Goal: Task Accomplishment & Management: Manage account settings

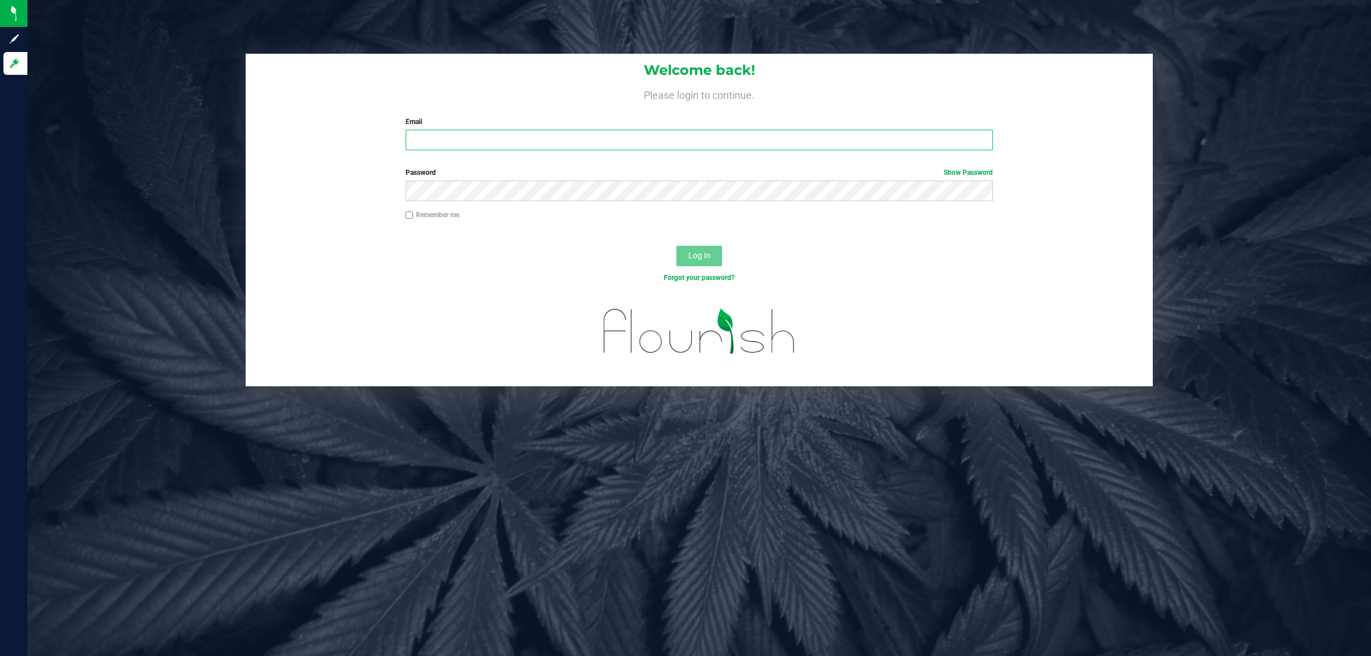
click at [715, 140] on input "Email" at bounding box center [700, 140] width 588 height 21
type input "[EMAIL_ADDRESS][DOMAIN_NAME]"
click at [677, 246] on button "Log In" at bounding box center [700, 256] width 46 height 21
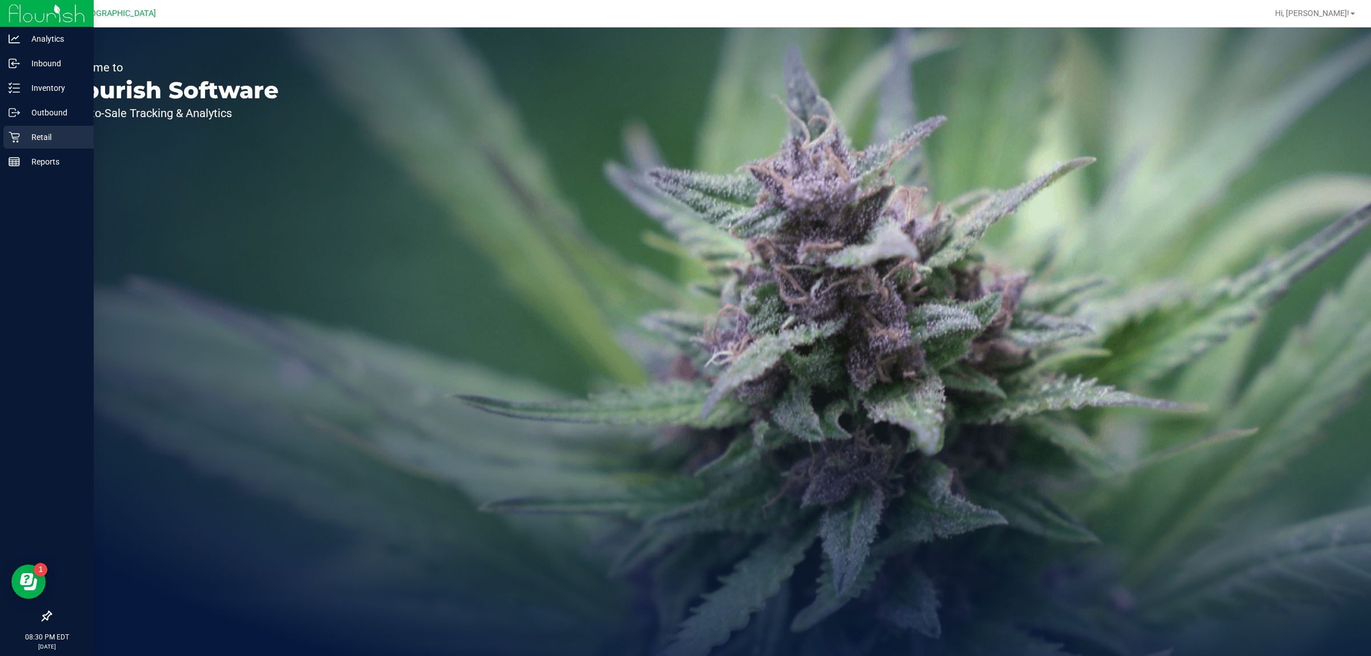
click at [29, 136] on p "Retail" at bounding box center [54, 137] width 69 height 14
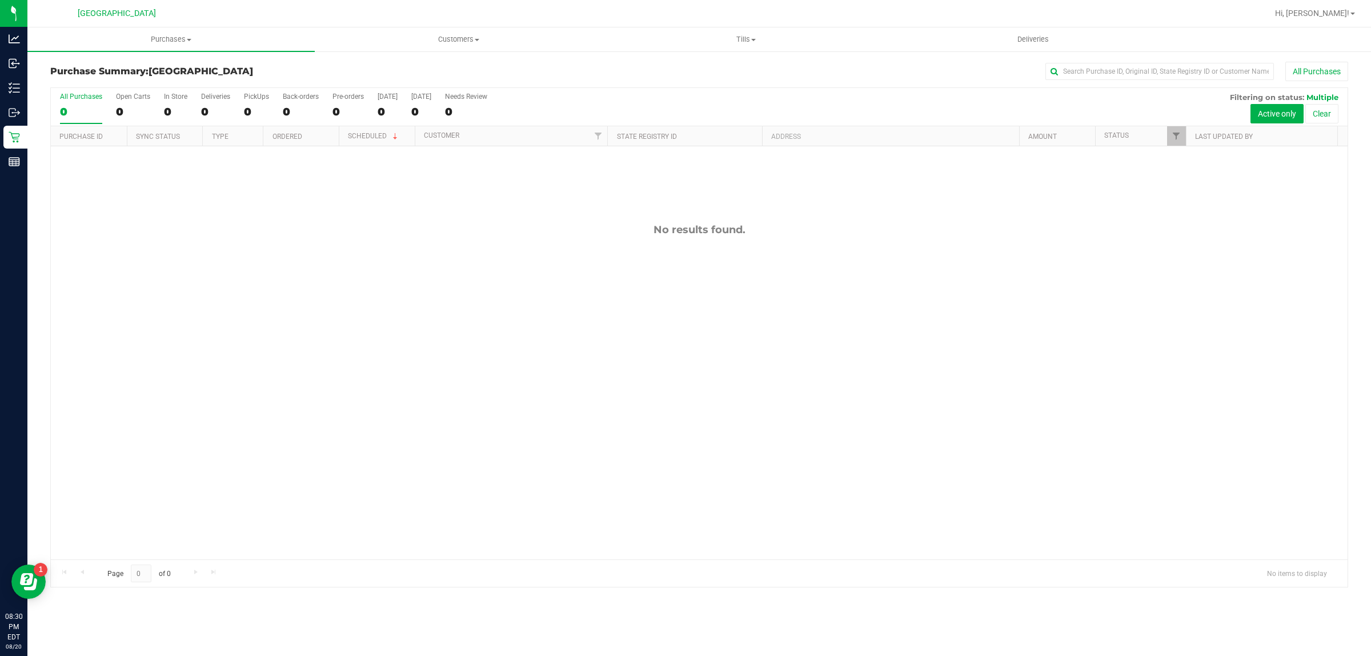
click at [512, 375] on div "No results found." at bounding box center [699, 391] width 1297 height 490
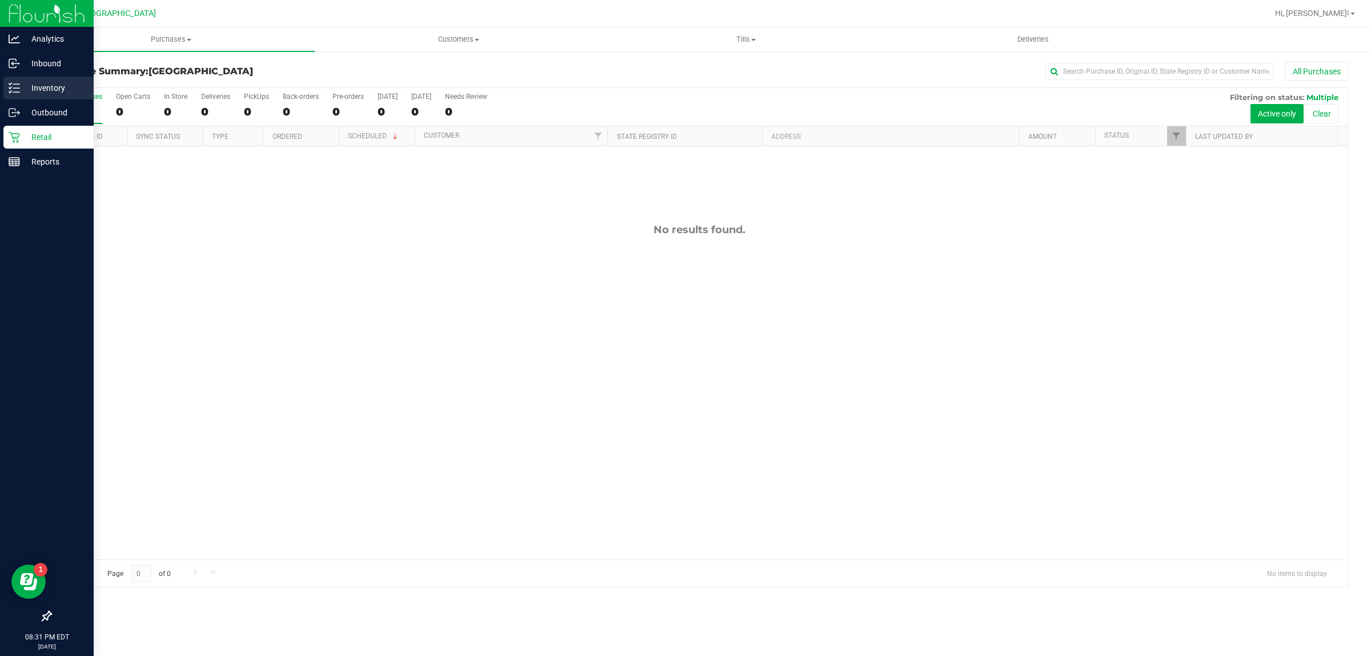
click at [22, 87] on p "Inventory" at bounding box center [54, 88] width 69 height 14
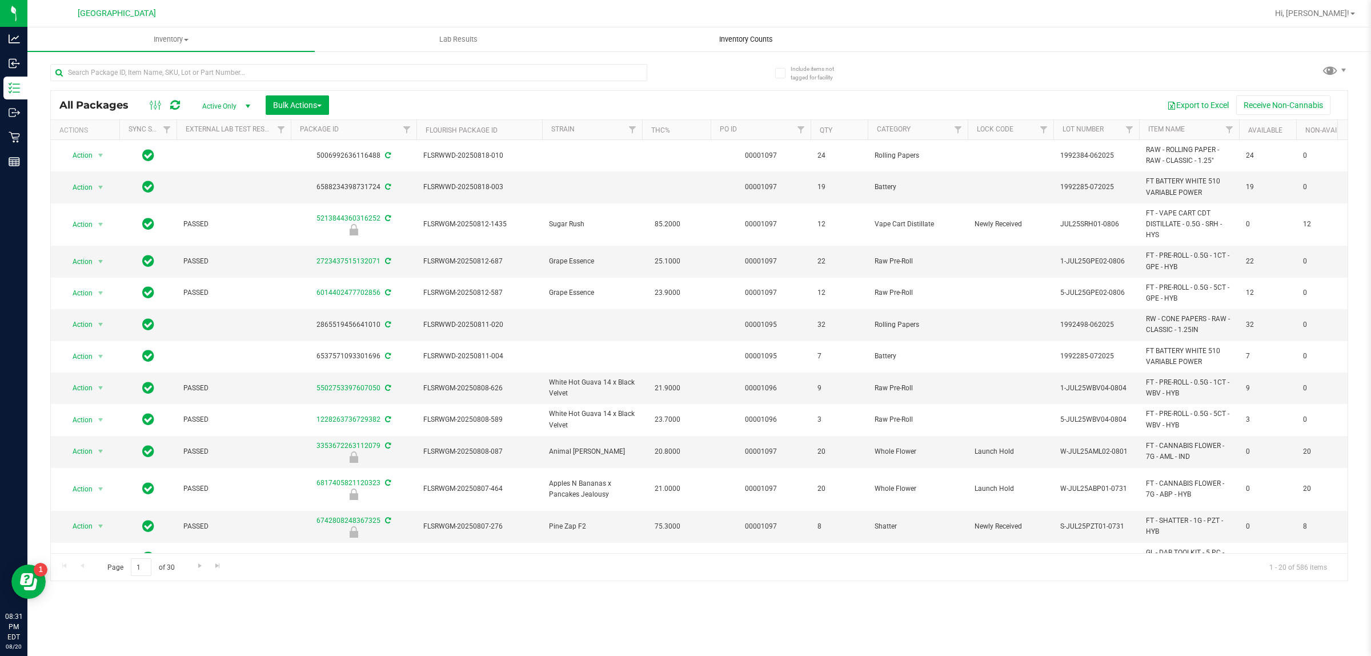
click at [743, 40] on span "Inventory Counts" at bounding box center [746, 39] width 85 height 10
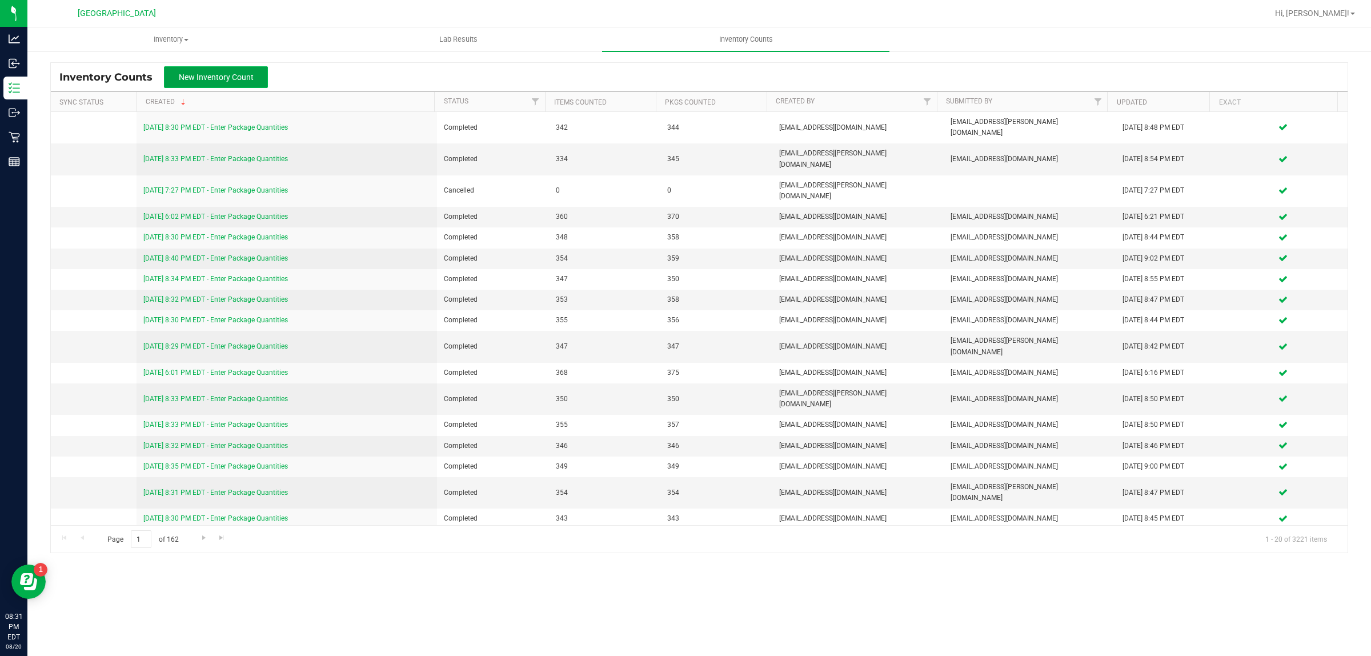
click at [187, 70] on button "New Inventory Count" at bounding box center [216, 77] width 104 height 22
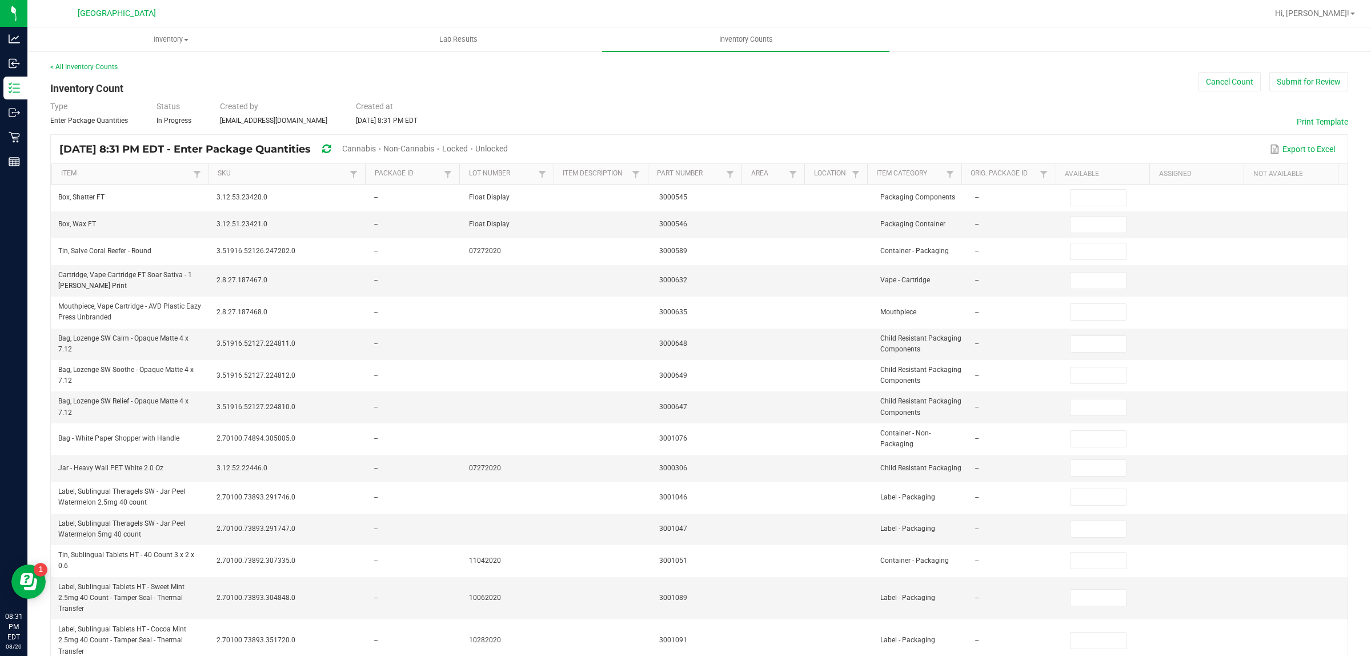
click at [508, 146] on span "Unlocked" at bounding box center [491, 148] width 33 height 9
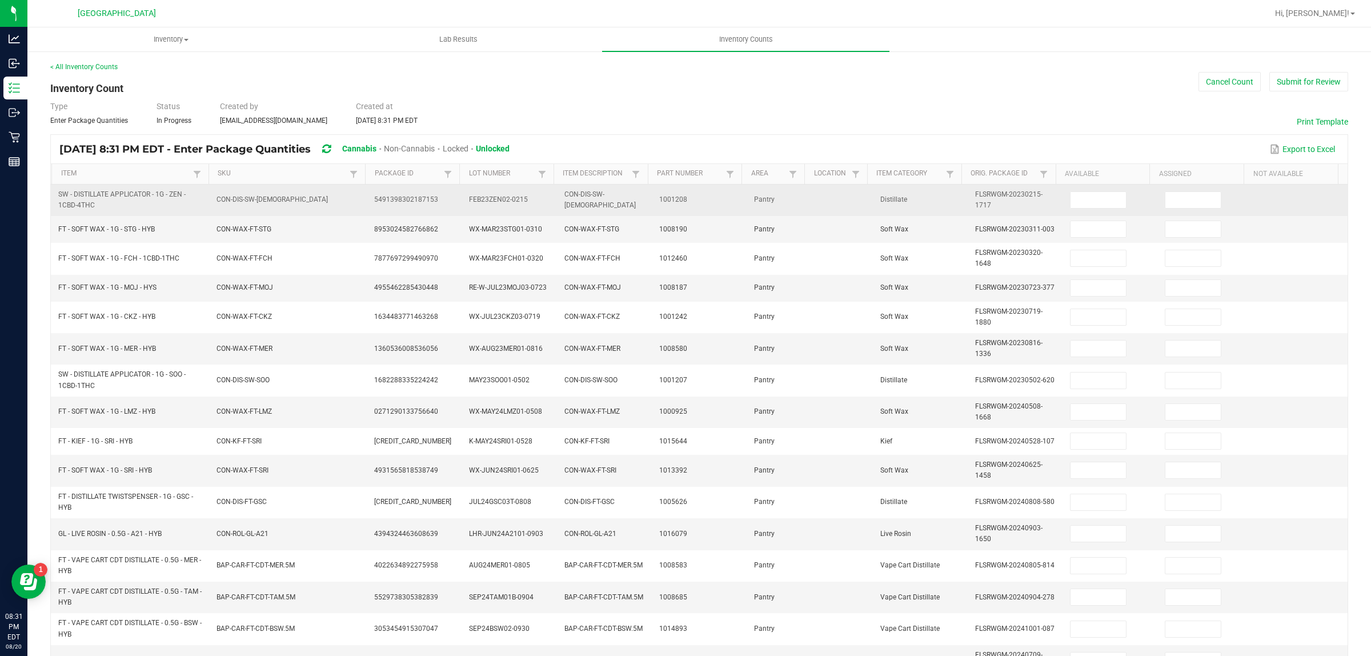
click at [238, 185] on td "CON-DIS-SW-[DEMOGRAPHIC_DATA]" at bounding box center [289, 200] width 158 height 31
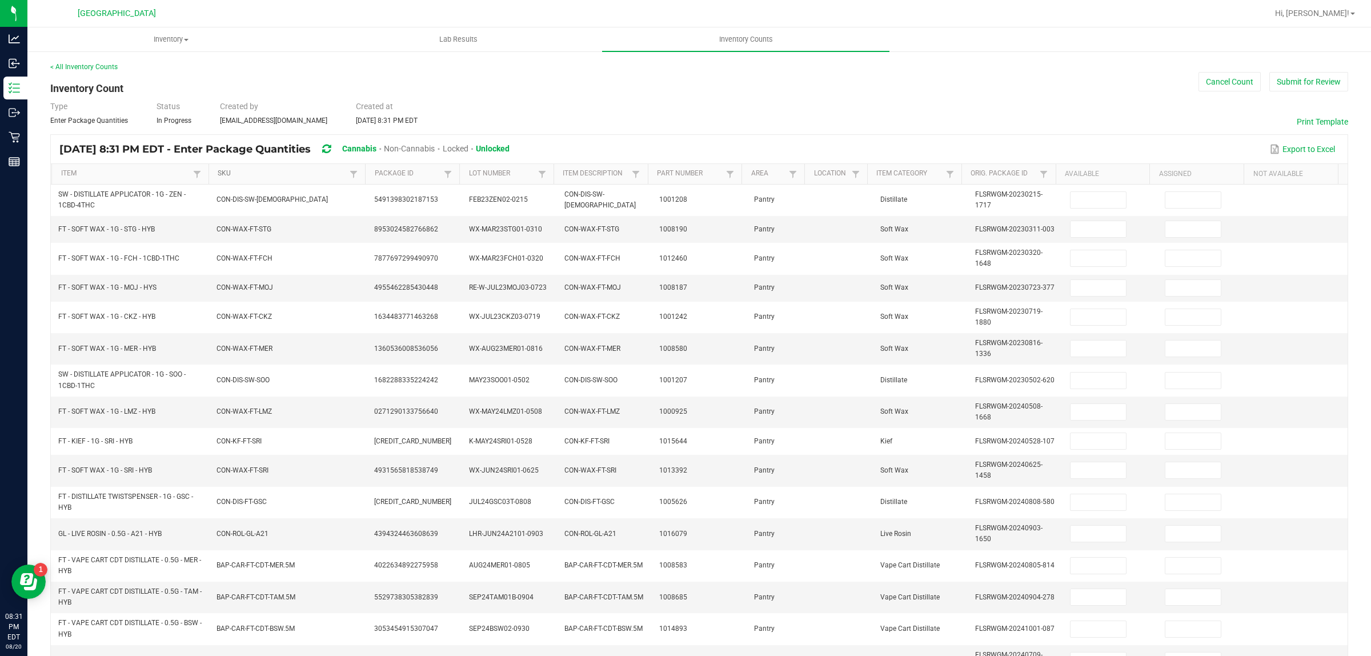
click at [226, 173] on link "SKU" at bounding box center [282, 173] width 129 height 9
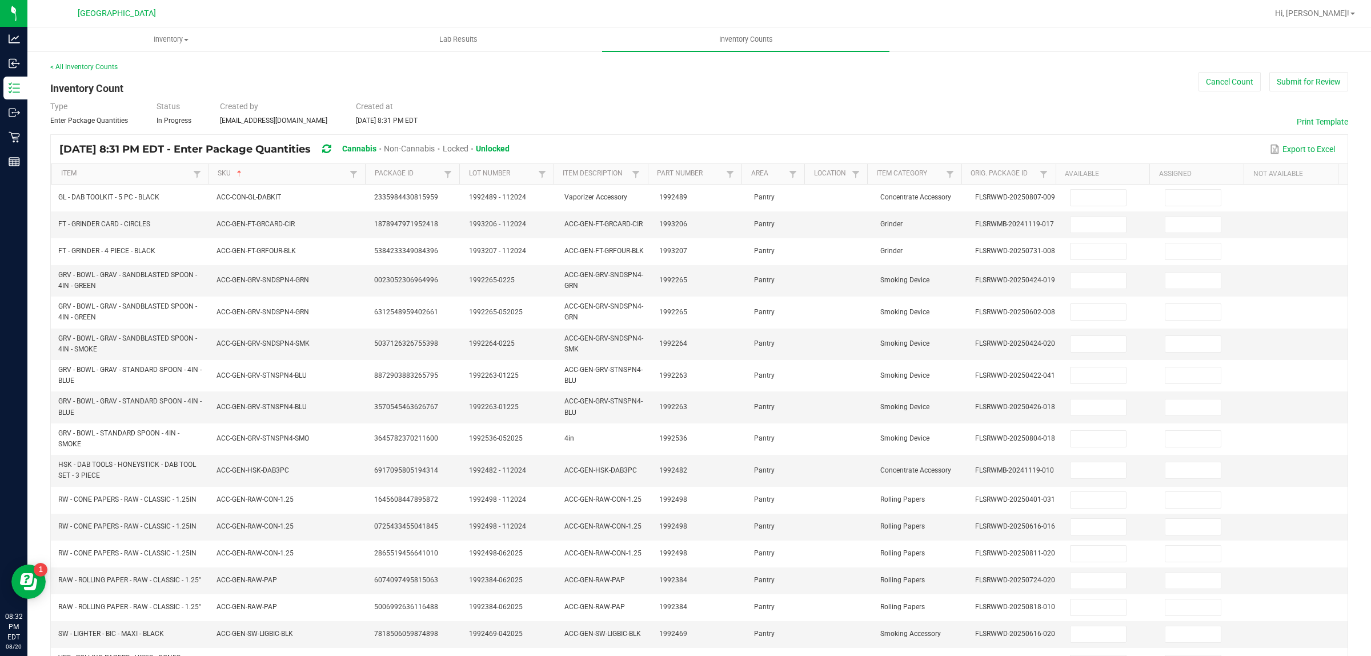
click at [427, 146] on span "Non-Cannabis" at bounding box center [409, 148] width 51 height 9
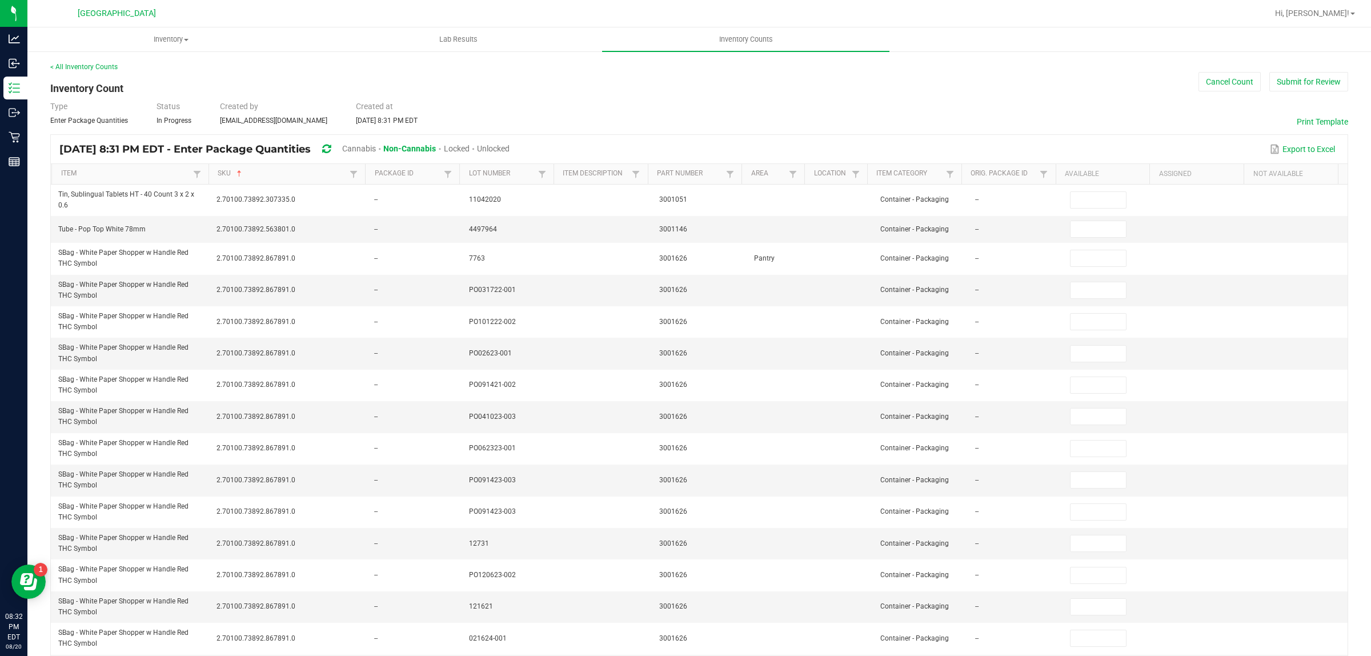
click at [376, 147] on span "Cannabis" at bounding box center [359, 148] width 34 height 9
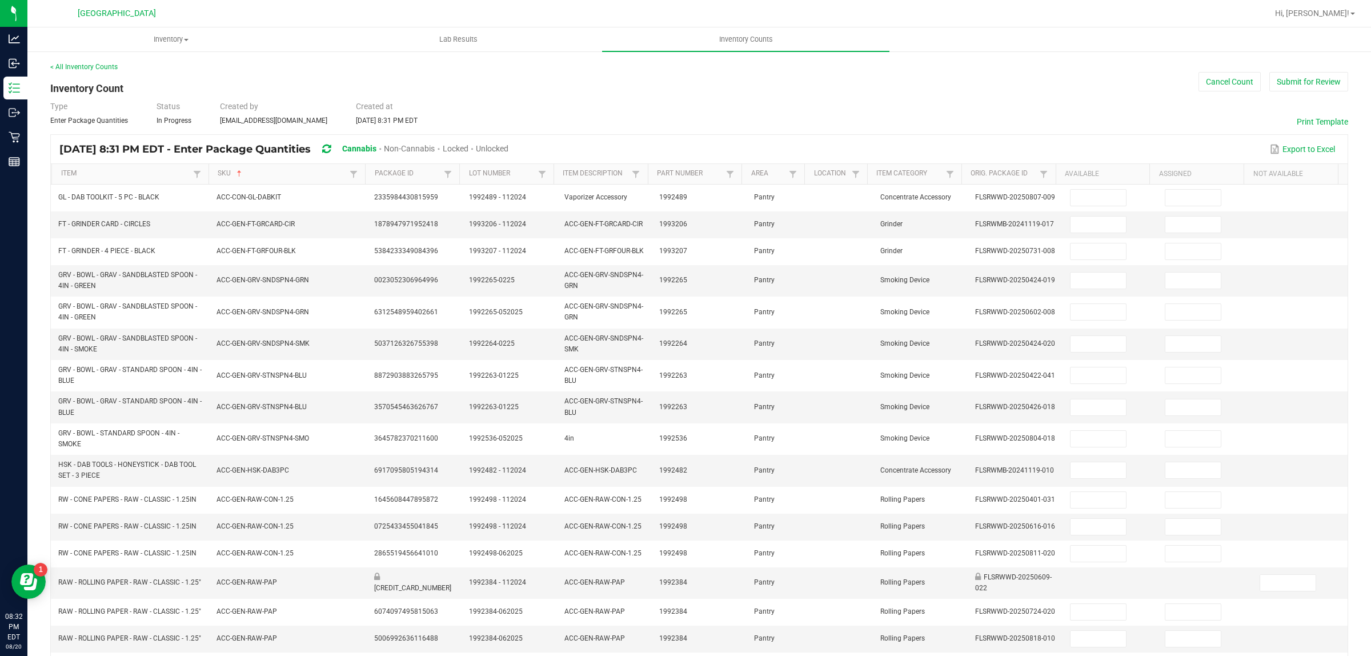
click at [509, 146] on span "Unlocked" at bounding box center [492, 148] width 33 height 9
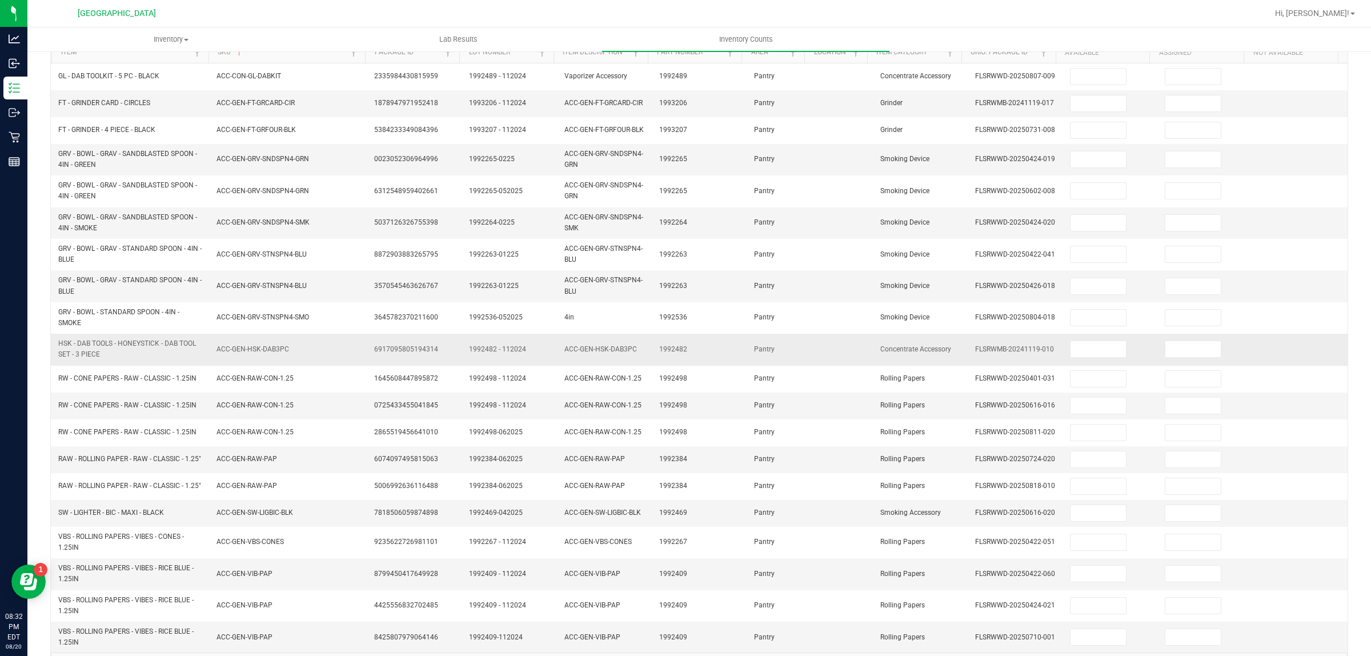
scroll to position [178, 0]
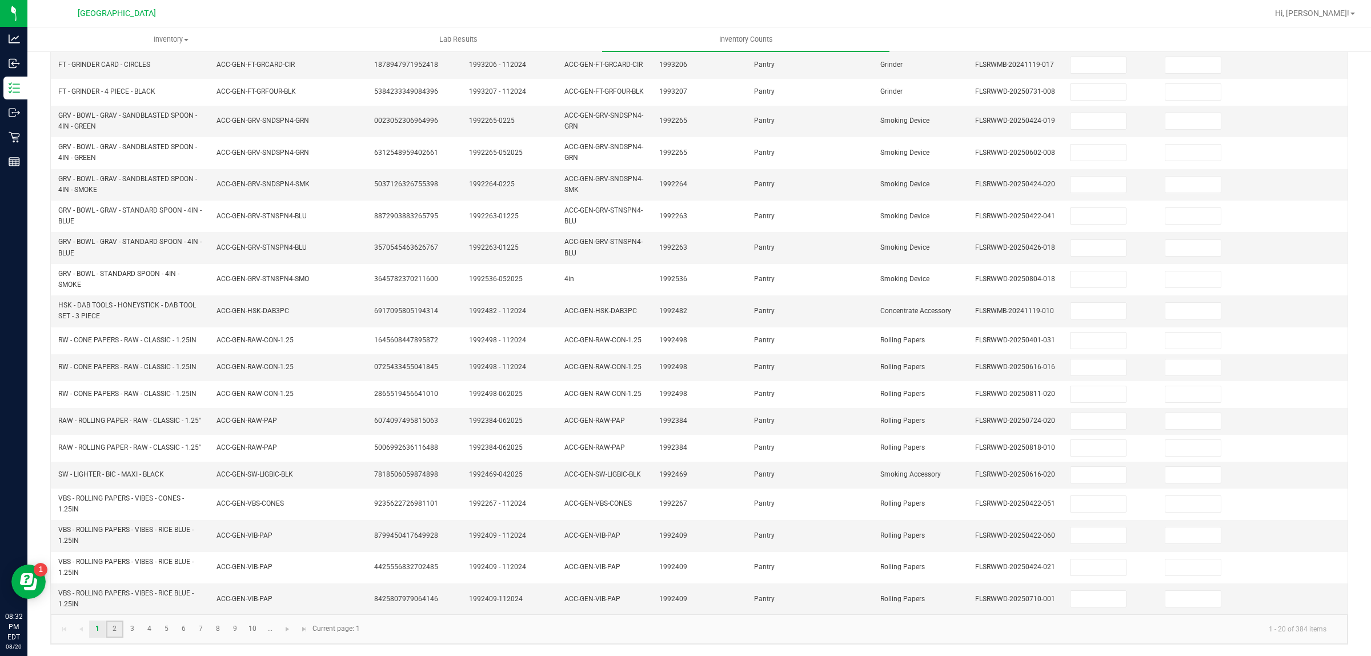
click at [111, 632] on link "2" at bounding box center [114, 629] width 17 height 17
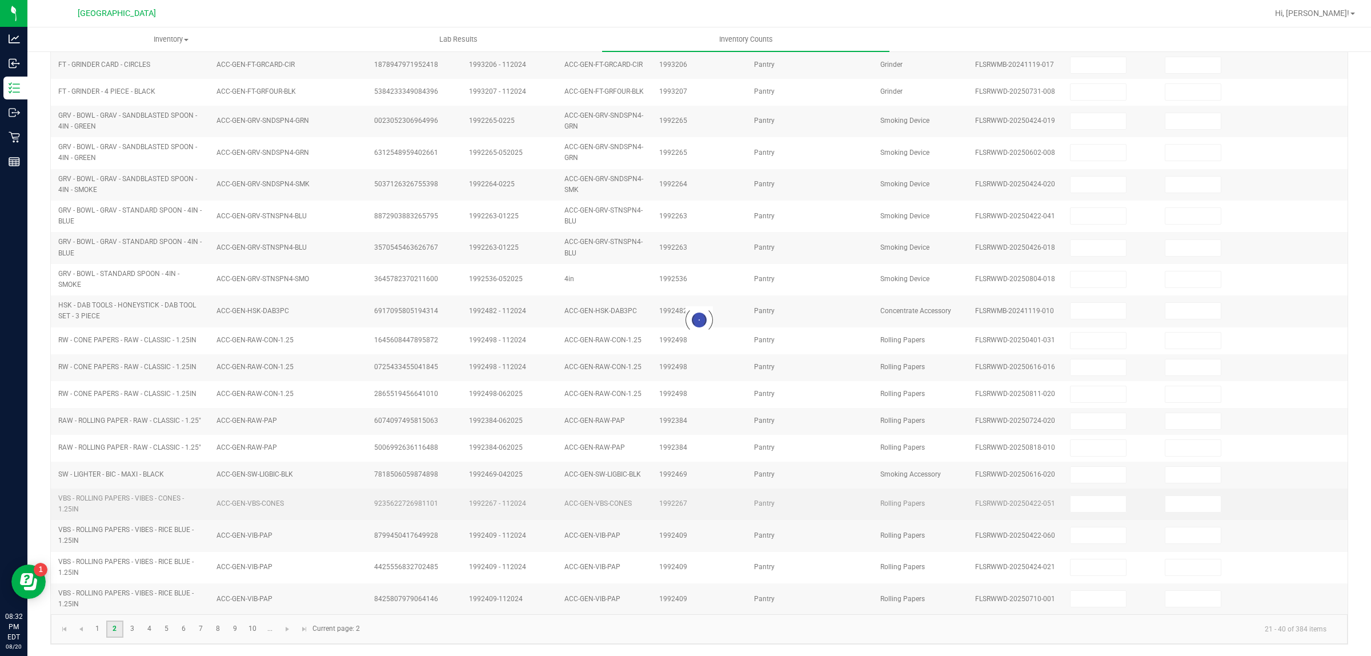
scroll to position [160, 0]
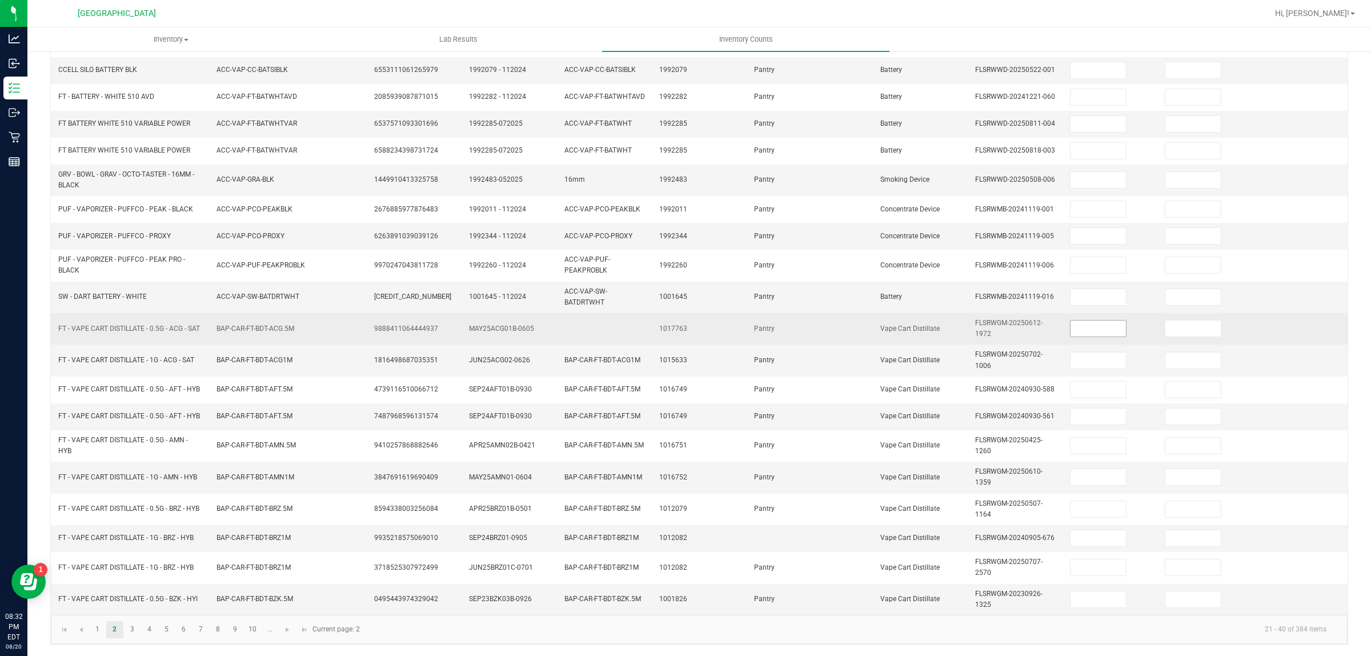
click at [1073, 333] on input at bounding box center [1098, 329] width 55 height 16
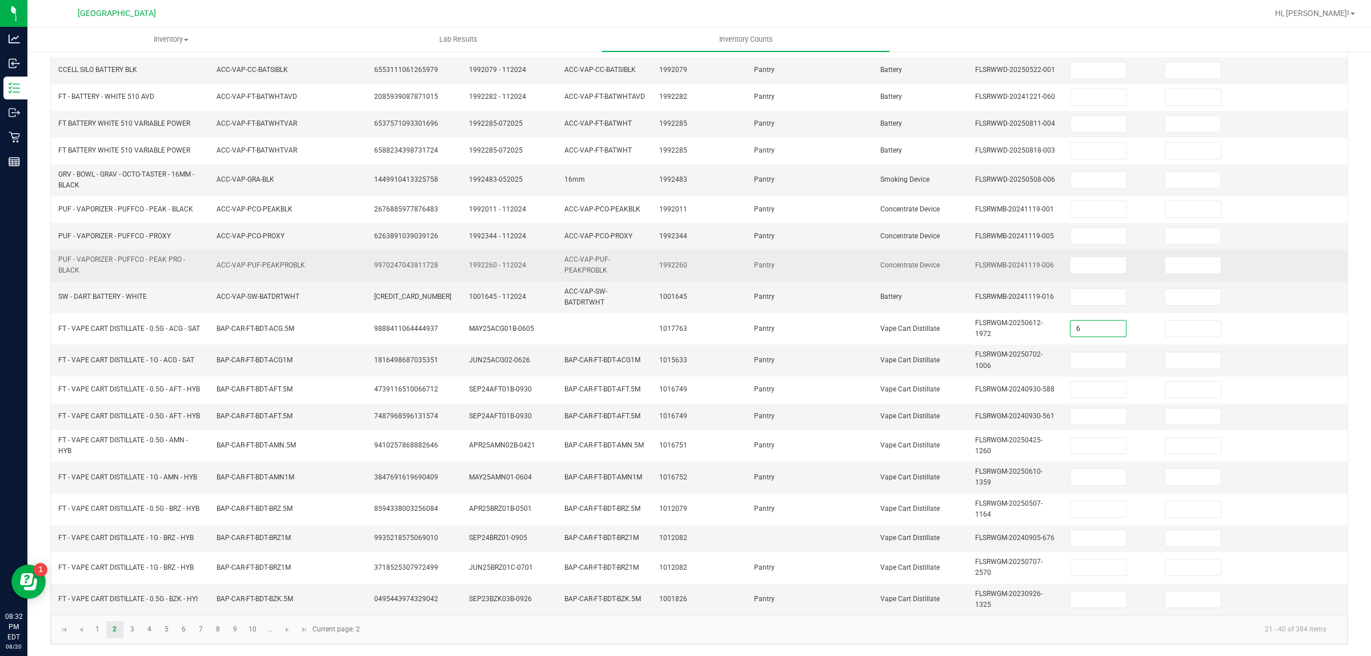
type input "6"
type input "1"
type input "12"
type input "4"
type input "10"
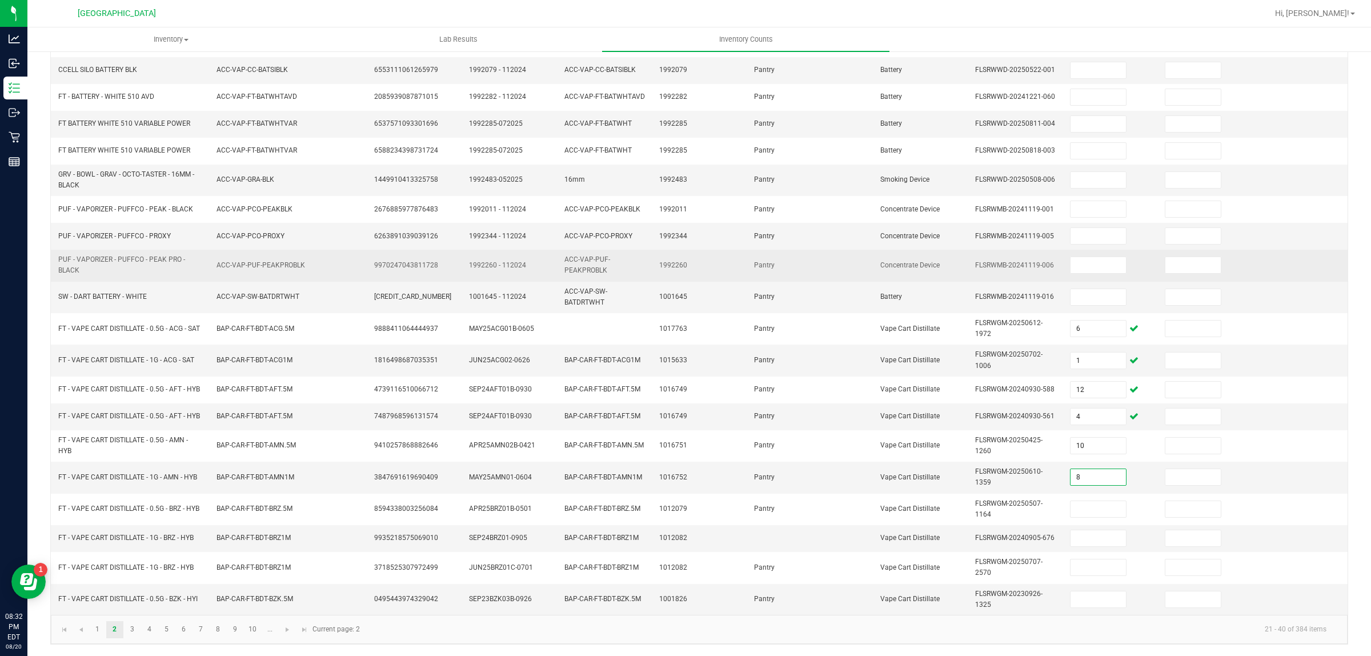
type input "8"
type input "4"
type input "6"
type input "12"
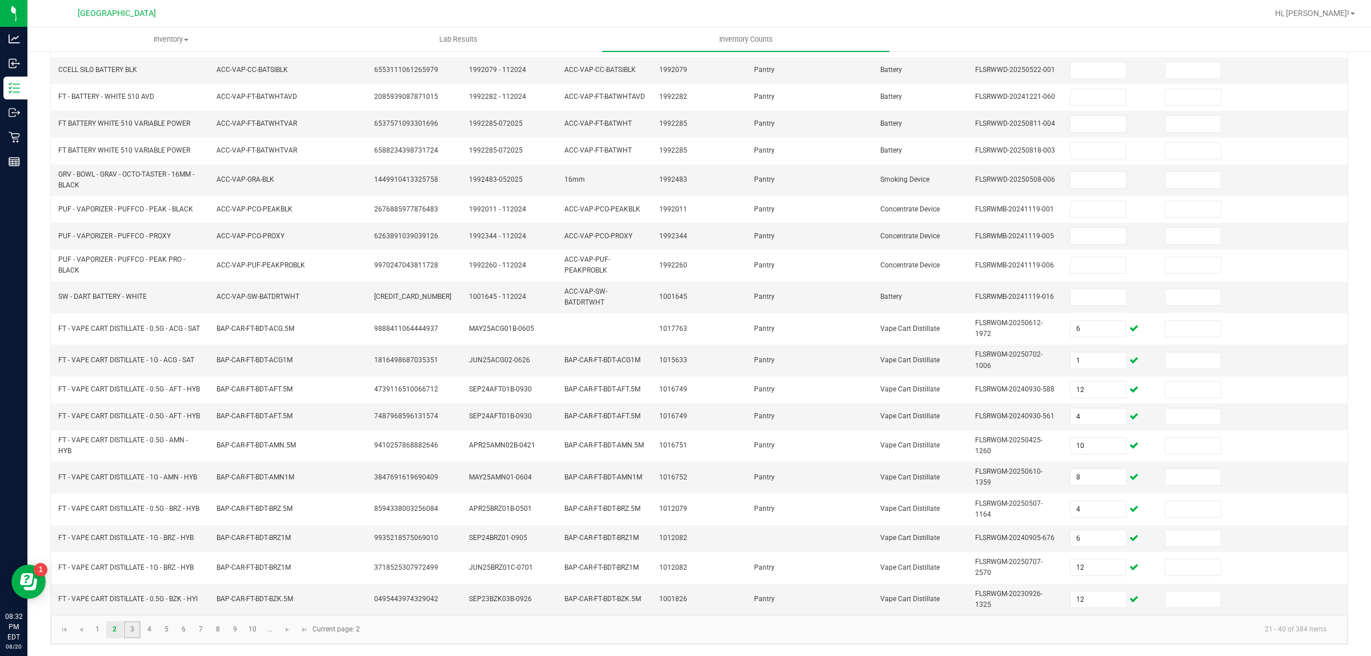
click at [131, 633] on link "3" at bounding box center [132, 629] width 17 height 17
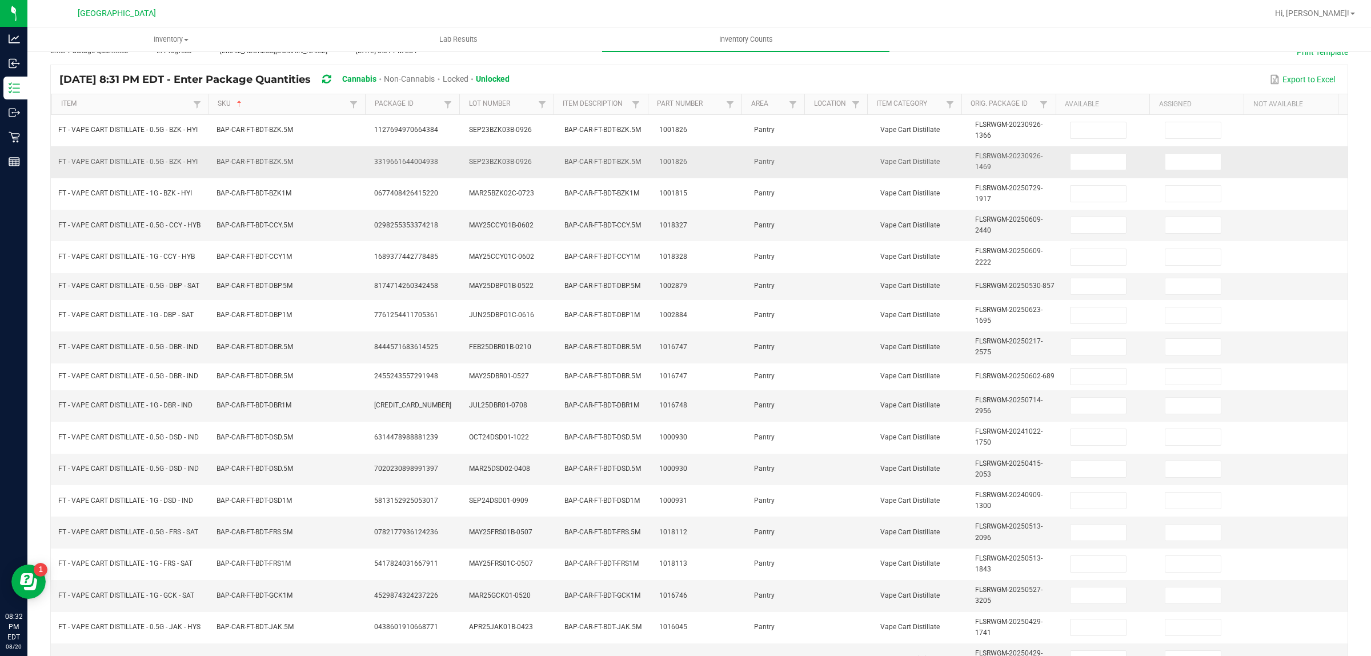
scroll to position [0, 0]
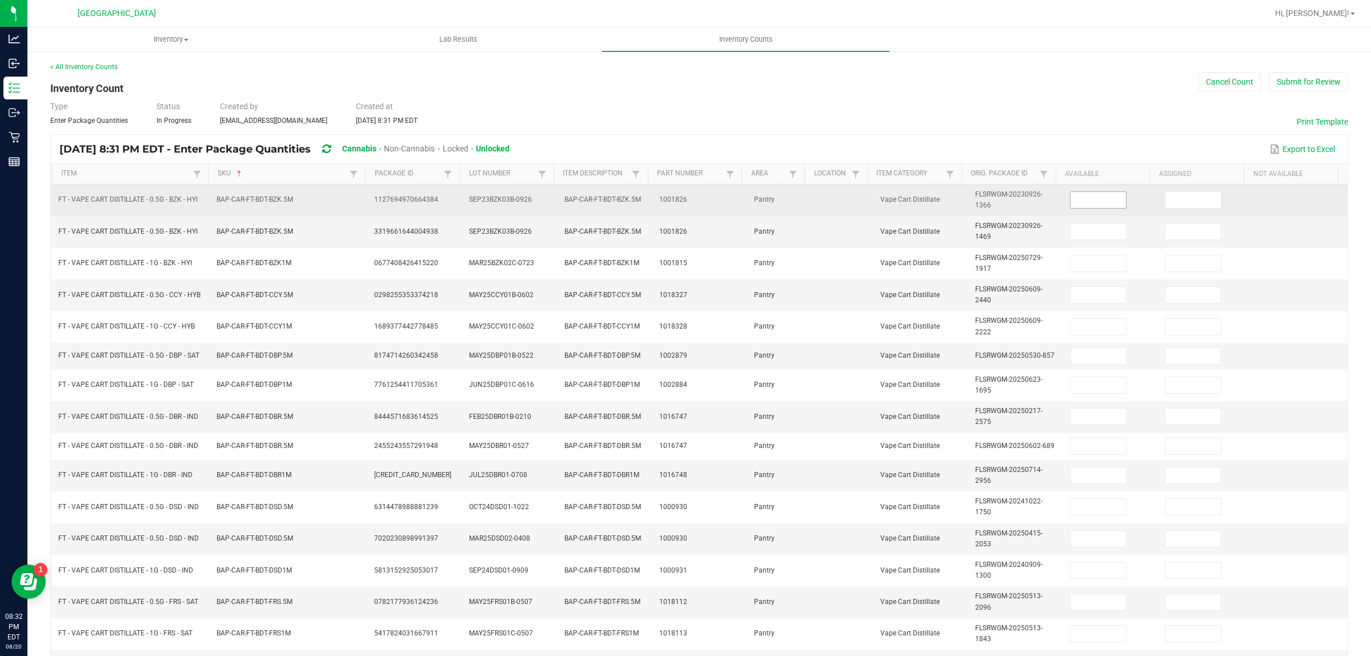
click at [1079, 195] on input at bounding box center [1098, 200] width 55 height 16
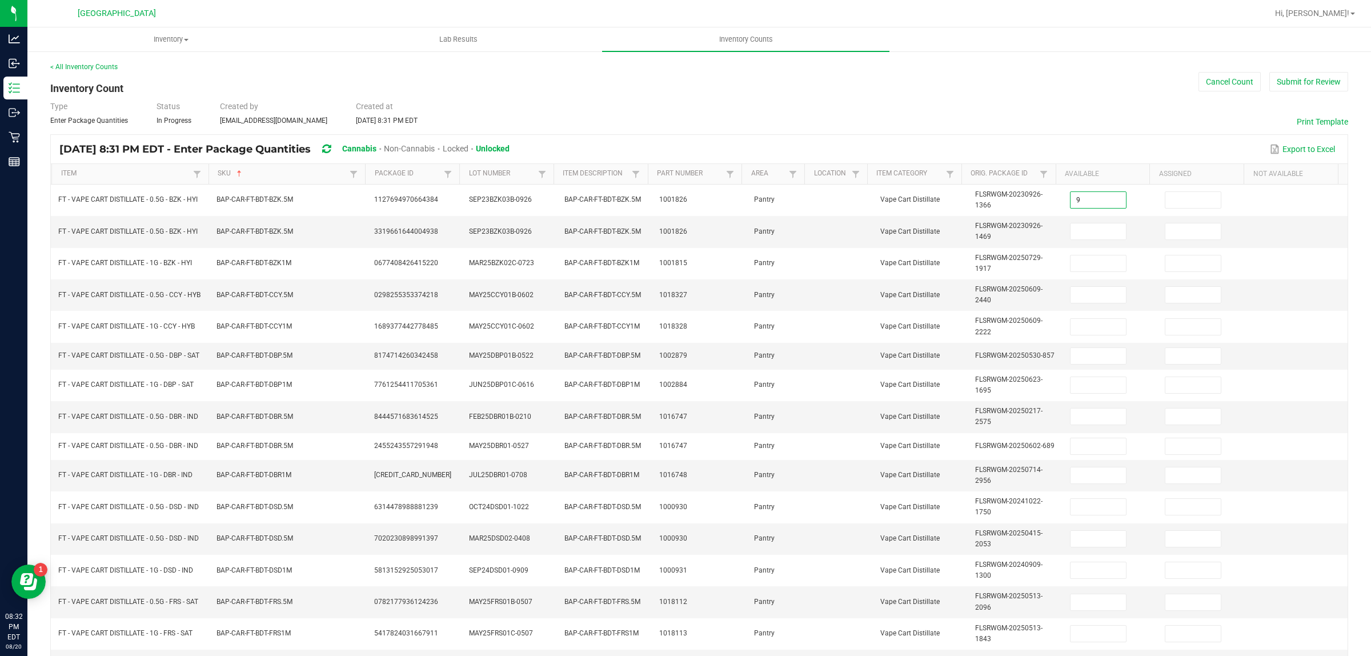
type input "9"
type input "12"
type input "10"
type input "9"
type input "2"
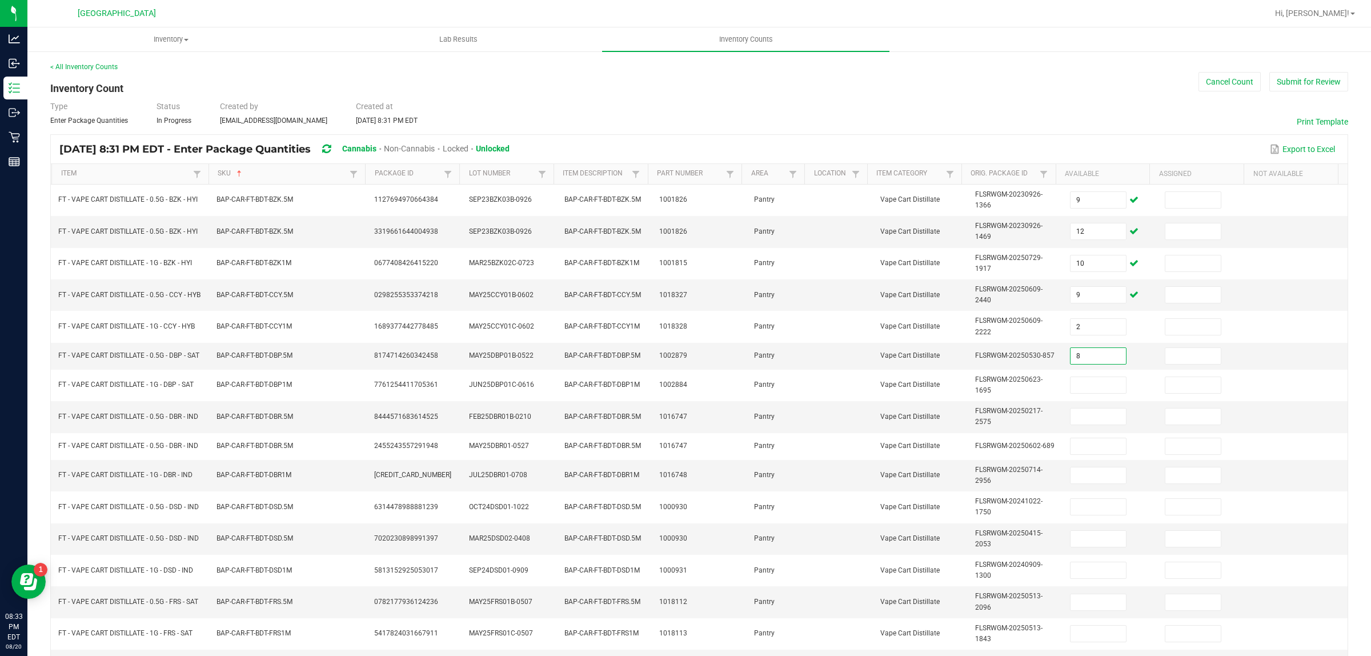
type input "8"
type input "10"
type input "12"
type input "11"
type input "12"
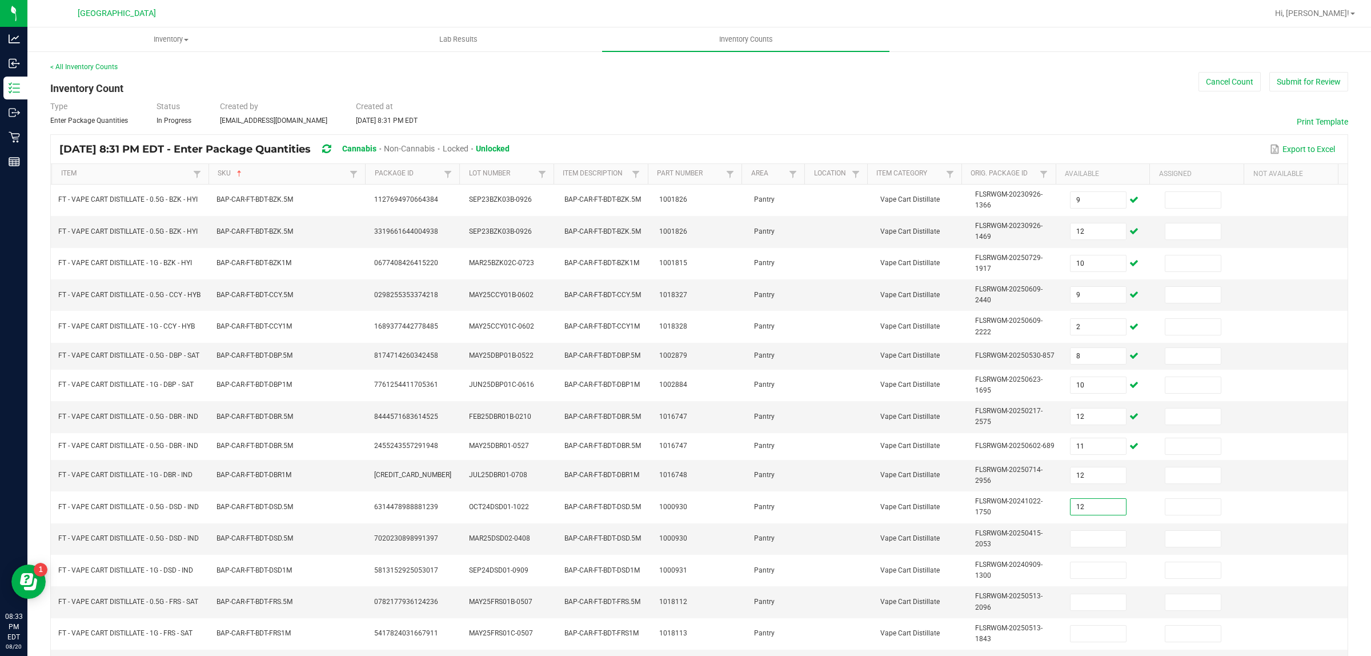
type input "12"
type input "5"
type input "8"
type input "2"
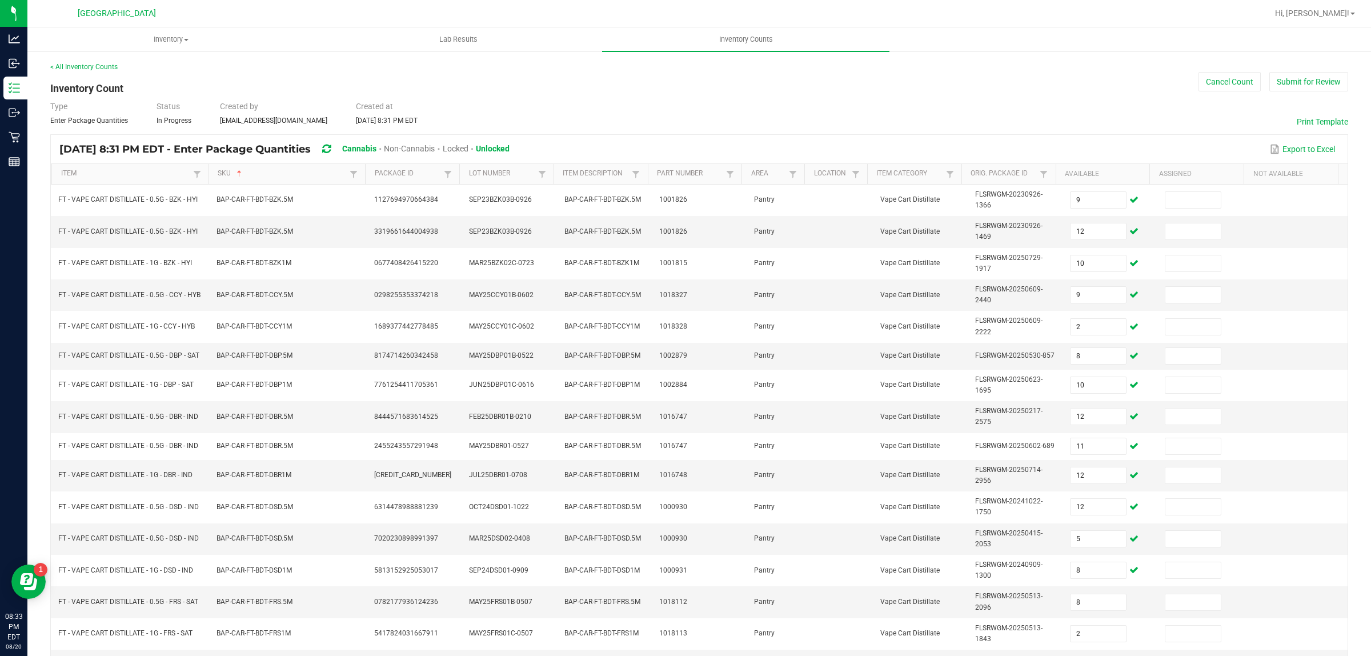
scroll to position [195, 0]
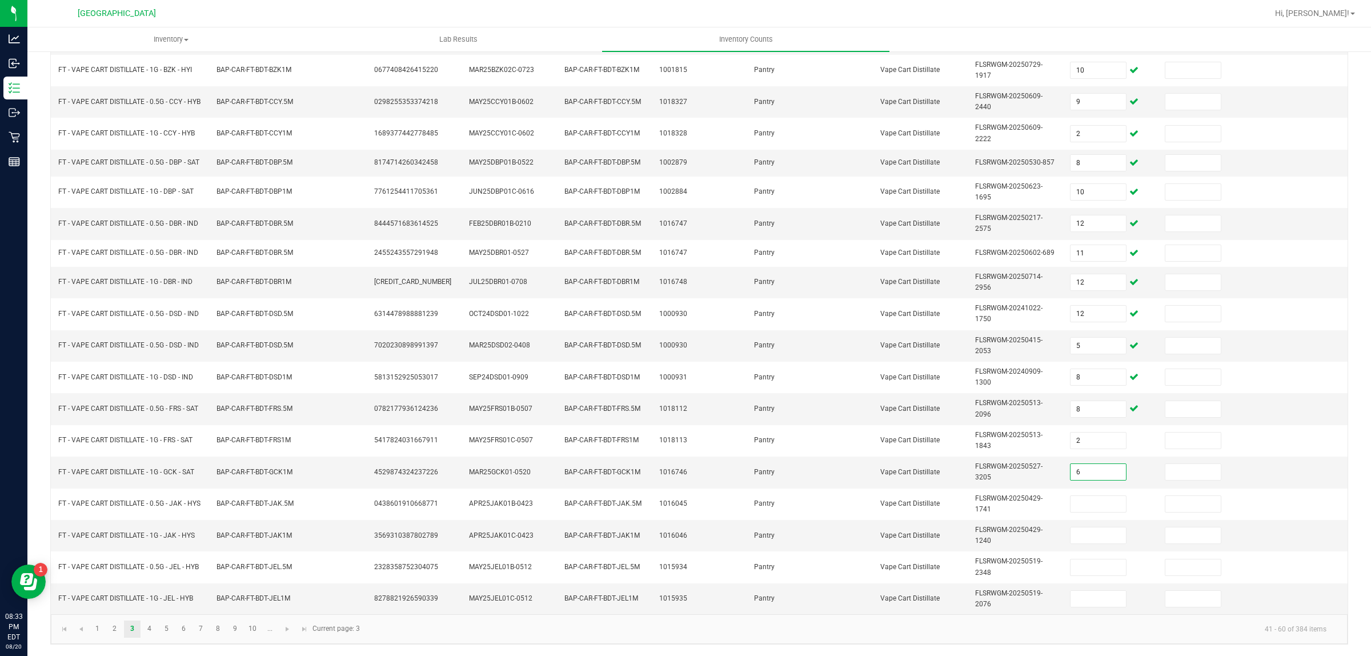
type input "6"
type input "8"
type input "11"
type input "10"
type input "5"
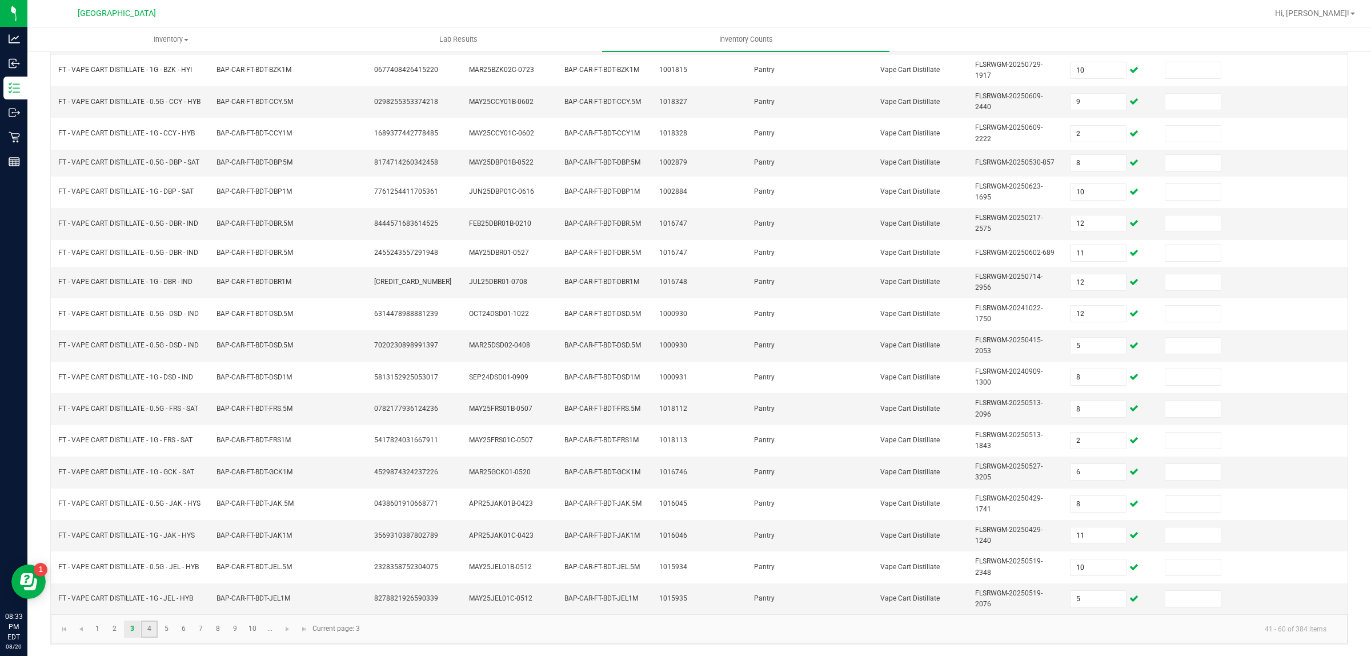
click at [150, 629] on link "4" at bounding box center [149, 629] width 17 height 17
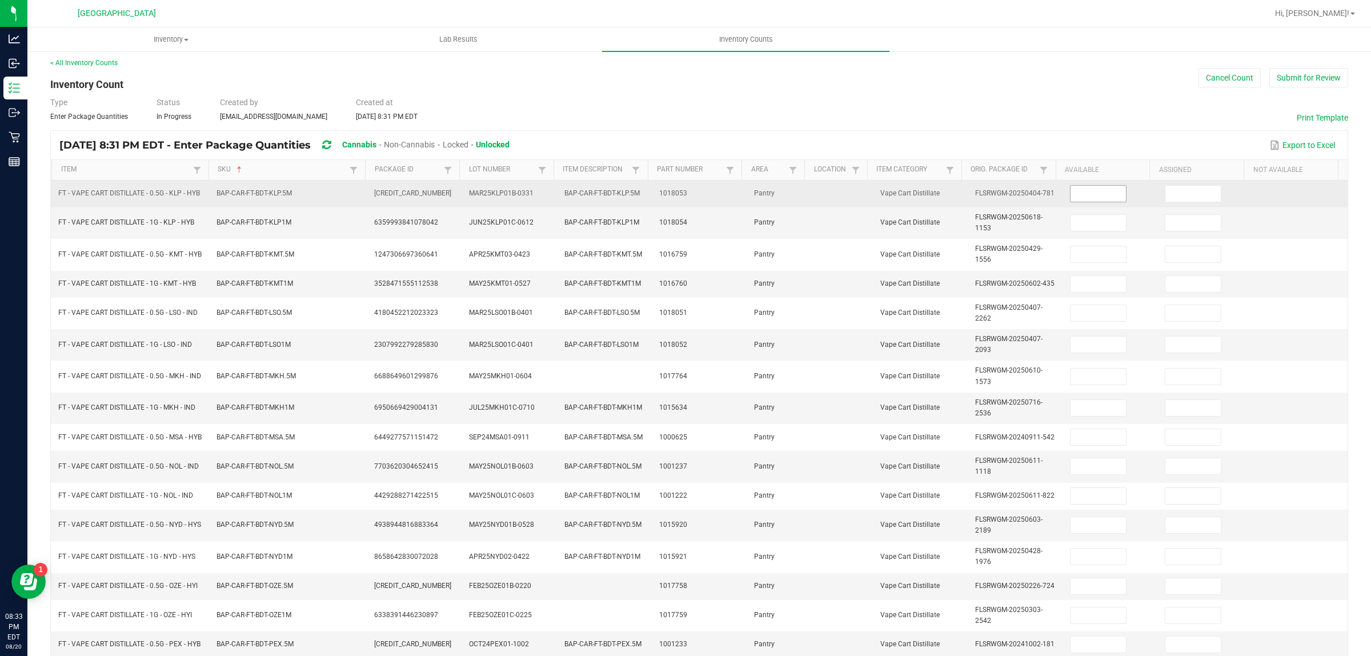
scroll to position [0, 0]
click at [1071, 201] on input at bounding box center [1098, 198] width 55 height 16
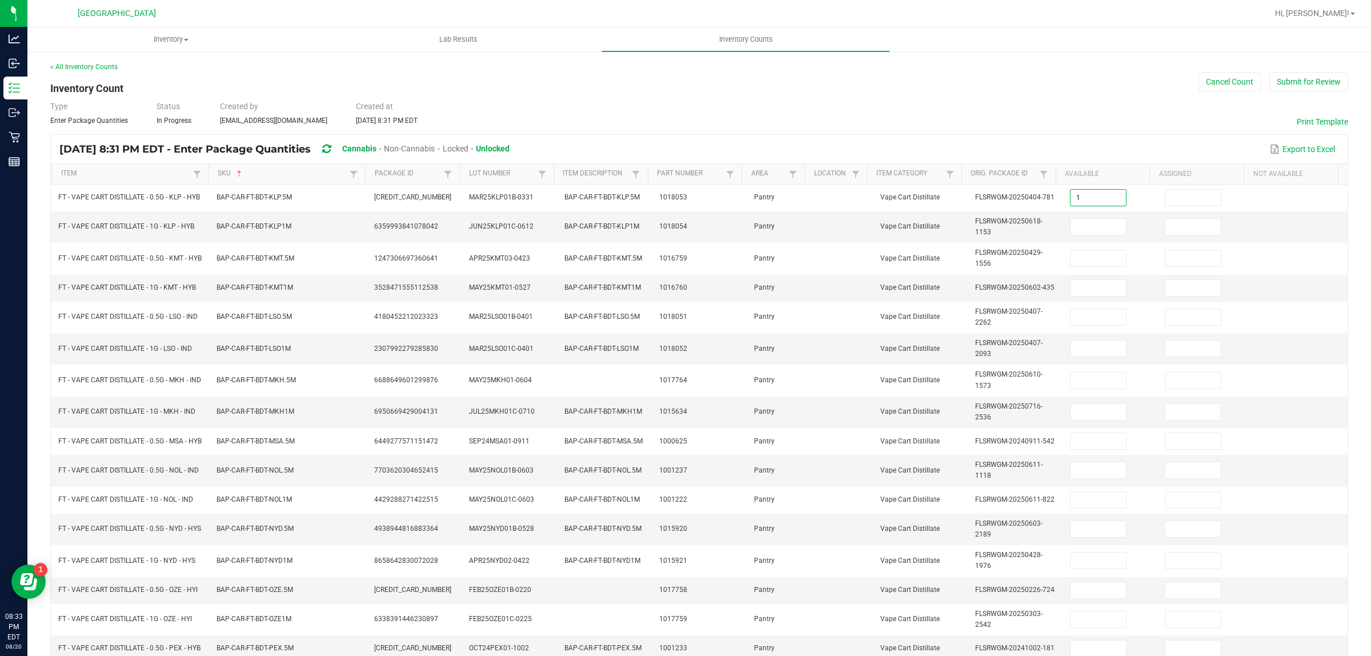
type input "1"
type input "11"
type input "7"
type input "8"
type input "10"
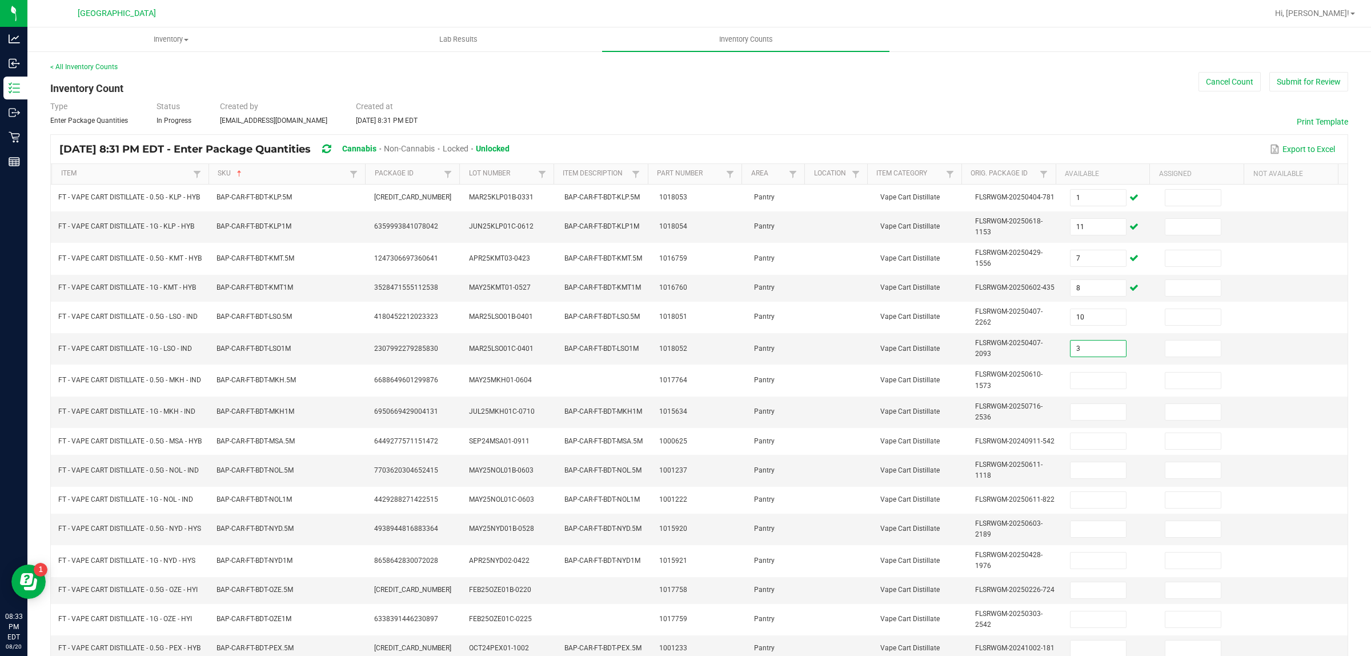
type input "3"
type input "4"
type input "10"
type input "11"
type input "7"
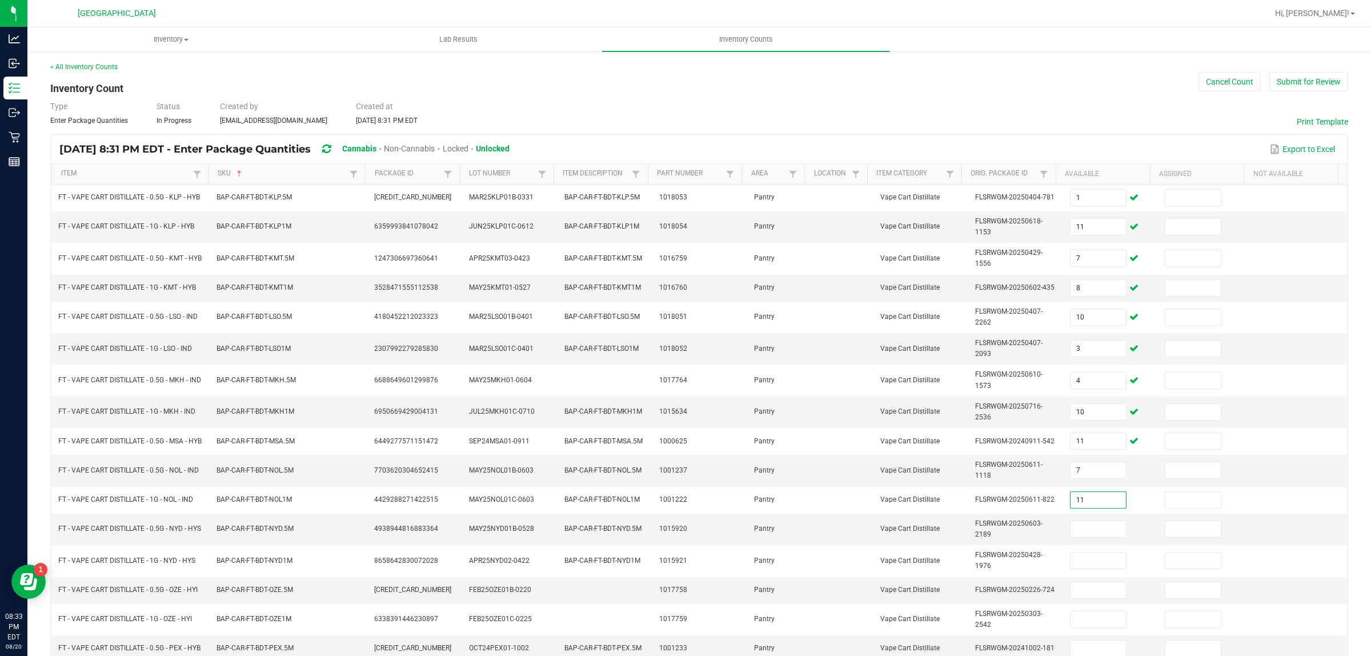
type input "11"
type input "3"
type input "12"
type input "8"
type input "10"
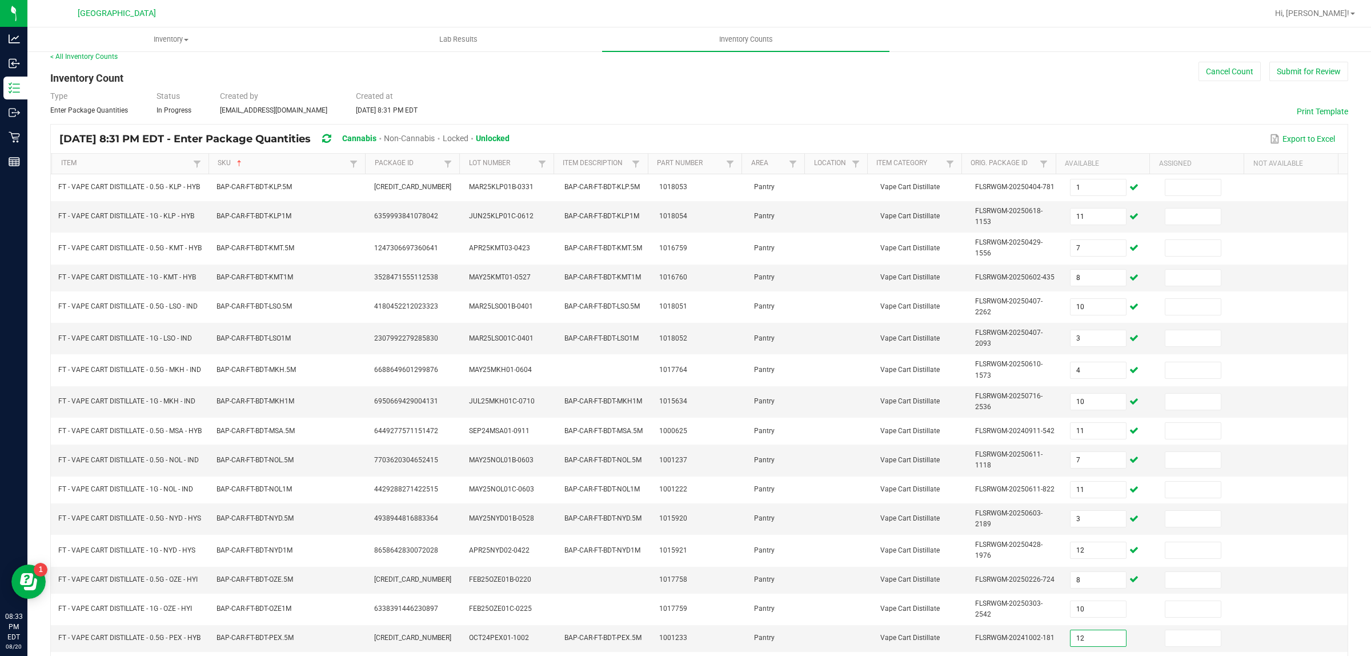
type input "12"
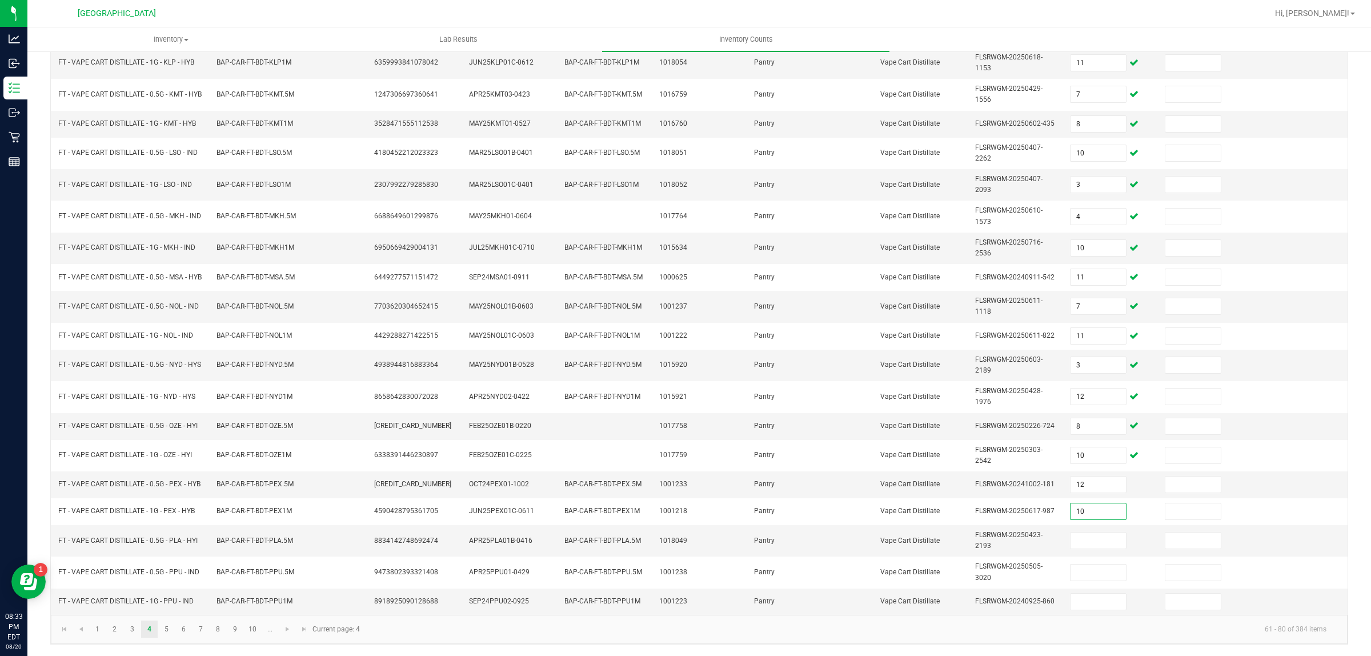
type input "10"
type input "2"
type input "9"
type input "12"
click at [170, 629] on link "5" at bounding box center [166, 629] width 17 height 17
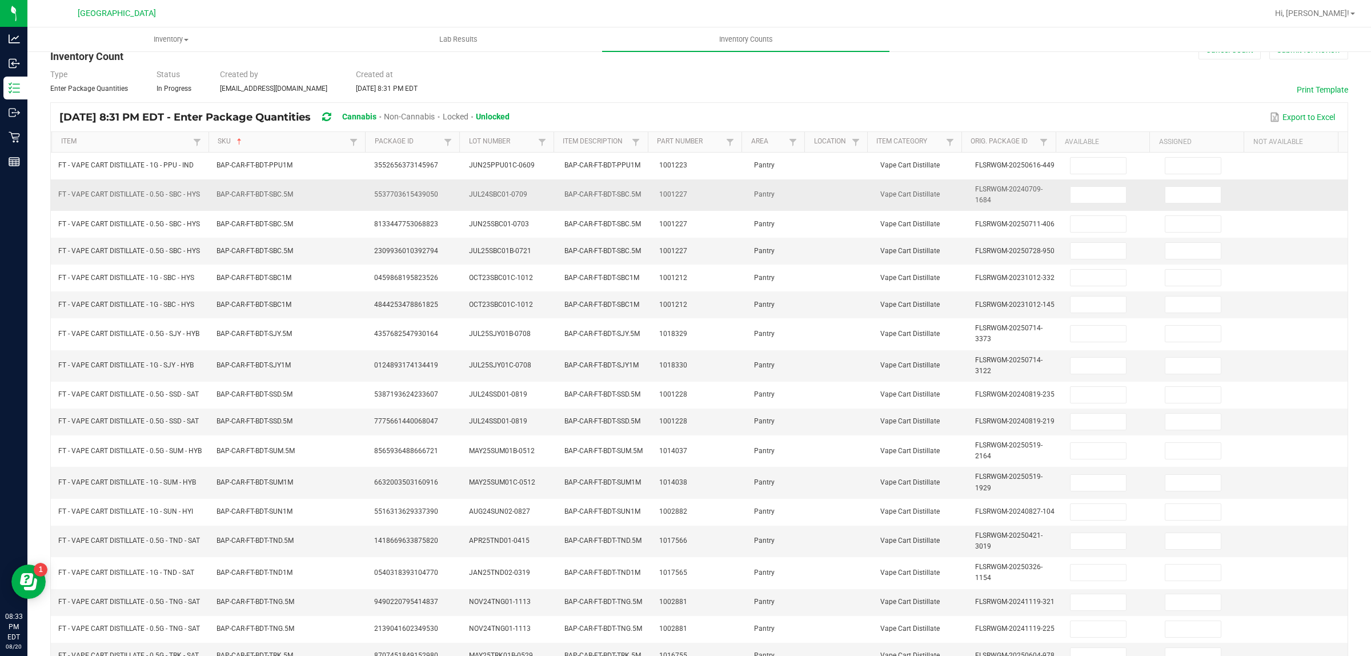
scroll to position [30, 0]
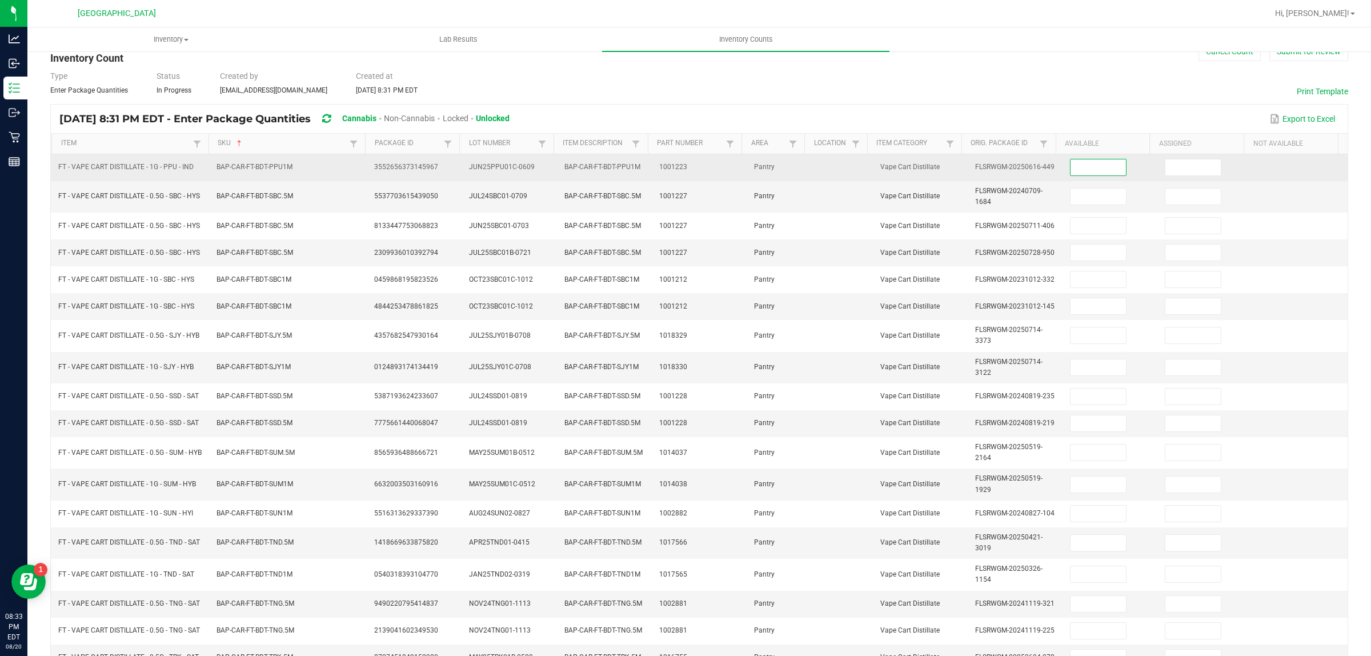
click at [1071, 169] on input at bounding box center [1098, 167] width 55 height 16
type input "5"
type input "2"
type input "10"
type input "1"
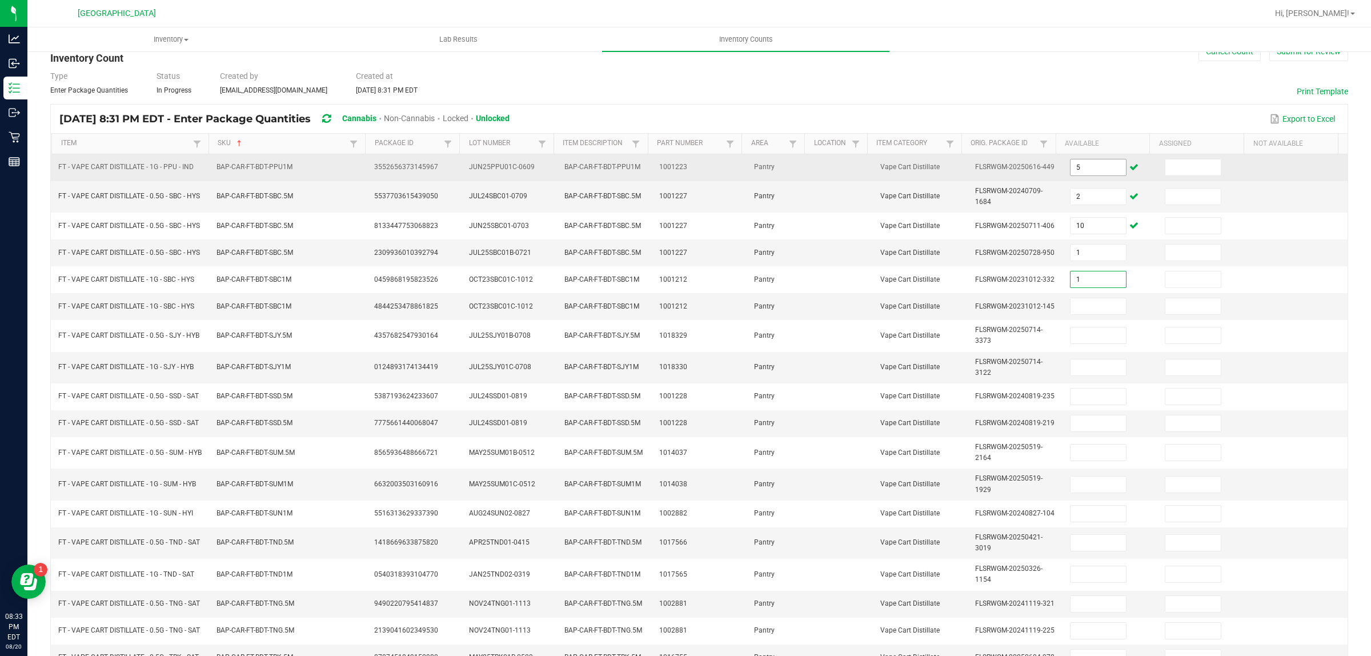
type input "1"
type input "12"
type input "3"
type input "4"
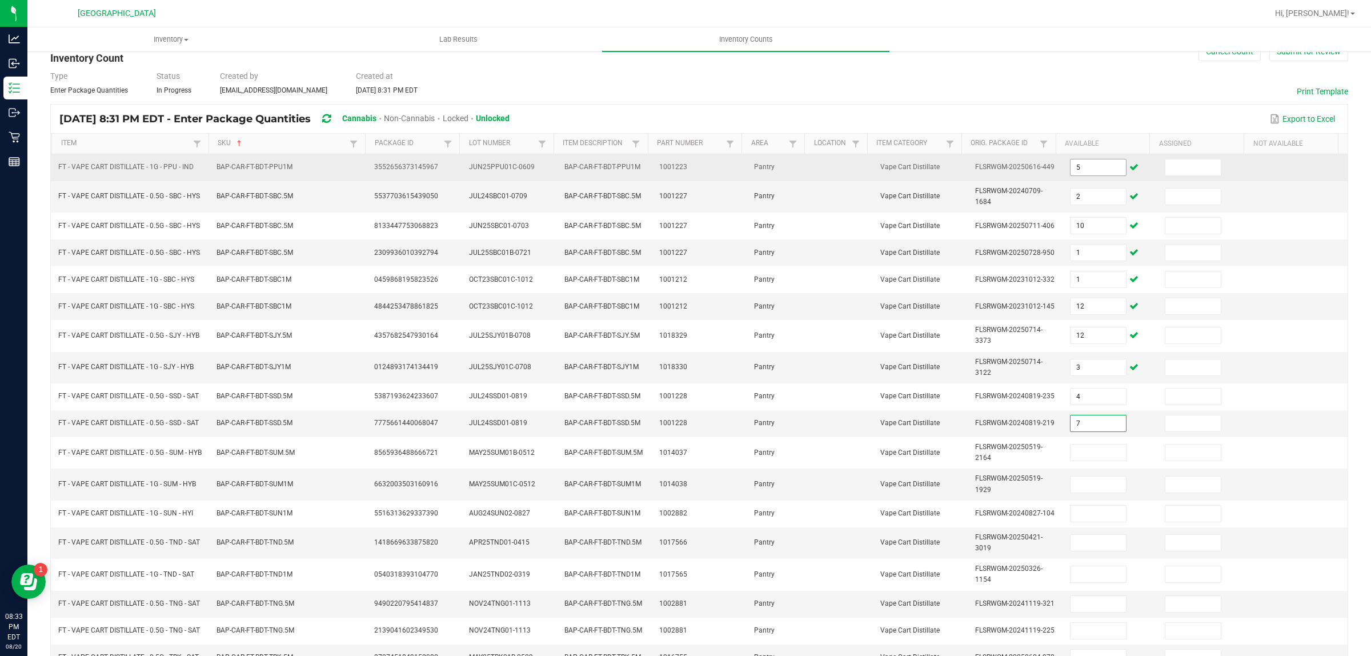
type input "7"
type input "2"
type input "4"
type input "3"
type input "5"
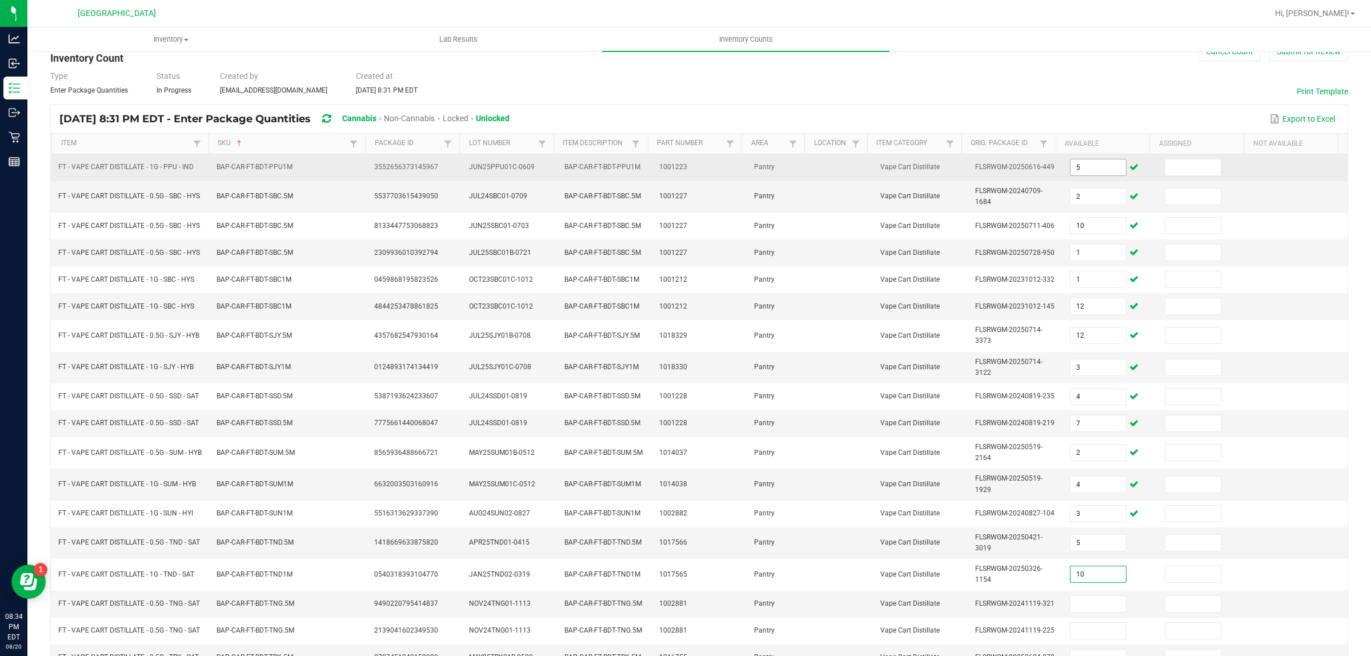
type input "10"
type input "12"
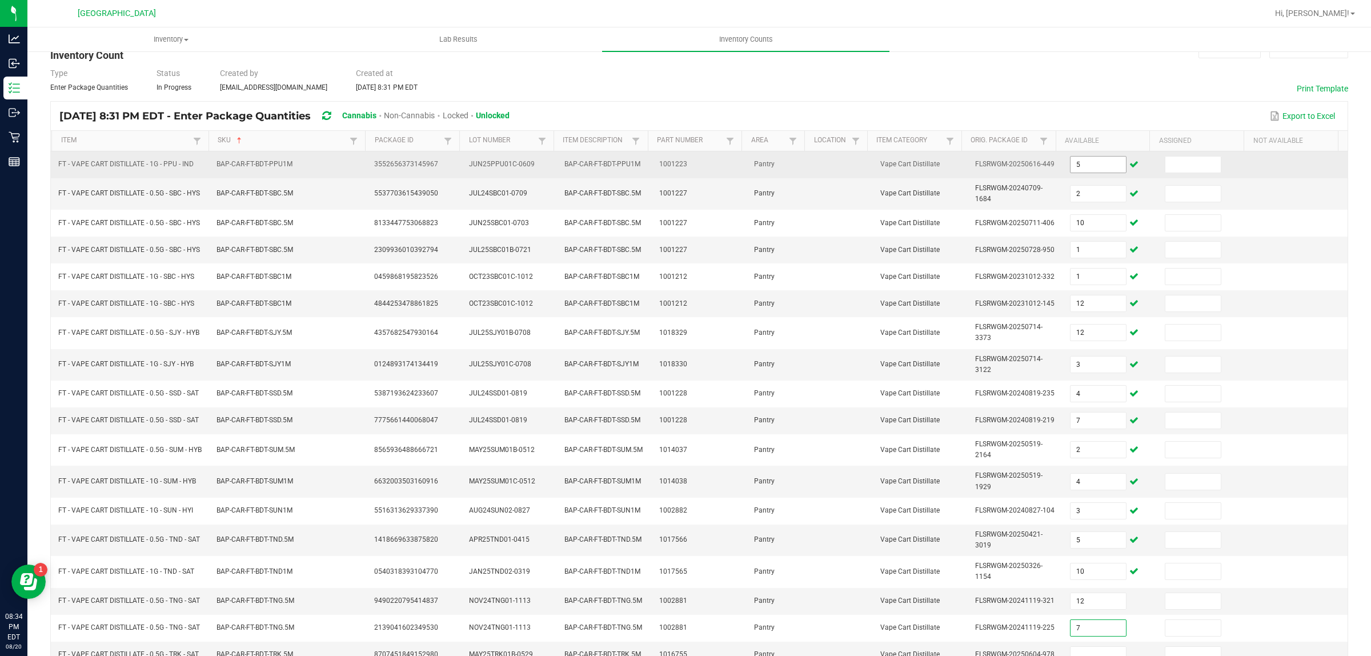
type input "7"
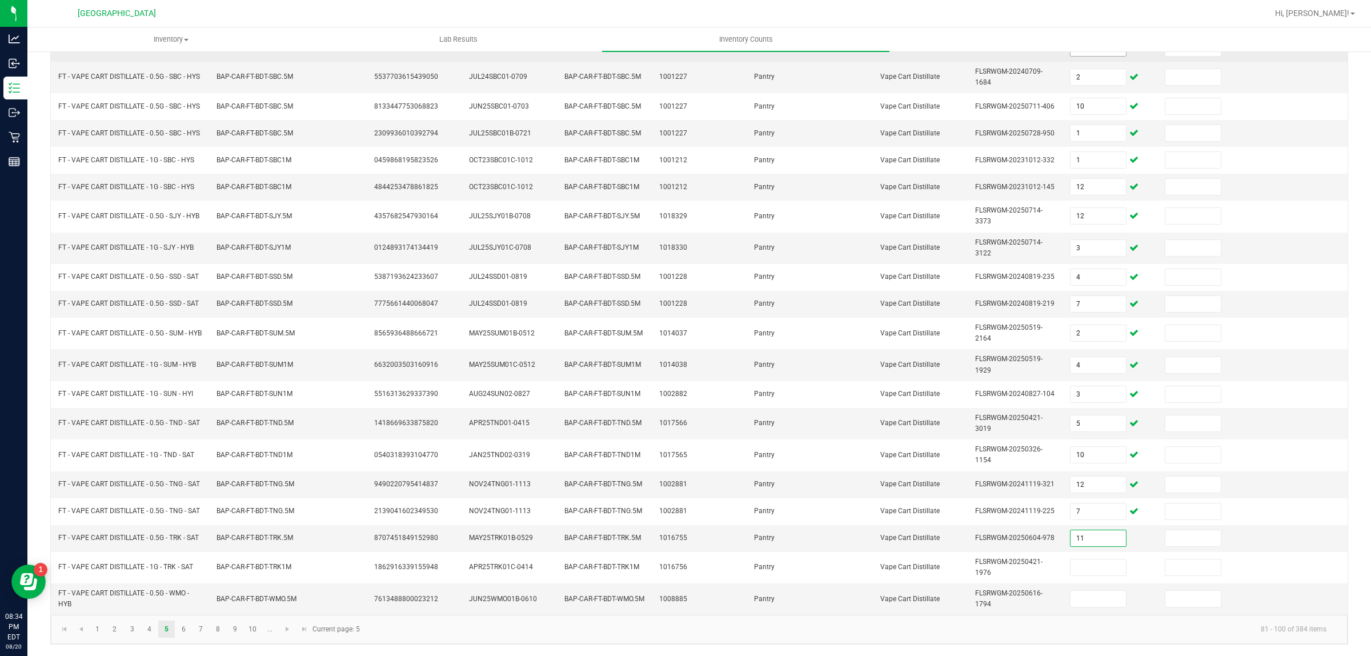
type input "11"
type input "4"
type input "8"
click at [181, 630] on link "6" at bounding box center [183, 629] width 17 height 17
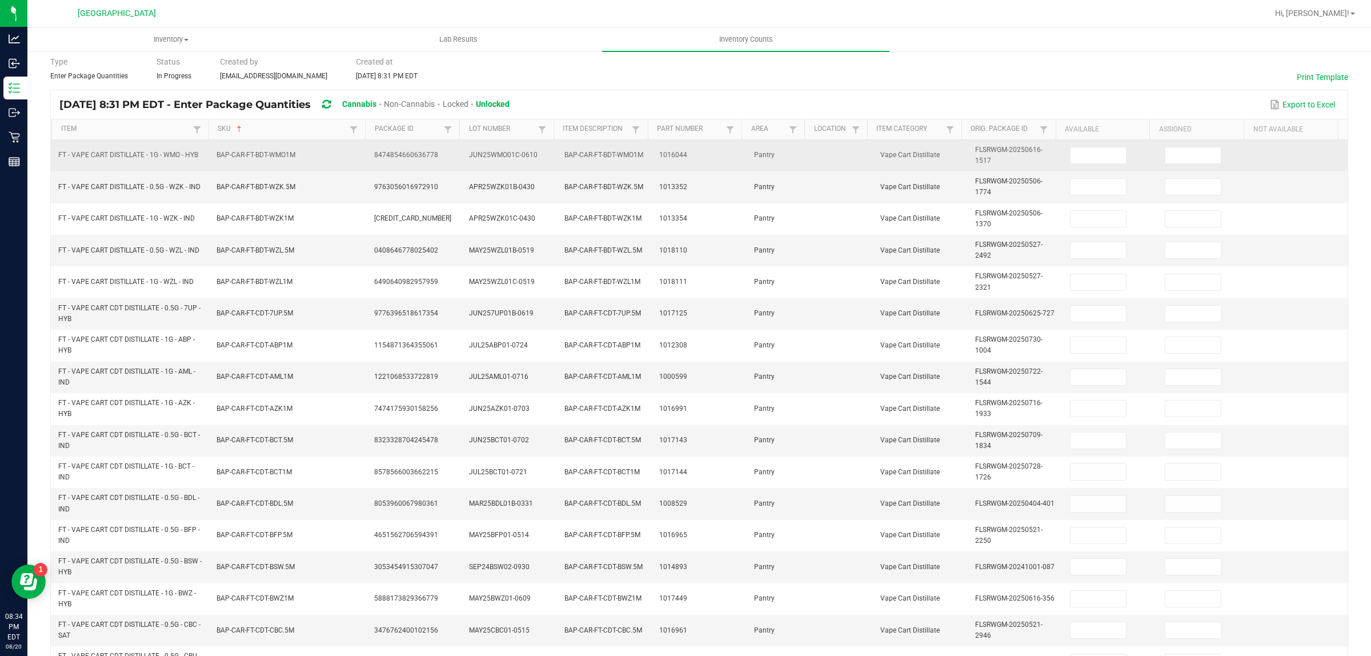
scroll to position [0, 0]
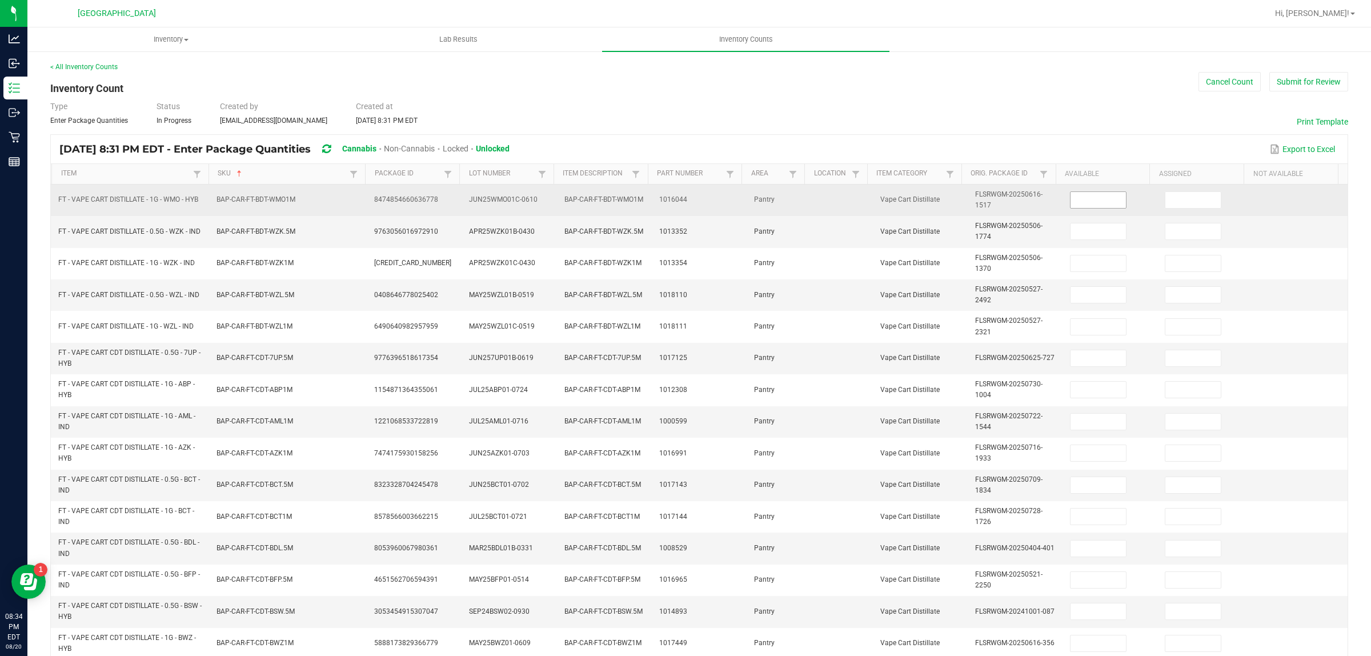
click at [1073, 195] on input at bounding box center [1098, 200] width 55 height 16
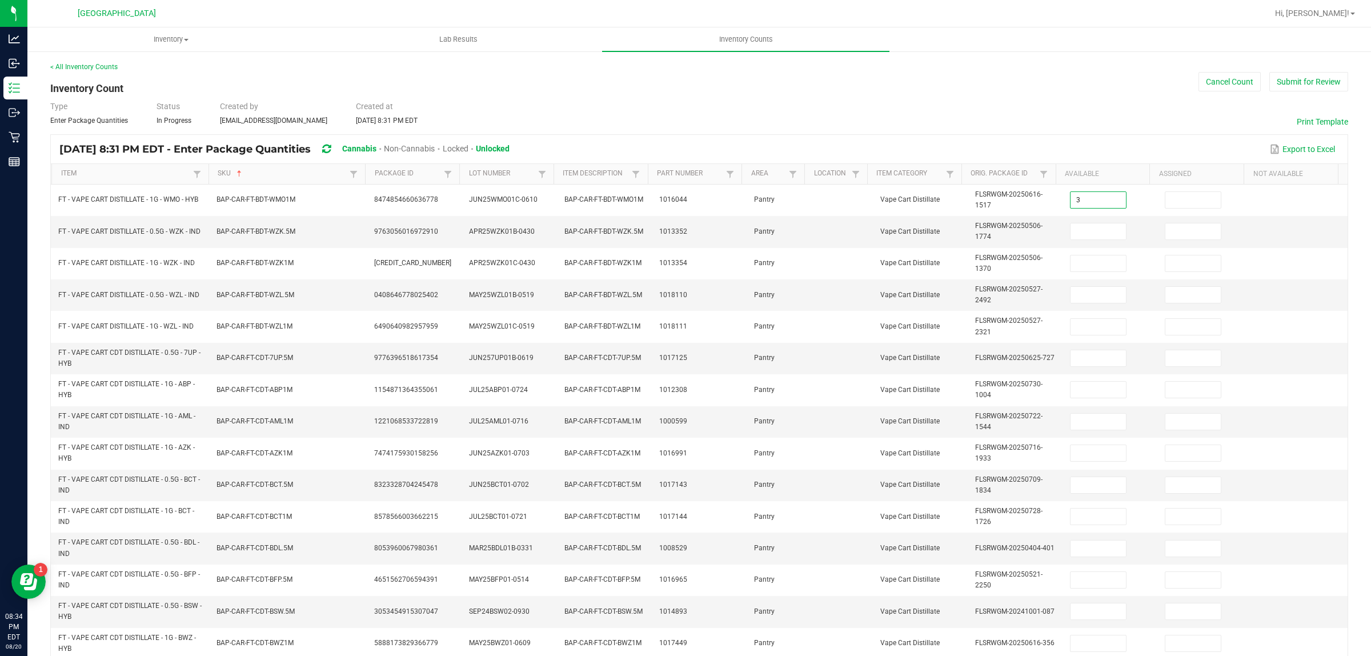
type input "3"
type input "7"
type input "10"
type input "8"
type input "9"
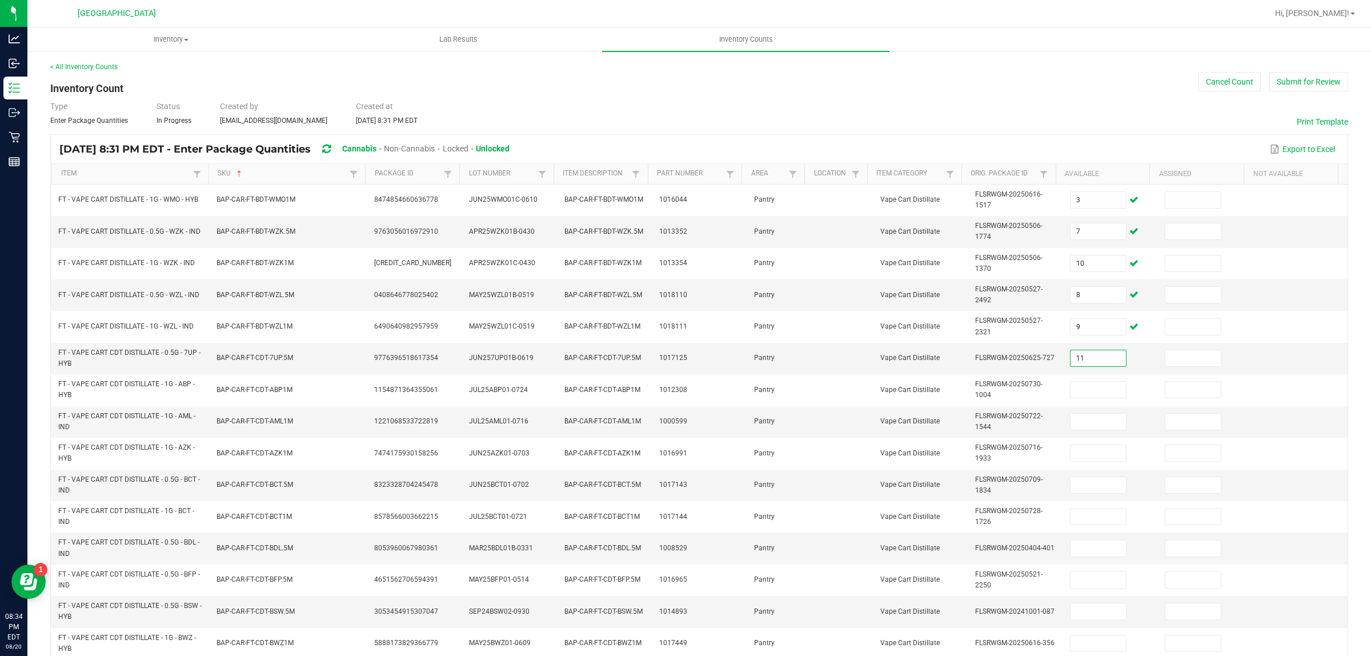
type input "11"
type input "12"
type input "2"
type input "5"
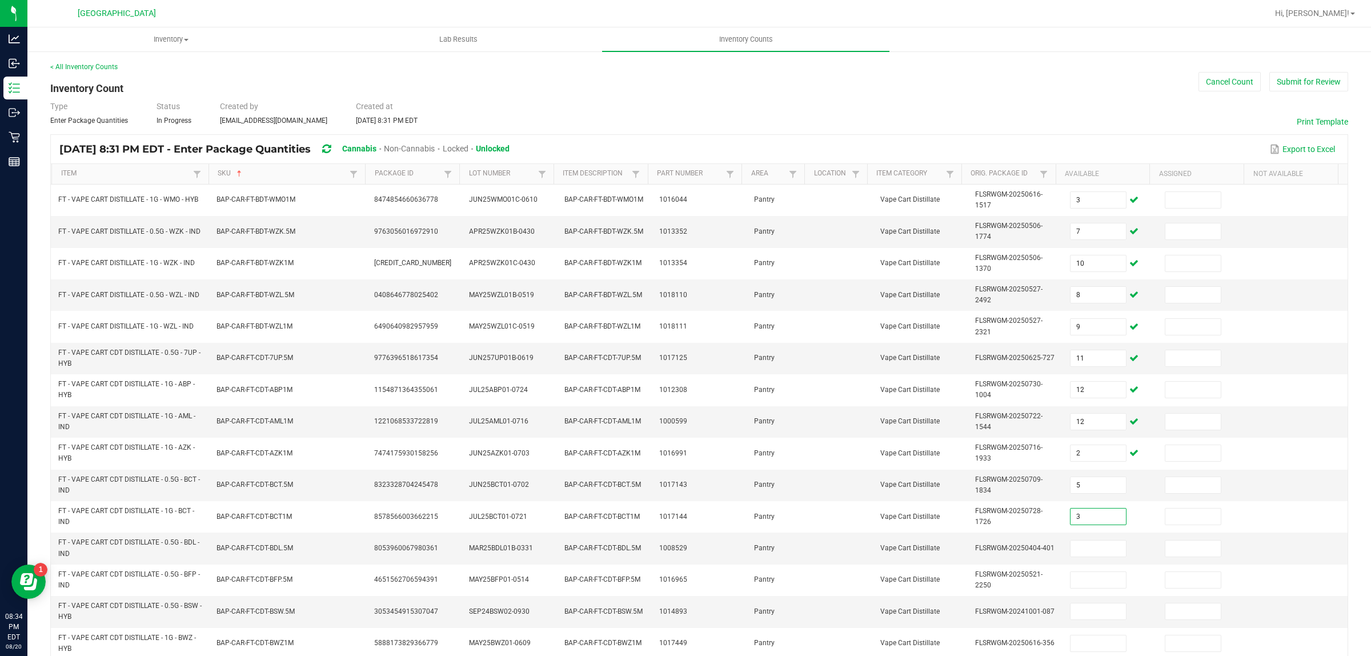
type input "3"
type input "9"
type input "10"
type input "3"
type input "7"
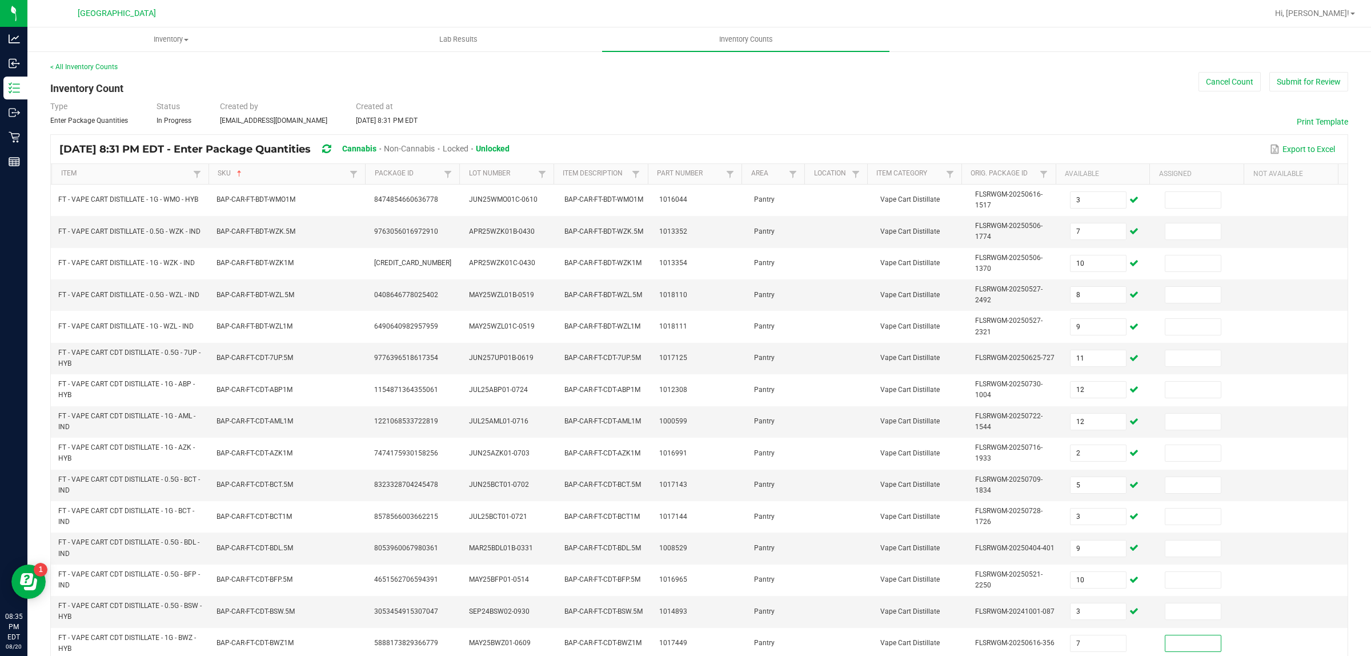
scroll to position [205, 0]
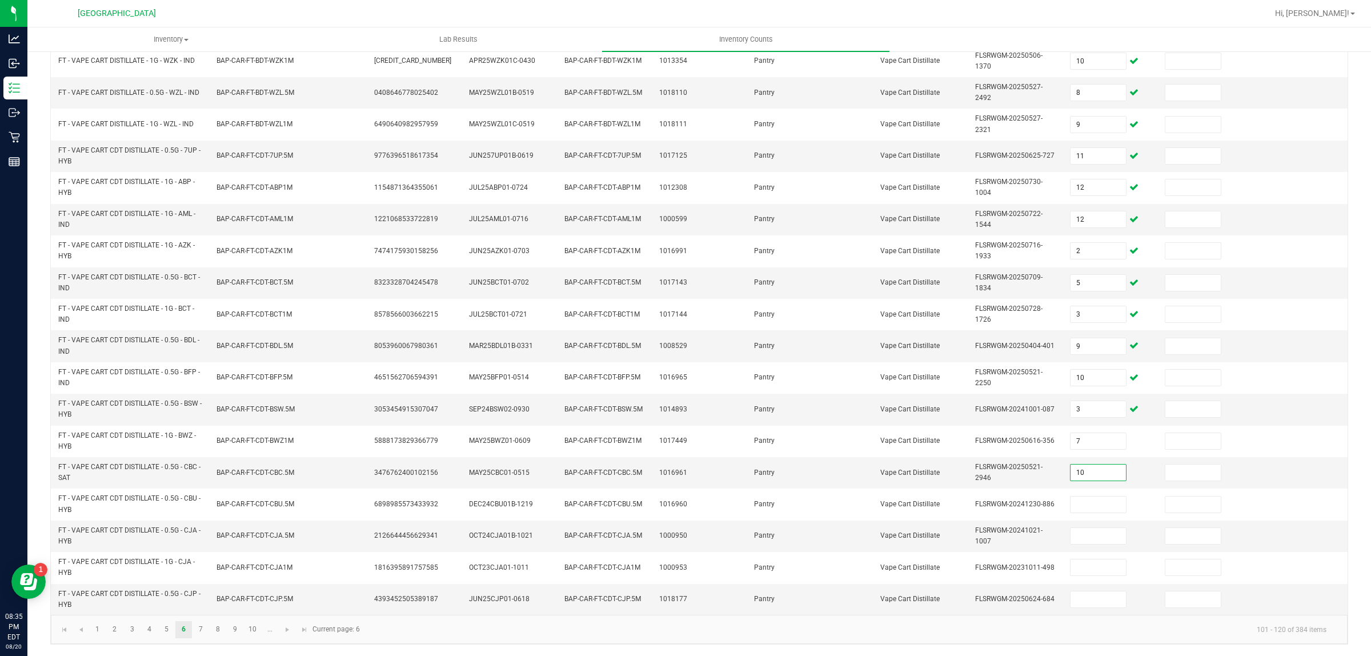
type input "10"
type input "5"
type input "12"
type input "5"
type input "10"
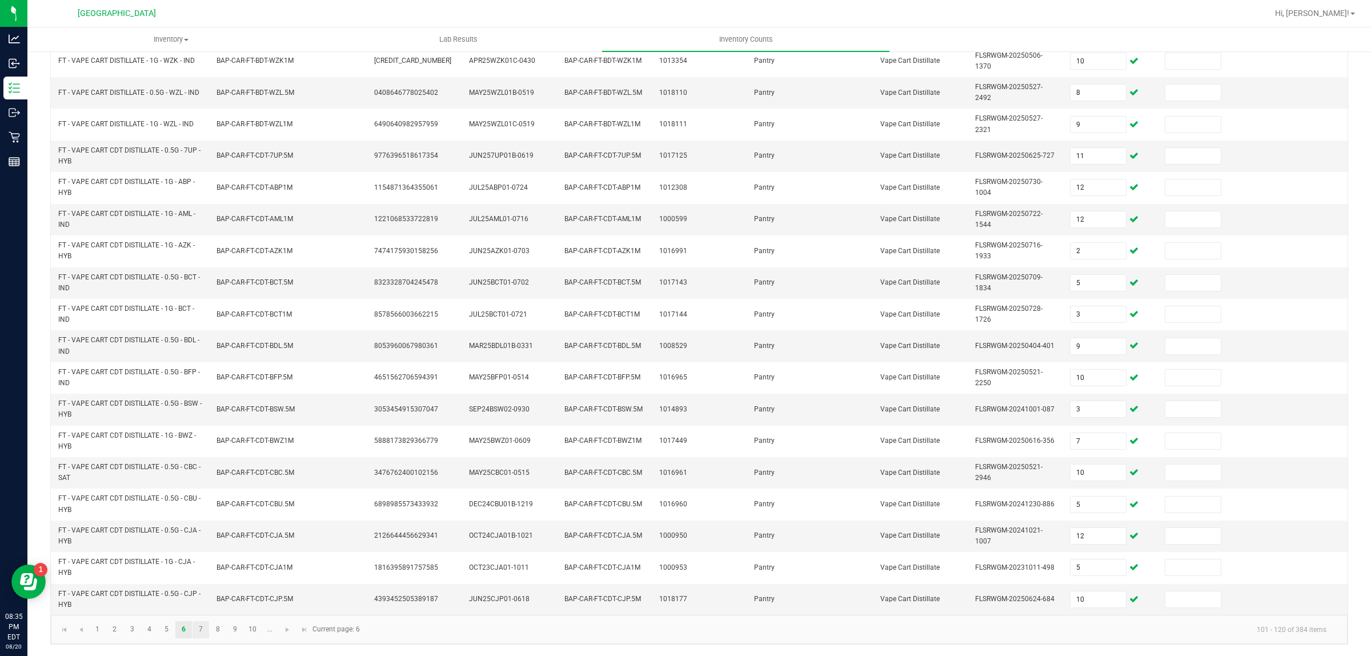
click at [204, 630] on link "7" at bounding box center [201, 629] width 17 height 17
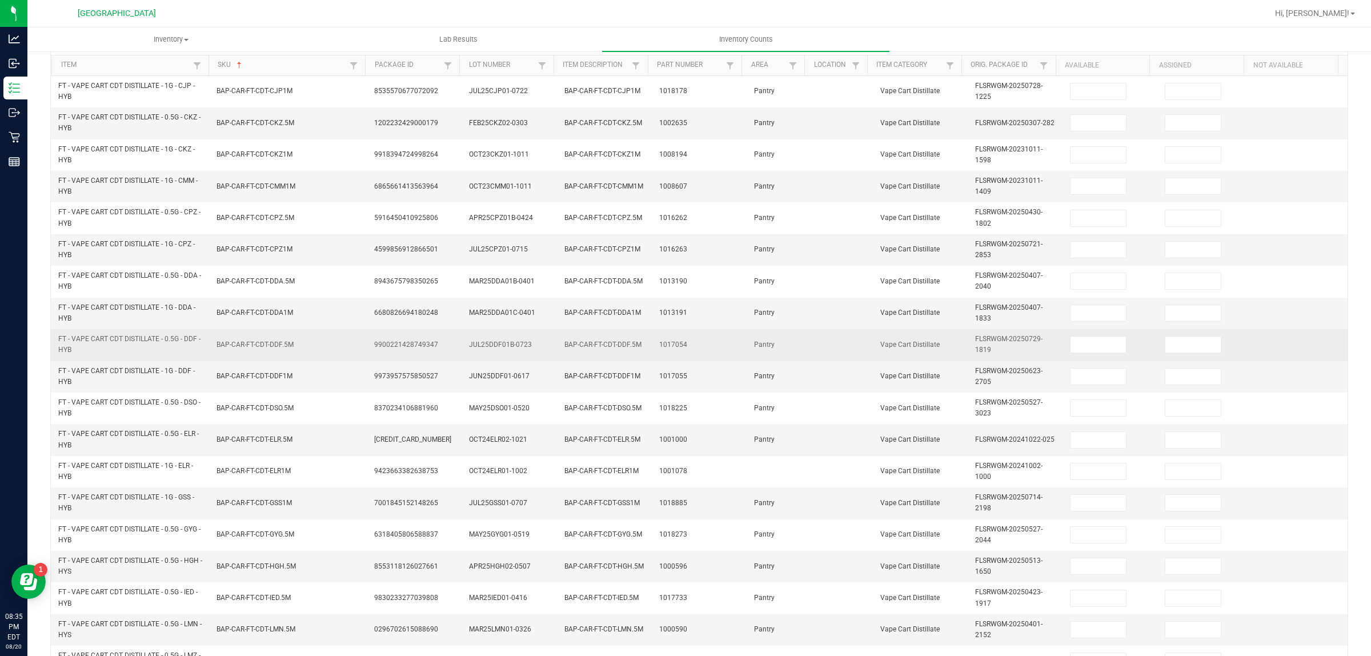
scroll to position [0, 0]
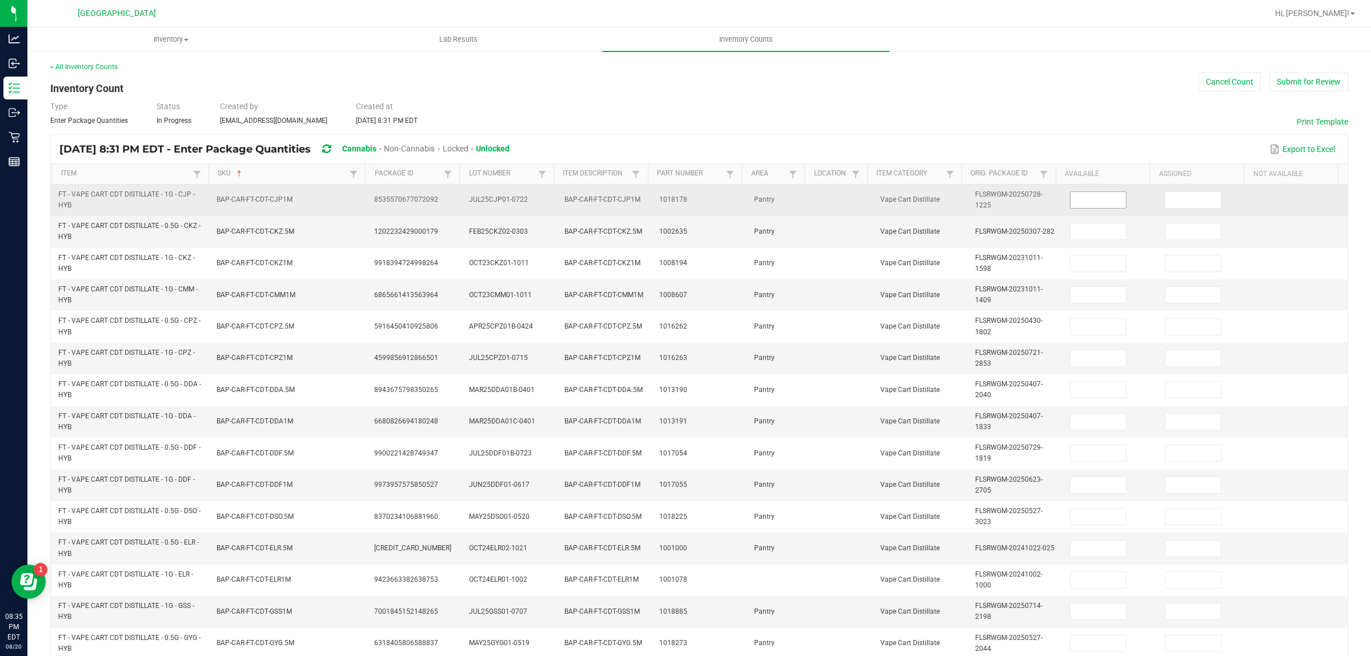
click at [1094, 201] on input at bounding box center [1098, 200] width 55 height 16
type input "12"
type input "9"
type input "1"
type input "8"
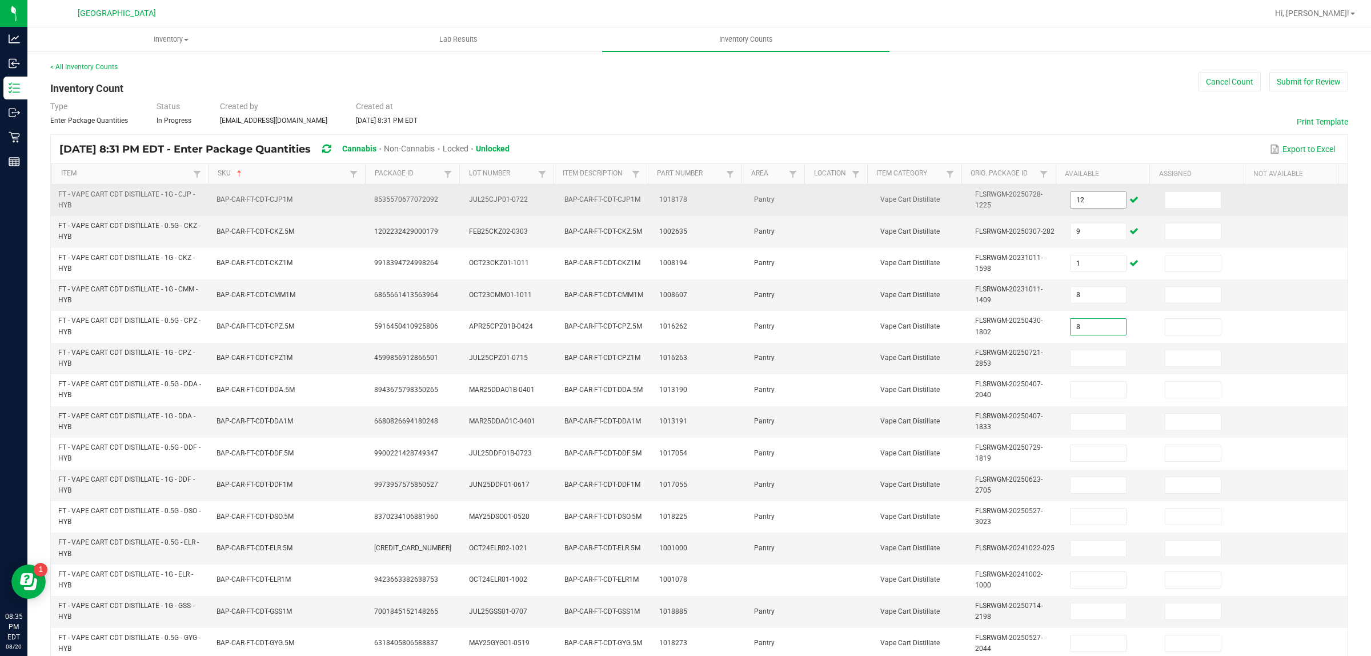
type input "8"
type input "9"
type input "6"
type input "1"
type input "11"
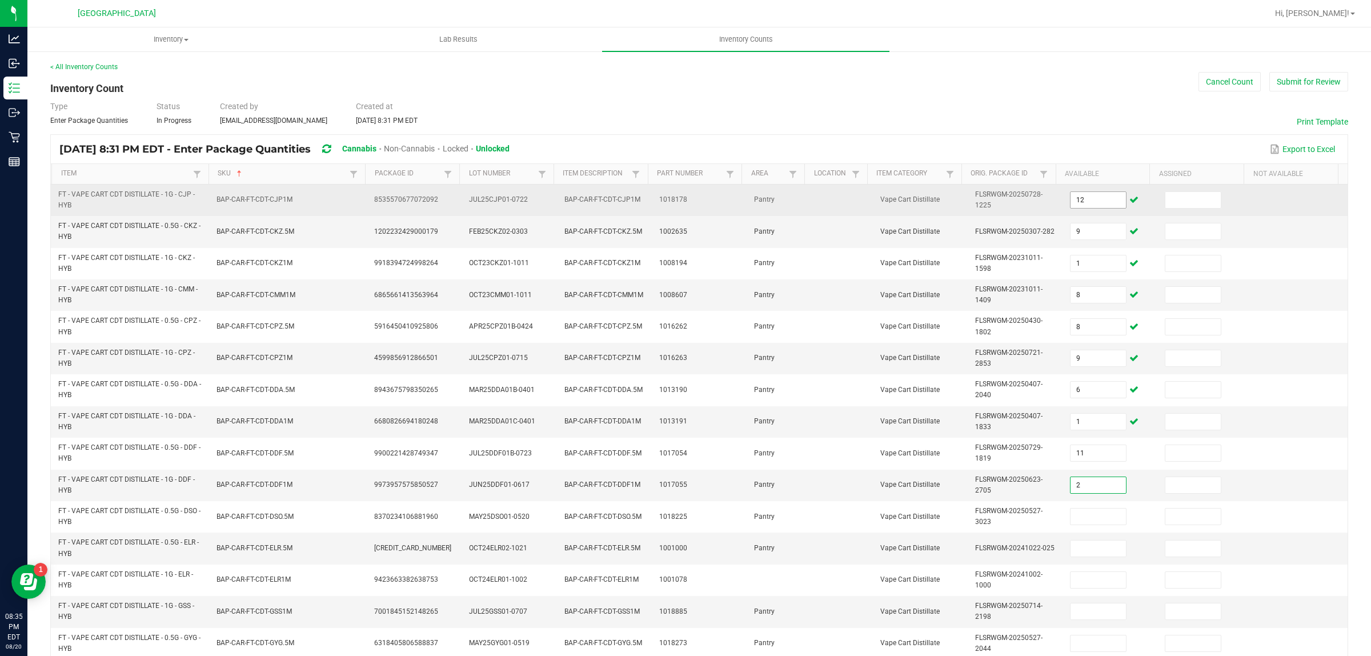
type input "2"
type input "10"
type input "12"
type input "5"
type input "12"
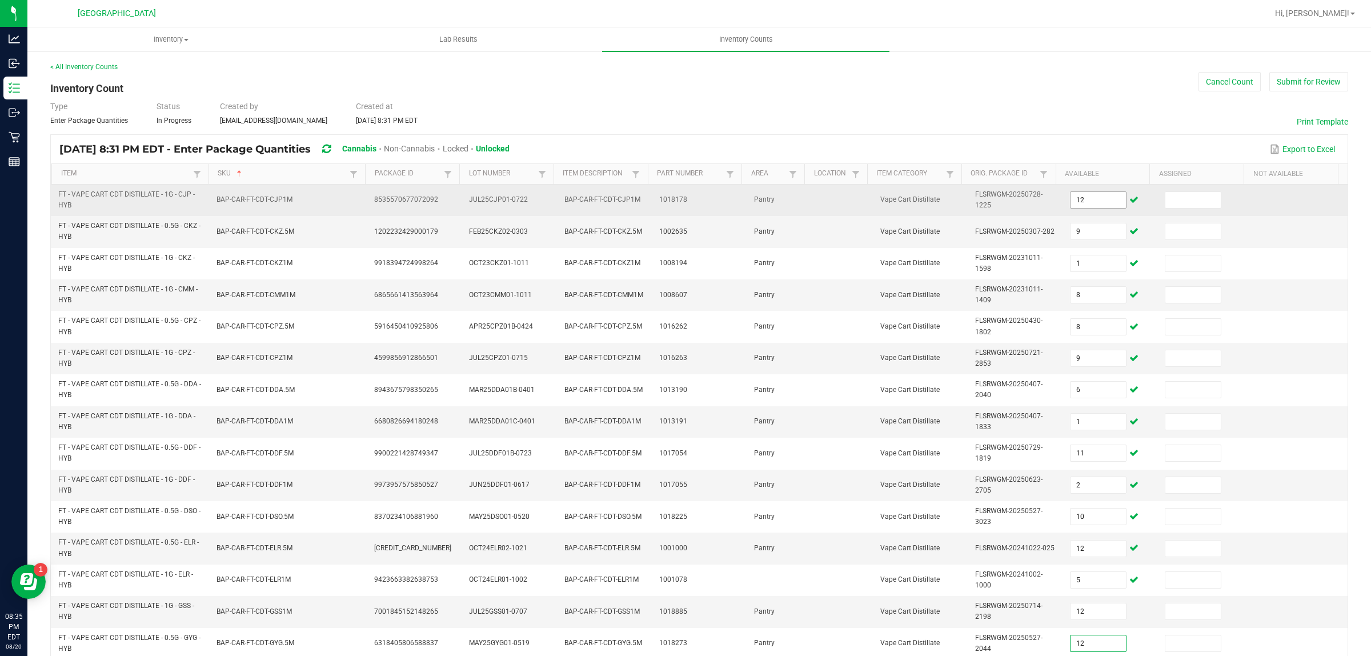
type input "12"
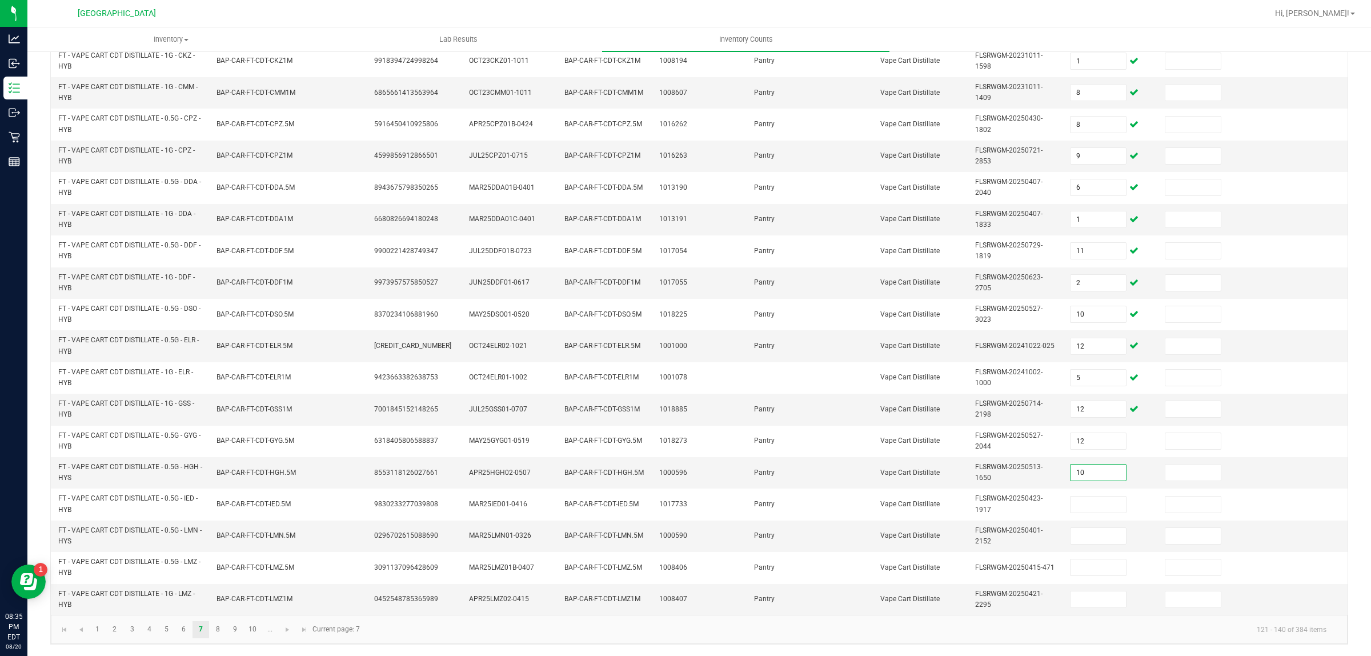
type input "10"
type input "9"
type input "2"
type input "8"
click at [217, 631] on link "8" at bounding box center [218, 629] width 17 height 17
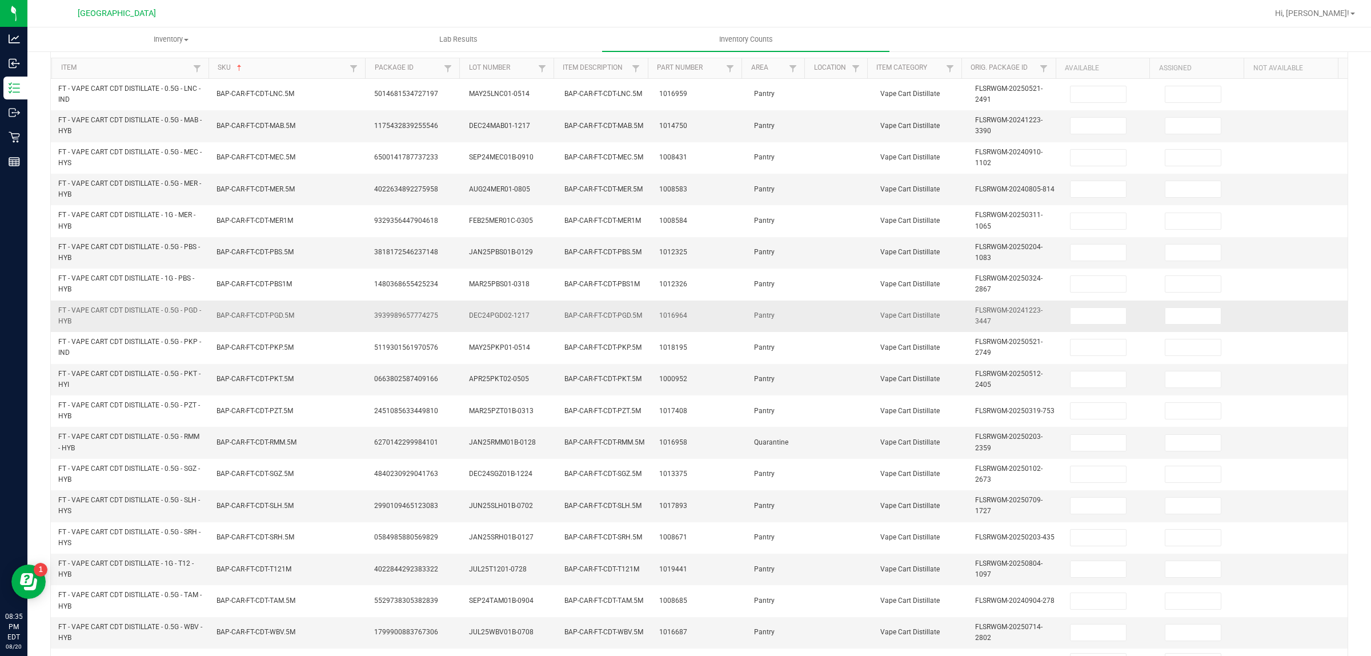
scroll to position [0, 0]
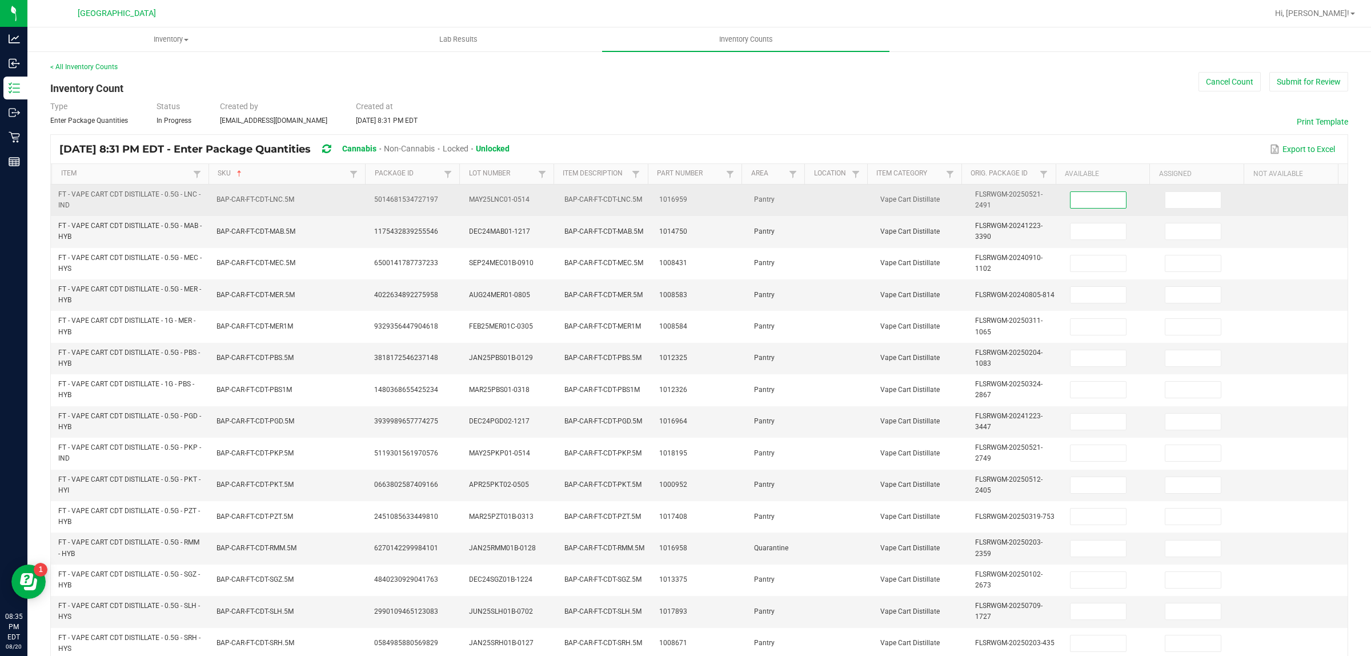
click at [1084, 196] on input at bounding box center [1098, 200] width 55 height 16
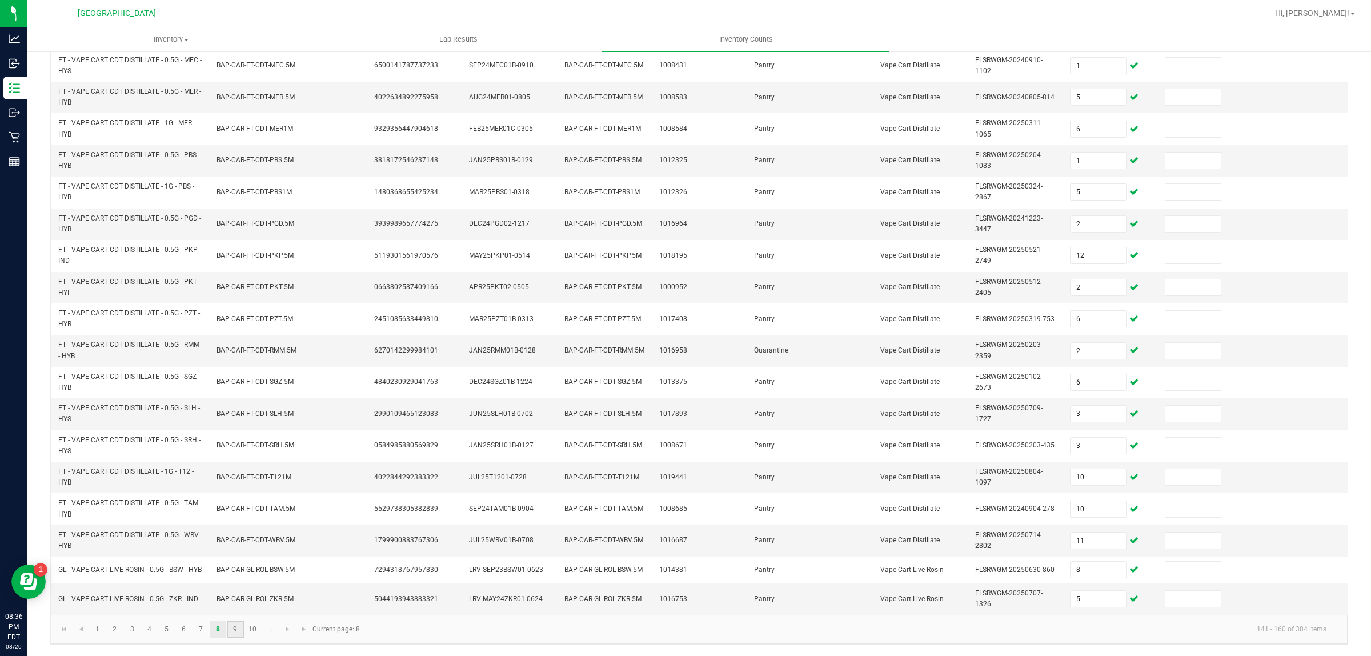
click at [242, 626] on link "9" at bounding box center [235, 629] width 17 height 17
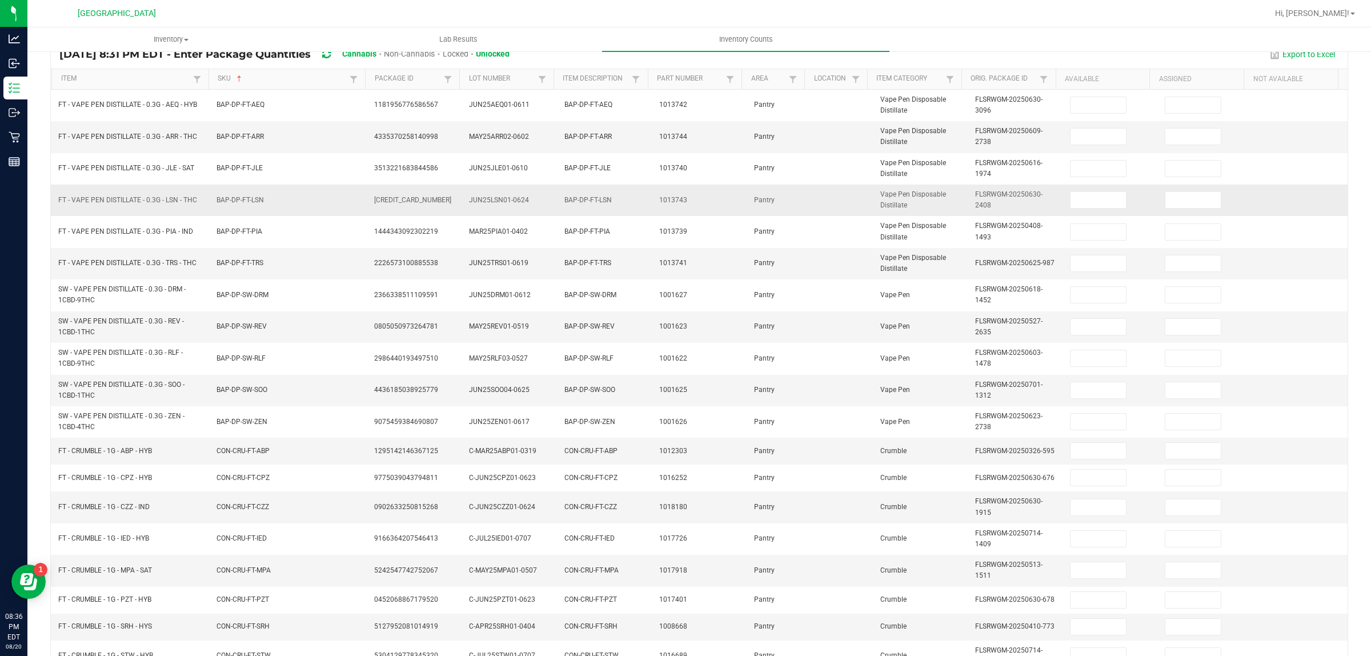
scroll to position [0, 0]
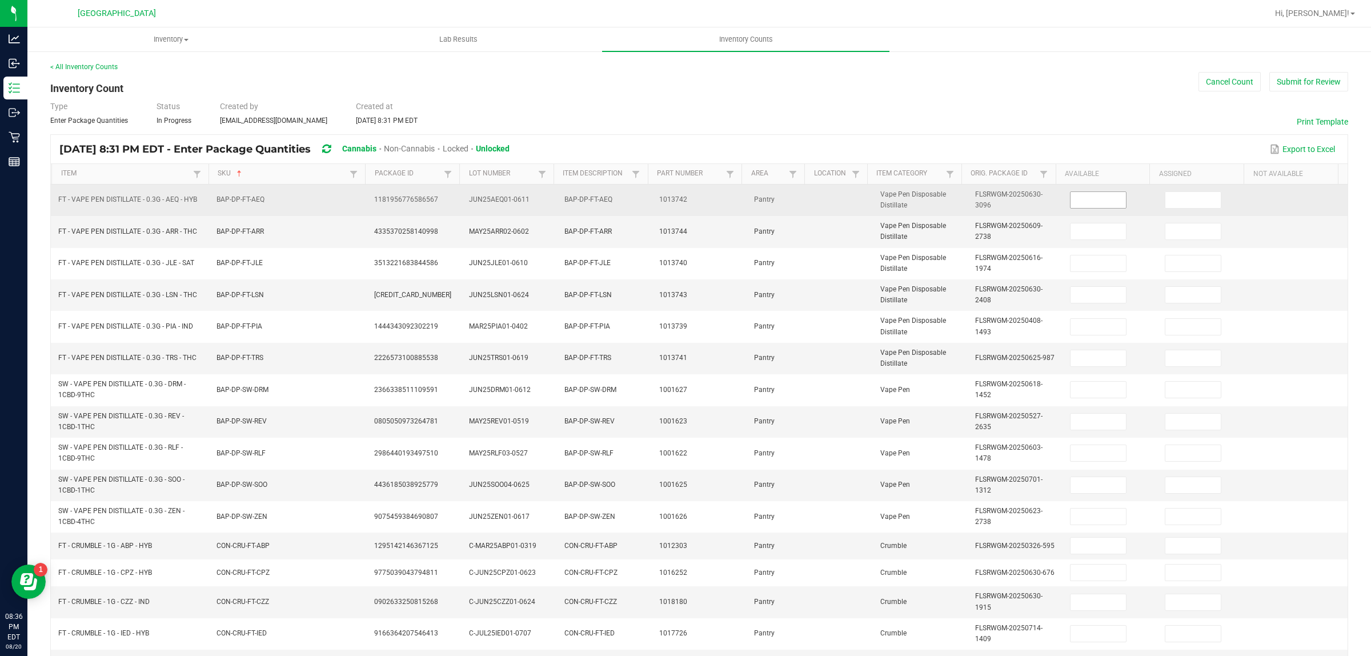
click at [1084, 199] on input at bounding box center [1098, 200] width 55 height 16
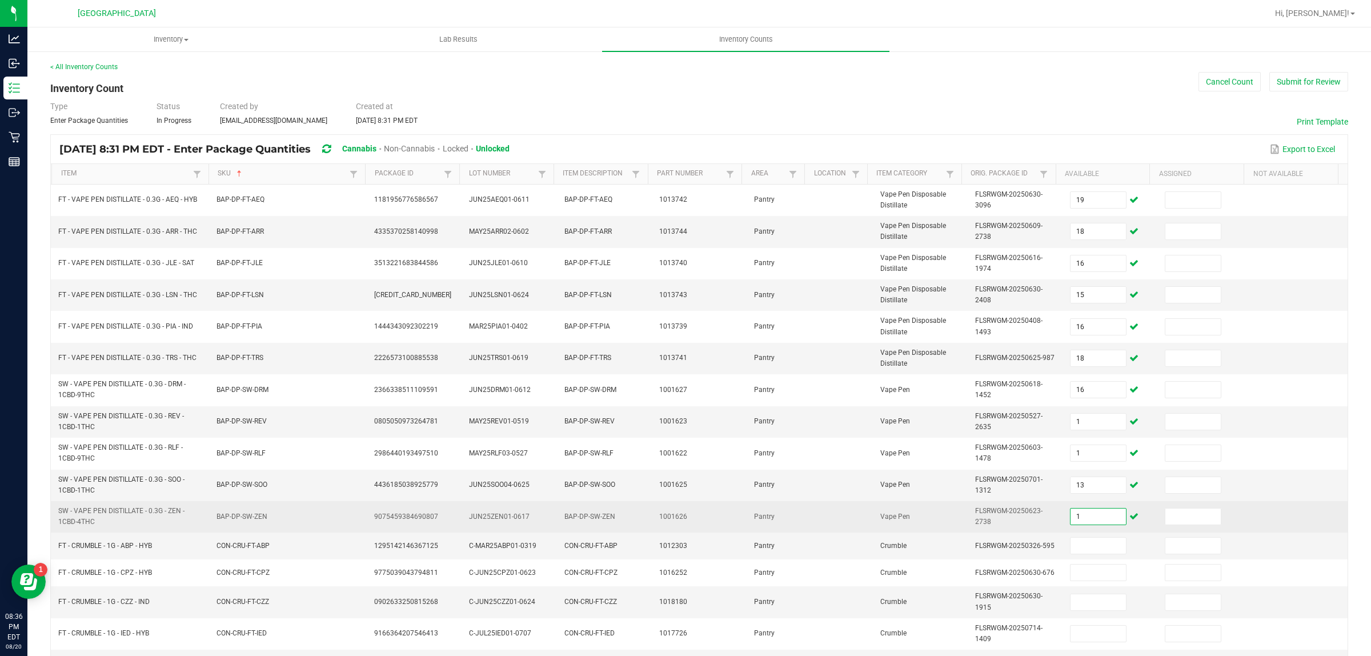
click at [1080, 521] on input "1" at bounding box center [1098, 517] width 55 height 16
click at [1075, 510] on input at bounding box center [1098, 517] width 55 height 16
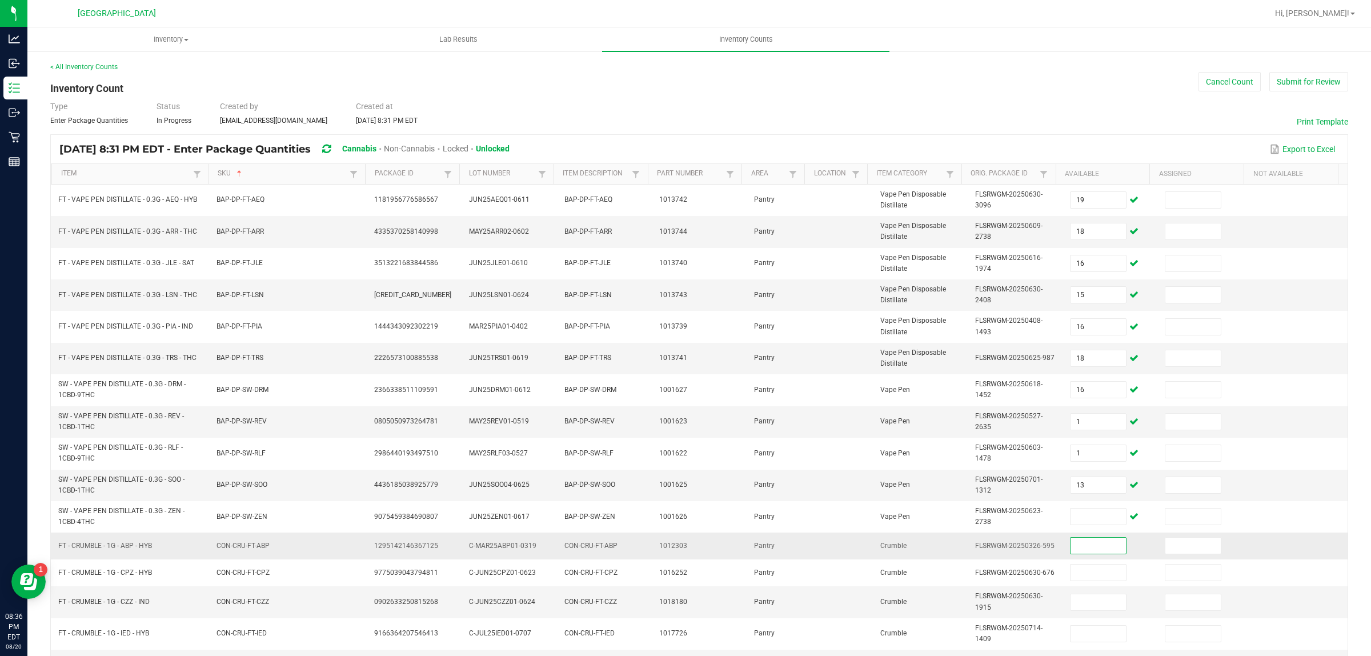
click at [1099, 542] on input at bounding box center [1098, 546] width 55 height 16
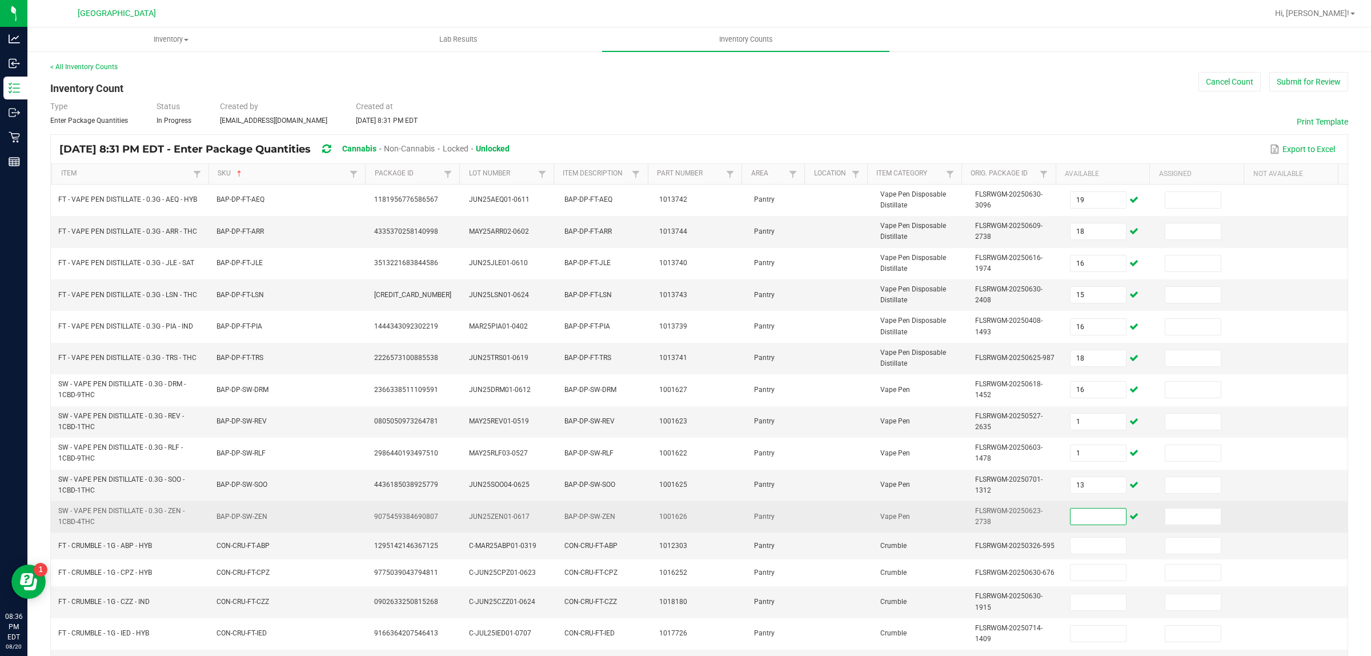
click at [1071, 525] on input at bounding box center [1098, 517] width 55 height 16
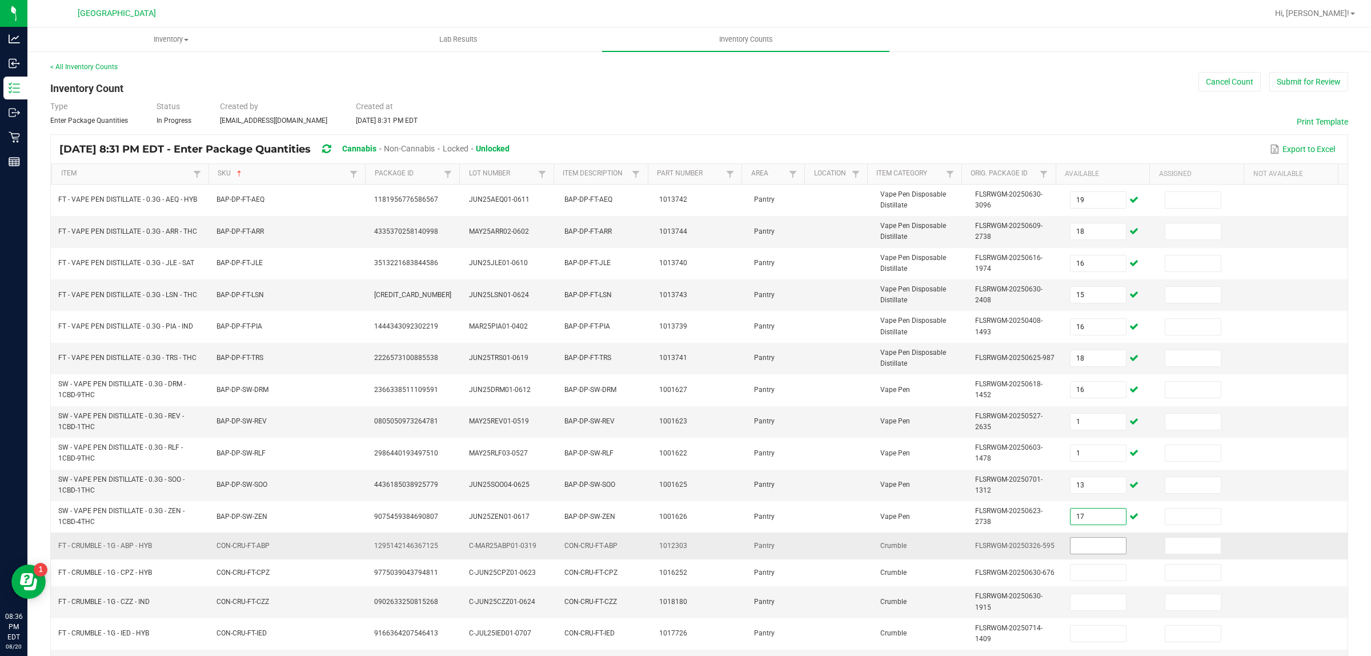
click at [1091, 541] on input at bounding box center [1098, 546] width 55 height 16
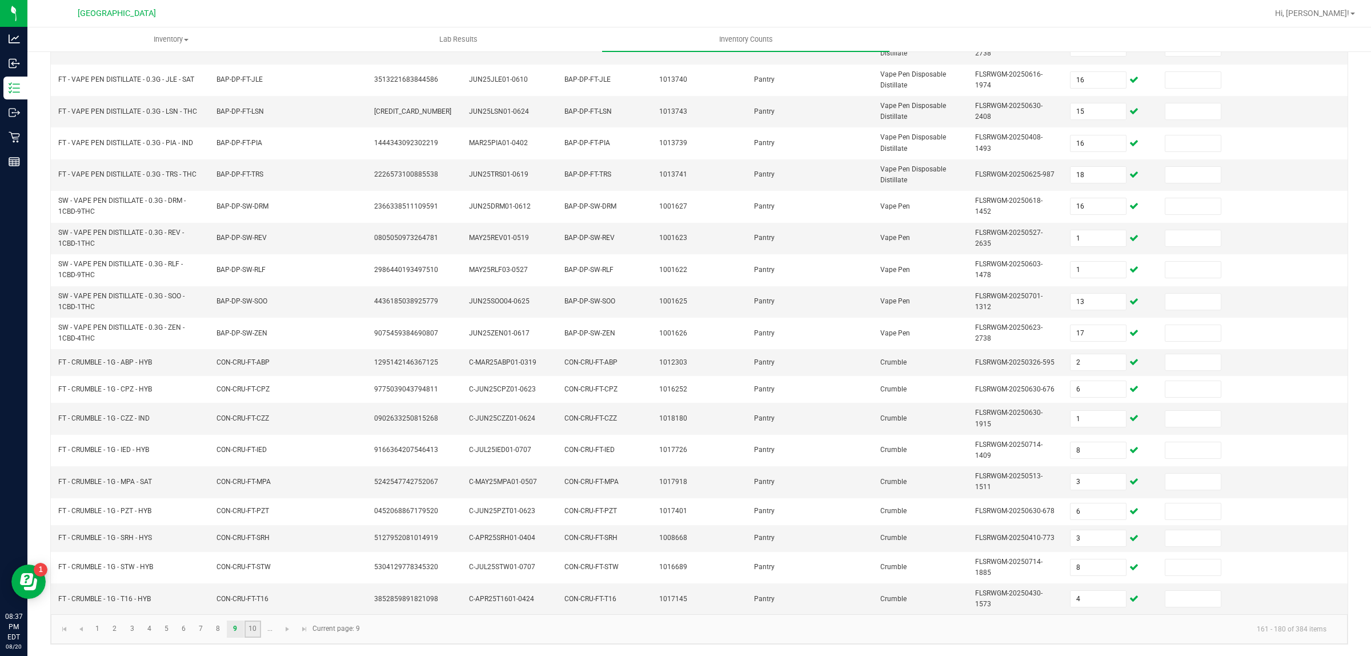
click at [258, 631] on link "10" at bounding box center [253, 629] width 17 height 17
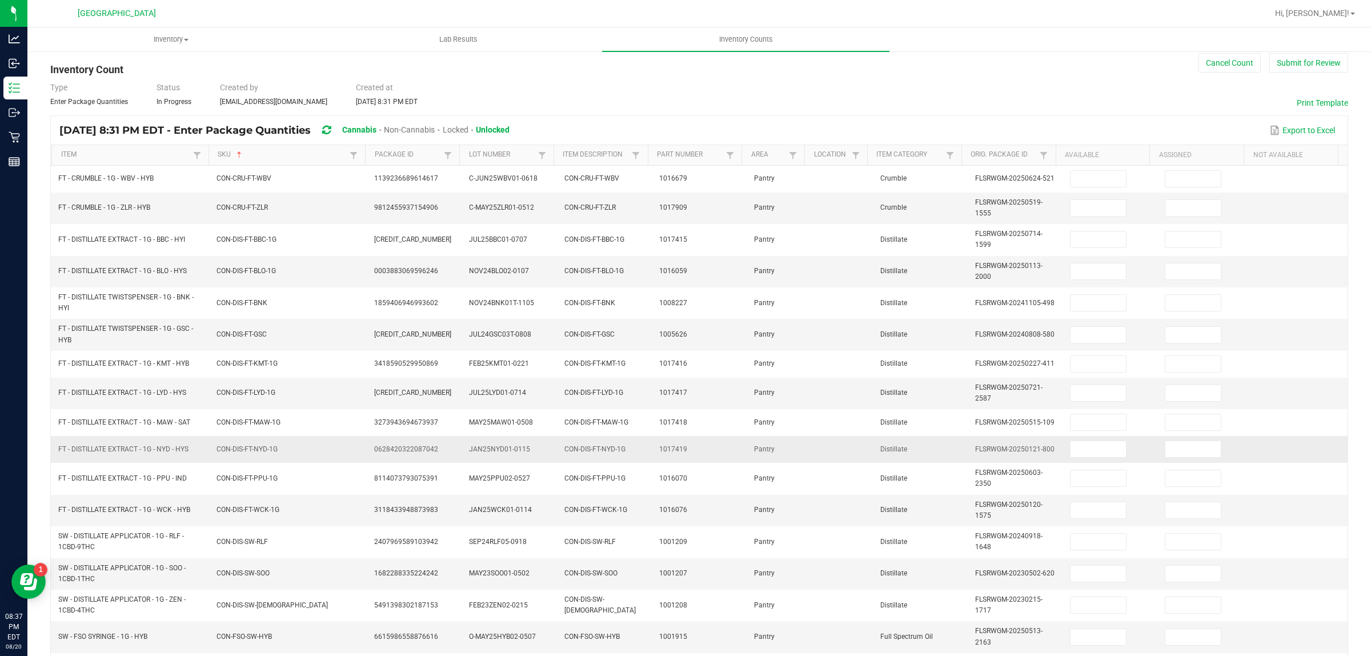
scroll to position [0, 0]
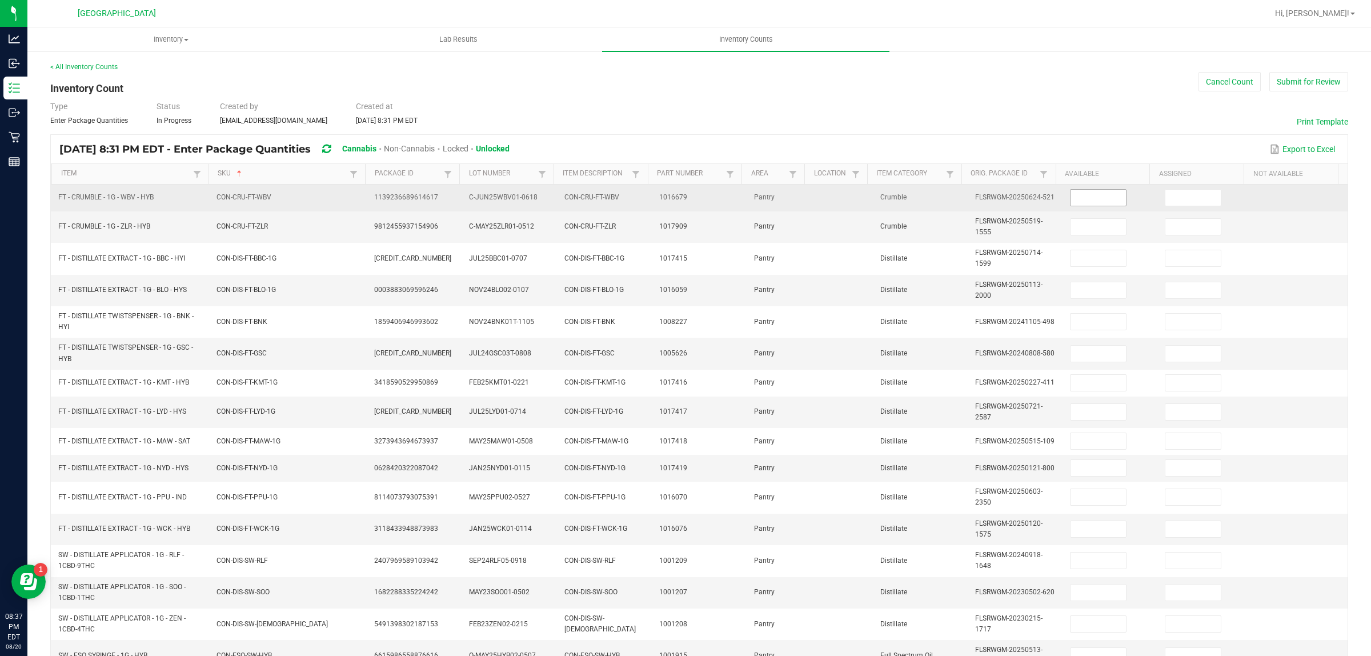
click at [1081, 198] on input at bounding box center [1098, 198] width 55 height 16
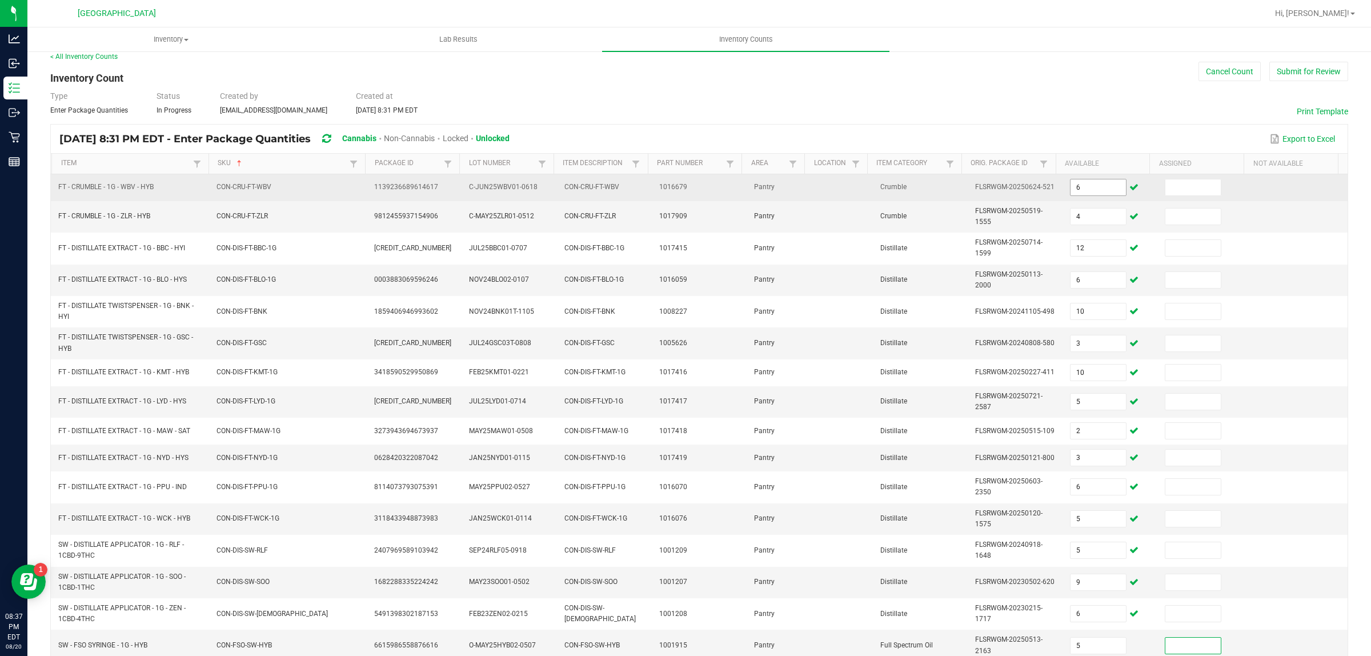
scroll to position [183, 0]
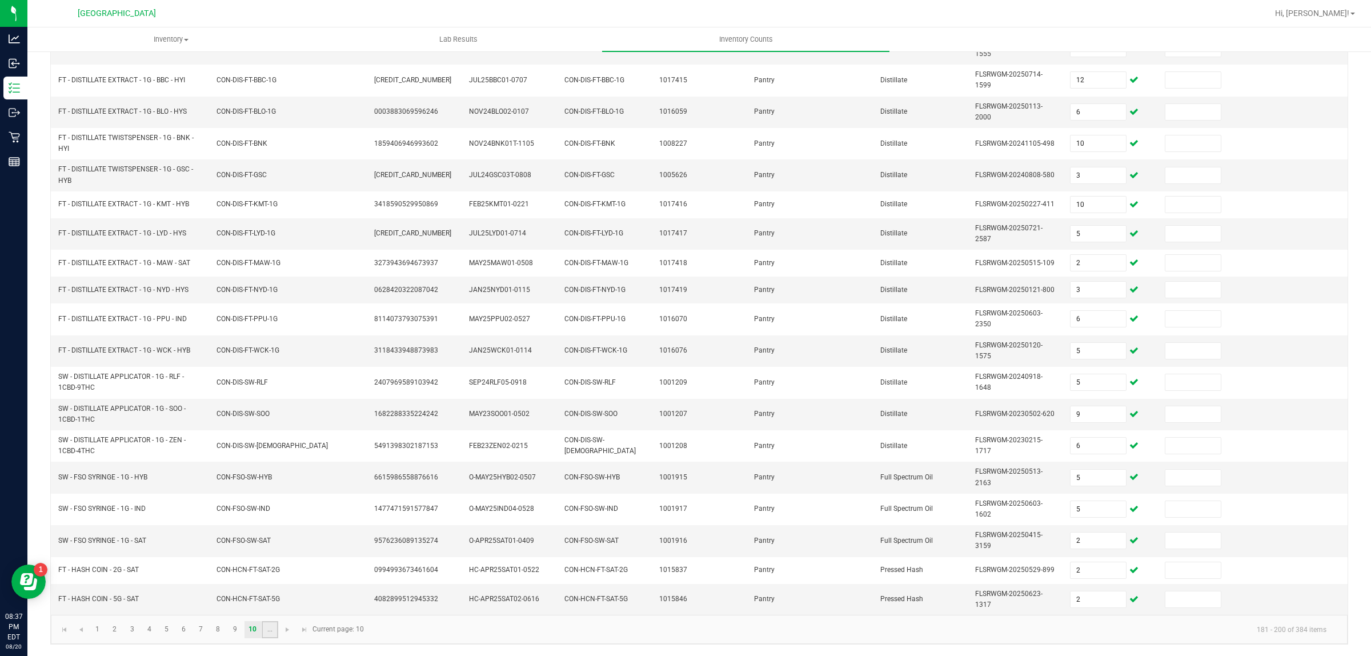
click at [270, 629] on link "..." at bounding box center [270, 629] width 17 height 17
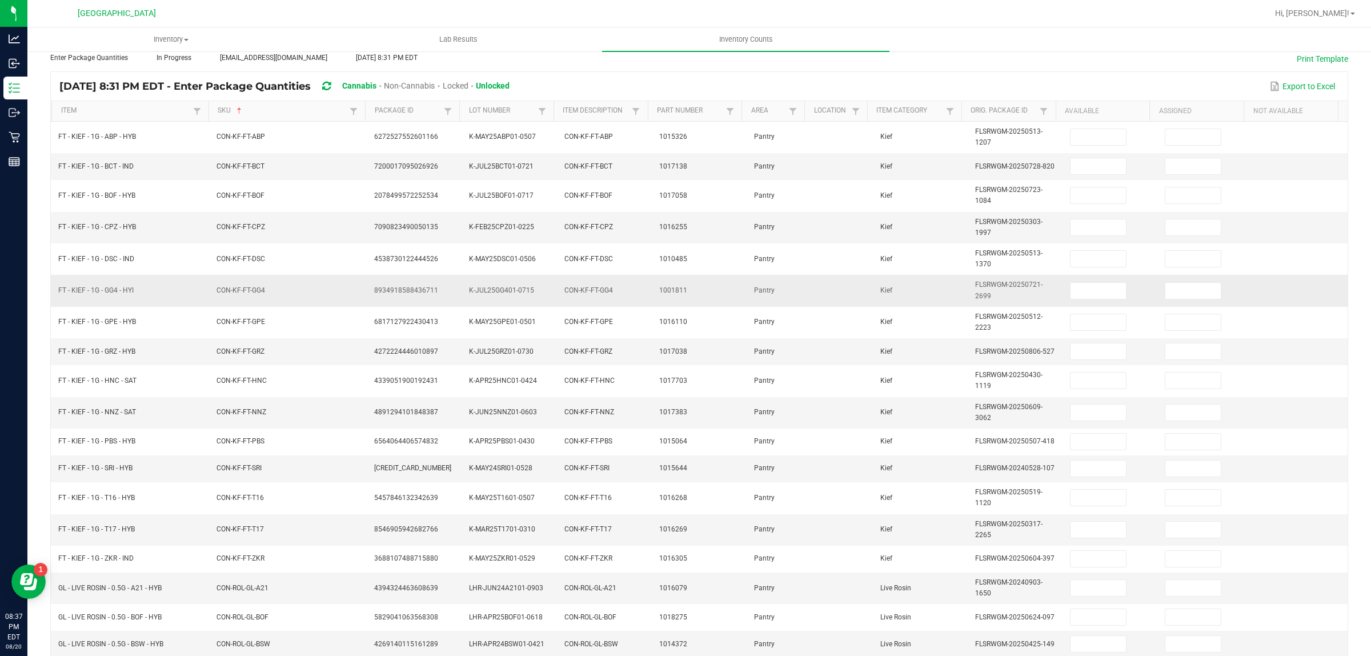
scroll to position [0, 0]
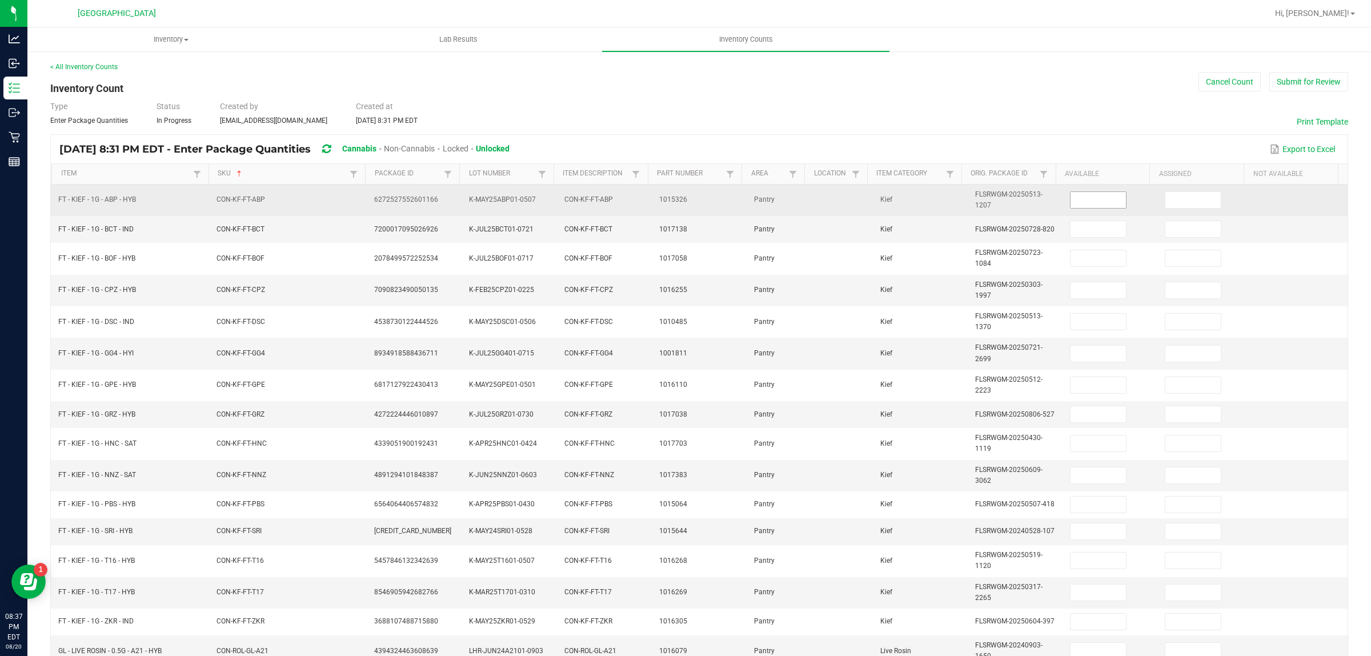
click at [1071, 200] on input at bounding box center [1098, 200] width 55 height 16
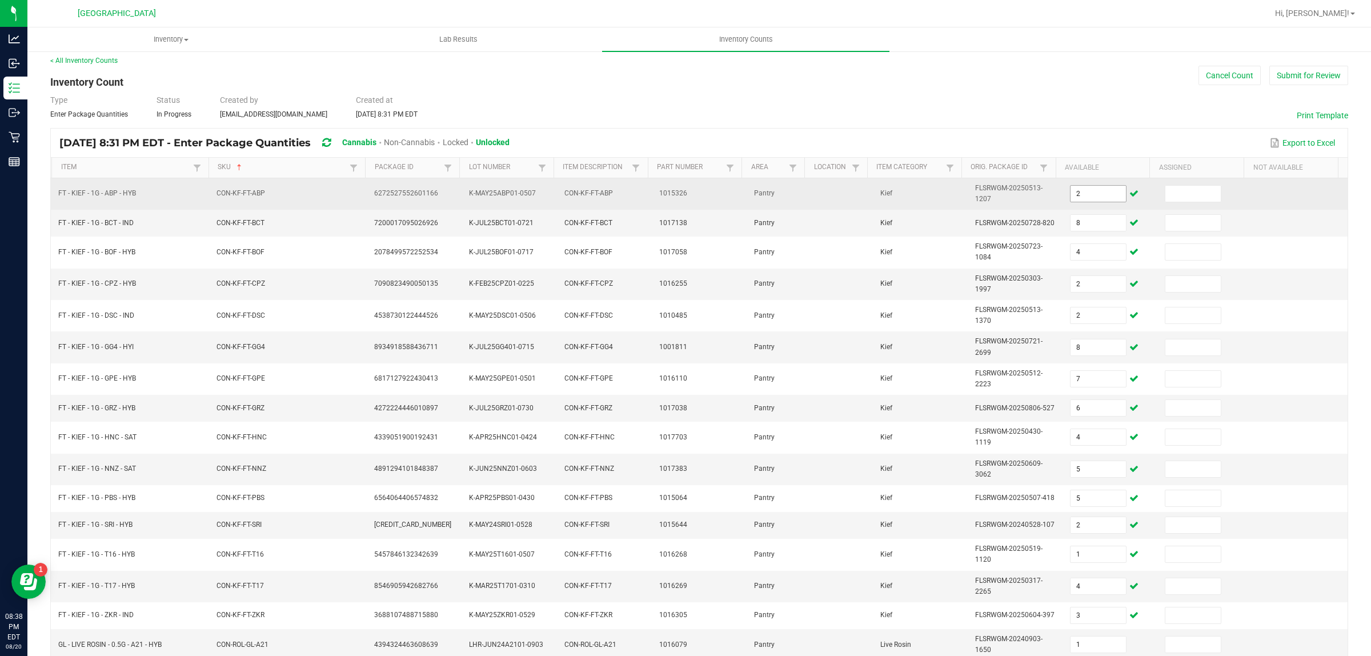
scroll to position [173, 0]
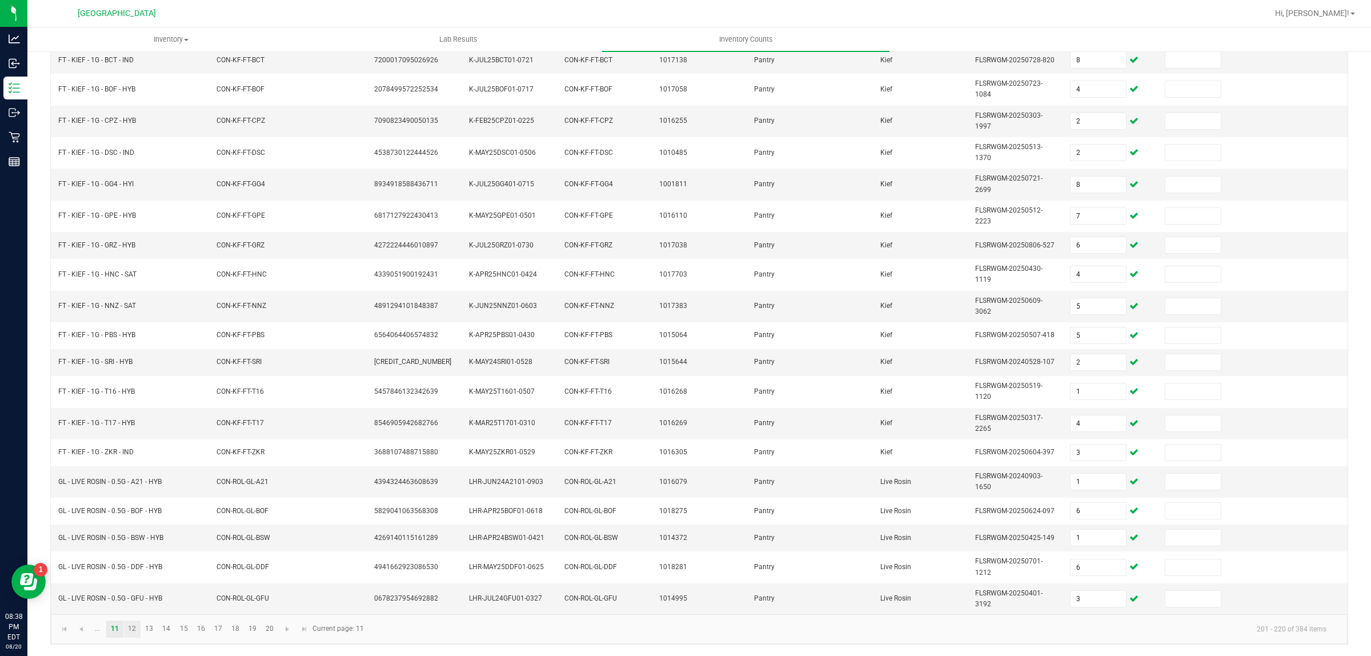
click at [133, 627] on link "12" at bounding box center [132, 629] width 17 height 17
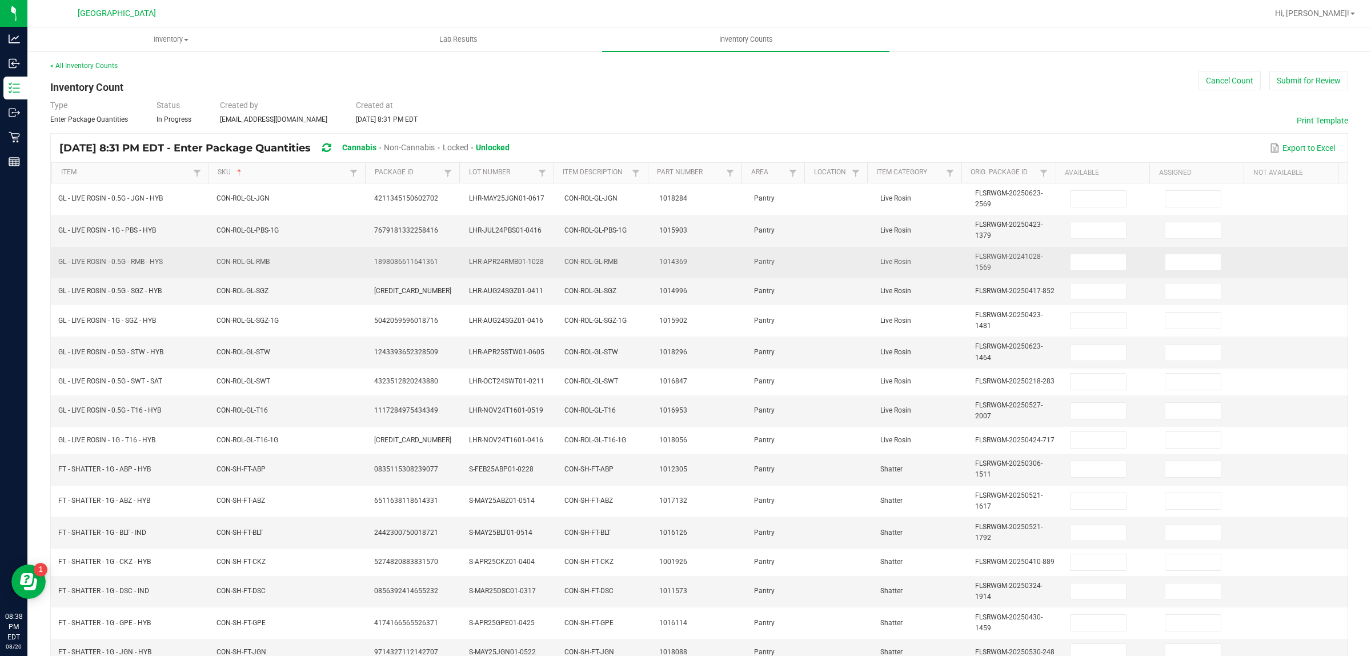
scroll to position [0, 0]
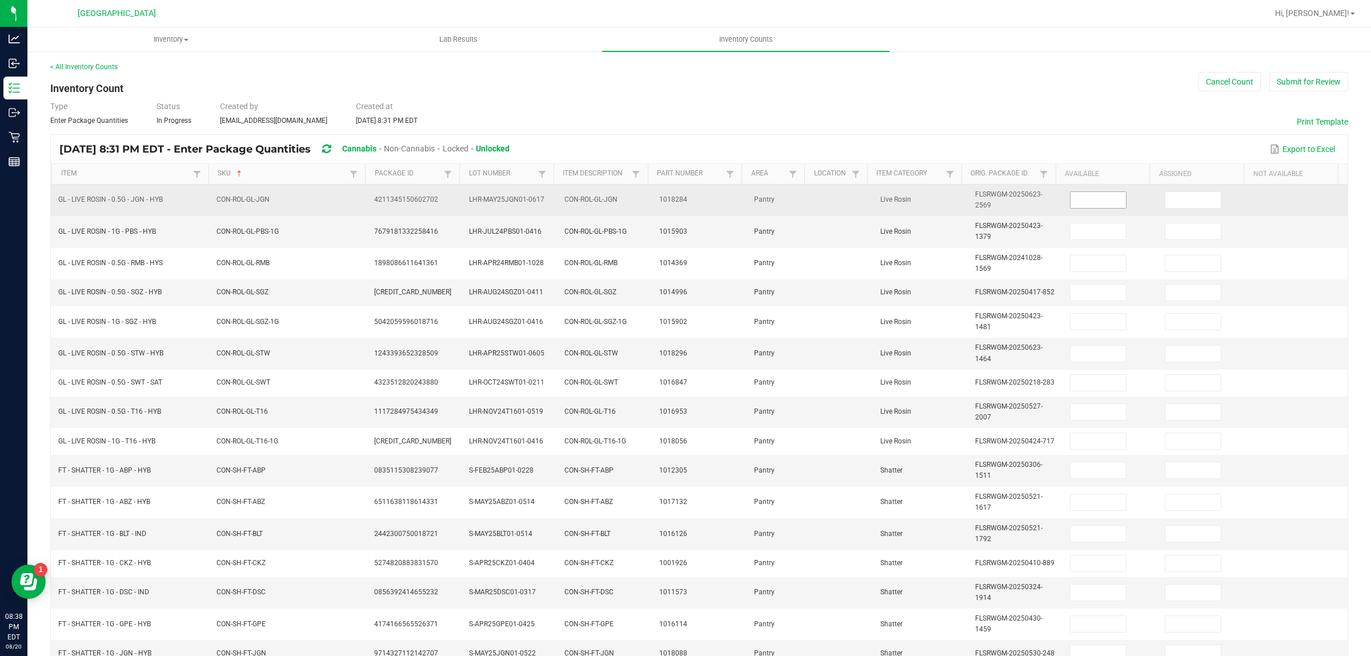
click at [1072, 203] on input at bounding box center [1098, 200] width 55 height 16
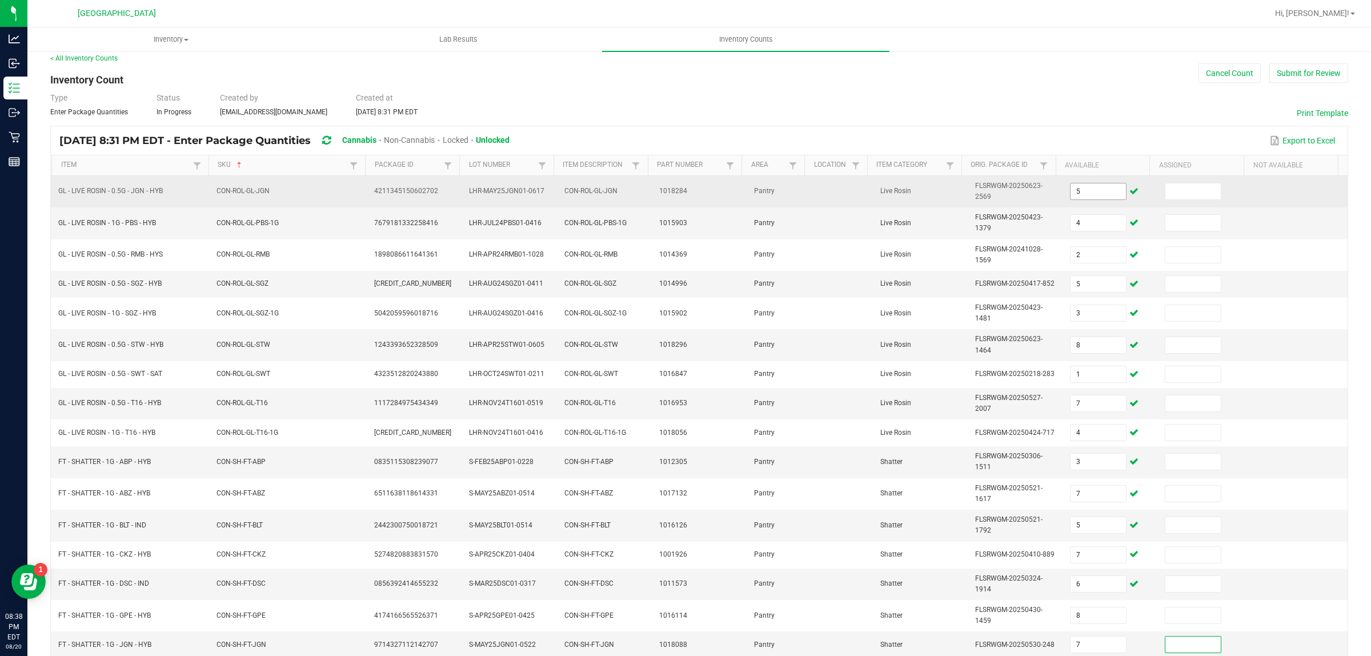
scroll to position [173, 0]
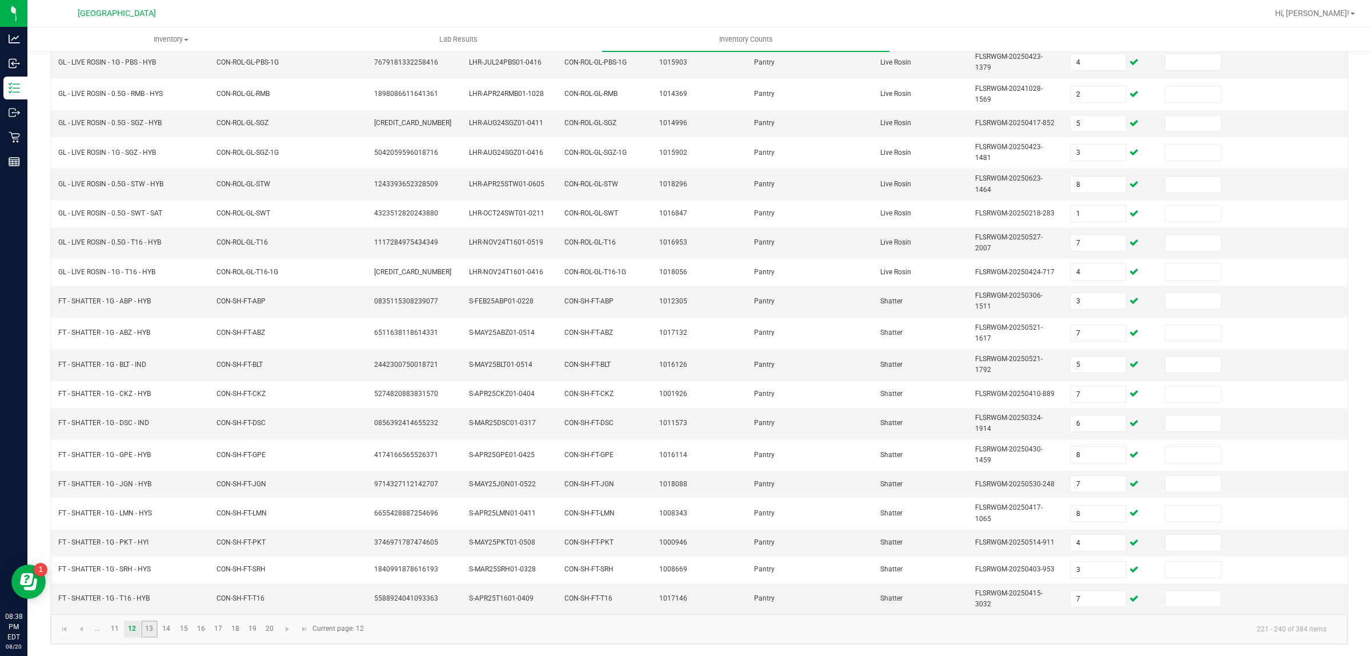
click at [149, 629] on link "13" at bounding box center [149, 629] width 17 height 17
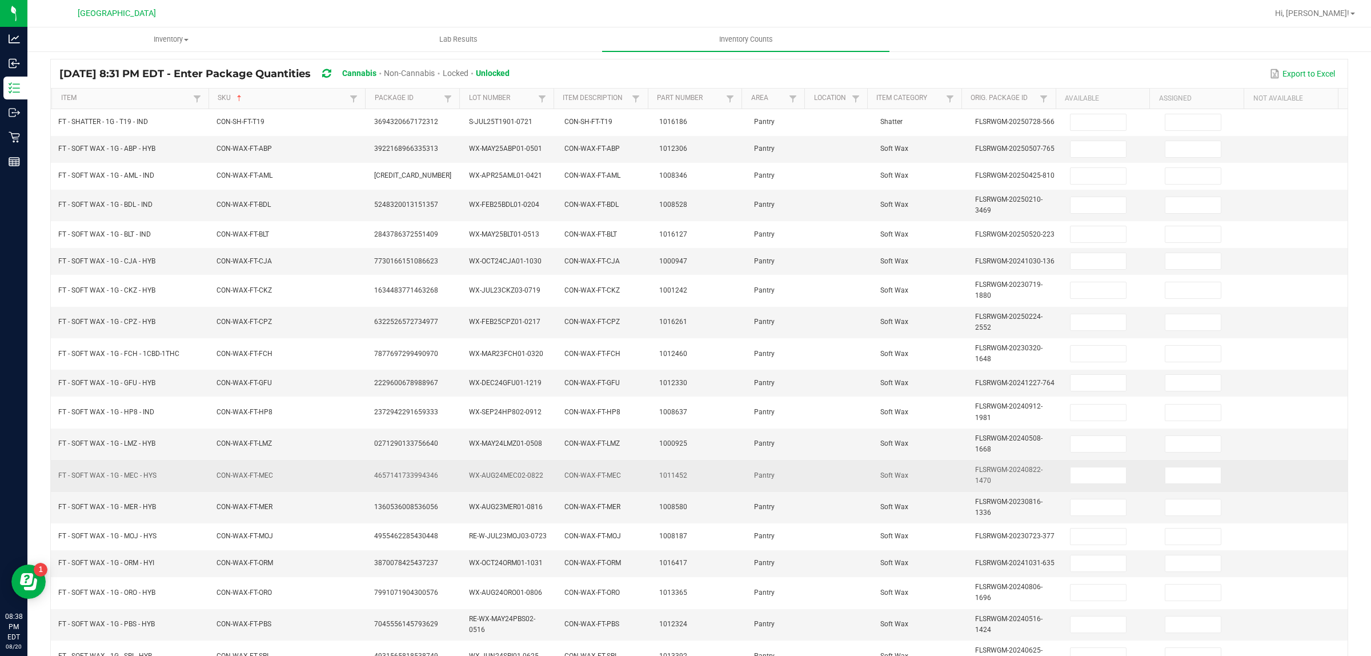
scroll to position [0, 0]
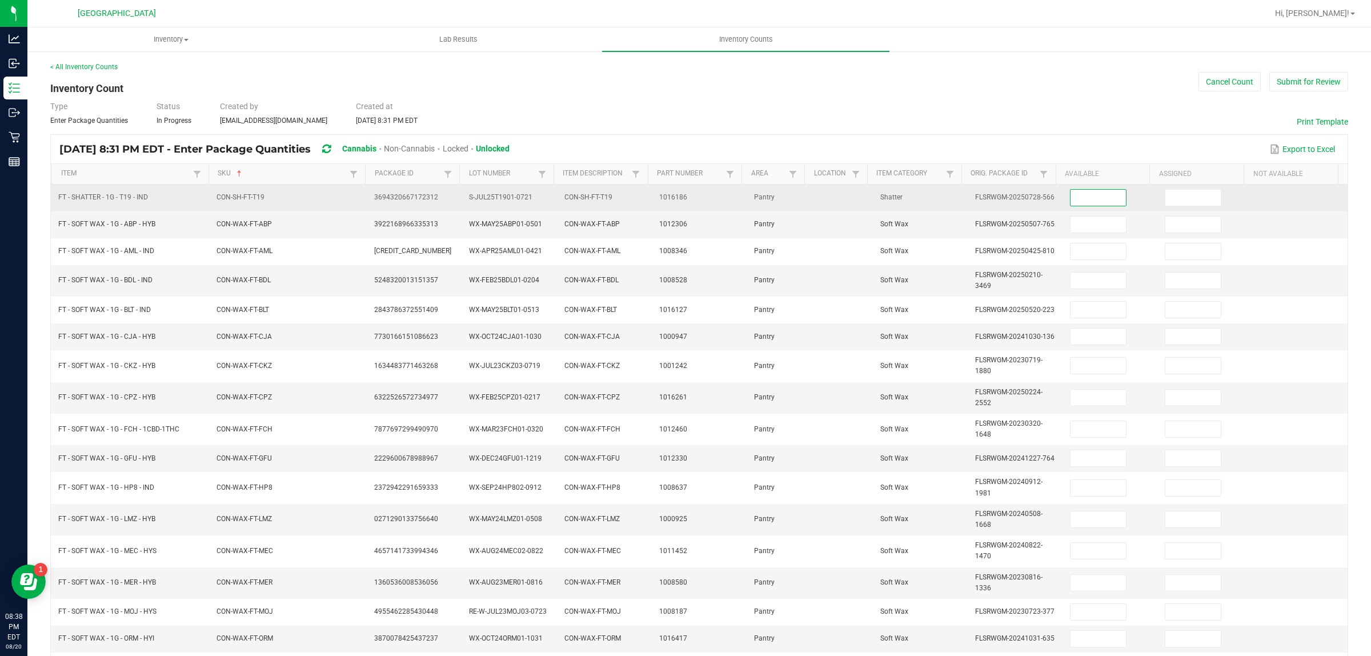
click at [1084, 199] on input at bounding box center [1098, 198] width 55 height 16
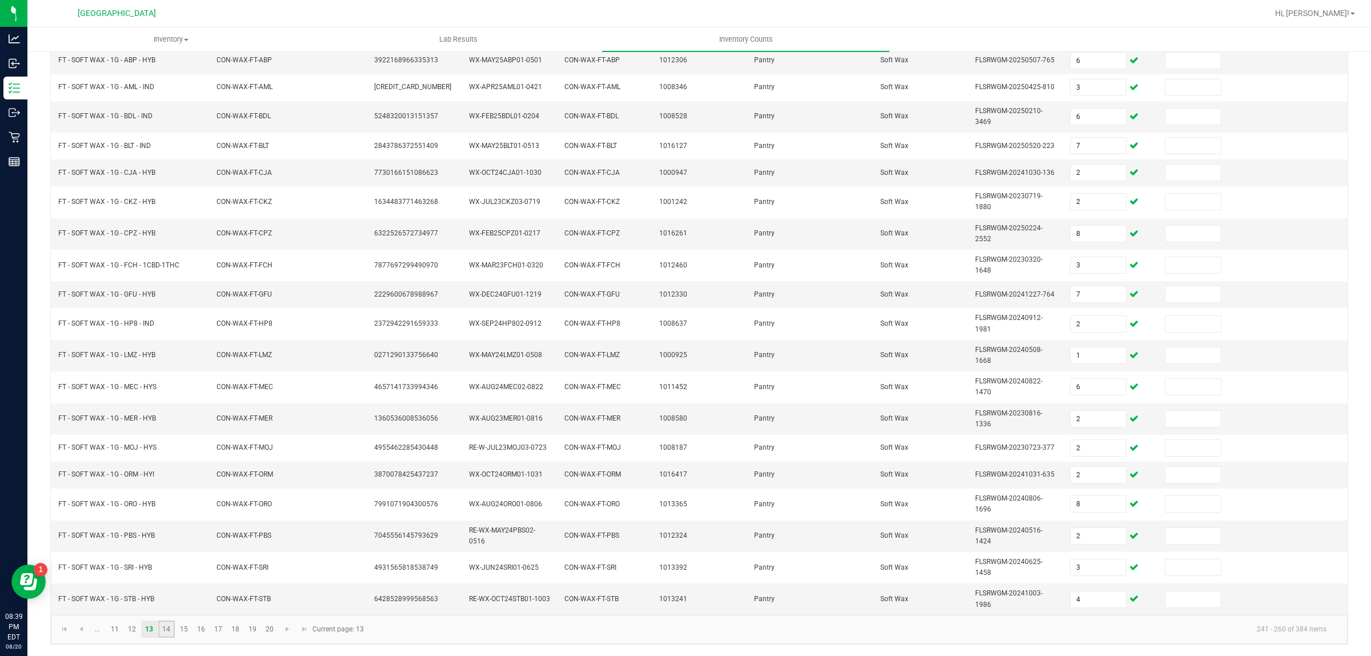
click at [169, 633] on link "14" at bounding box center [166, 629] width 17 height 17
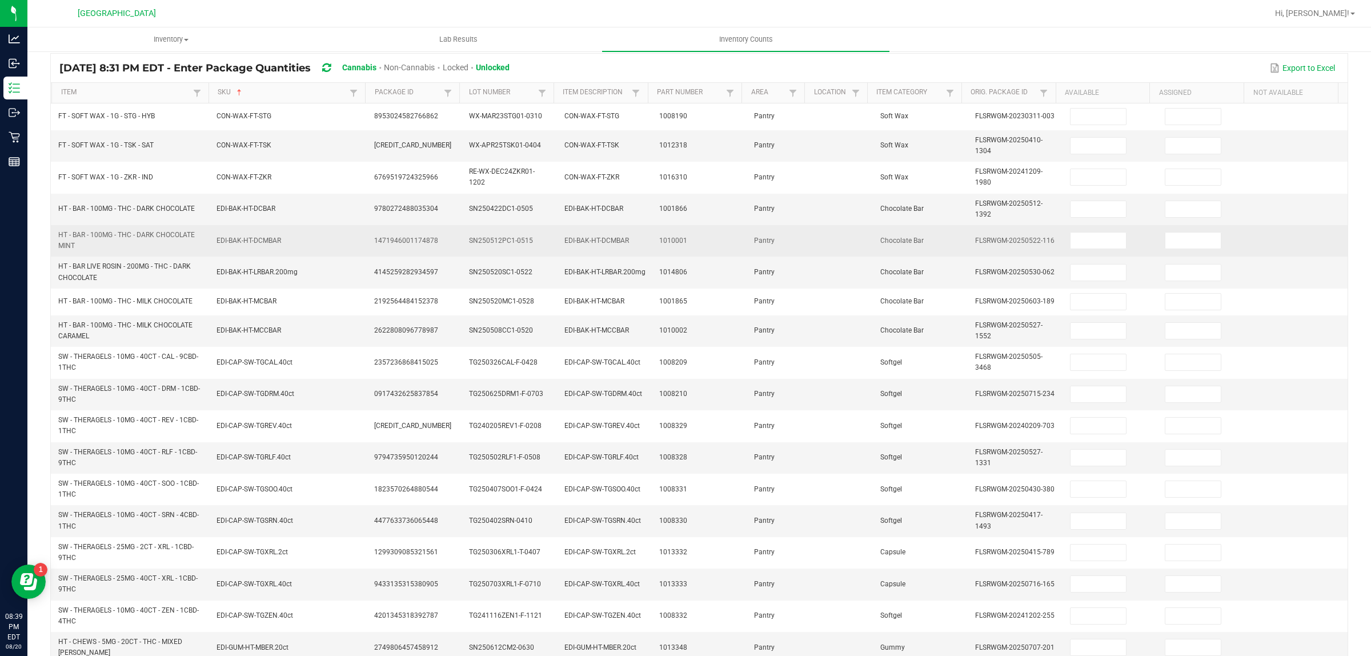
scroll to position [0, 0]
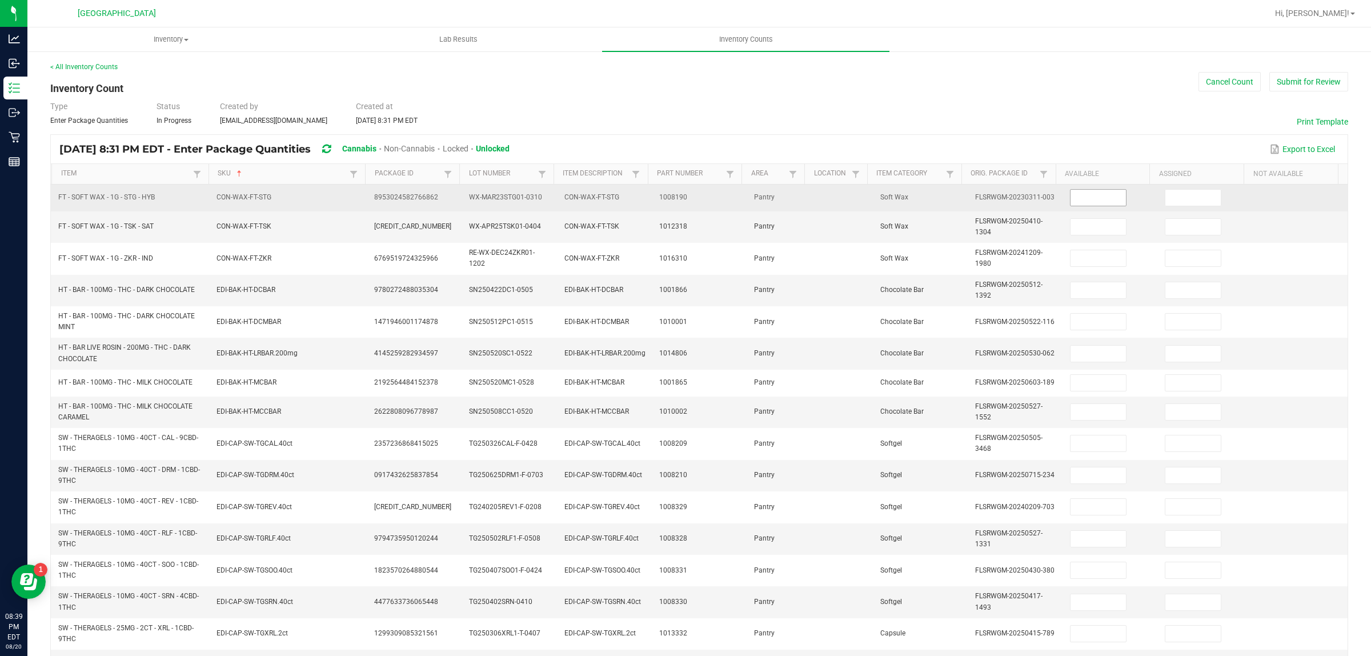
click at [1096, 201] on input at bounding box center [1098, 198] width 55 height 16
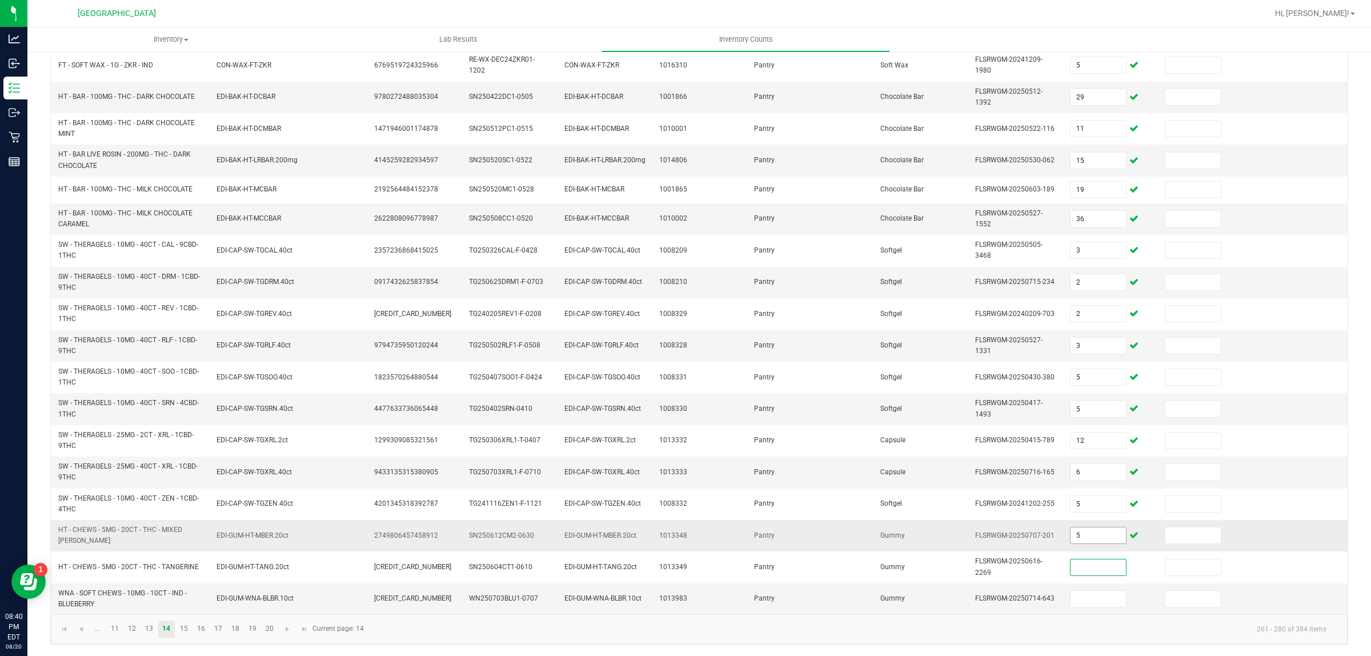
click at [1093, 538] on input "5" at bounding box center [1098, 535] width 55 height 16
click at [184, 624] on link "15" at bounding box center [183, 629] width 17 height 17
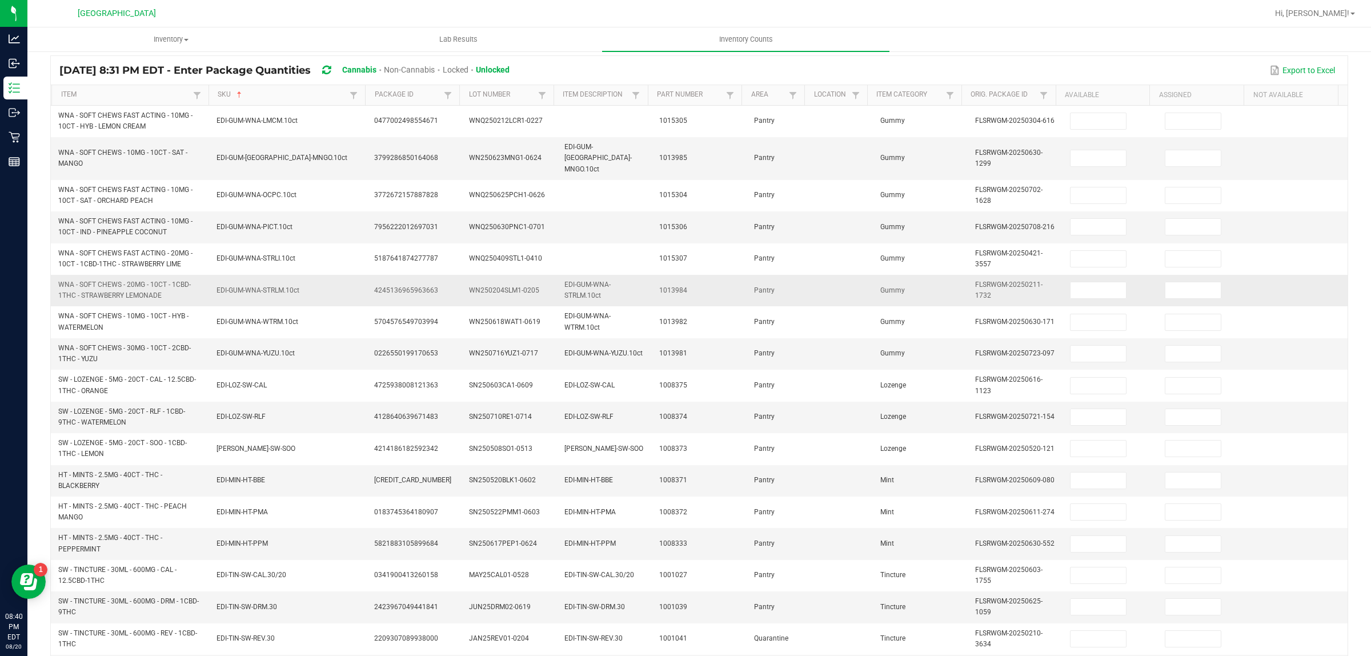
scroll to position [0, 0]
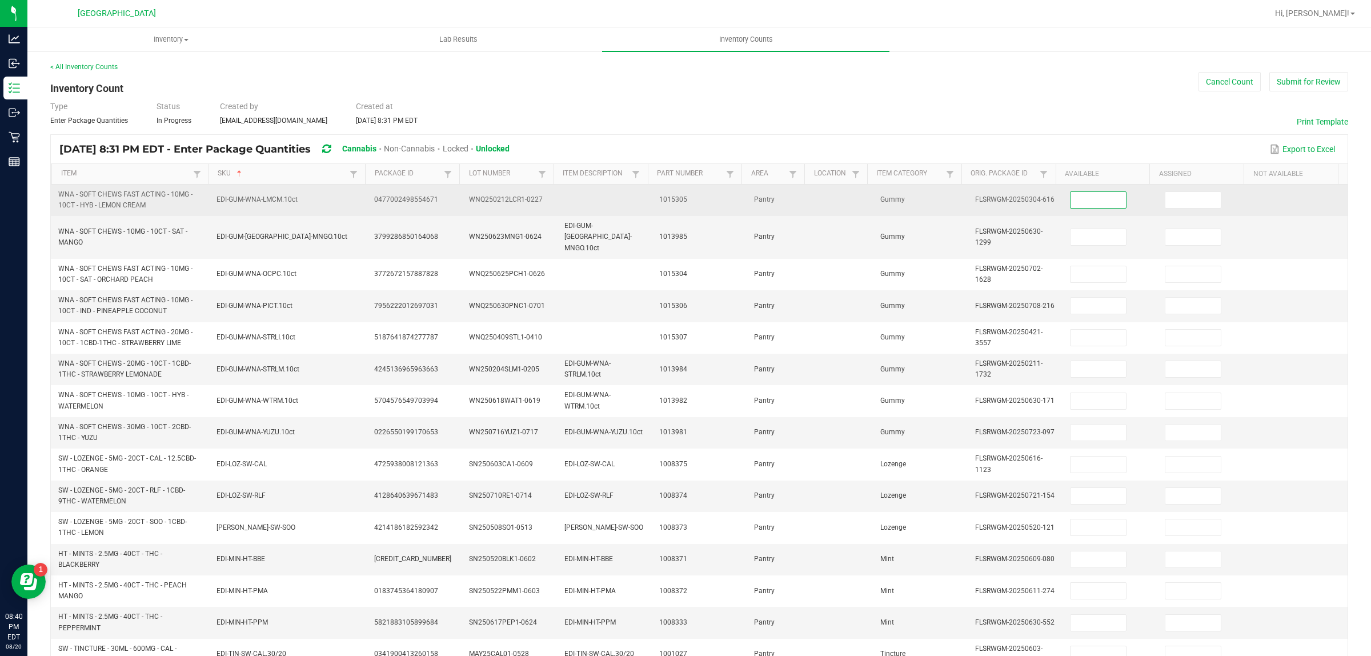
click at [1082, 197] on input at bounding box center [1098, 200] width 55 height 16
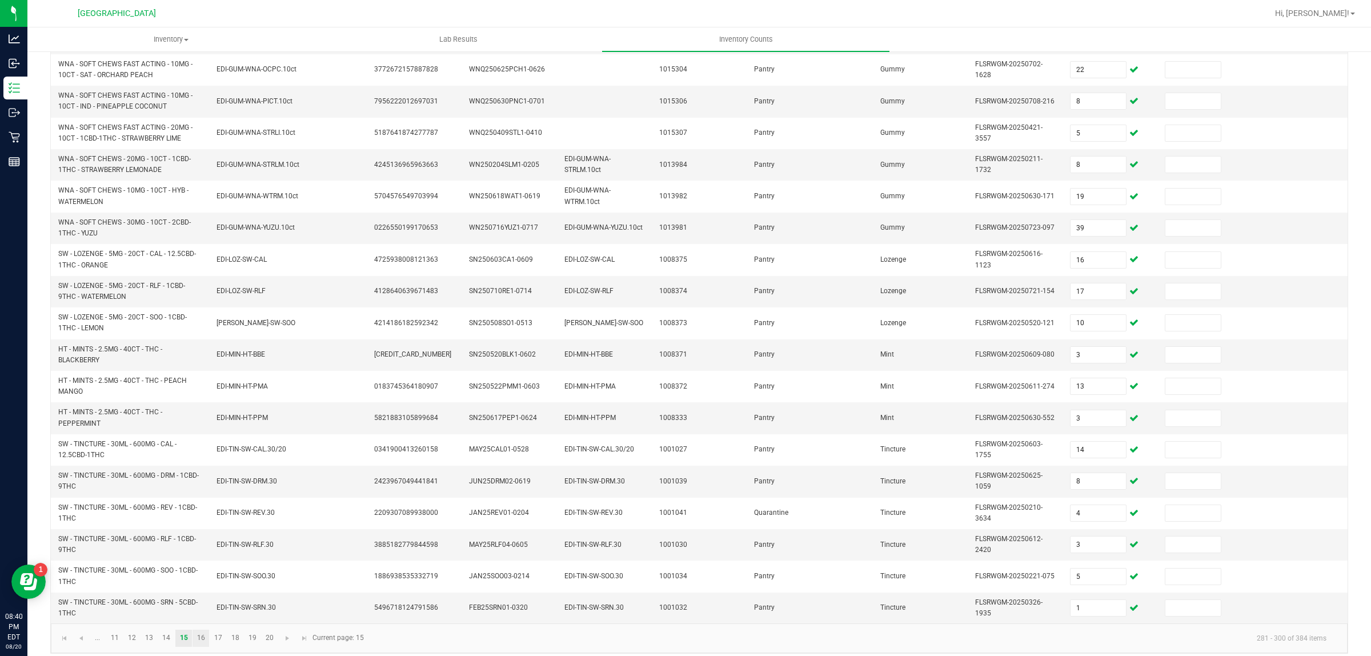
click at [203, 630] on link "16" at bounding box center [201, 638] width 17 height 17
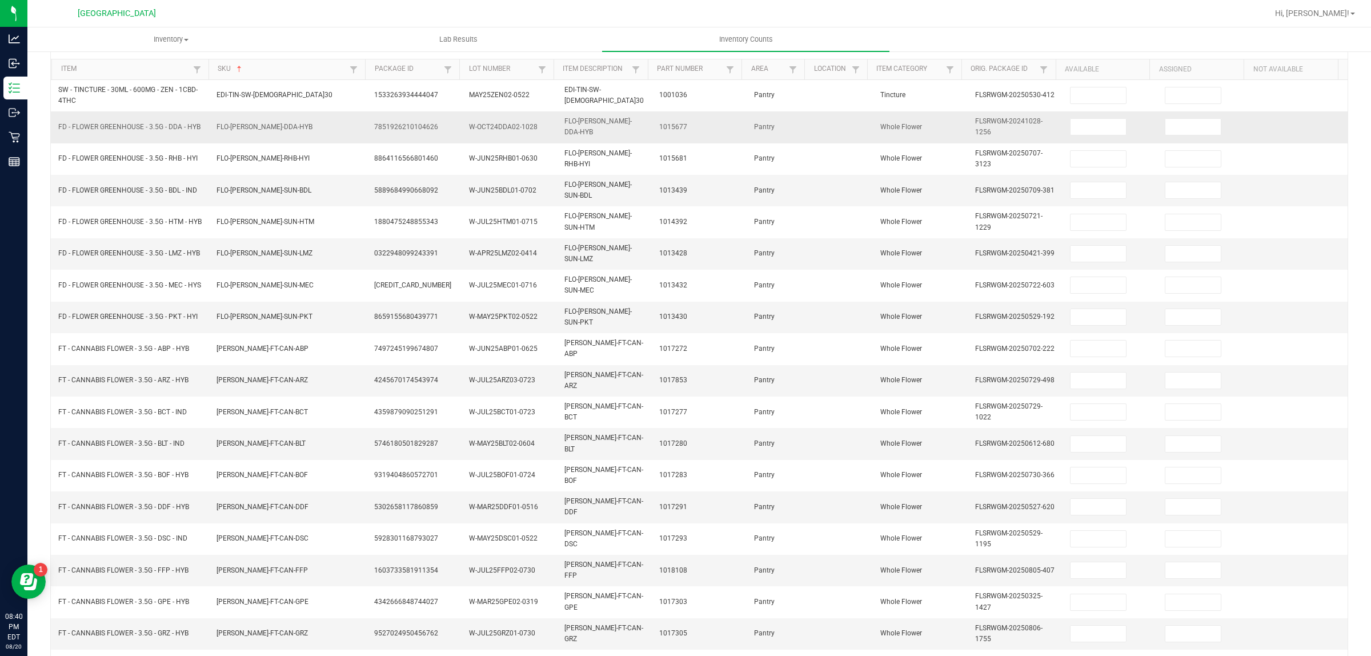
scroll to position [0, 0]
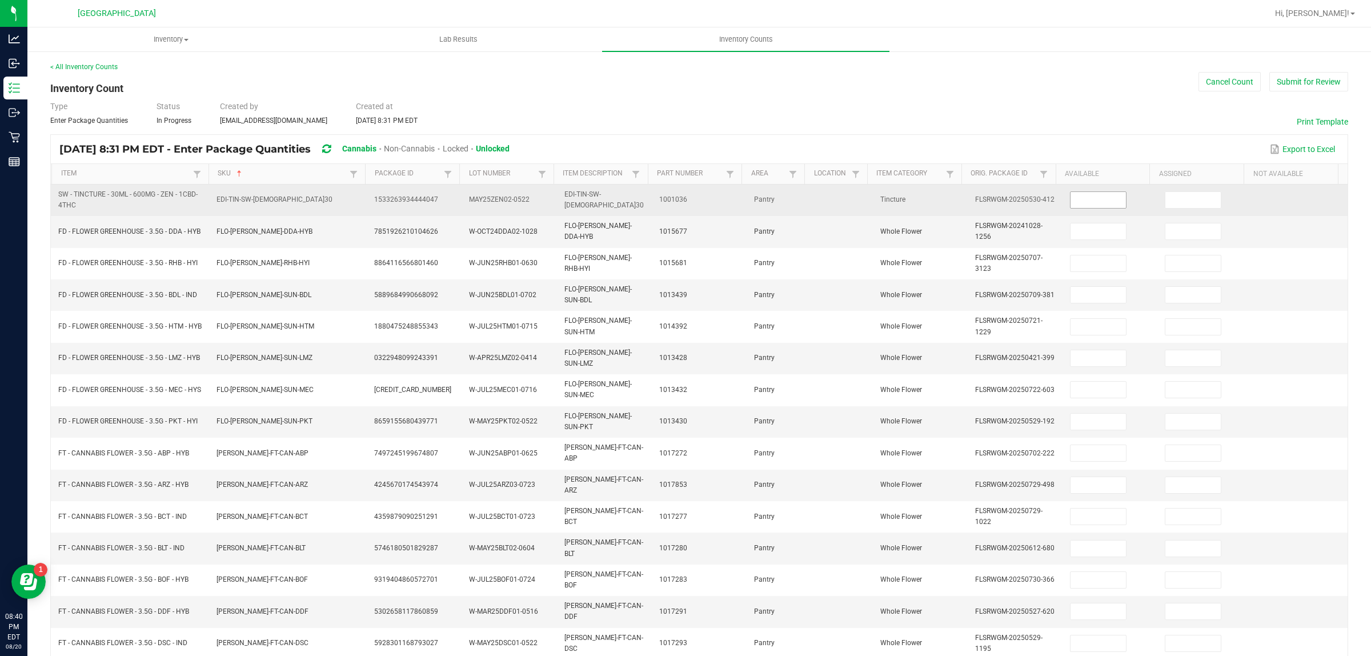
click at [1090, 200] on input at bounding box center [1098, 200] width 55 height 16
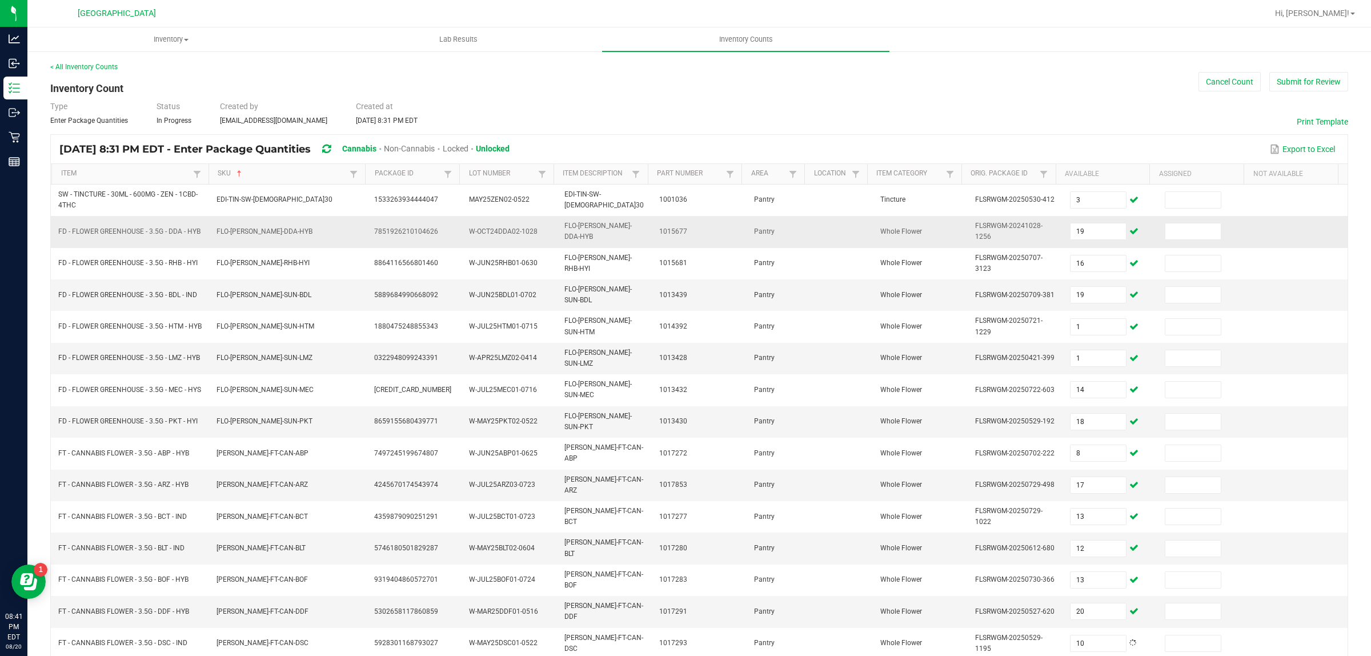
scroll to position [160, 0]
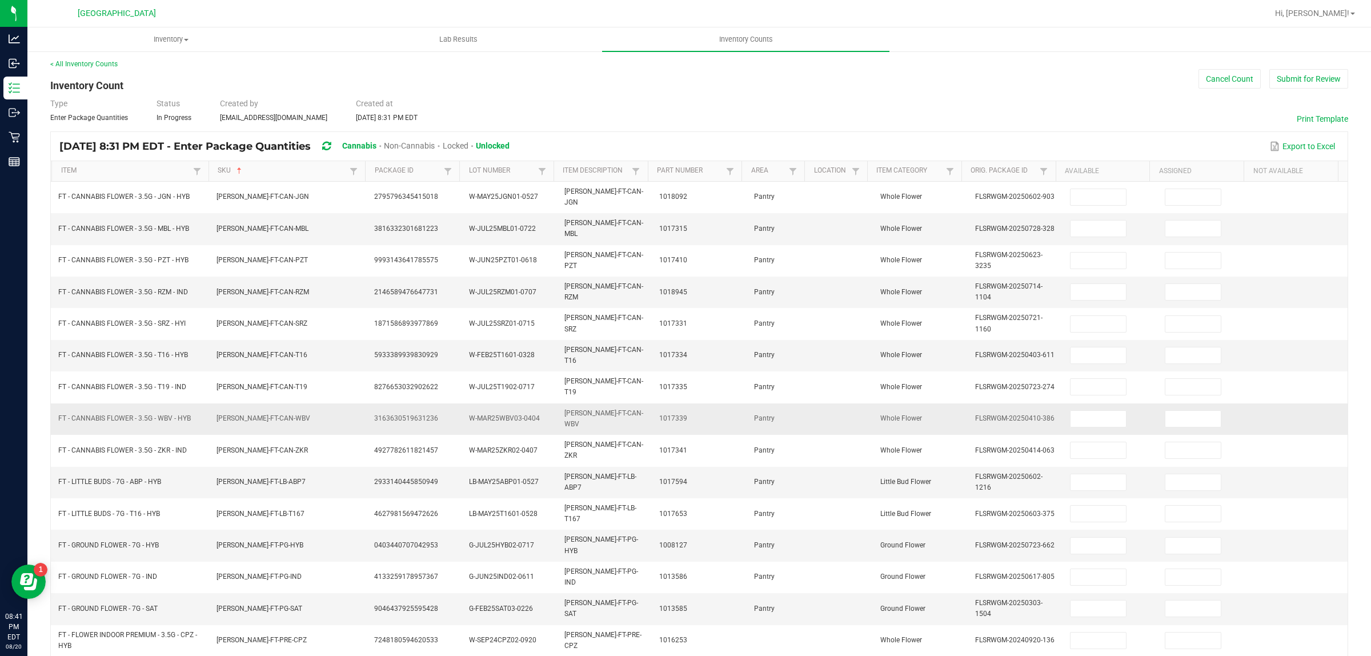
scroll to position [0, 0]
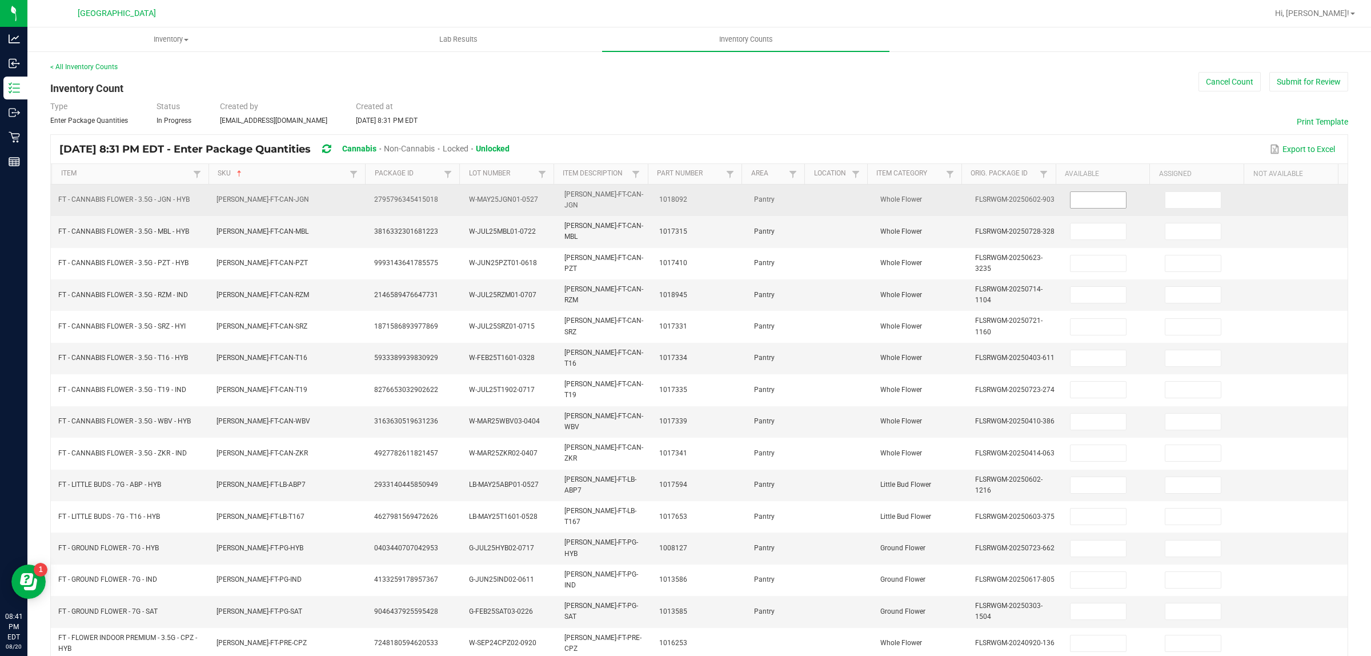
click at [1083, 203] on input at bounding box center [1098, 200] width 55 height 16
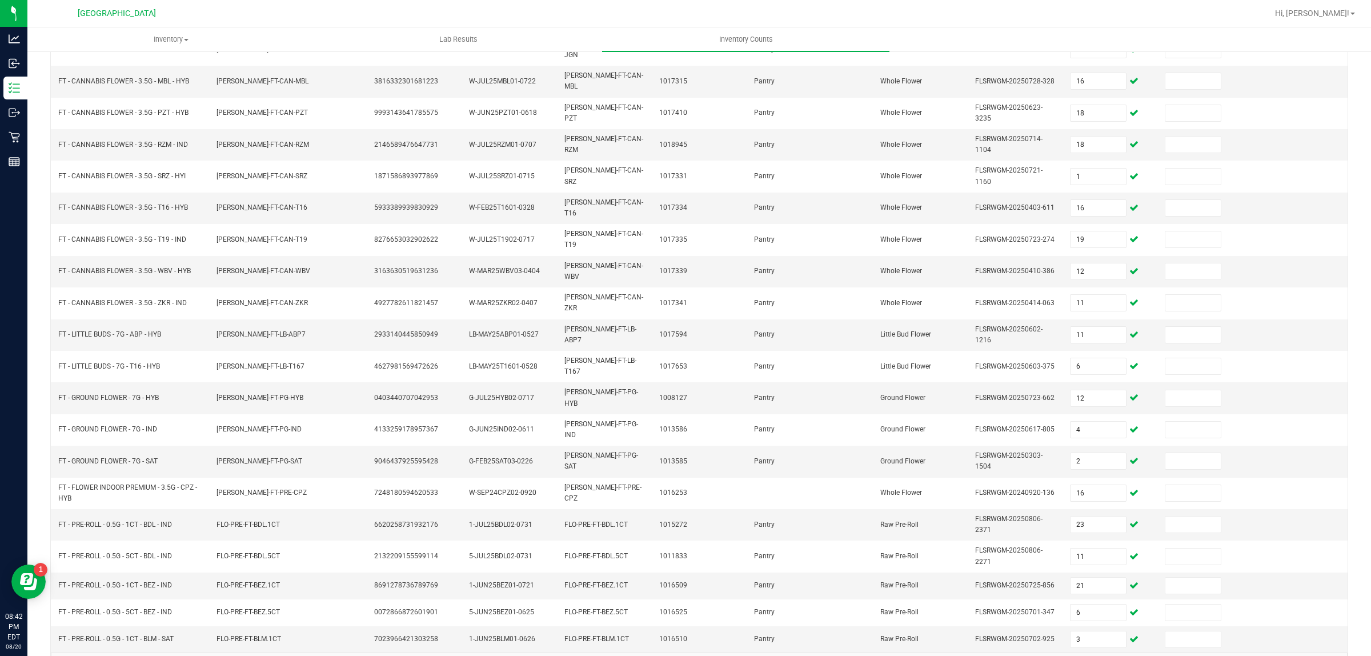
click at [233, 655] on link "18" at bounding box center [235, 666] width 17 height 17
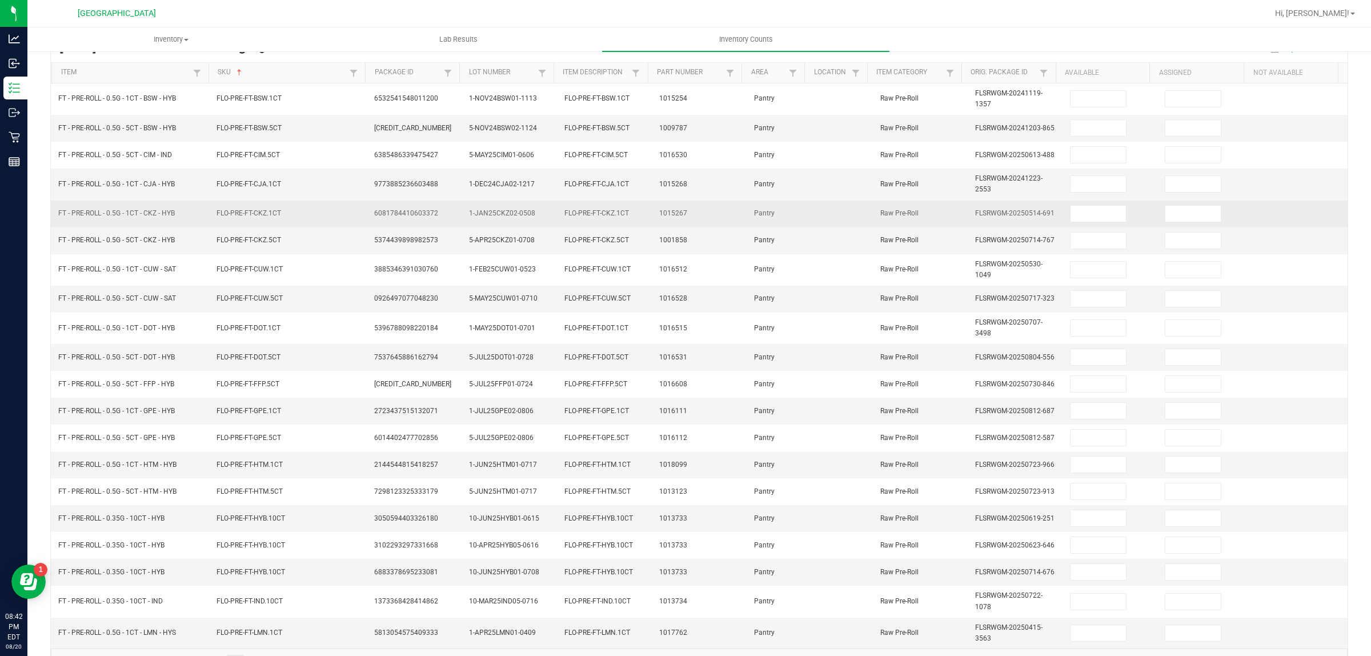
scroll to position [0, 0]
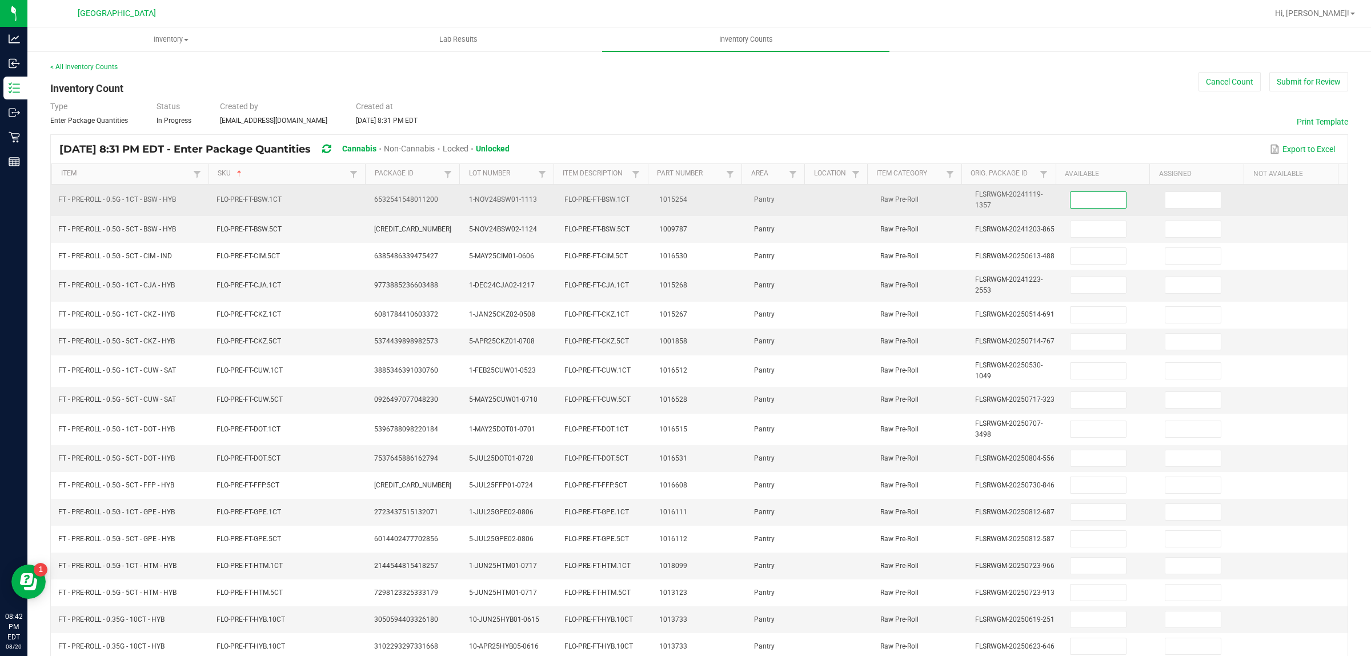
click at [1077, 202] on input at bounding box center [1098, 200] width 55 height 16
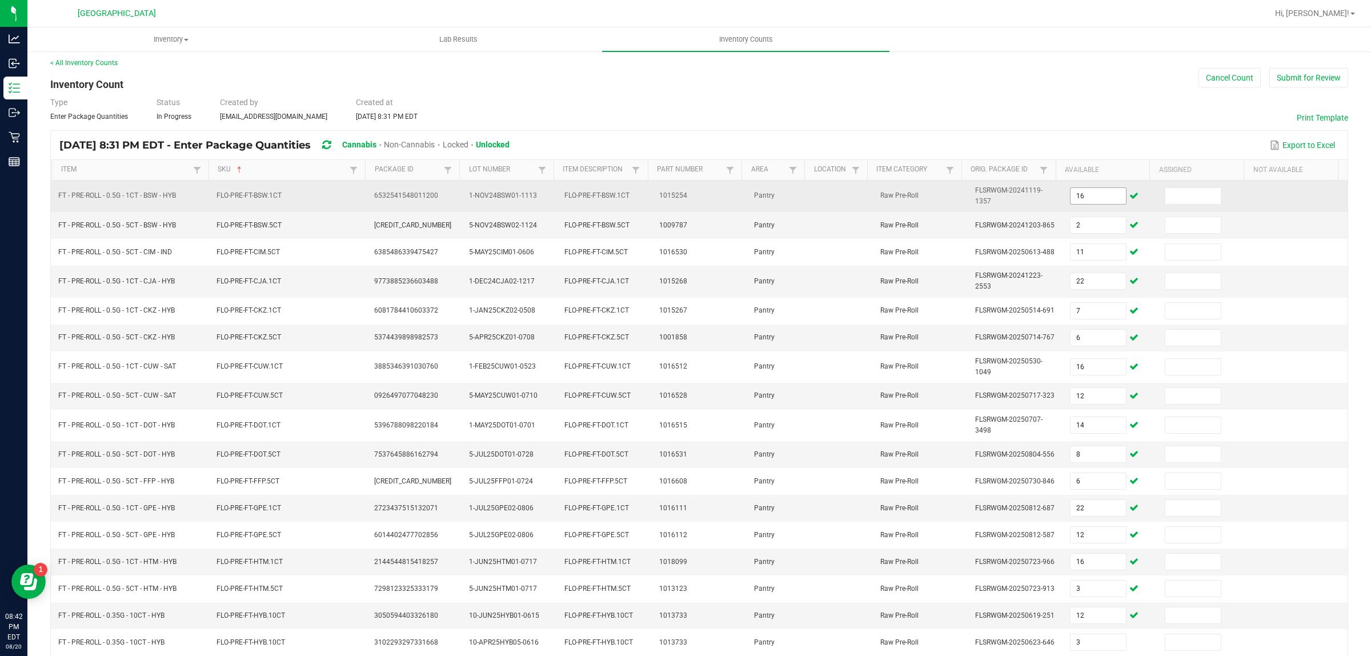
scroll to position [142, 0]
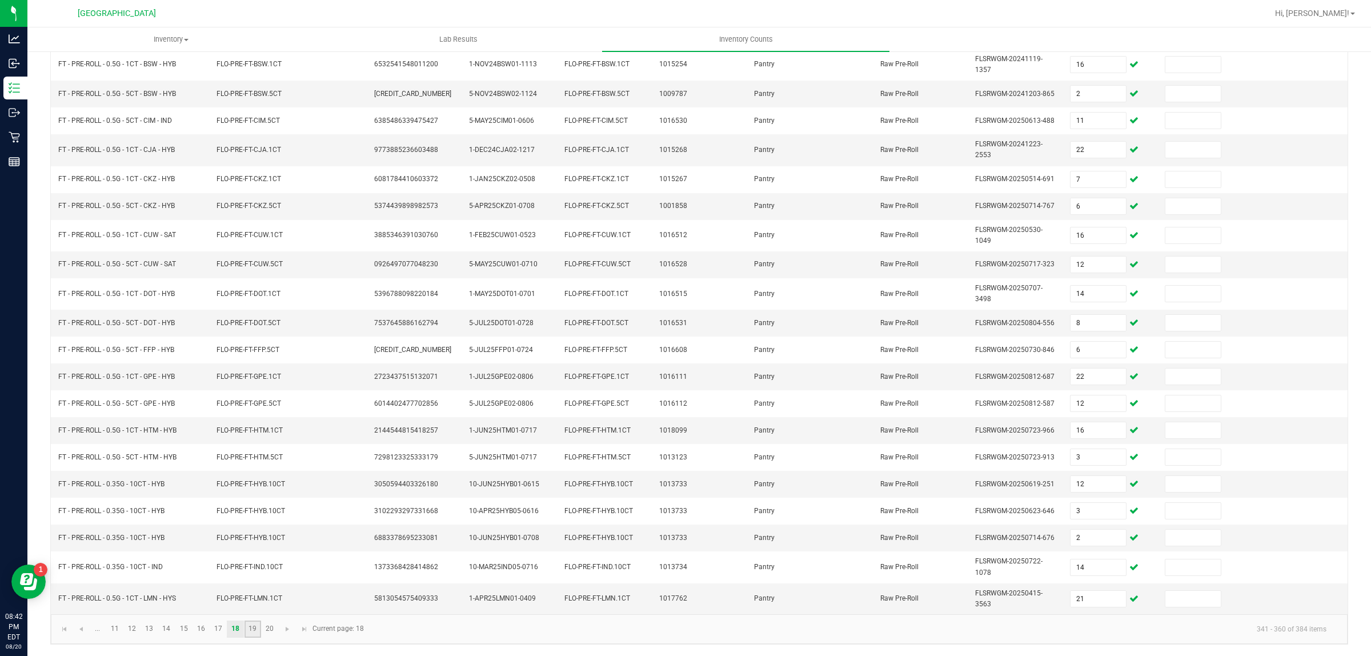
click at [252, 629] on link "19" at bounding box center [253, 629] width 17 height 17
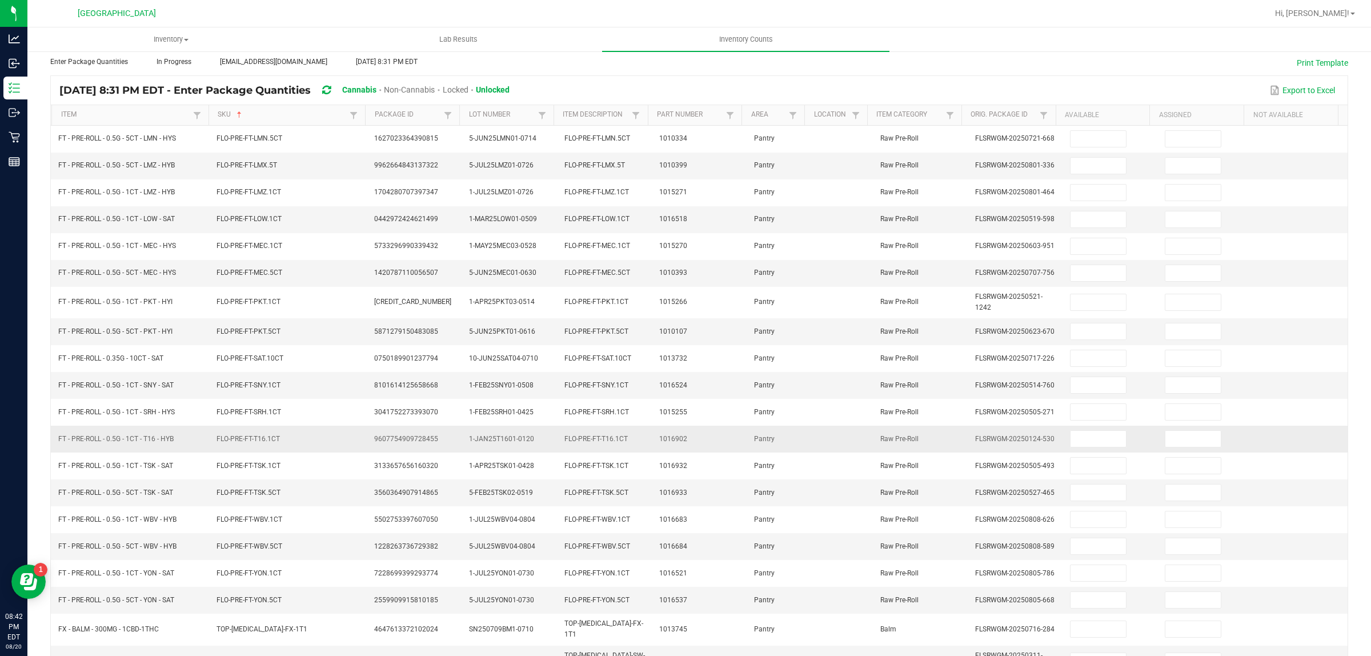
scroll to position [0, 0]
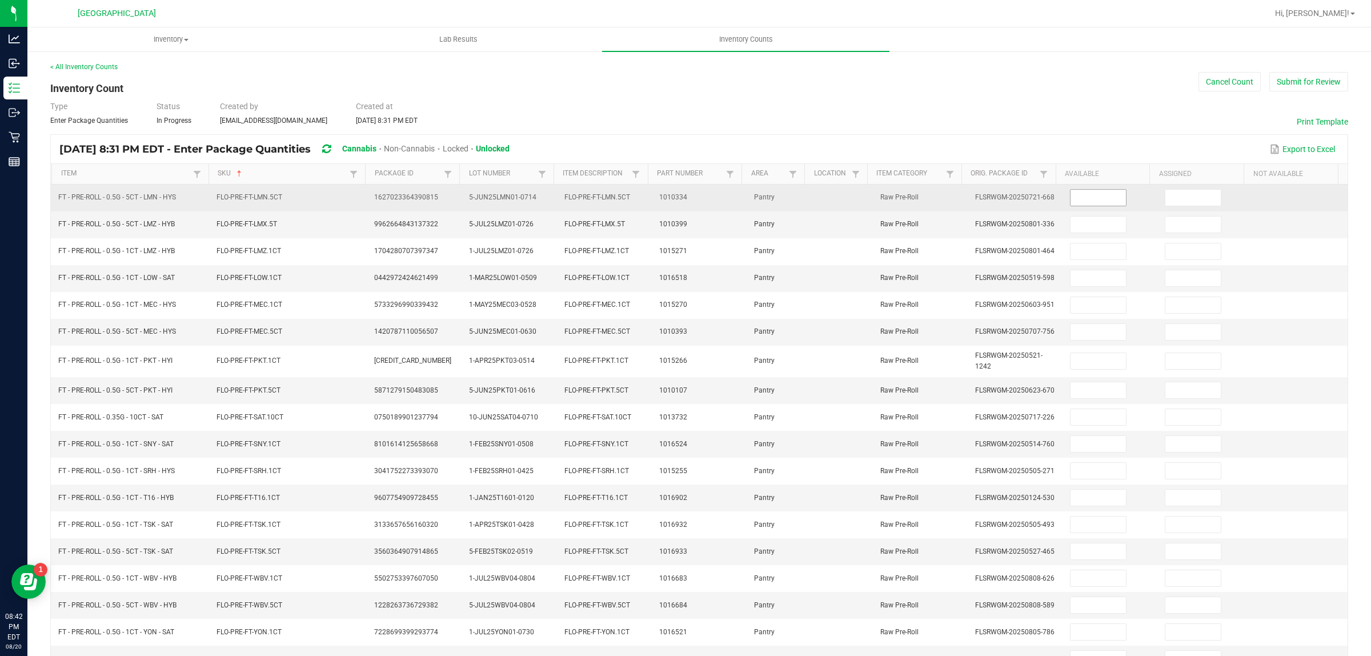
click at [1079, 200] on input at bounding box center [1098, 198] width 55 height 16
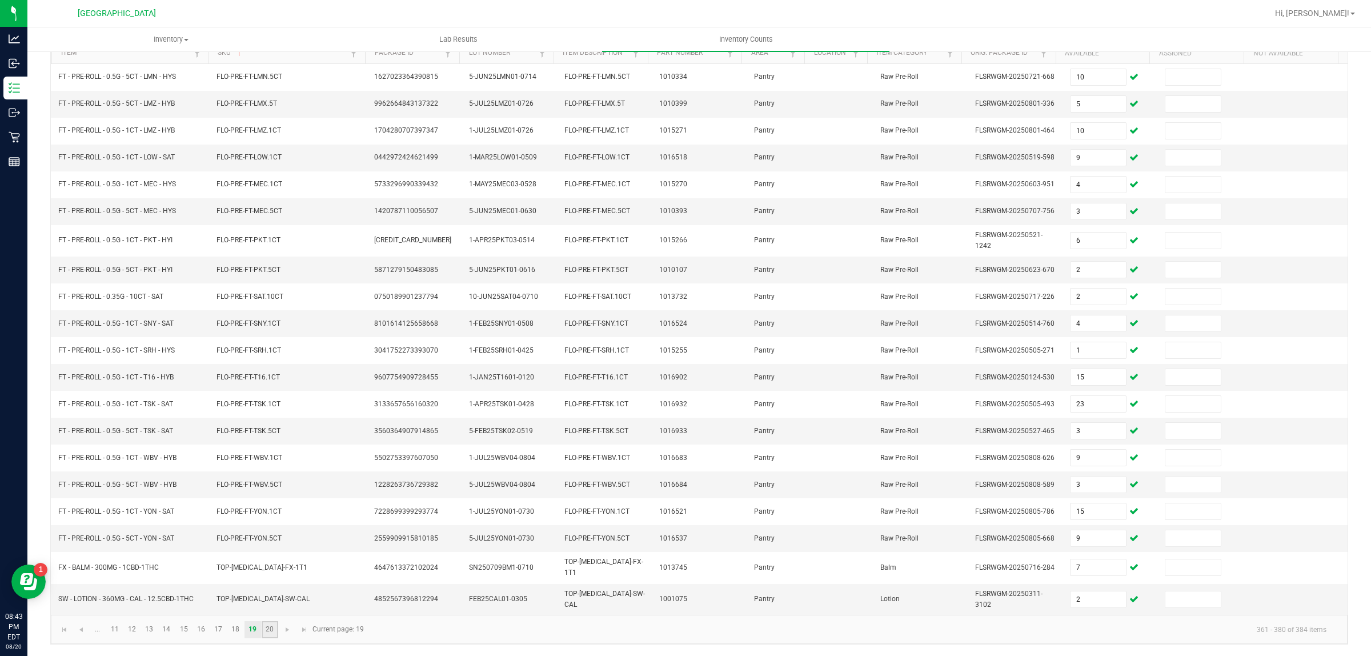
click at [270, 629] on link "20" at bounding box center [270, 629] width 17 height 17
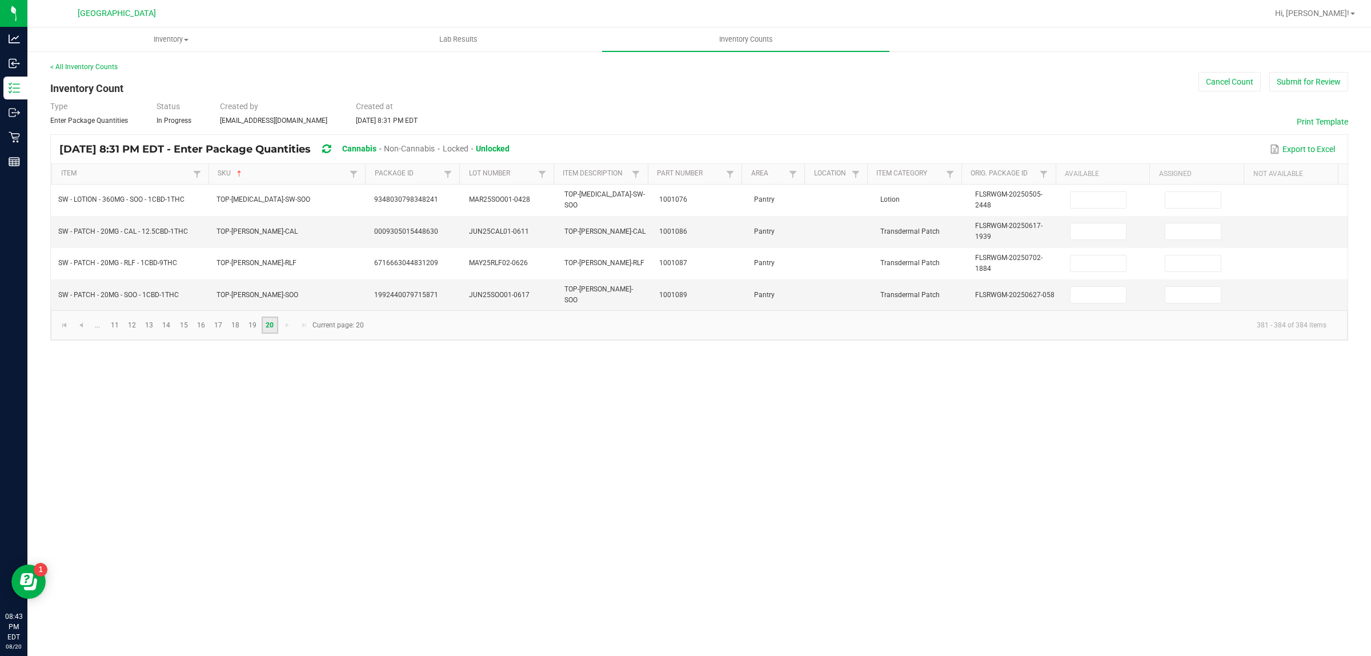
scroll to position [0, 0]
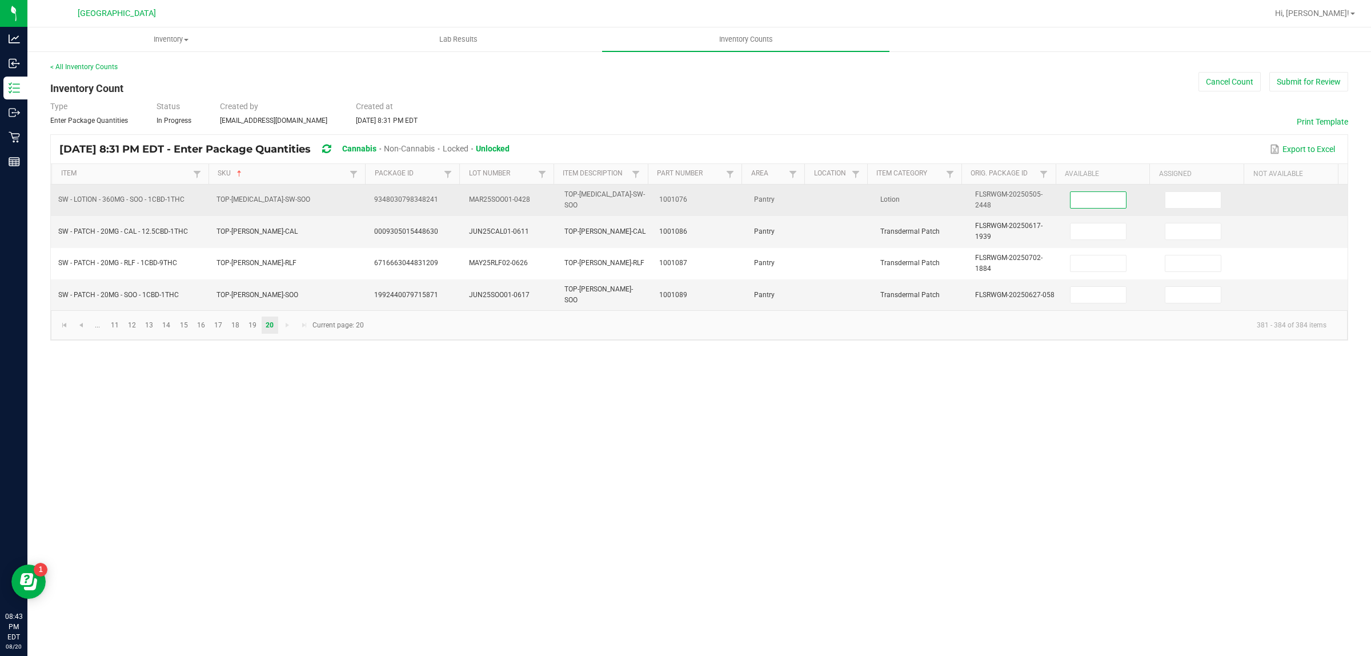
click at [1091, 196] on input at bounding box center [1098, 200] width 55 height 16
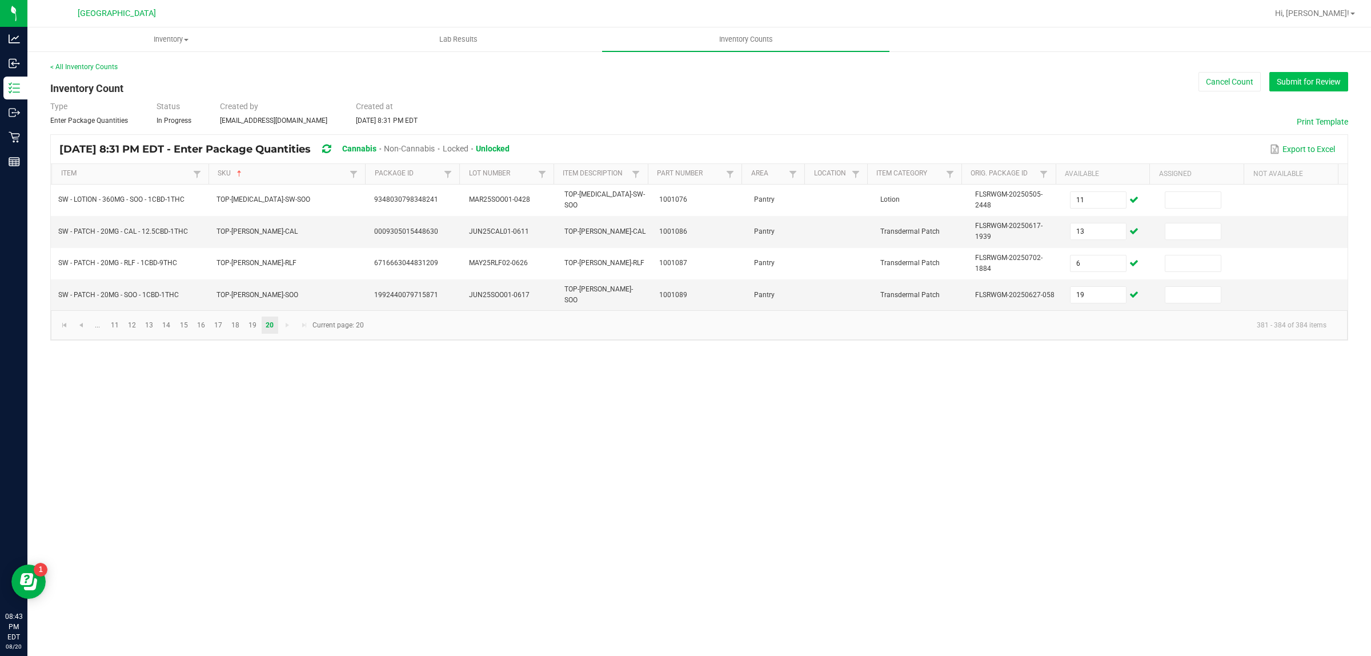
click at [1294, 78] on button "Submit for Review" at bounding box center [1309, 81] width 79 height 19
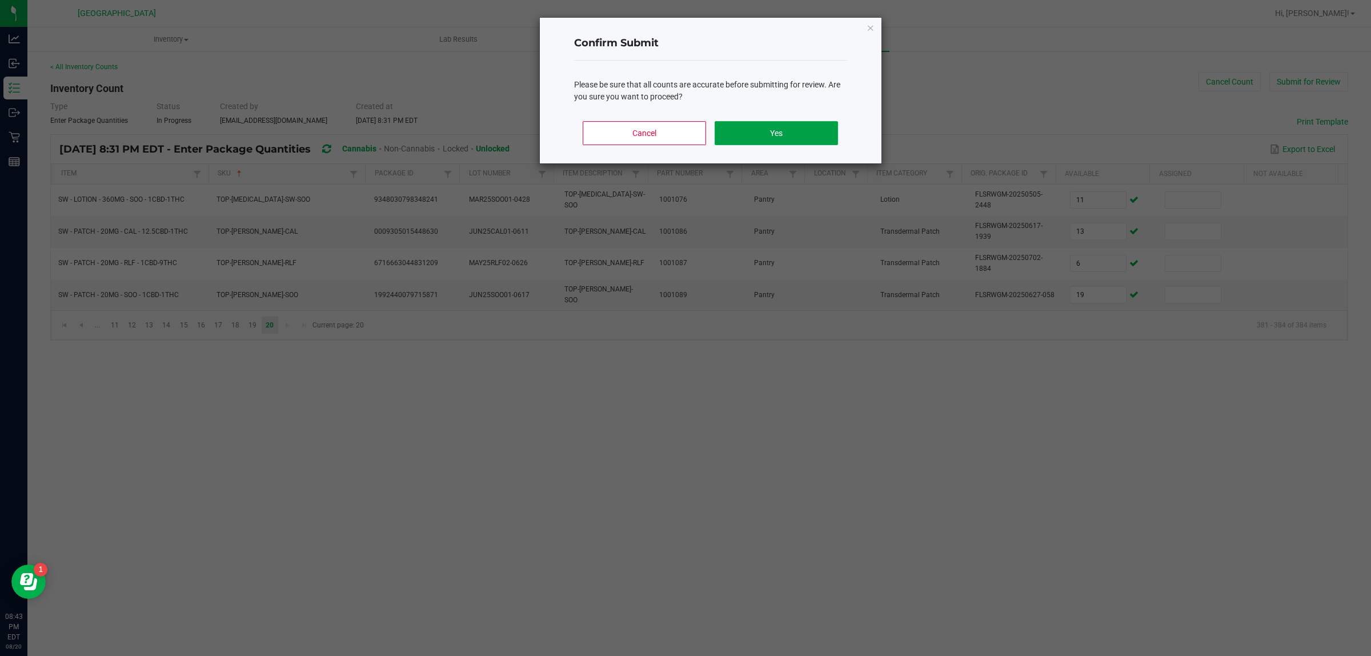
click at [801, 139] on button "Yes" at bounding box center [776, 133] width 123 height 24
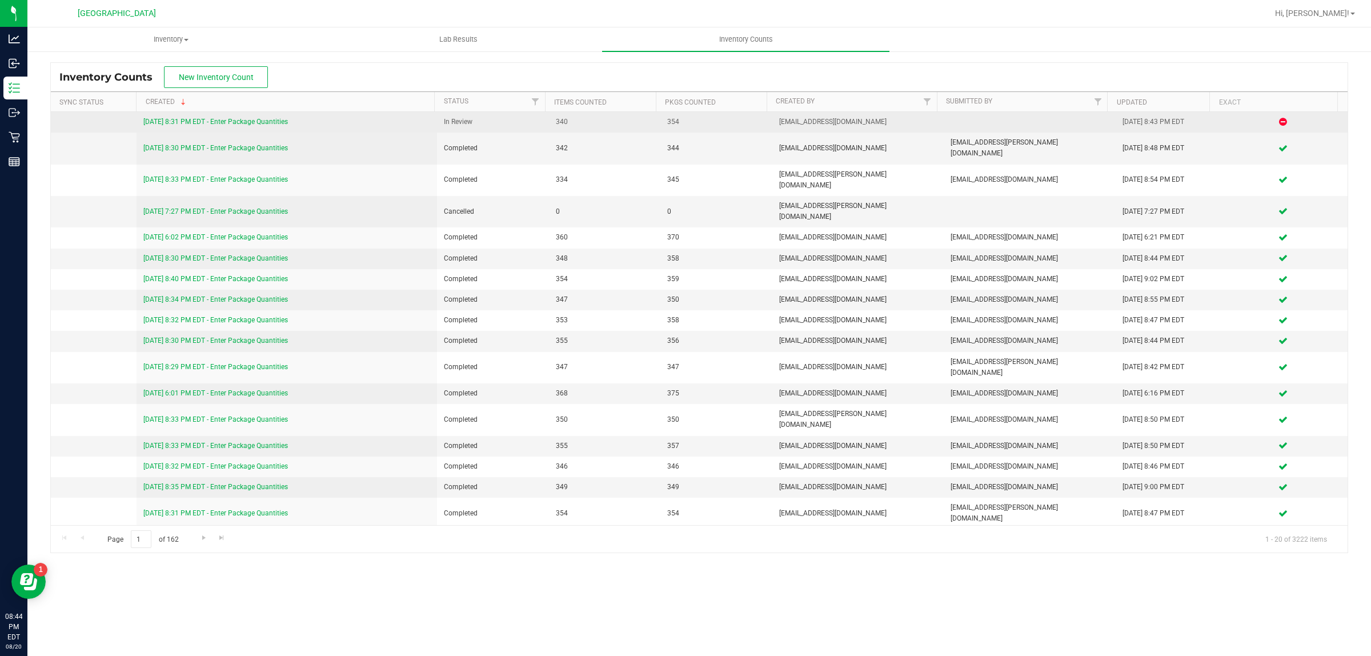
click at [236, 126] on link "[DATE] 8:31 PM EDT - Enter Package Quantities" at bounding box center [215, 122] width 145 height 8
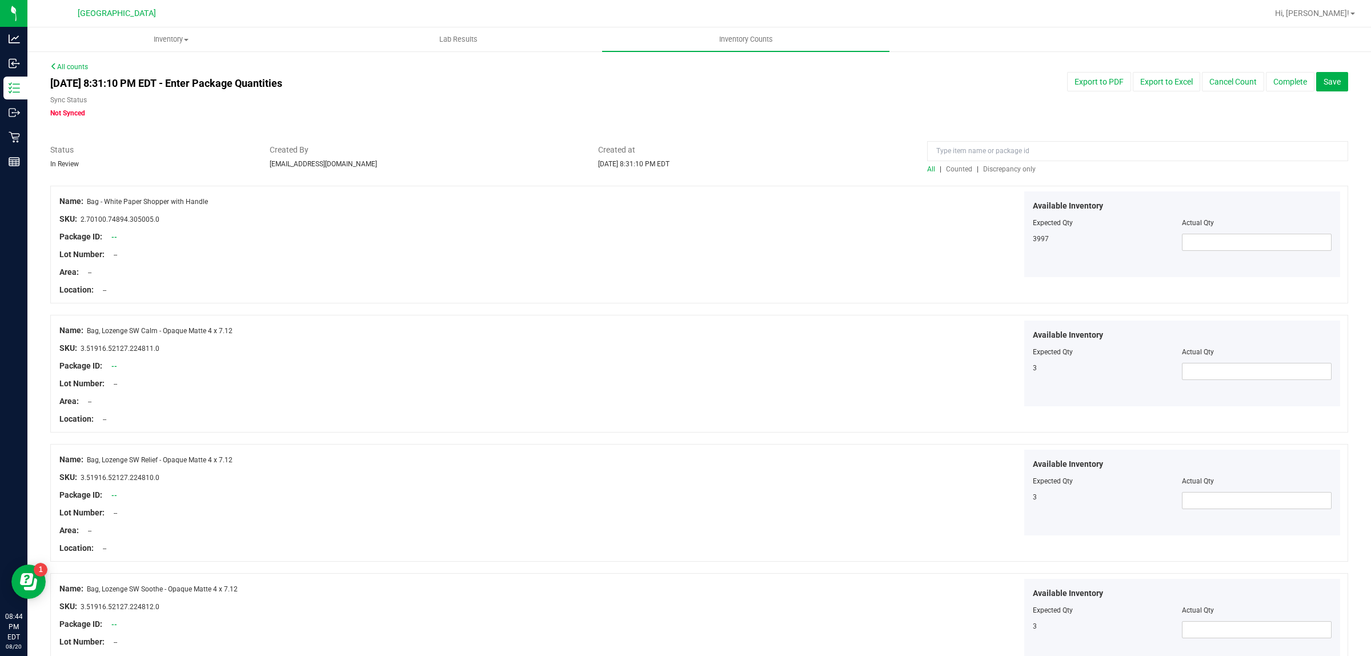
click at [1009, 169] on span "Discrepancy only" at bounding box center [1009, 169] width 53 height 8
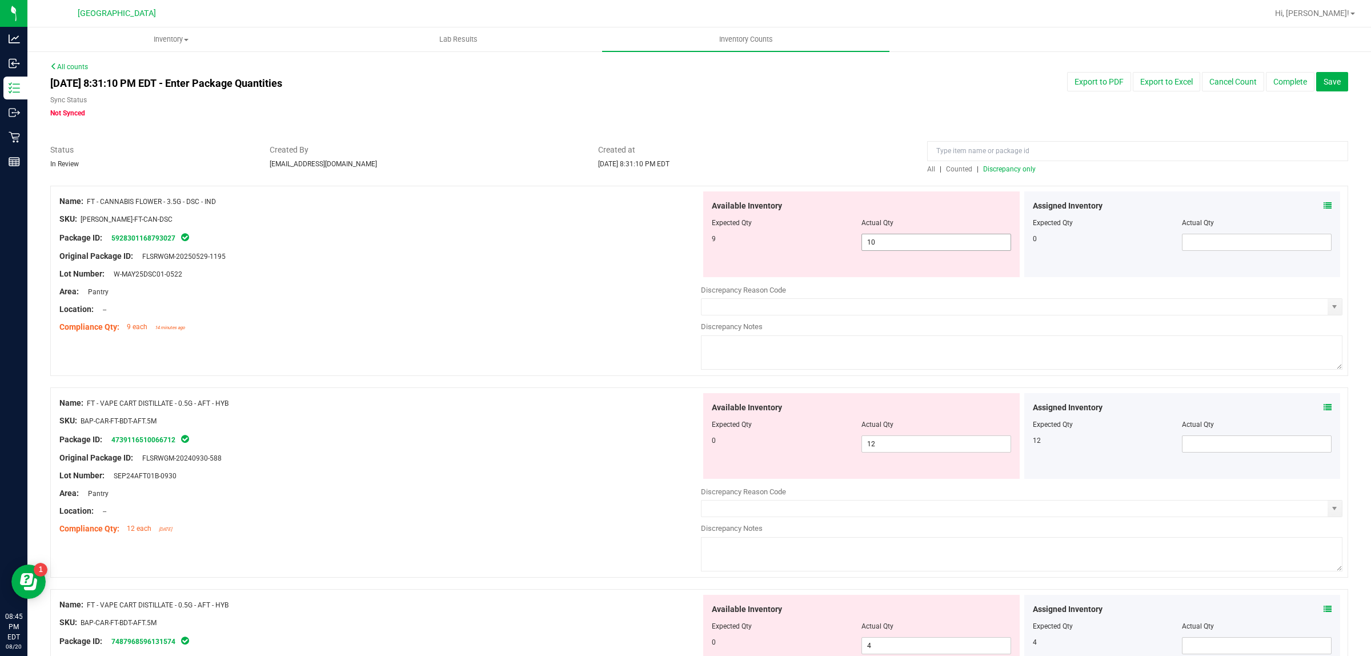
click at [918, 243] on span "10 10" at bounding box center [937, 242] width 150 height 17
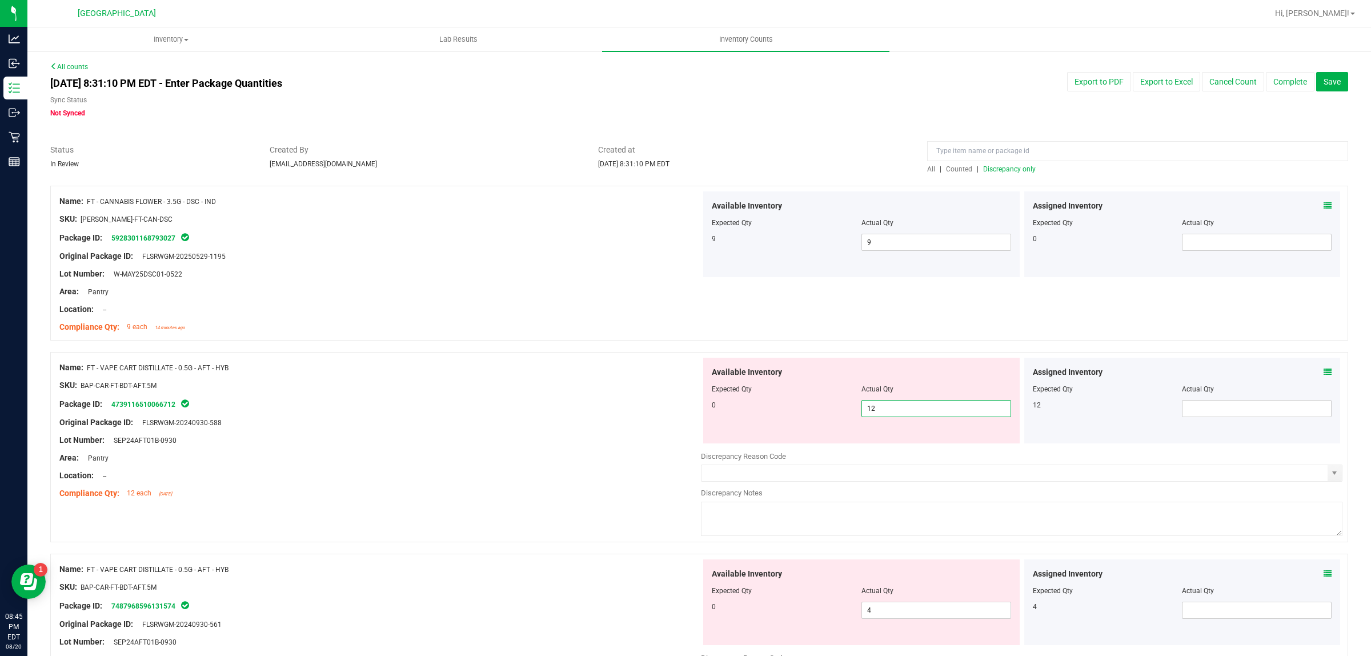
click at [918, 406] on span "12 12" at bounding box center [937, 408] width 150 height 17
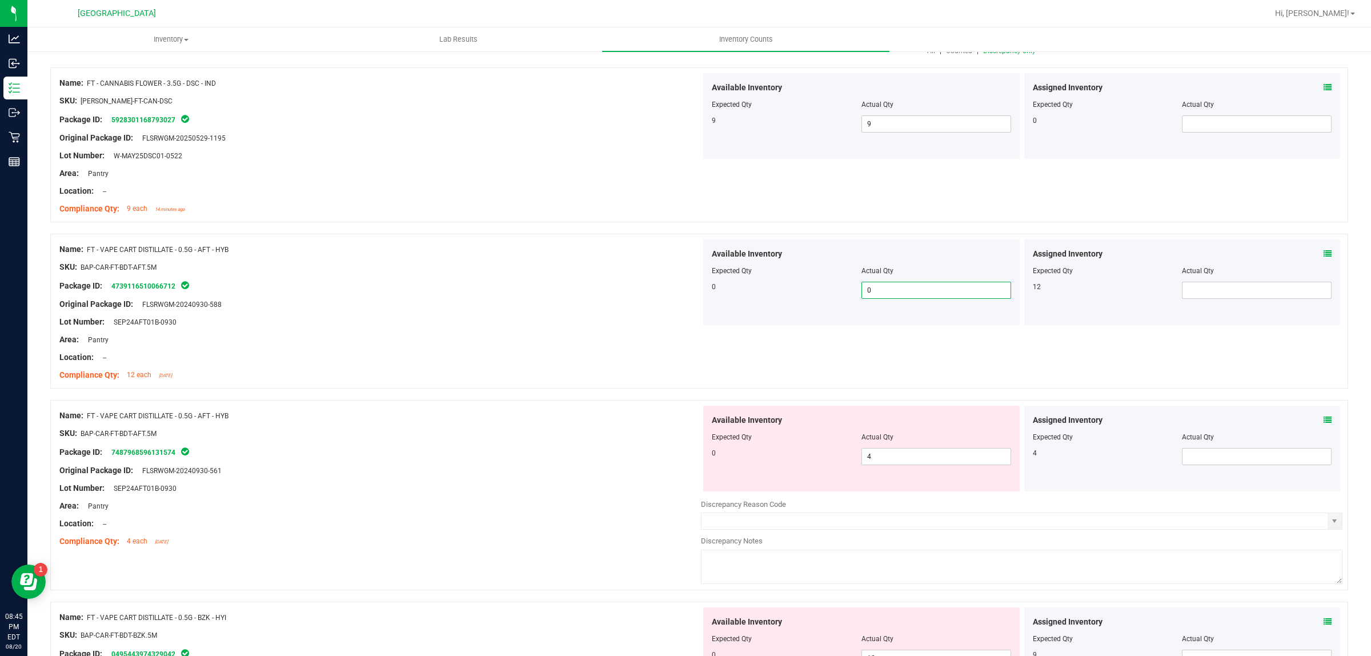
scroll to position [357, 0]
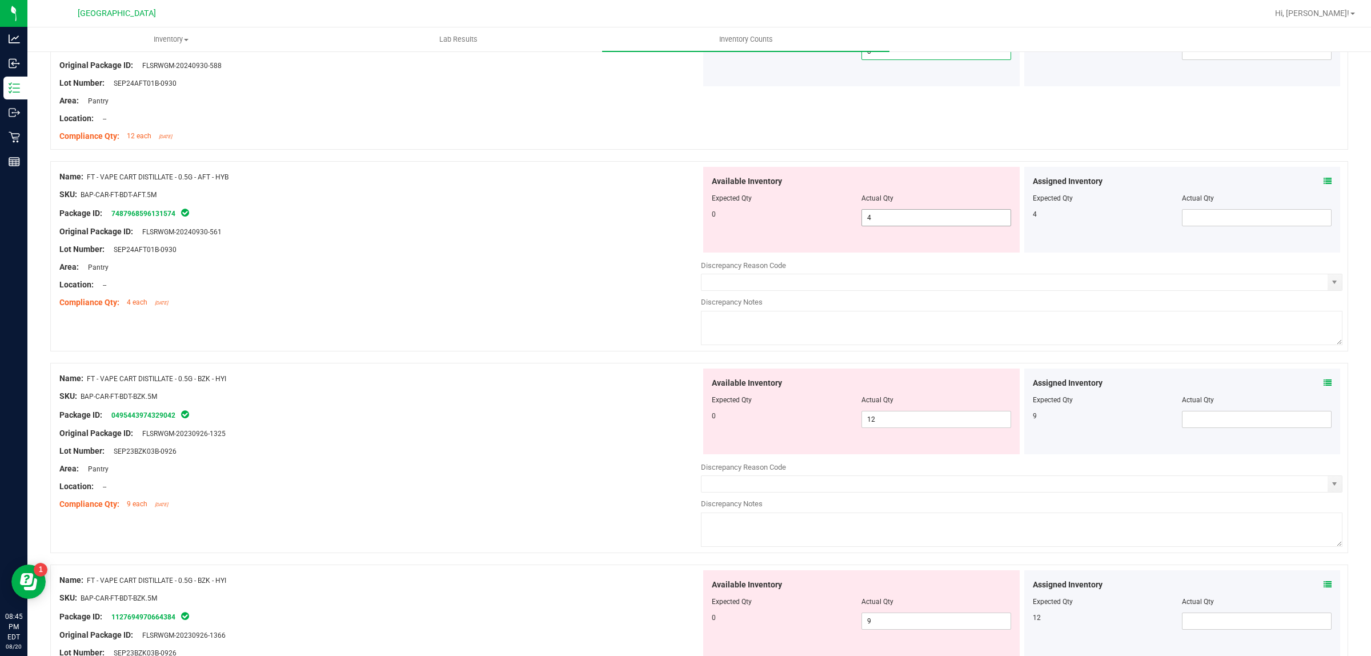
click at [913, 223] on span "4 4" at bounding box center [937, 217] width 150 height 17
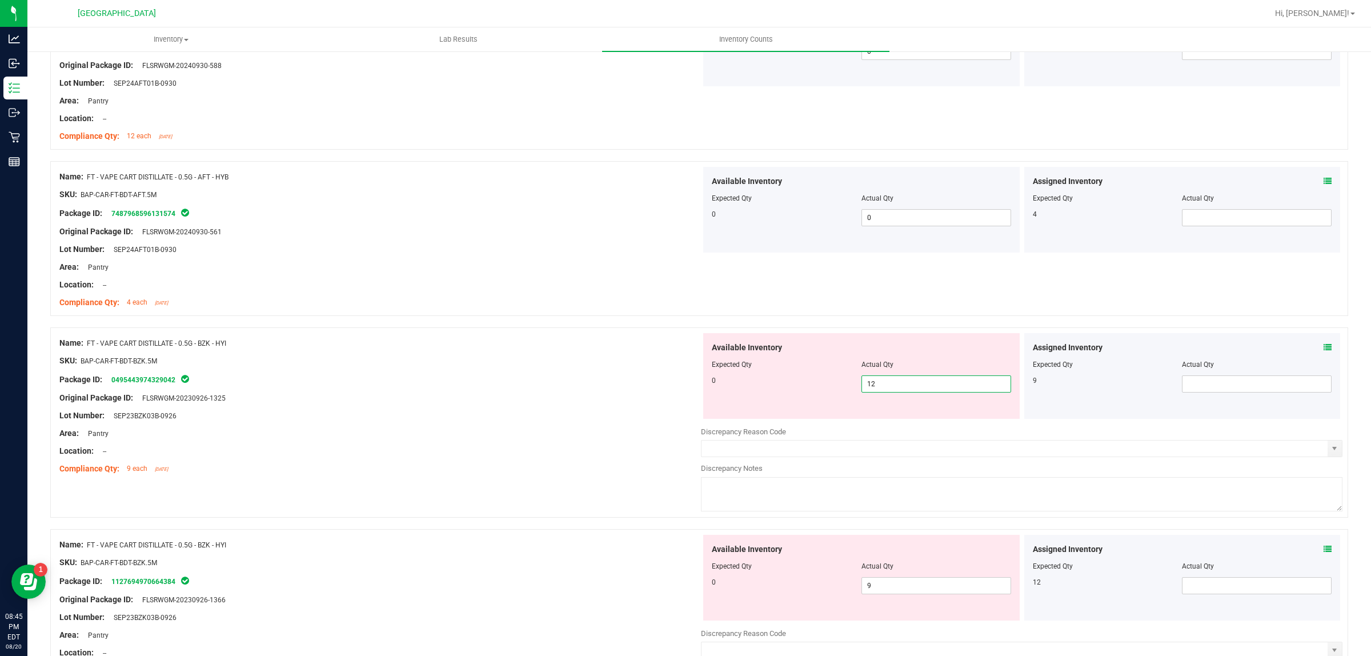
click at [905, 383] on span "12 12" at bounding box center [937, 383] width 150 height 17
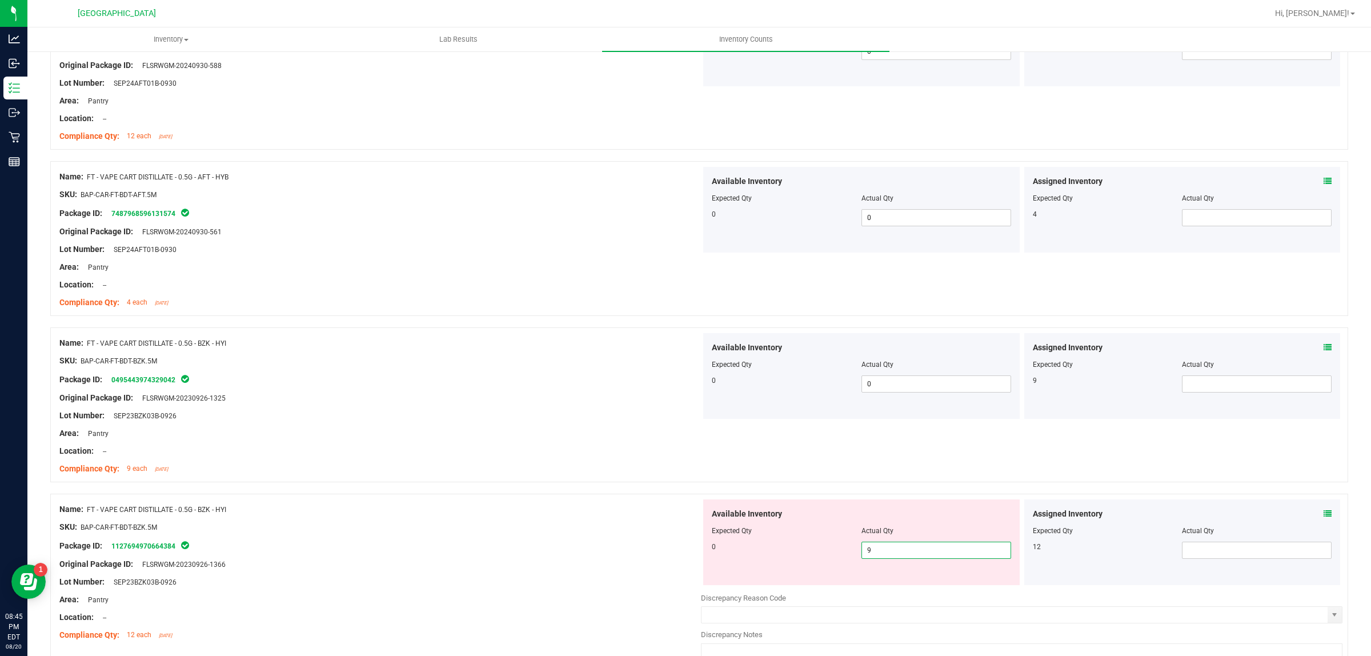
click at [871, 553] on span "9 9" at bounding box center [937, 550] width 150 height 17
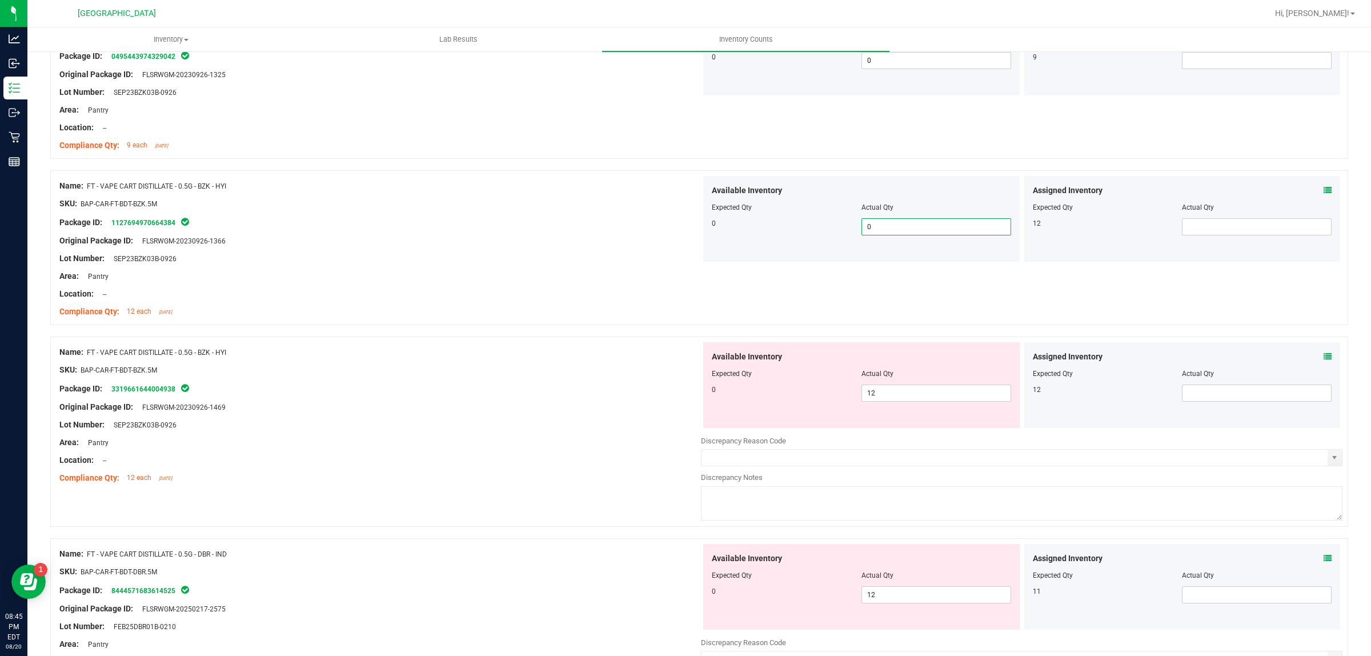
scroll to position [714, 0]
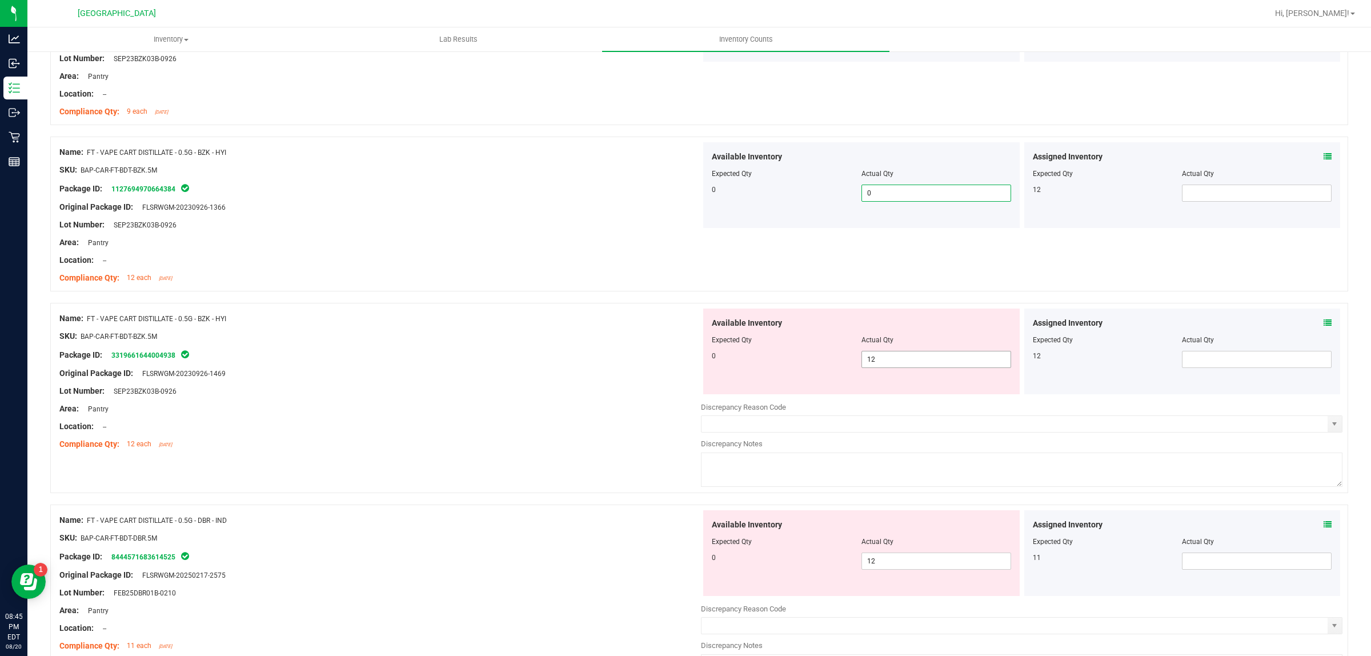
click at [881, 365] on span "12 12" at bounding box center [937, 359] width 150 height 17
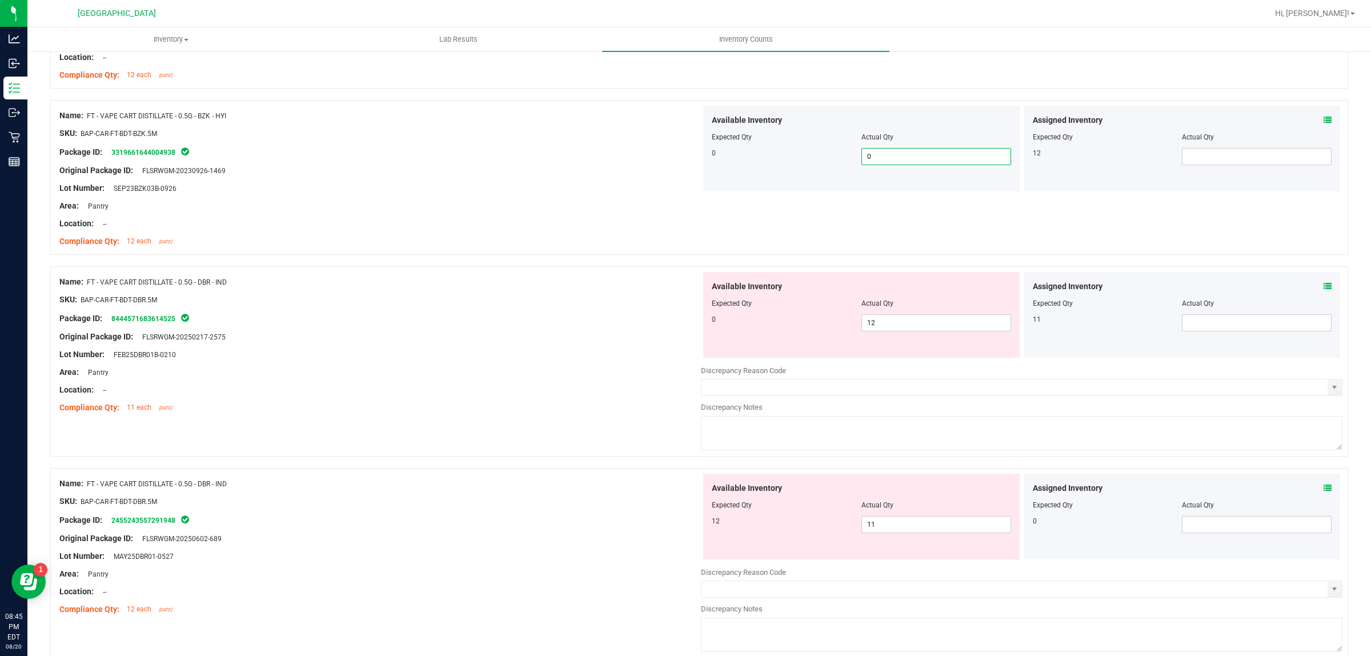
scroll to position [929, 0]
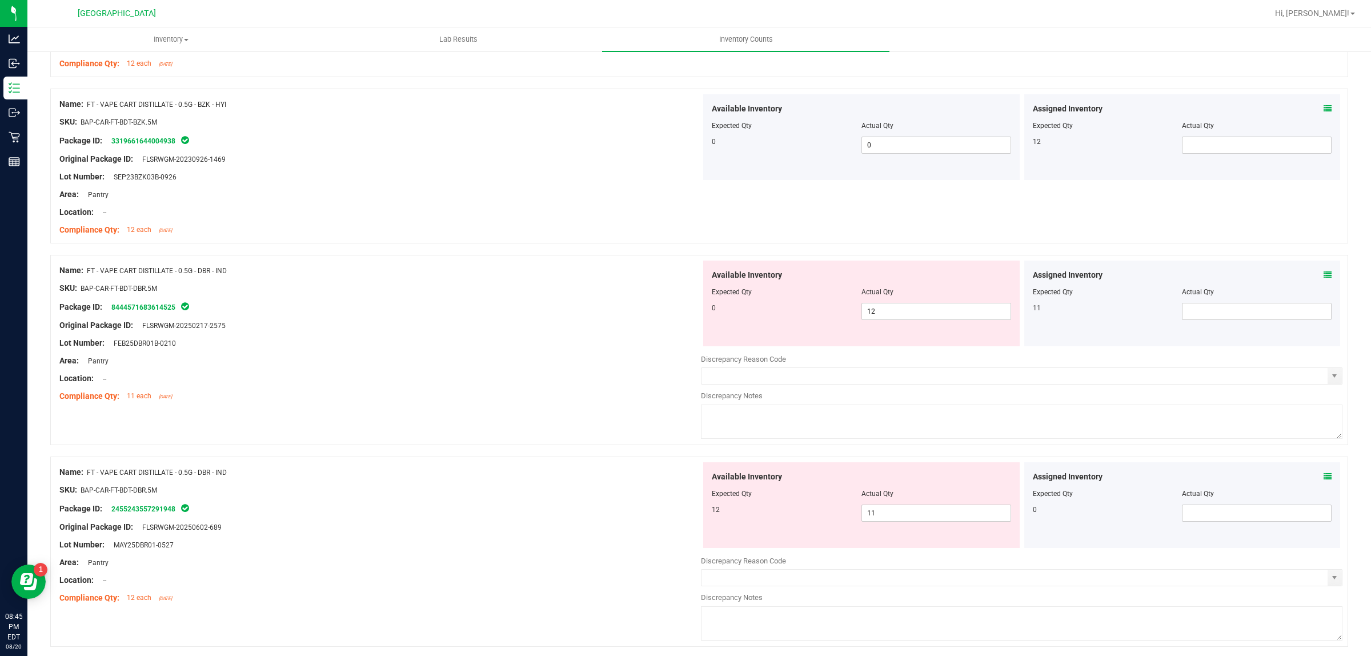
click at [930, 300] on div at bounding box center [861, 300] width 299 height 6
click at [925, 331] on div "Available Inventory Expected Qty Actual Qty 0 12 12" at bounding box center [861, 304] width 317 height 86
click at [930, 309] on span "12 12" at bounding box center [937, 311] width 150 height 17
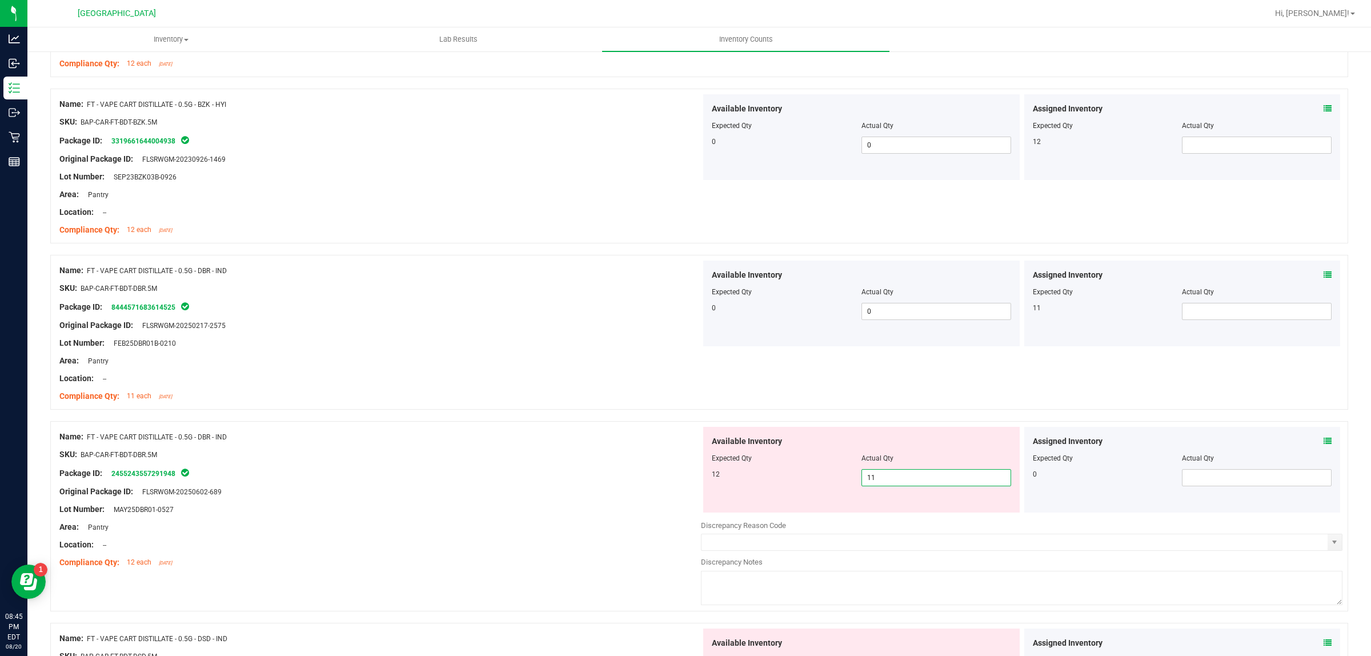
click at [936, 478] on span "11 11" at bounding box center [937, 477] width 150 height 17
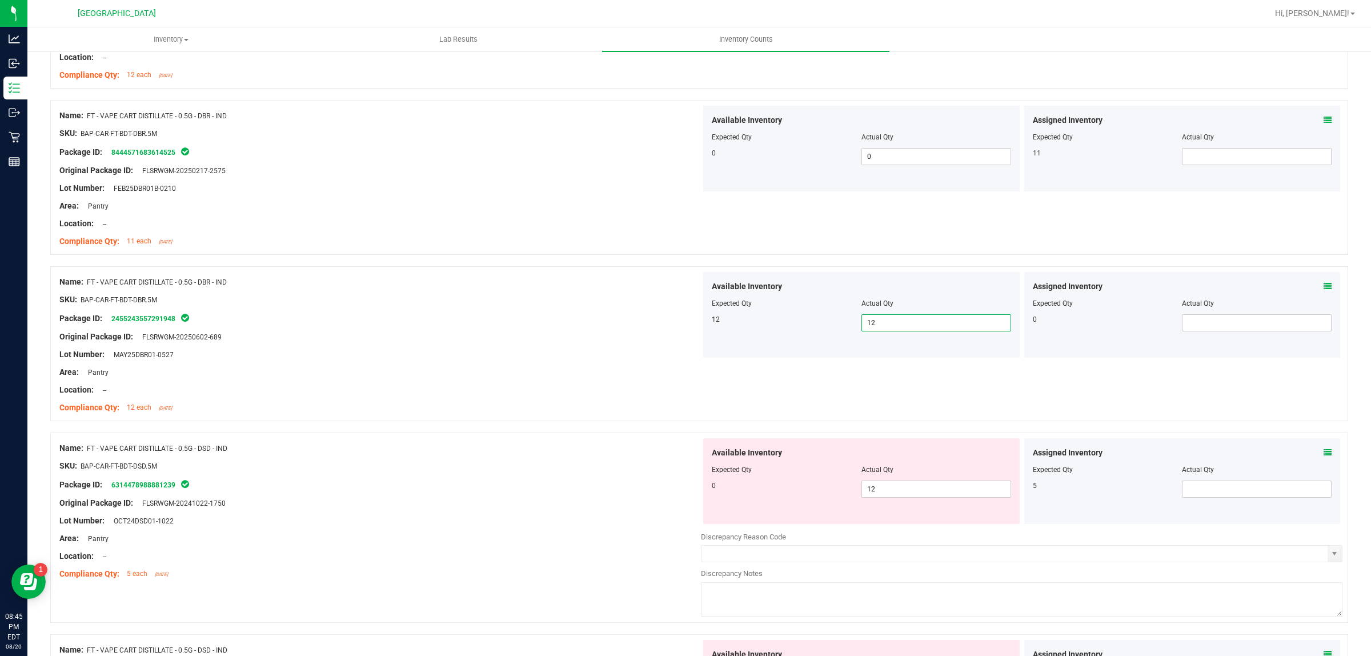
scroll to position [1143, 0]
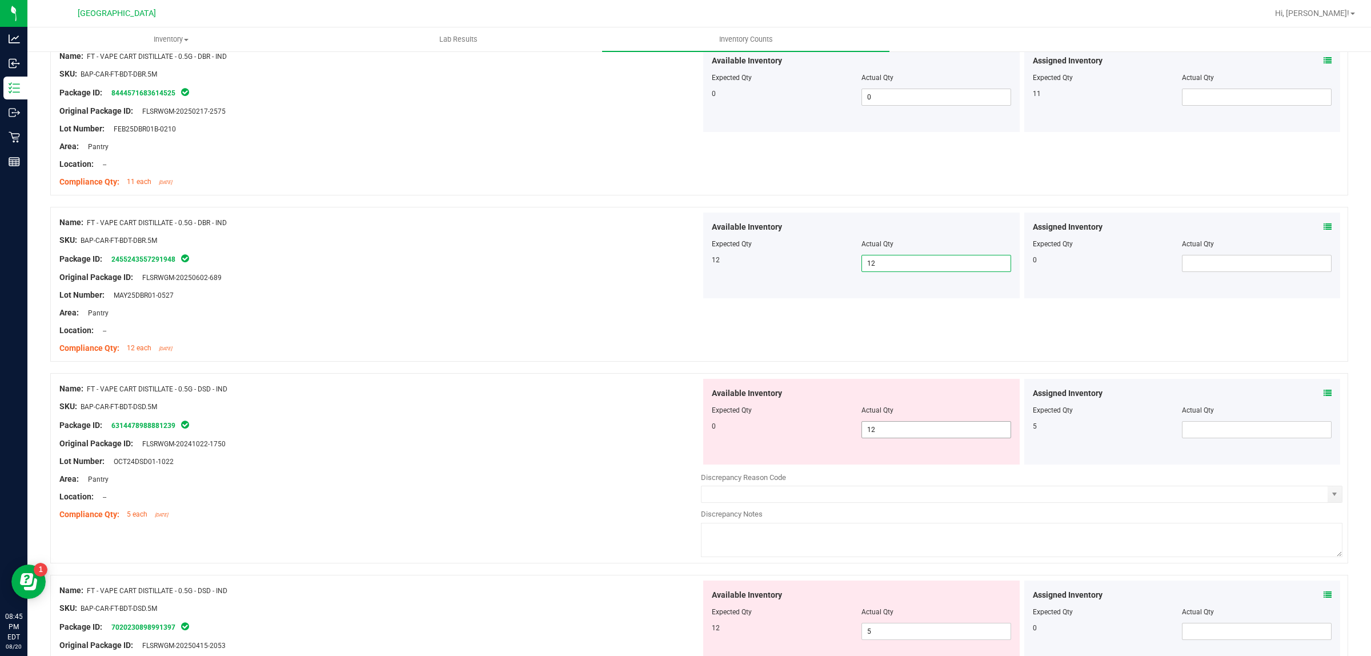
click at [916, 431] on span "12 12" at bounding box center [937, 429] width 150 height 17
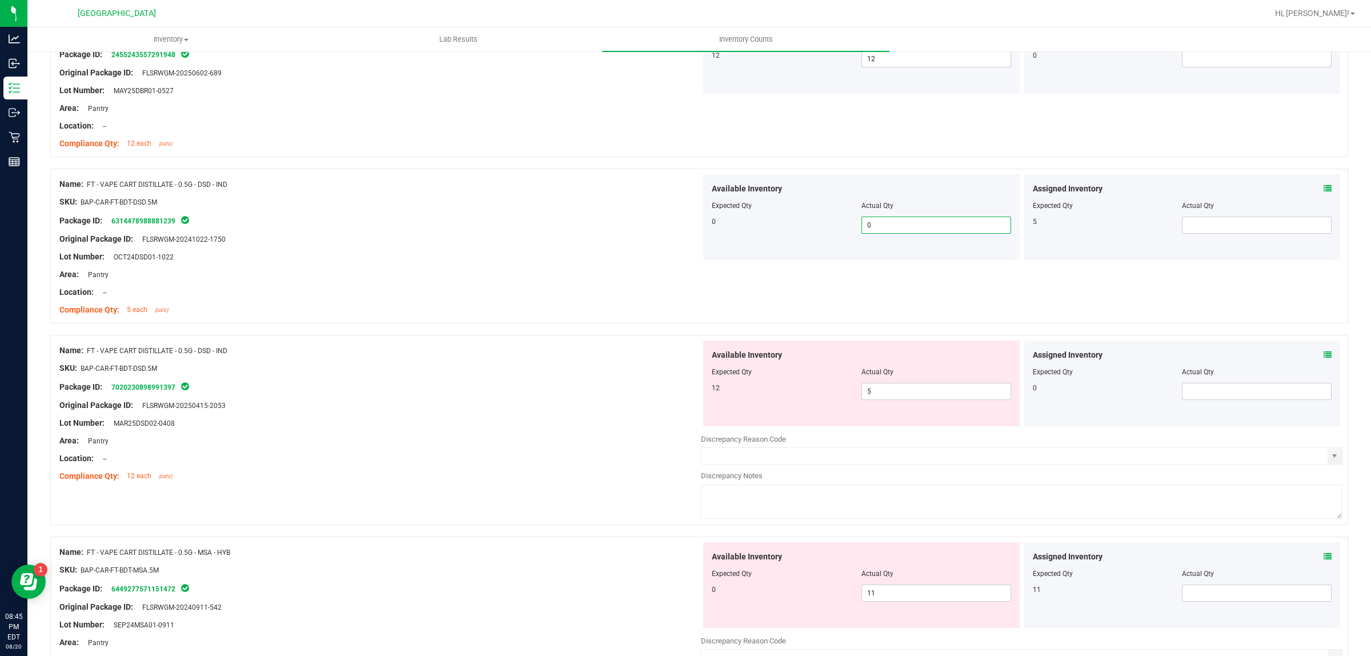
scroll to position [1357, 0]
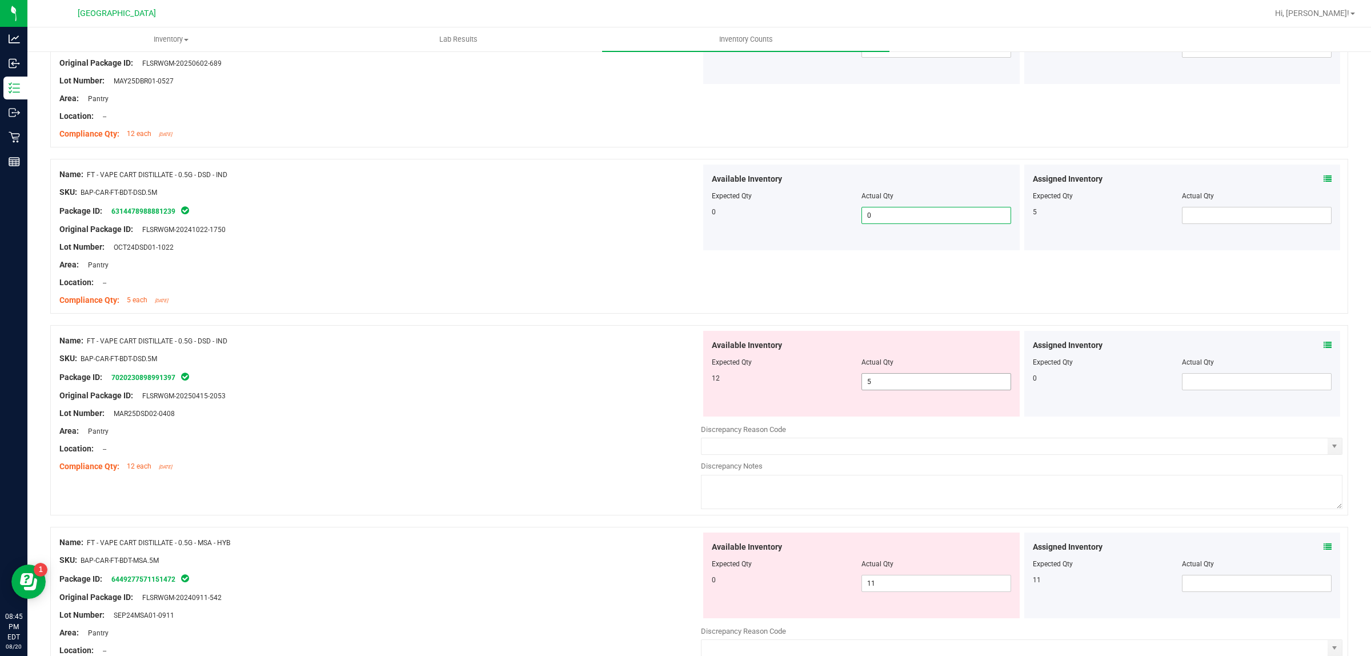
click at [909, 378] on span "5 5" at bounding box center [937, 381] width 150 height 17
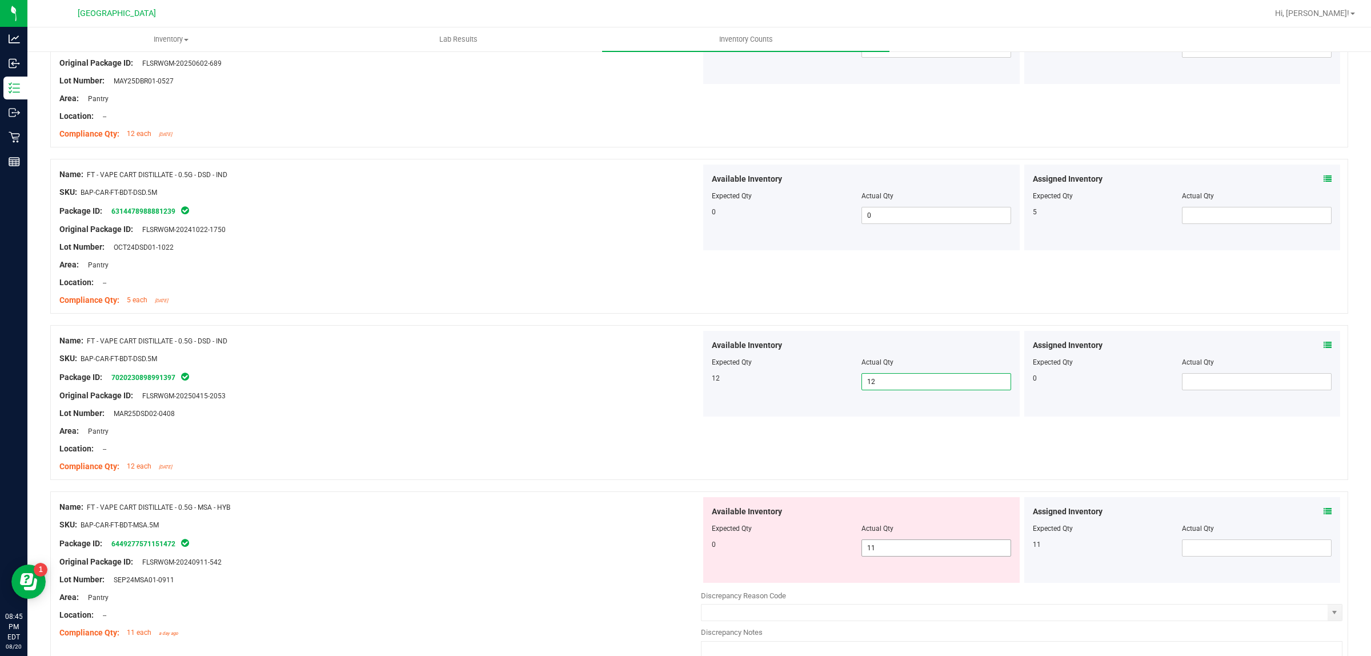
click at [895, 554] on span "11 11" at bounding box center [937, 547] width 150 height 17
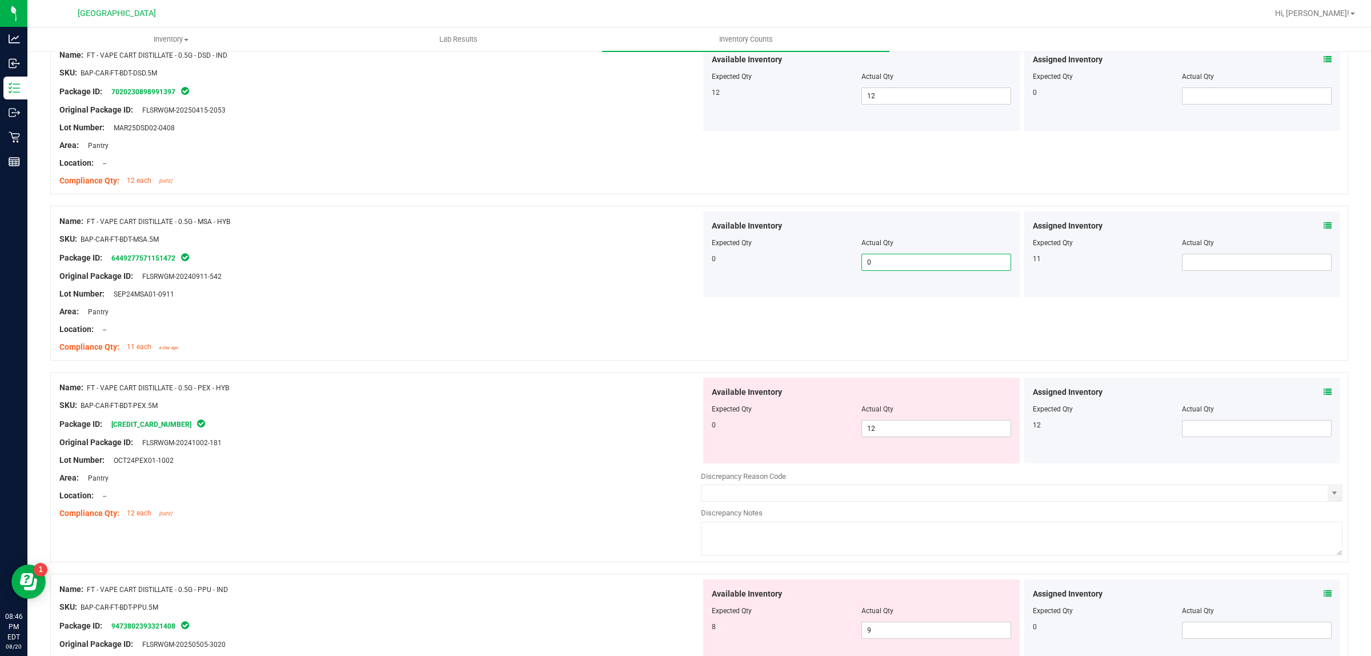
scroll to position [1714, 0]
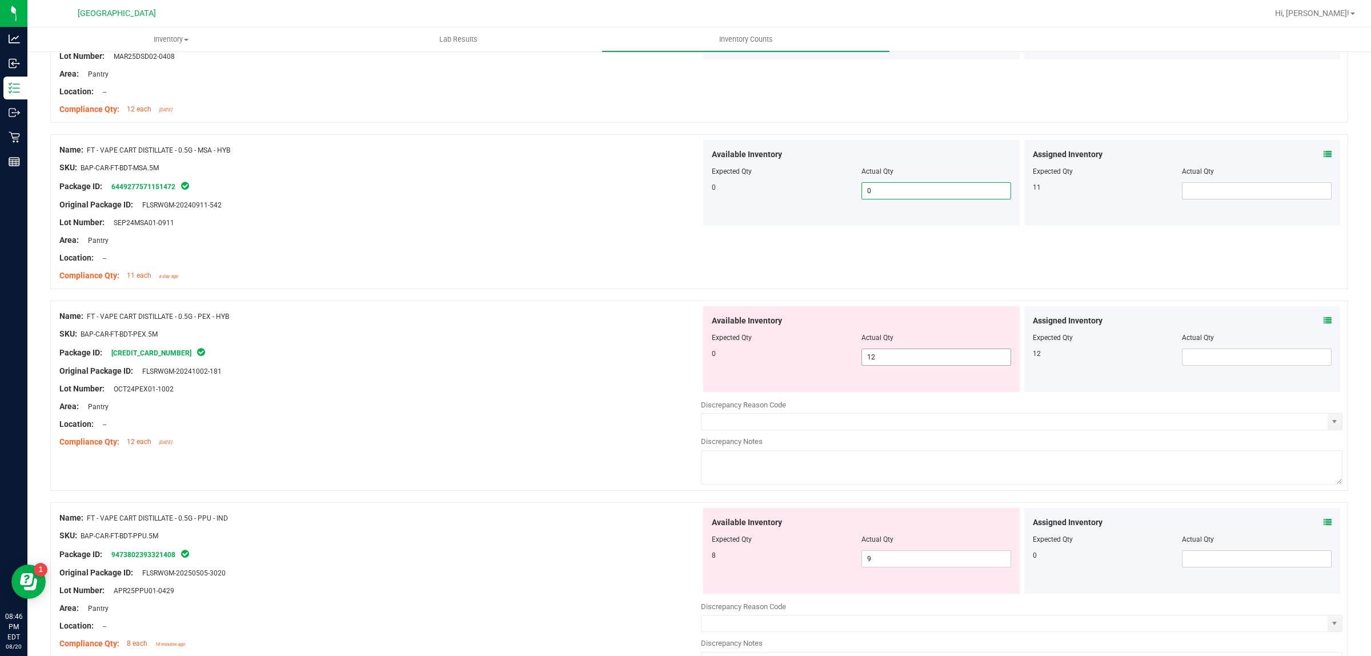
click at [911, 357] on span "12 12" at bounding box center [937, 357] width 150 height 17
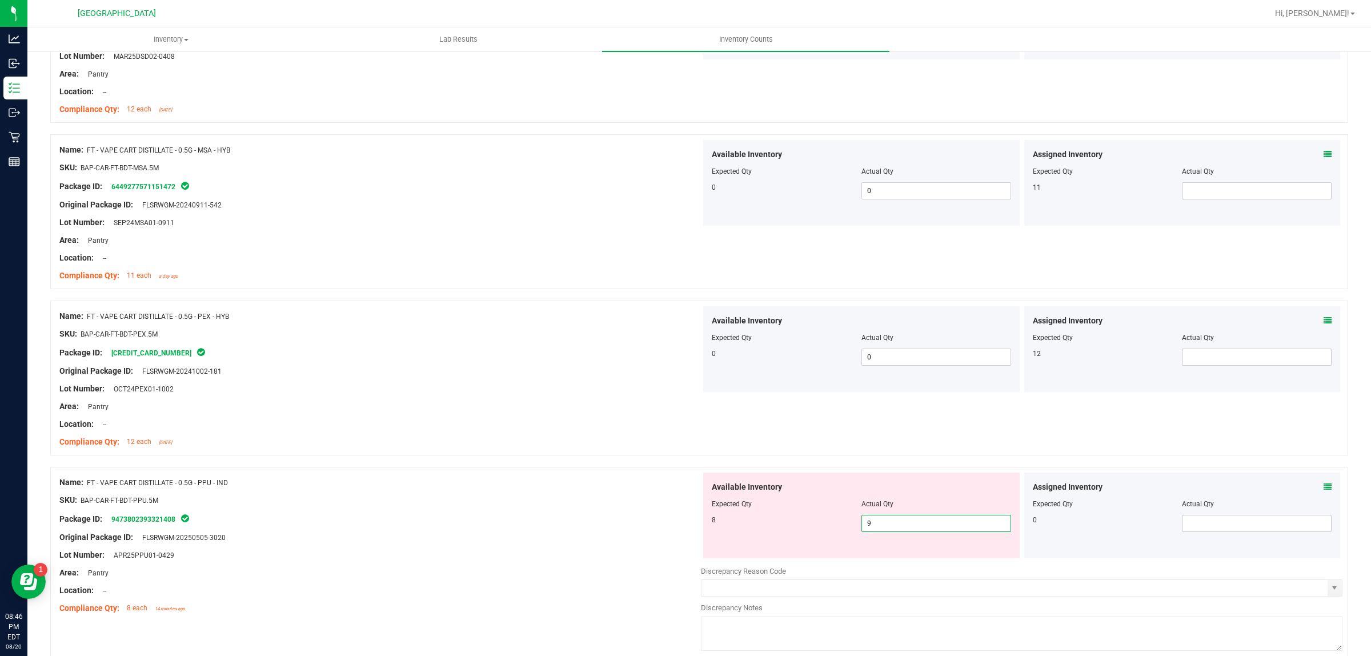
click at [916, 530] on span "9 9" at bounding box center [937, 523] width 150 height 17
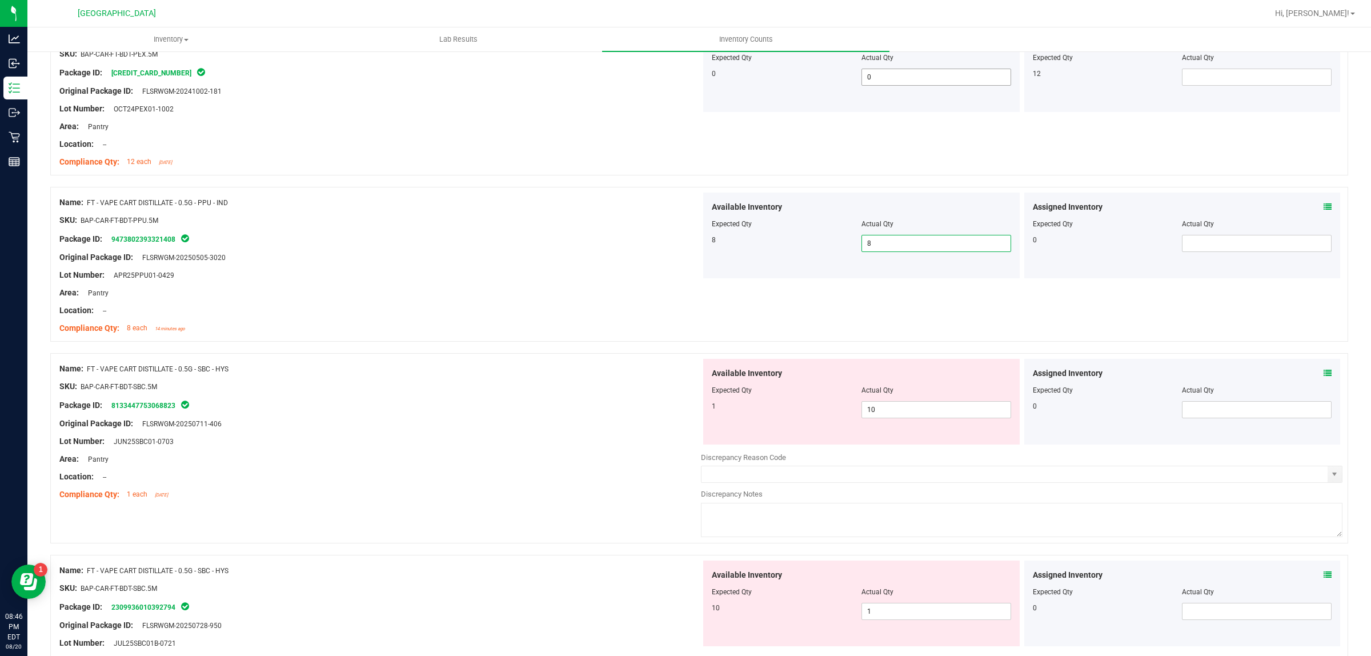
scroll to position [2000, 0]
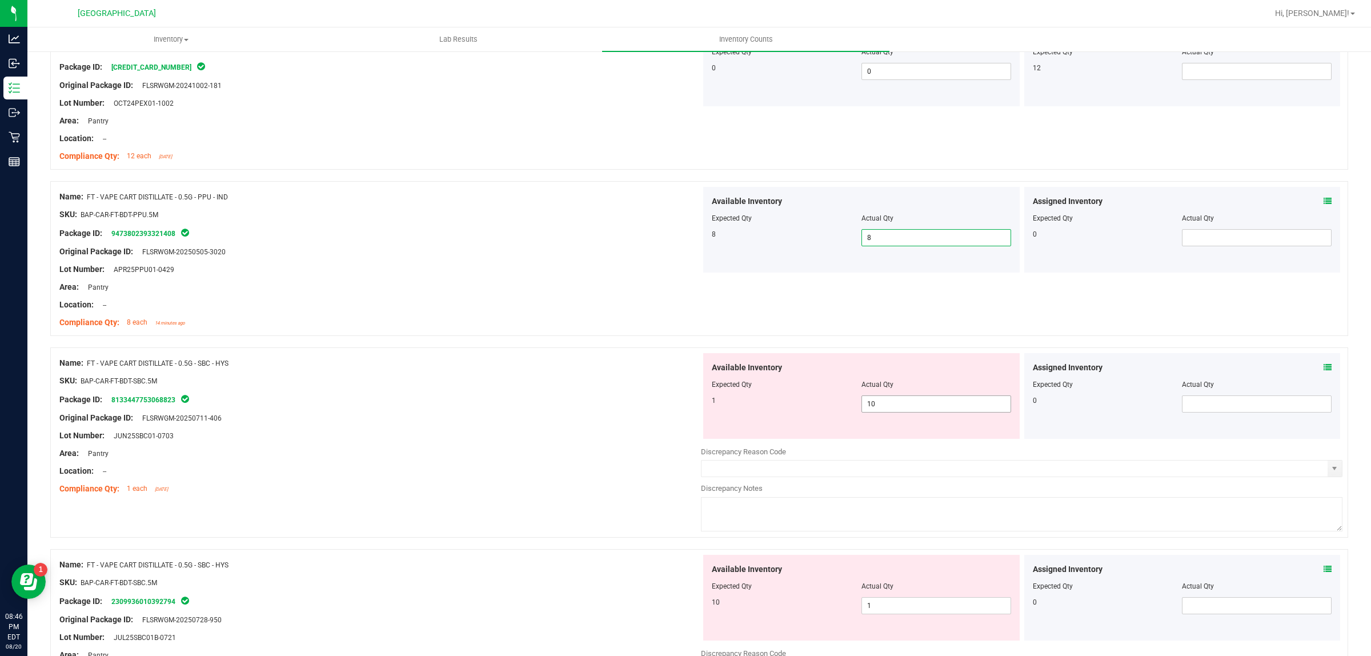
click at [938, 409] on span "10 10" at bounding box center [937, 403] width 150 height 17
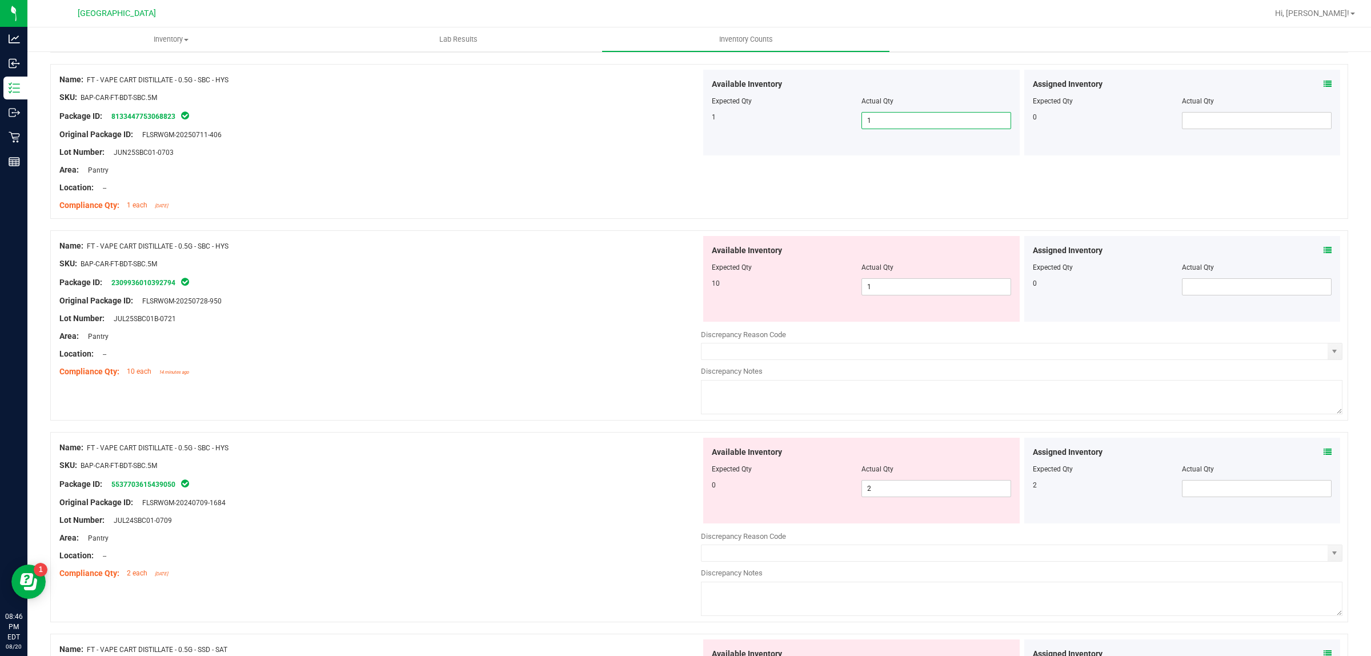
scroll to position [2286, 0]
click at [910, 290] on span "1 1" at bounding box center [937, 284] width 150 height 17
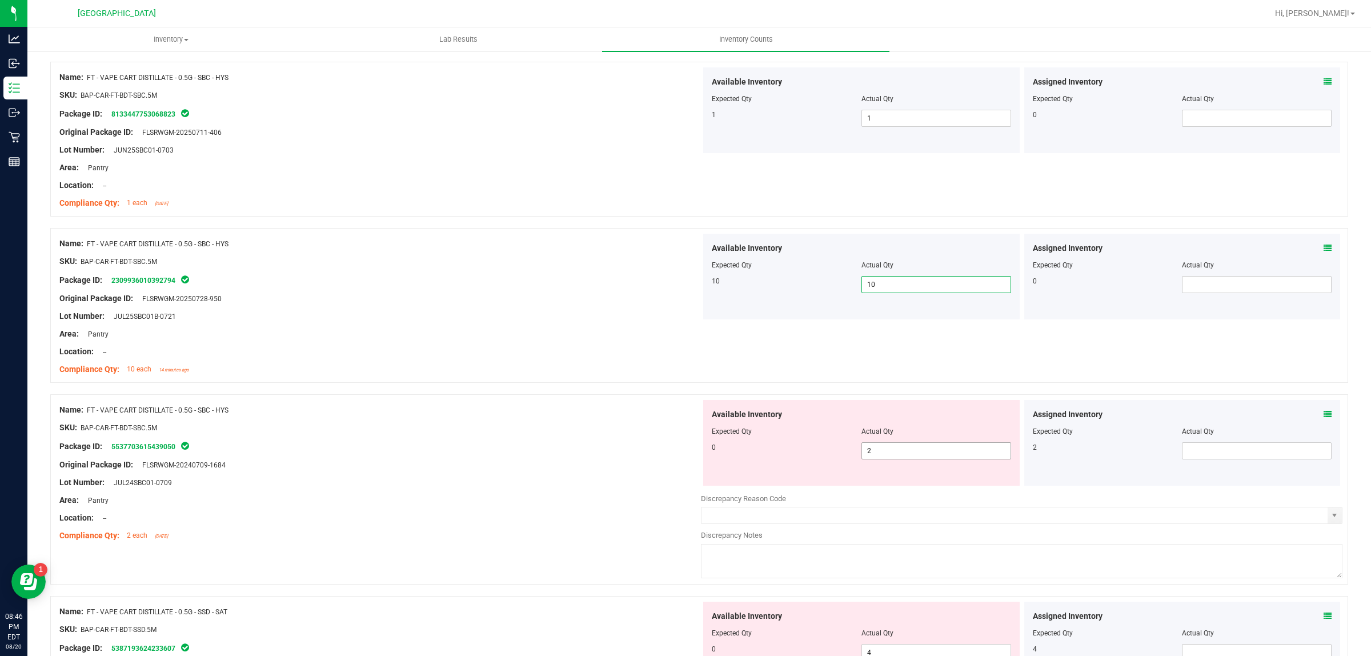
click at [919, 454] on input "2" at bounding box center [936, 451] width 149 height 16
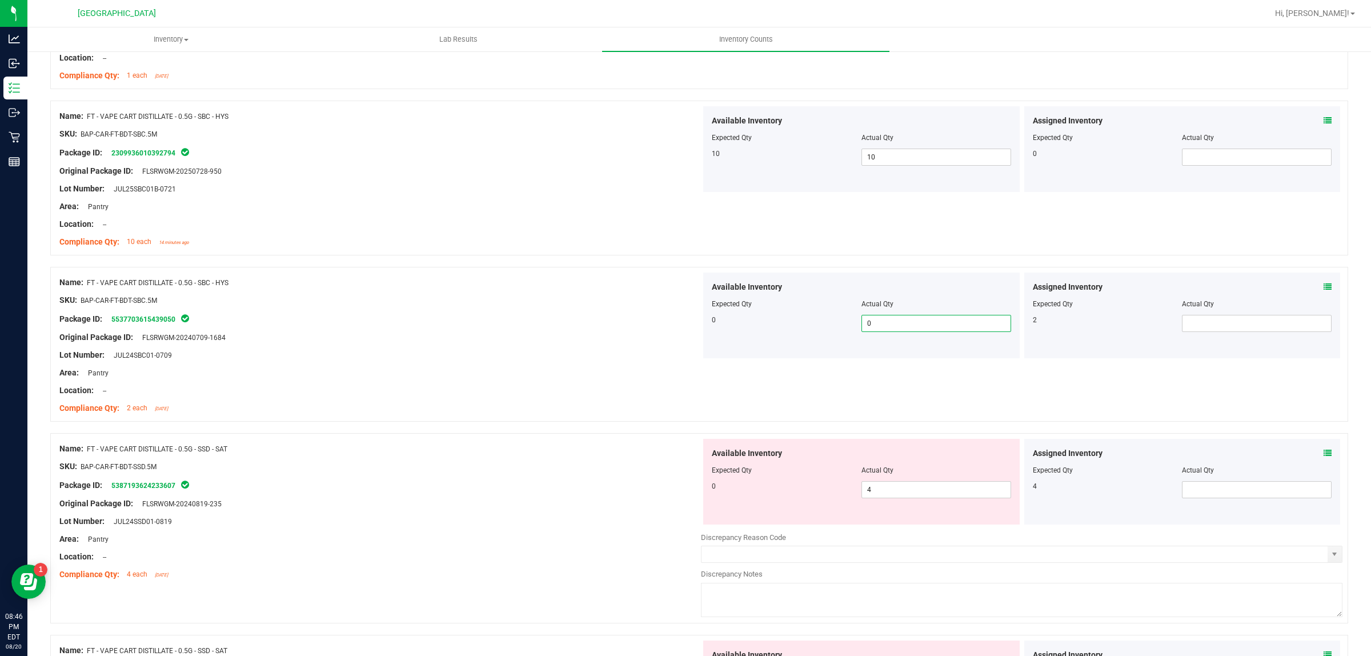
scroll to position [2508, 0]
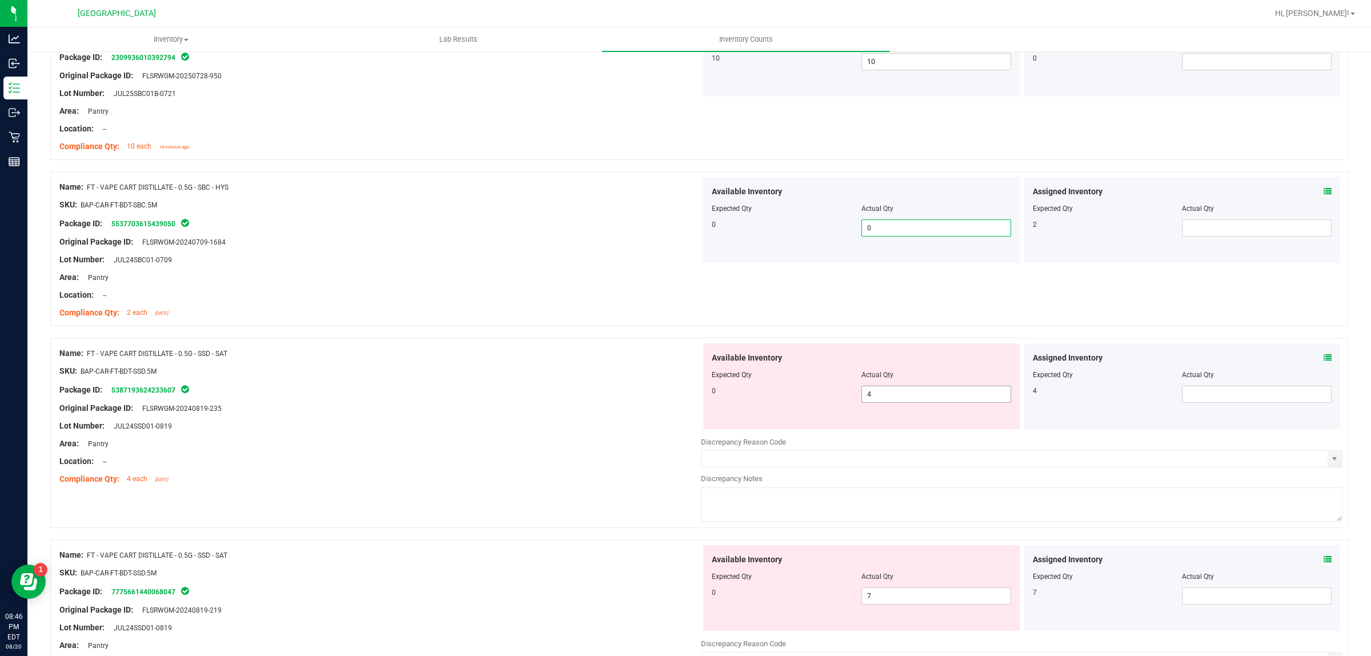
click at [921, 394] on input "4" at bounding box center [936, 394] width 149 height 16
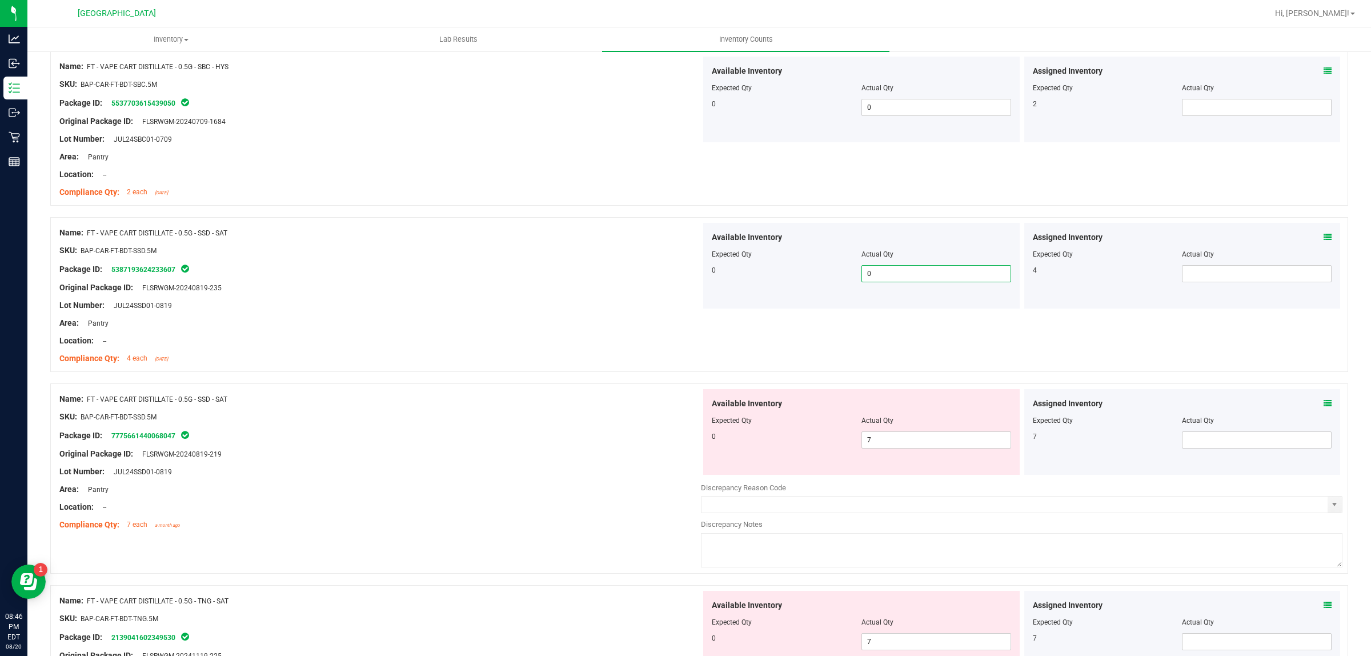
scroll to position [2663, 0]
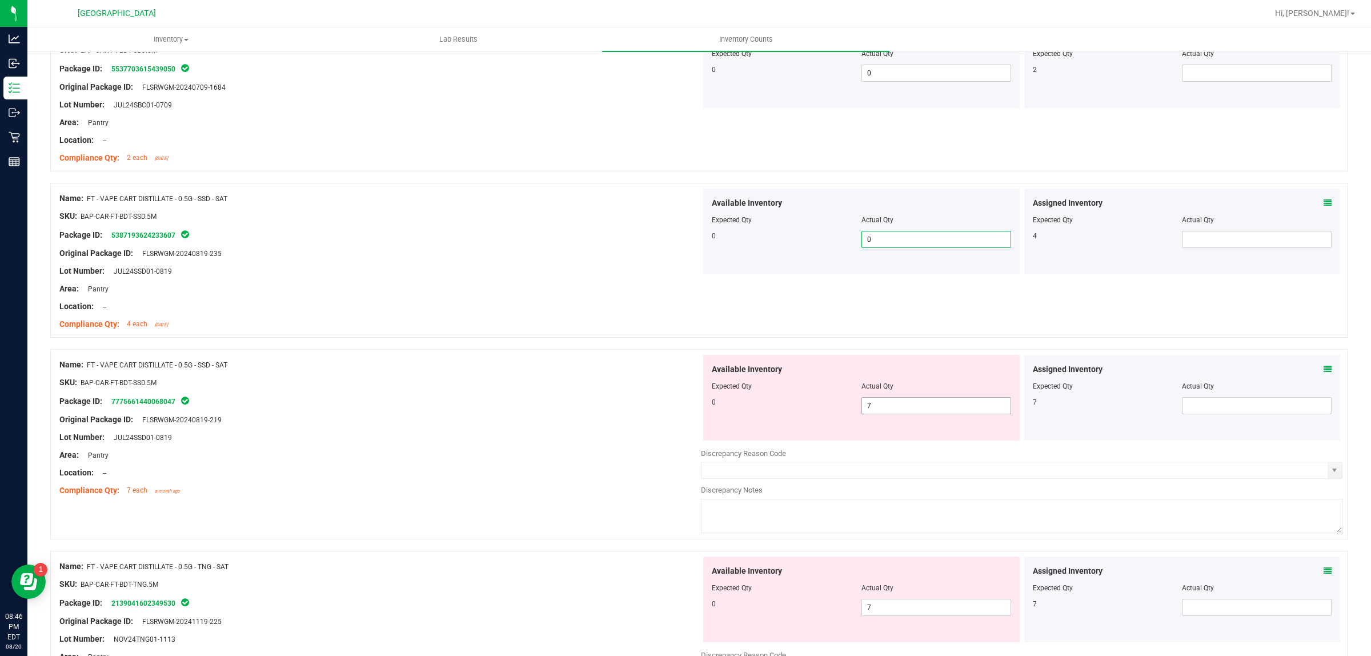
click at [929, 407] on input "7" at bounding box center [936, 406] width 149 height 16
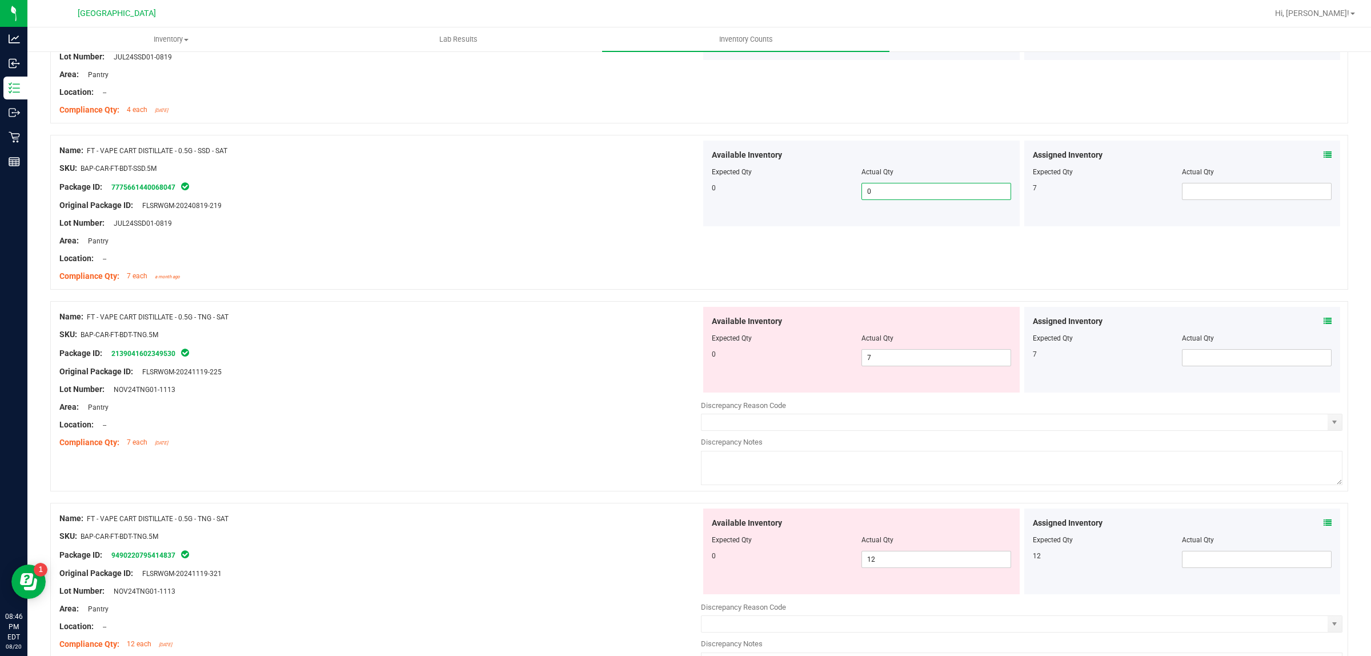
scroll to position [2882, 0]
click at [939, 355] on input "7" at bounding box center [936, 354] width 149 height 16
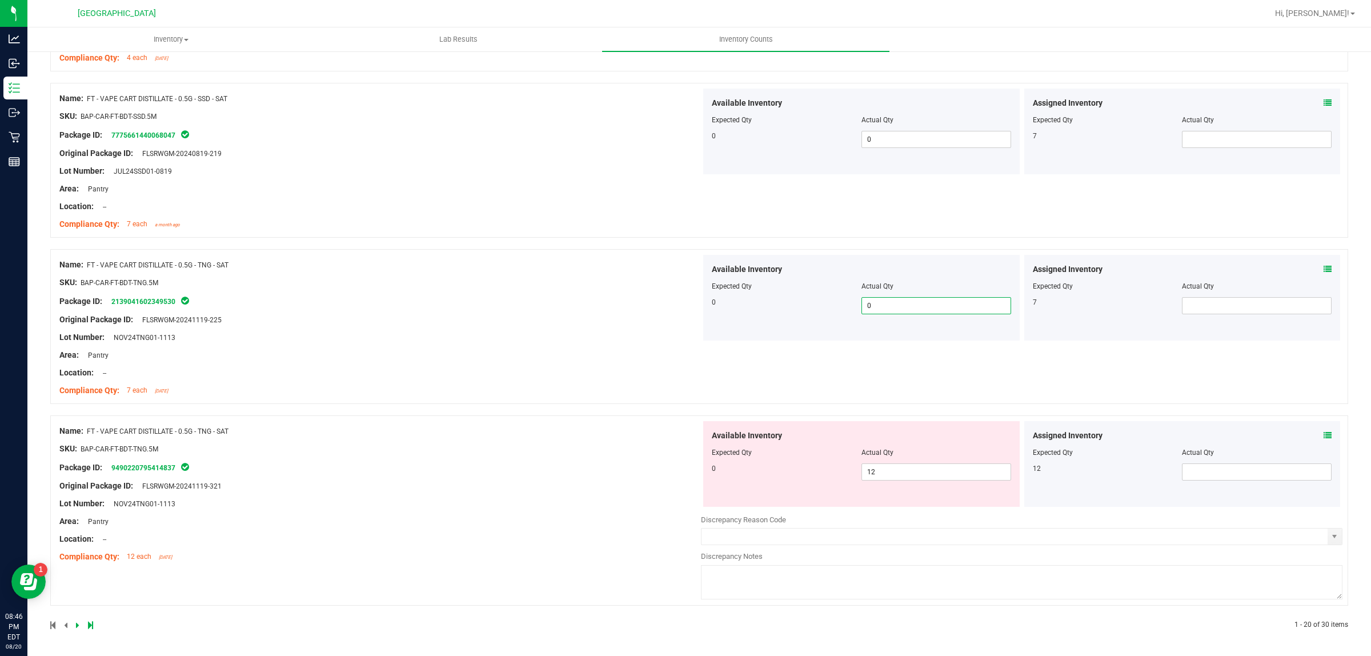
scroll to position [2933, 0]
click at [918, 476] on input "12" at bounding box center [936, 472] width 149 height 16
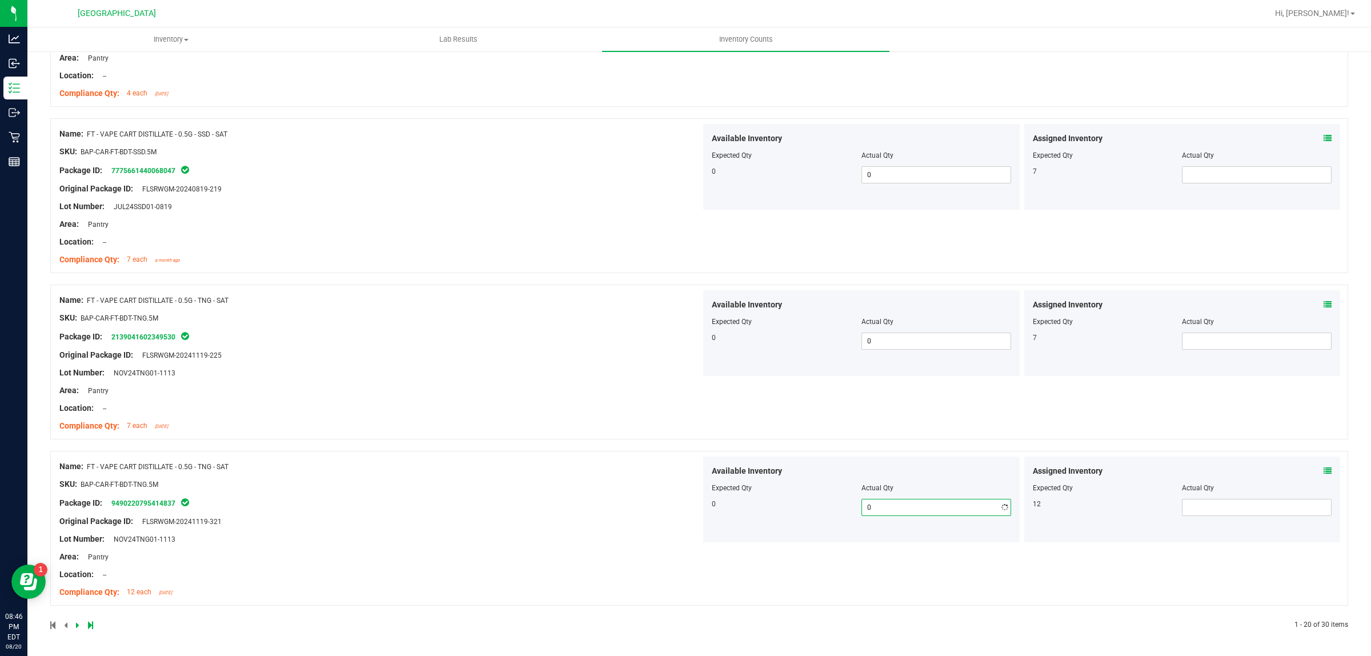
scroll to position [2898, 0]
click at [90, 626] on icon at bounding box center [90, 625] width 5 height 7
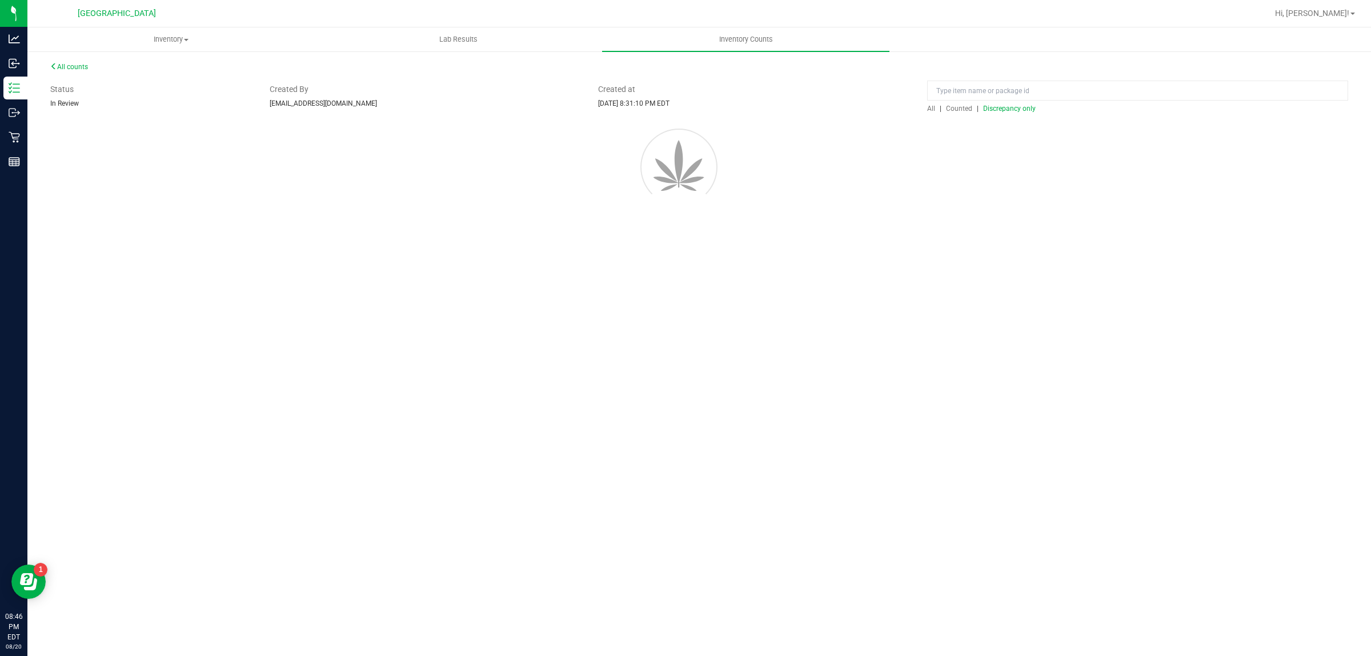
scroll to position [0, 0]
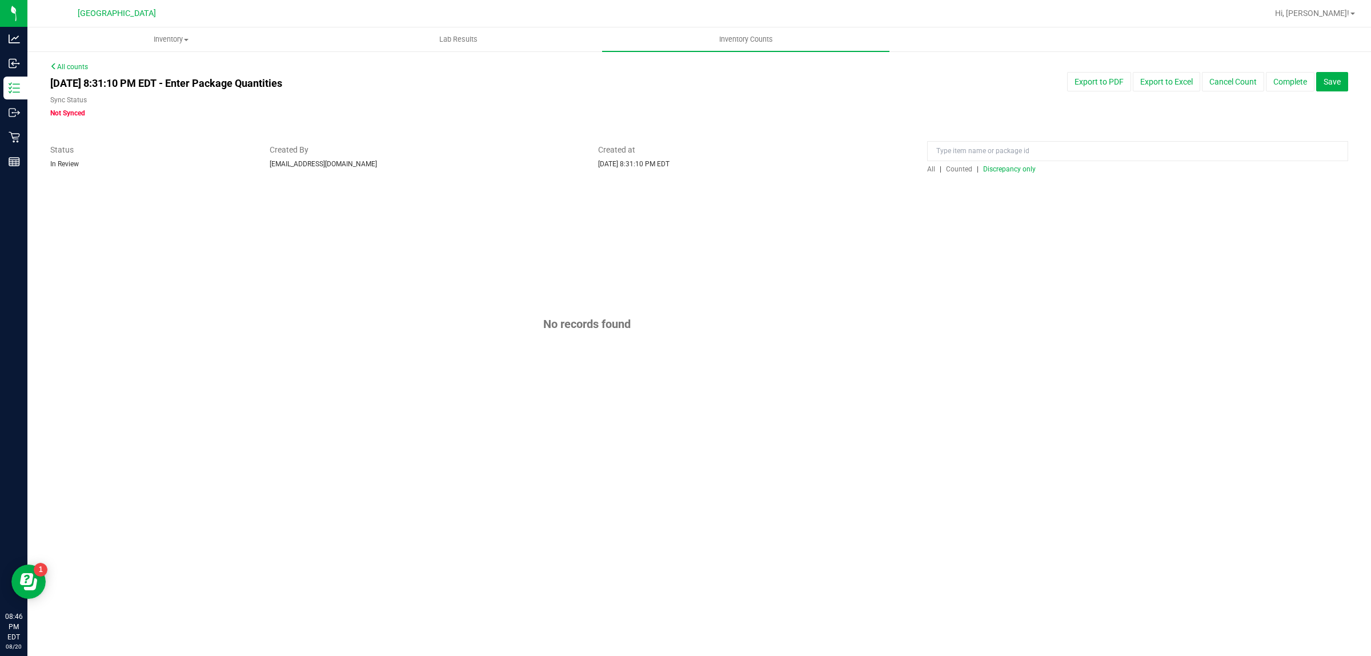
click at [1013, 169] on span "Discrepancy only" at bounding box center [1009, 169] width 53 height 8
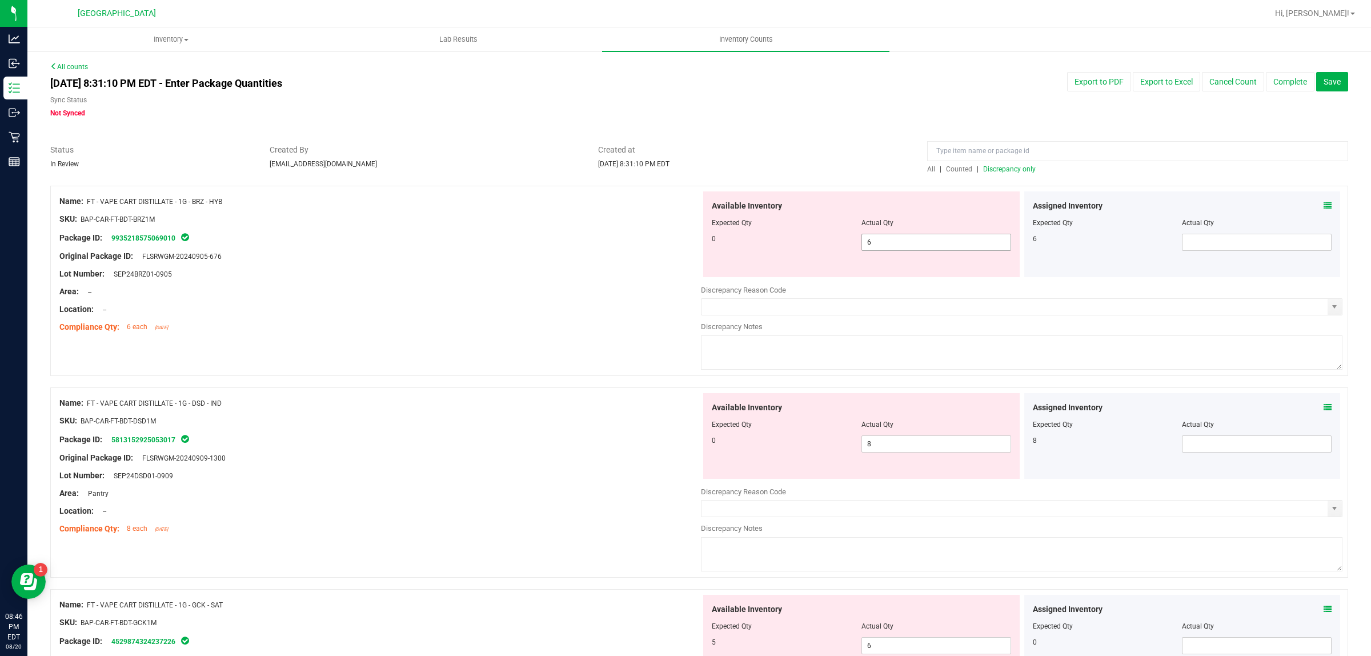
click at [907, 242] on input "6" at bounding box center [936, 242] width 149 height 16
click at [913, 246] on input "6" at bounding box center [936, 242] width 149 height 16
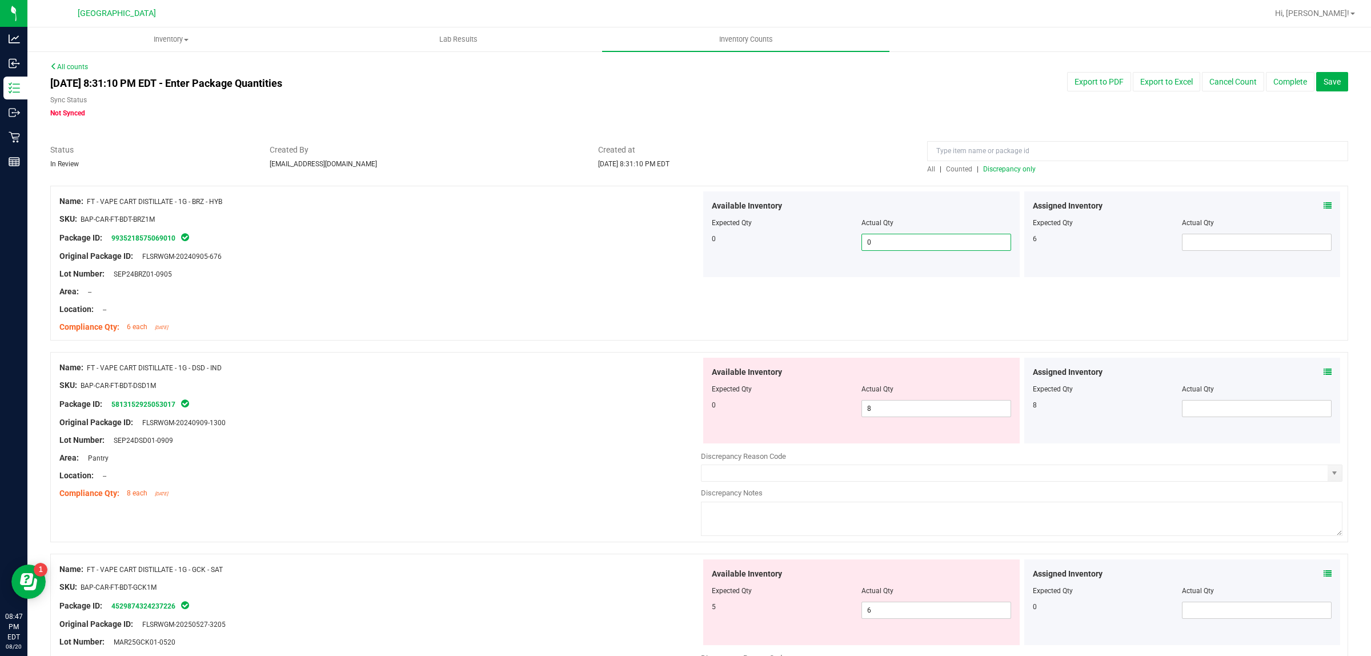
scroll to position [67, 0]
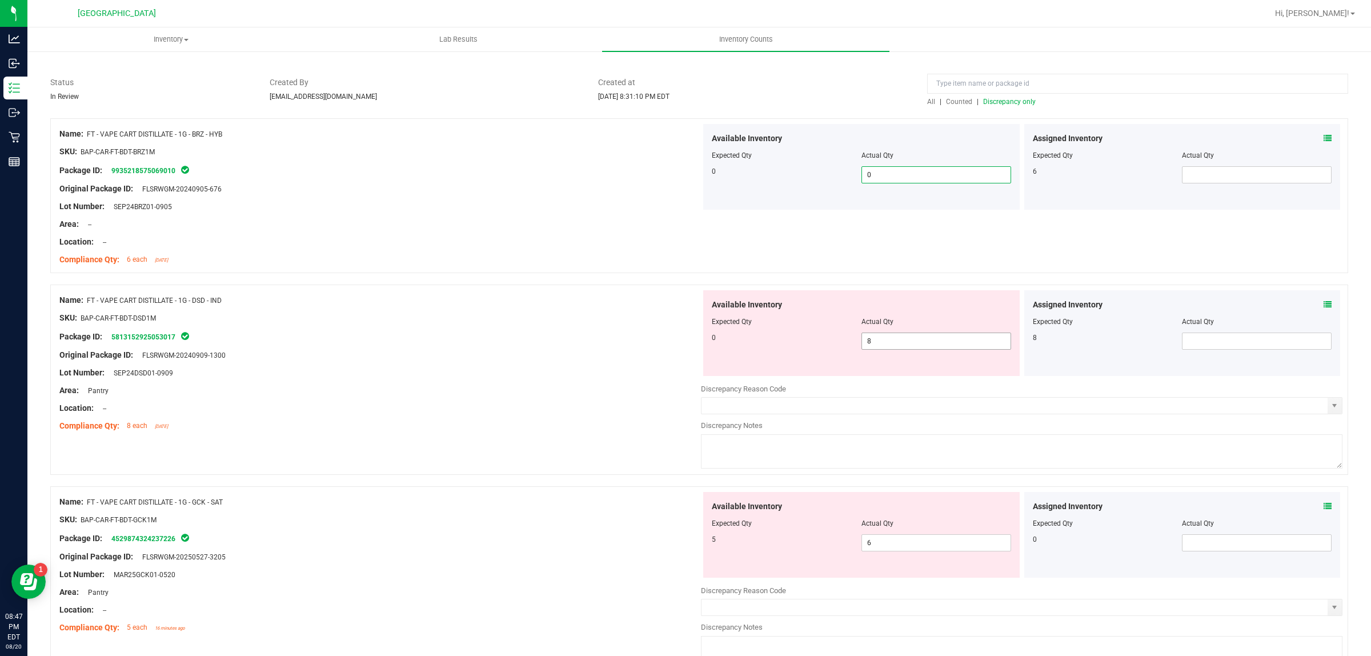
click at [927, 338] on input "8" at bounding box center [936, 341] width 149 height 16
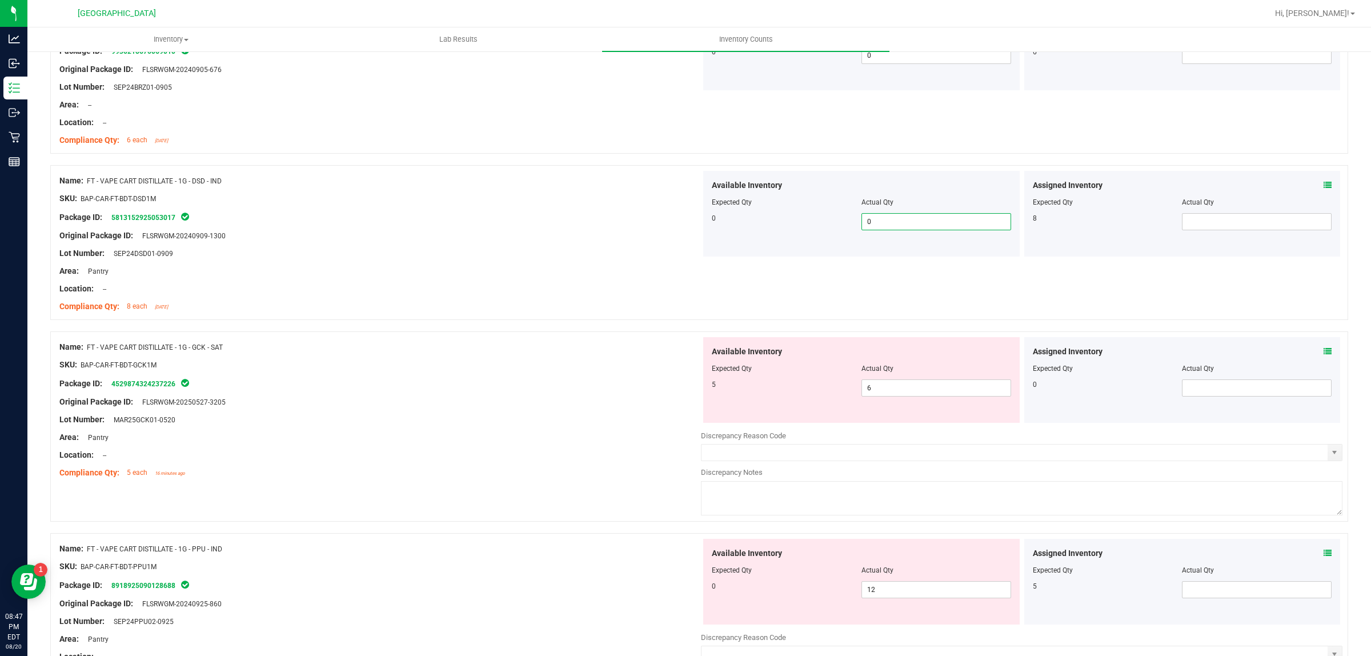
scroll to position [210, 0]
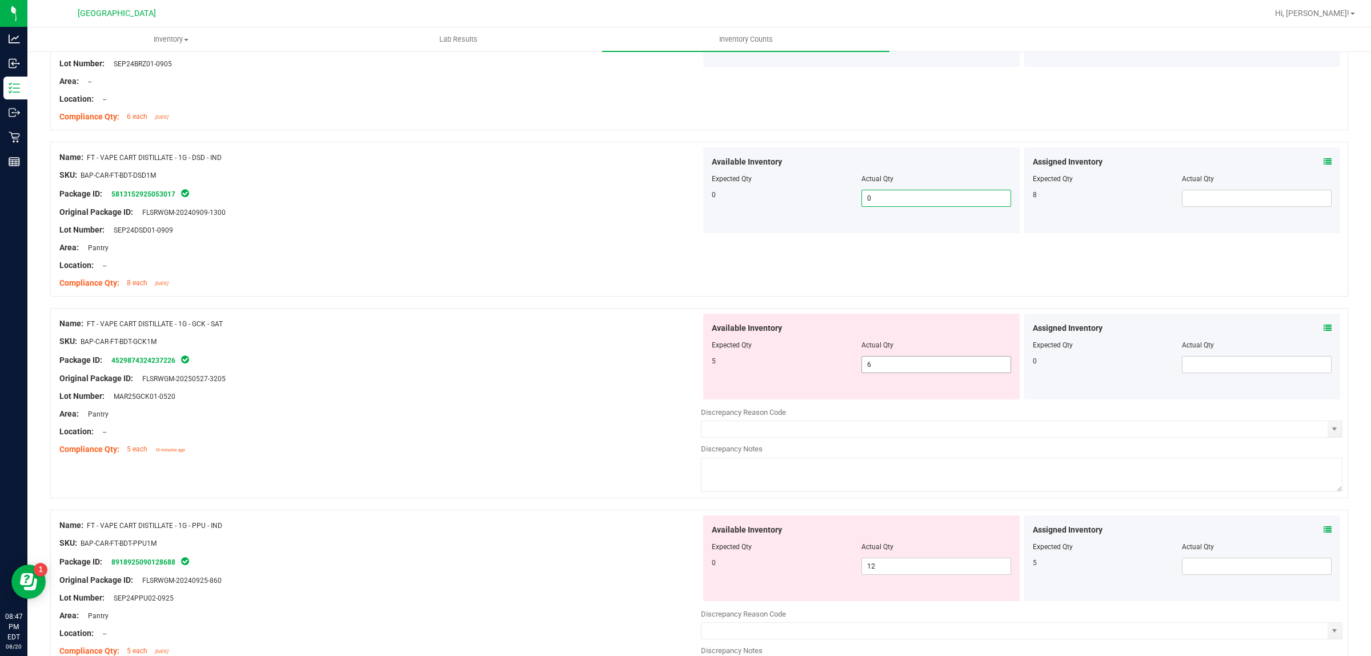
click at [925, 366] on input "6" at bounding box center [936, 365] width 149 height 16
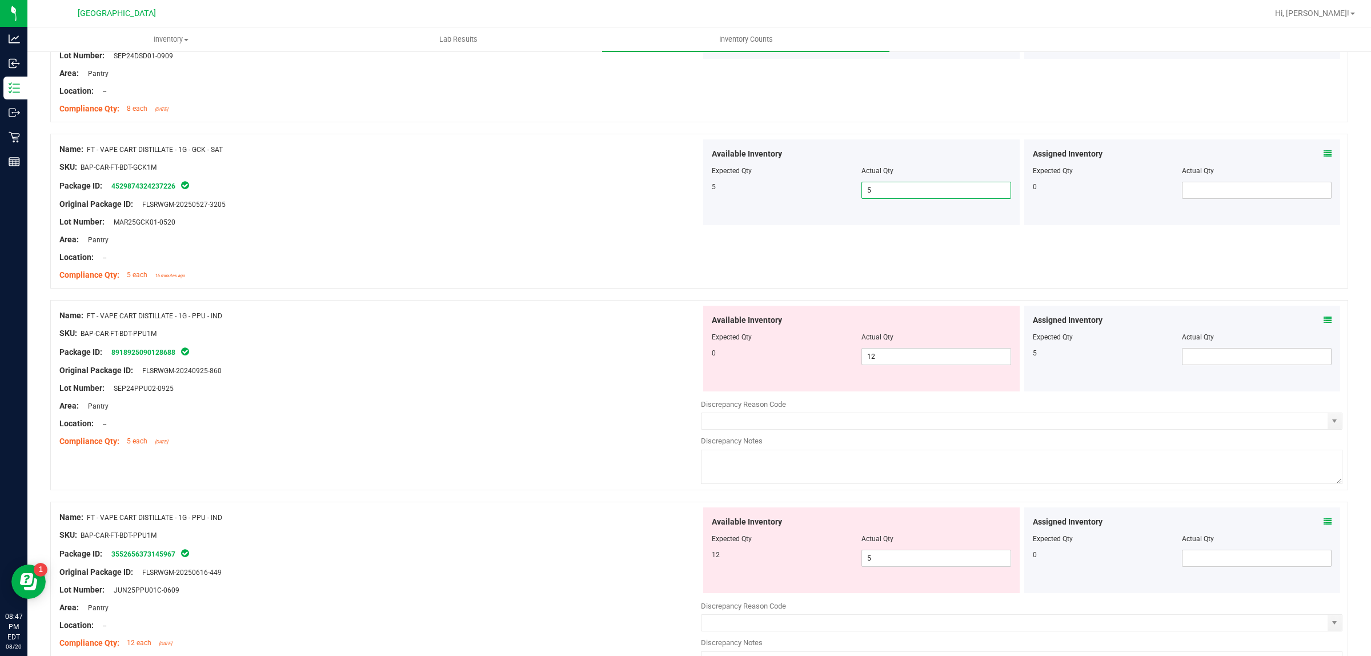
scroll to position [384, 0]
click at [927, 357] on input "12" at bounding box center [936, 357] width 149 height 16
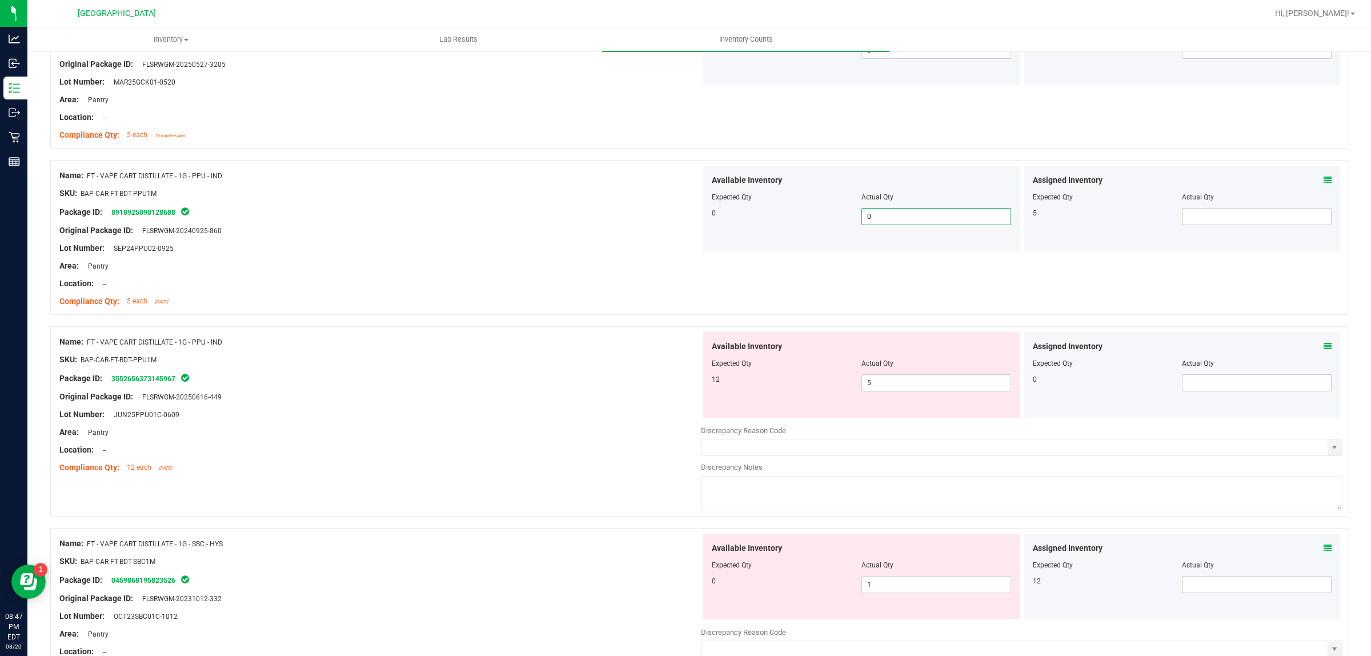
scroll to position [532, 0]
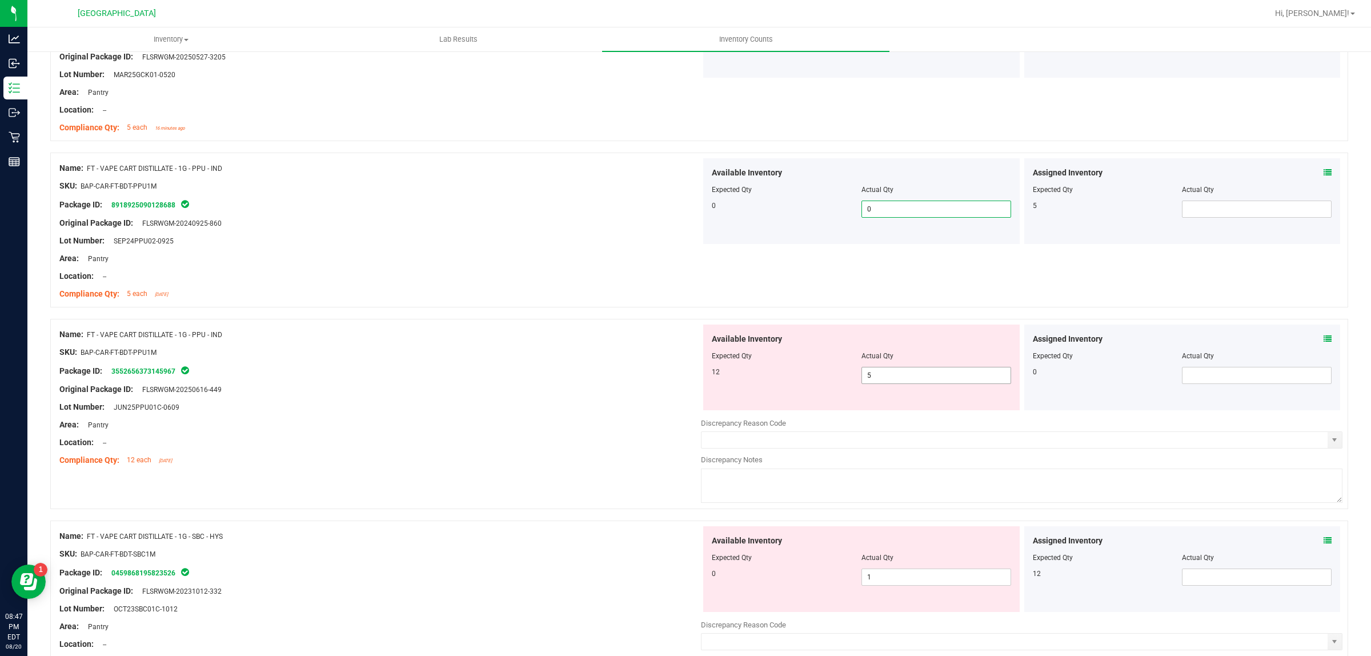
click at [921, 373] on input "5" at bounding box center [936, 375] width 149 height 16
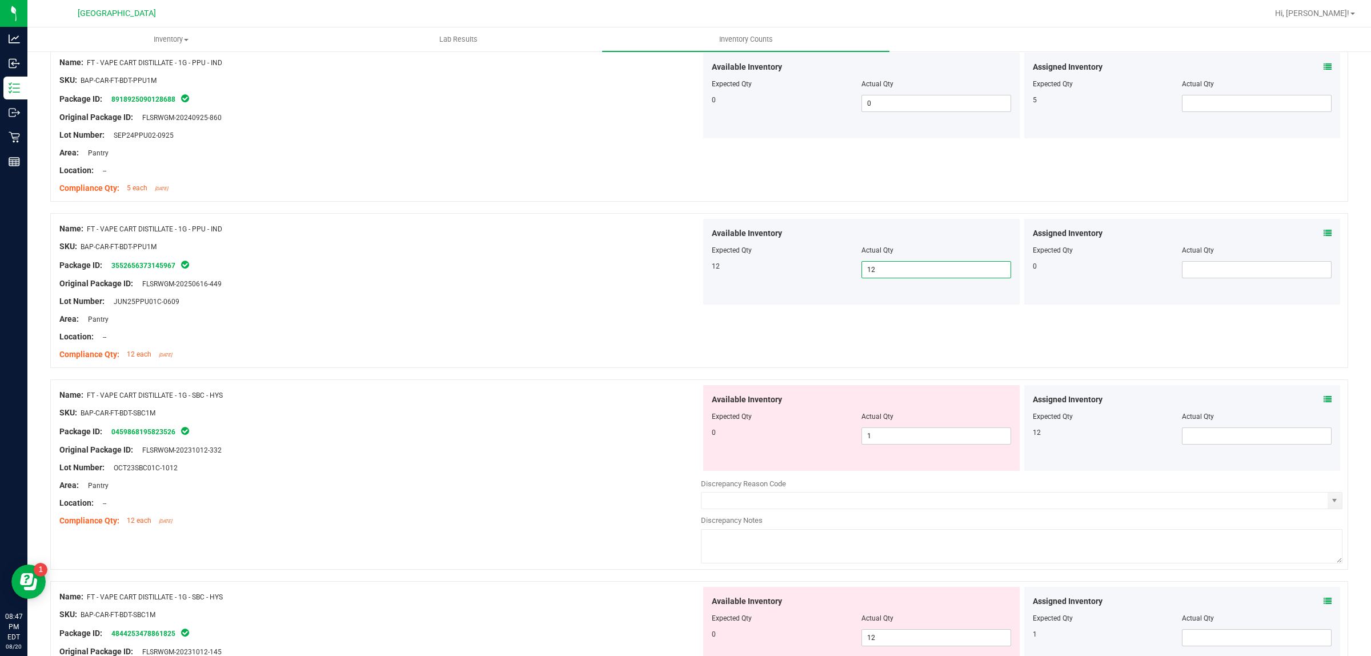
scroll to position [760, 0]
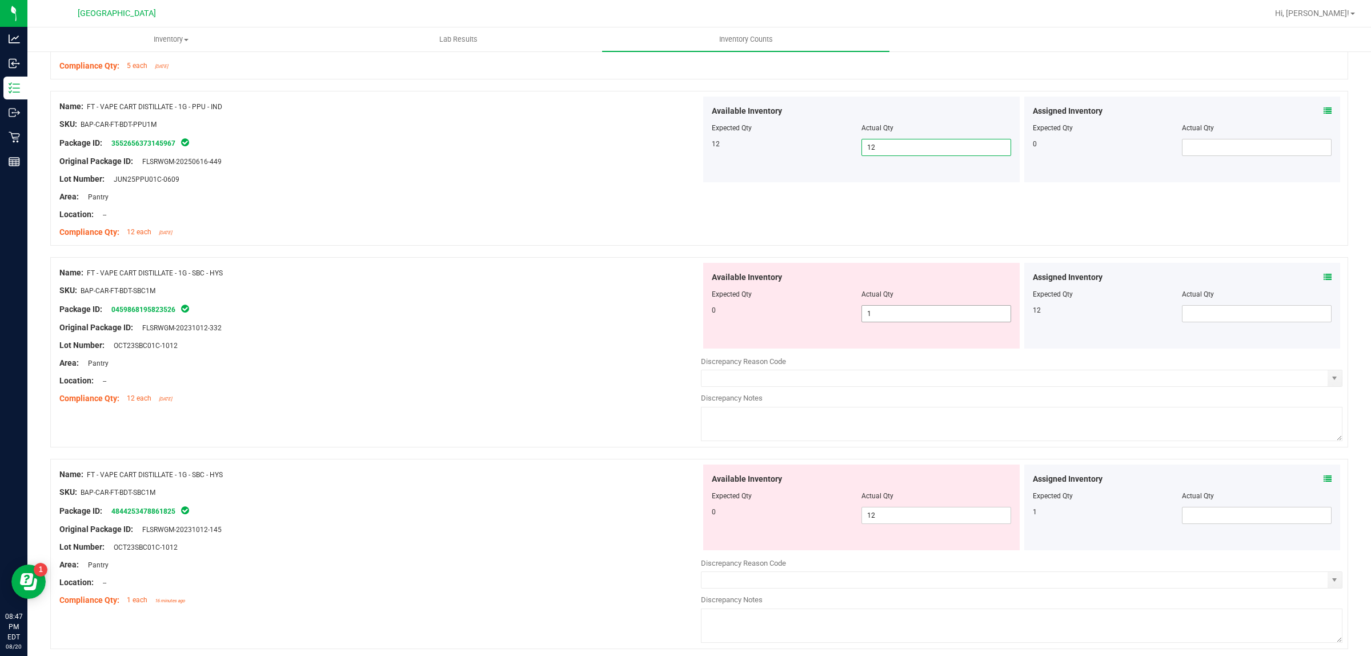
click at [895, 317] on input "1" at bounding box center [936, 314] width 149 height 16
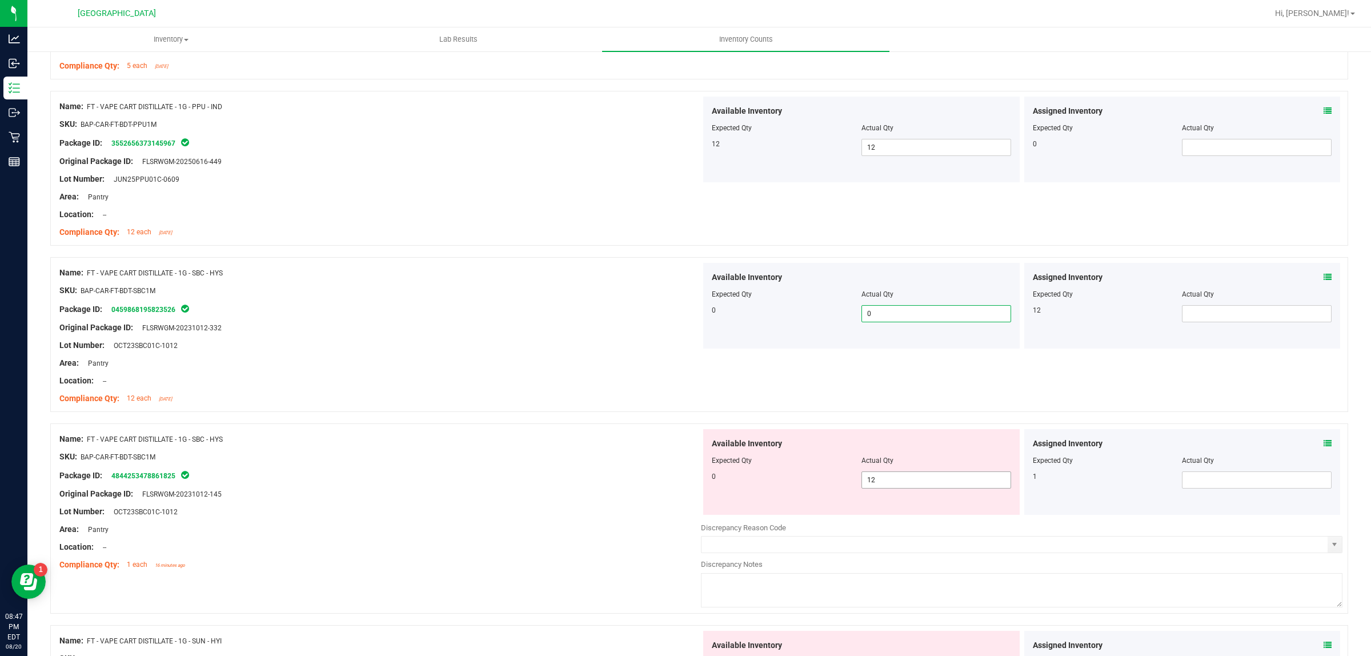
click at [913, 482] on input "12" at bounding box center [936, 480] width 149 height 16
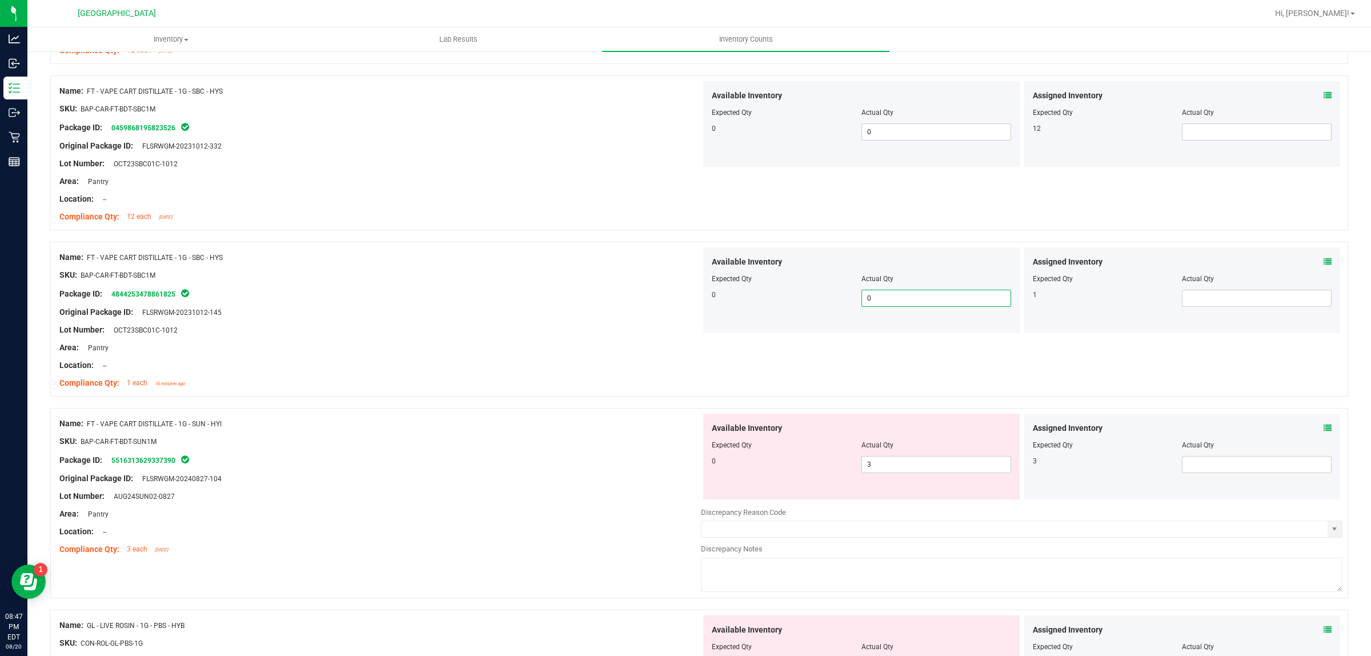
scroll to position [999, 0]
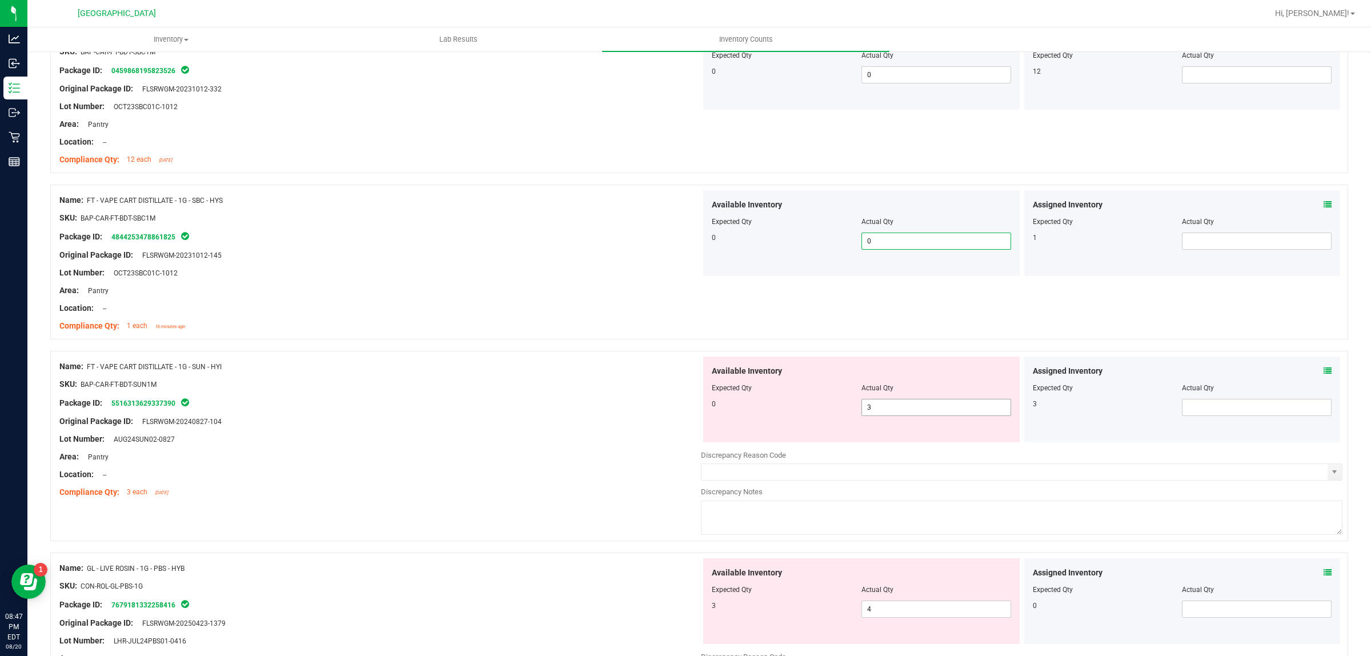
click at [922, 410] on input "3" at bounding box center [936, 407] width 149 height 16
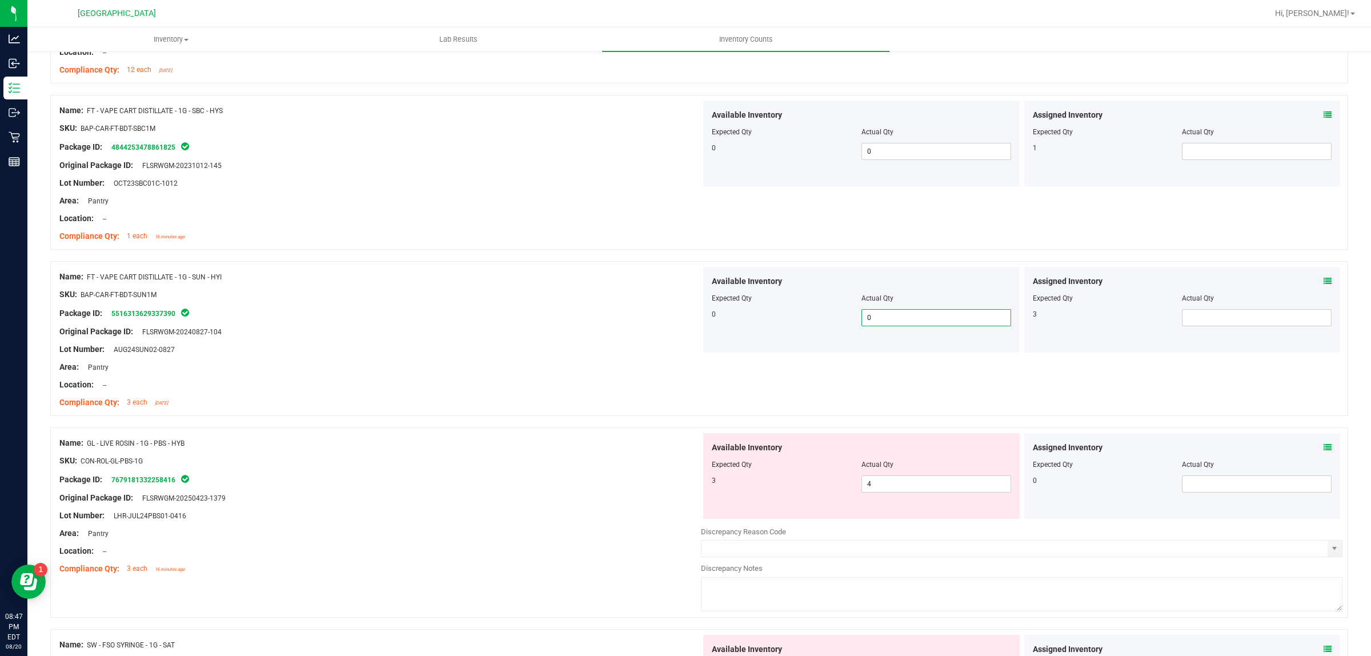
scroll to position [1191, 0]
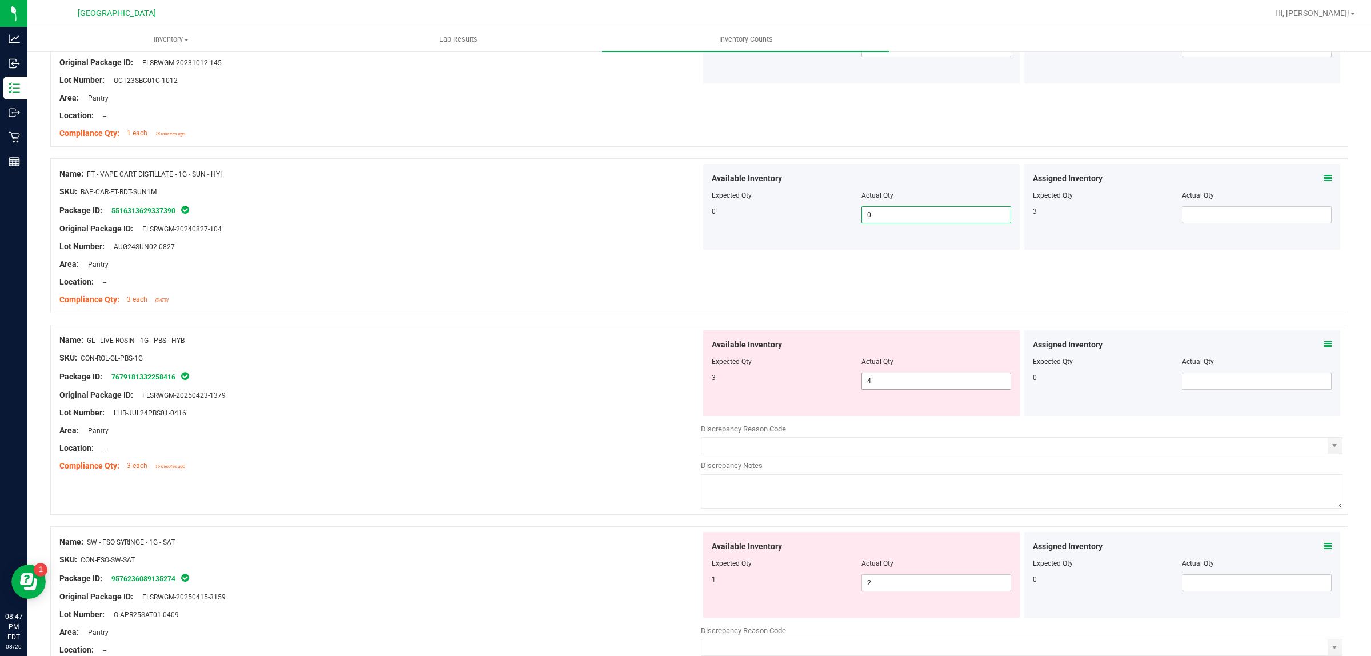
click at [923, 382] on input "4" at bounding box center [936, 381] width 149 height 16
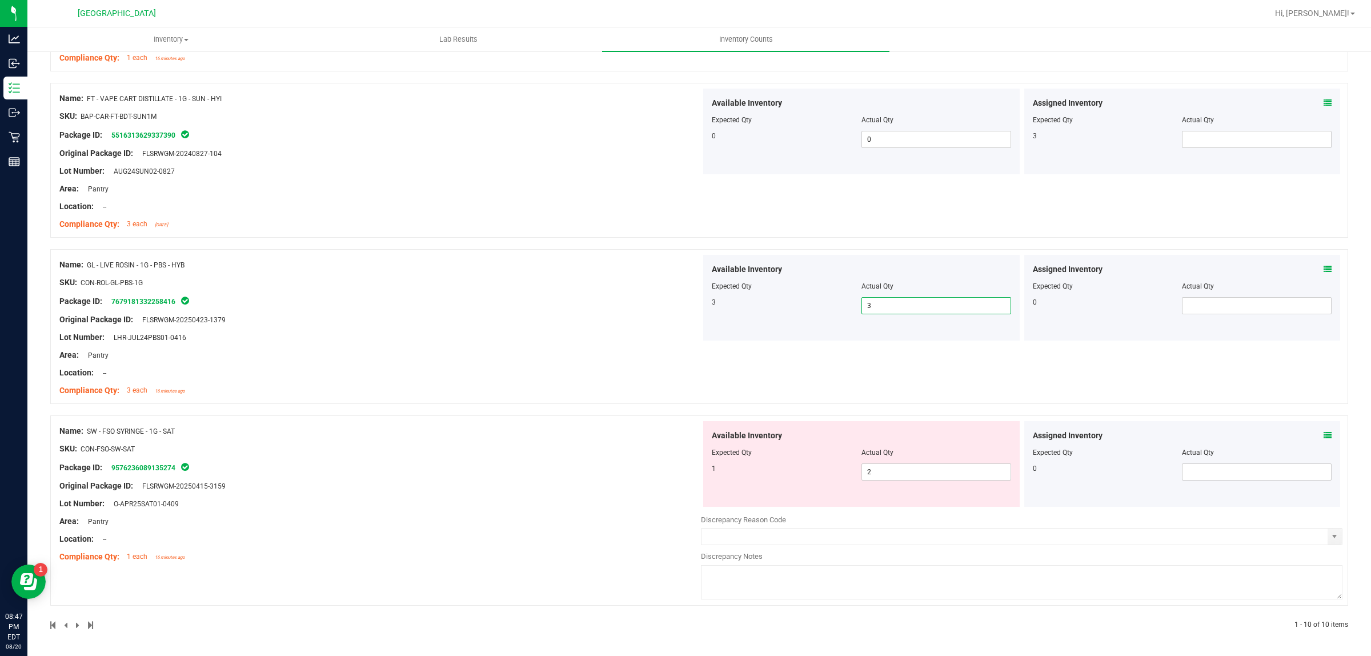
scroll to position [1268, 0]
click at [926, 473] on input "2" at bounding box center [936, 472] width 149 height 16
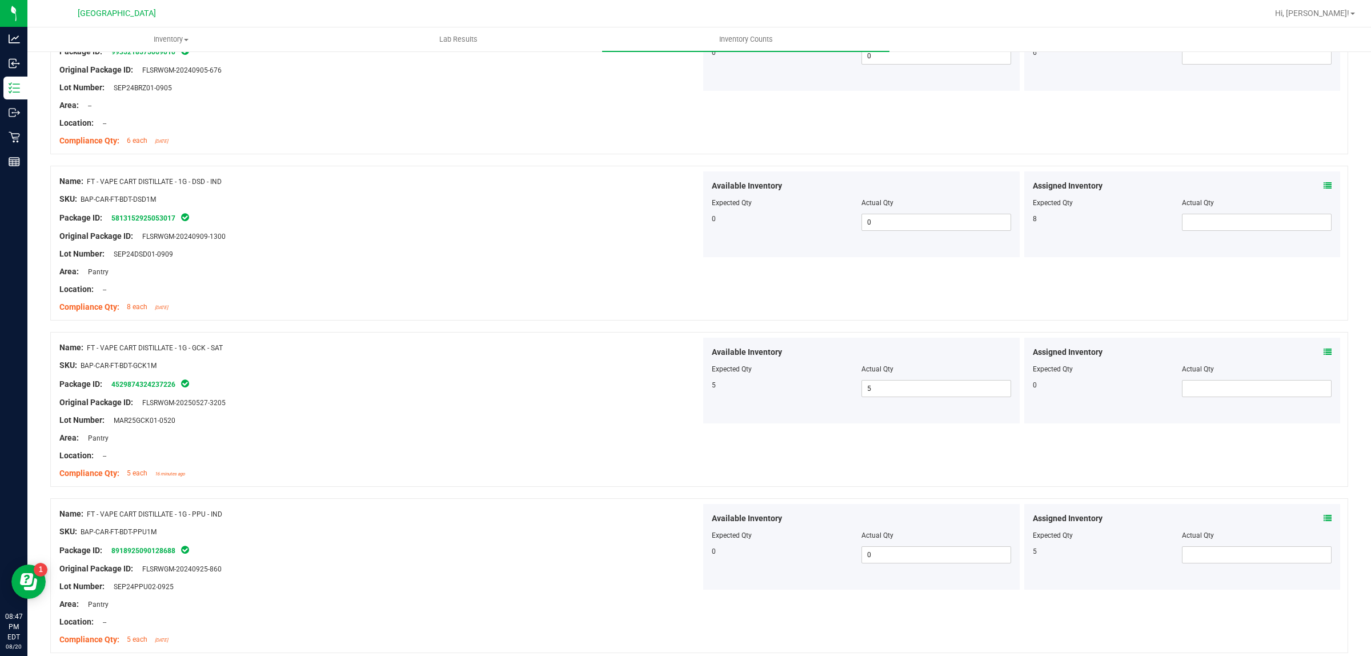
scroll to position [0, 0]
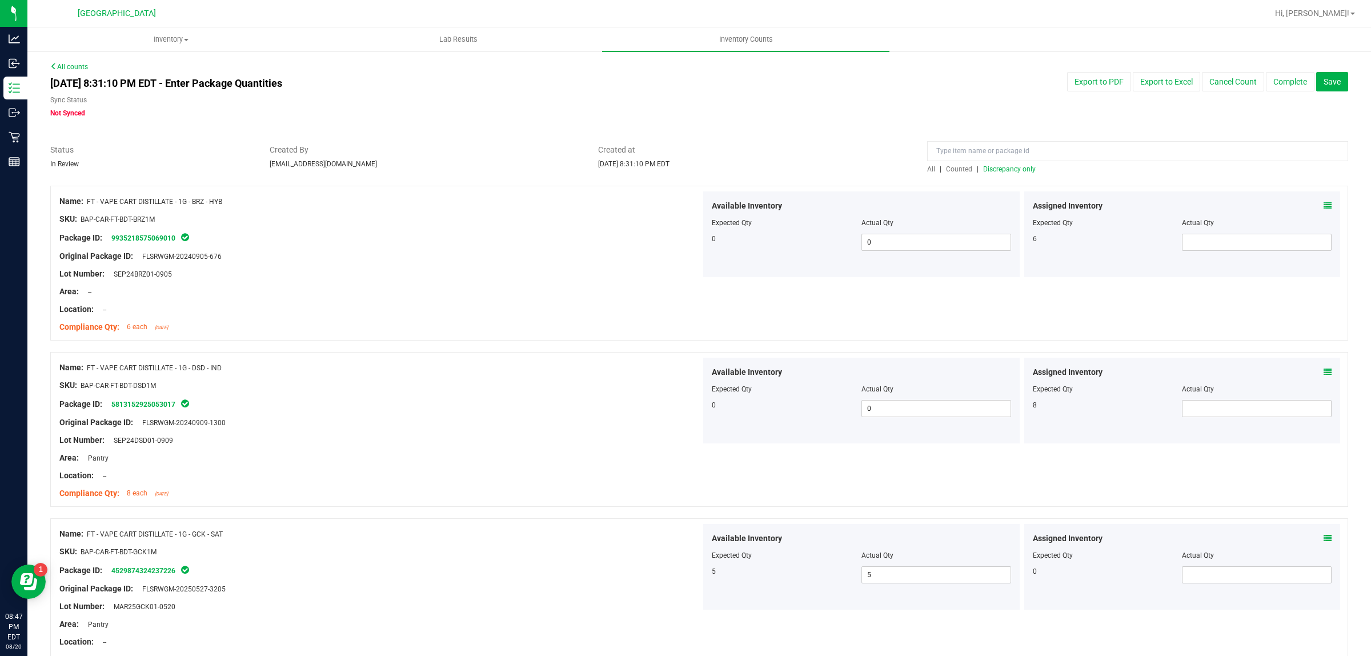
click at [1024, 167] on span "Discrepancy only" at bounding box center [1009, 169] width 53 height 8
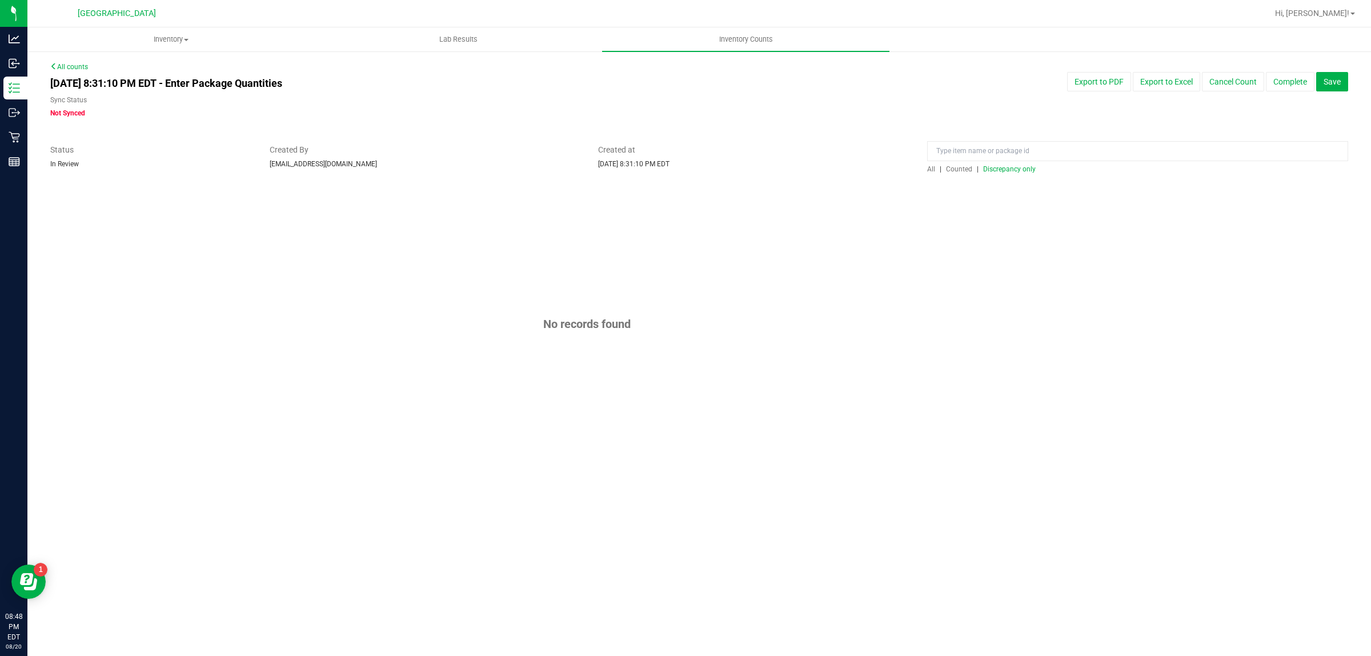
click at [1332, 78] on span "Save" at bounding box center [1332, 81] width 17 height 9
